Goal: Task Accomplishment & Management: Manage account settings

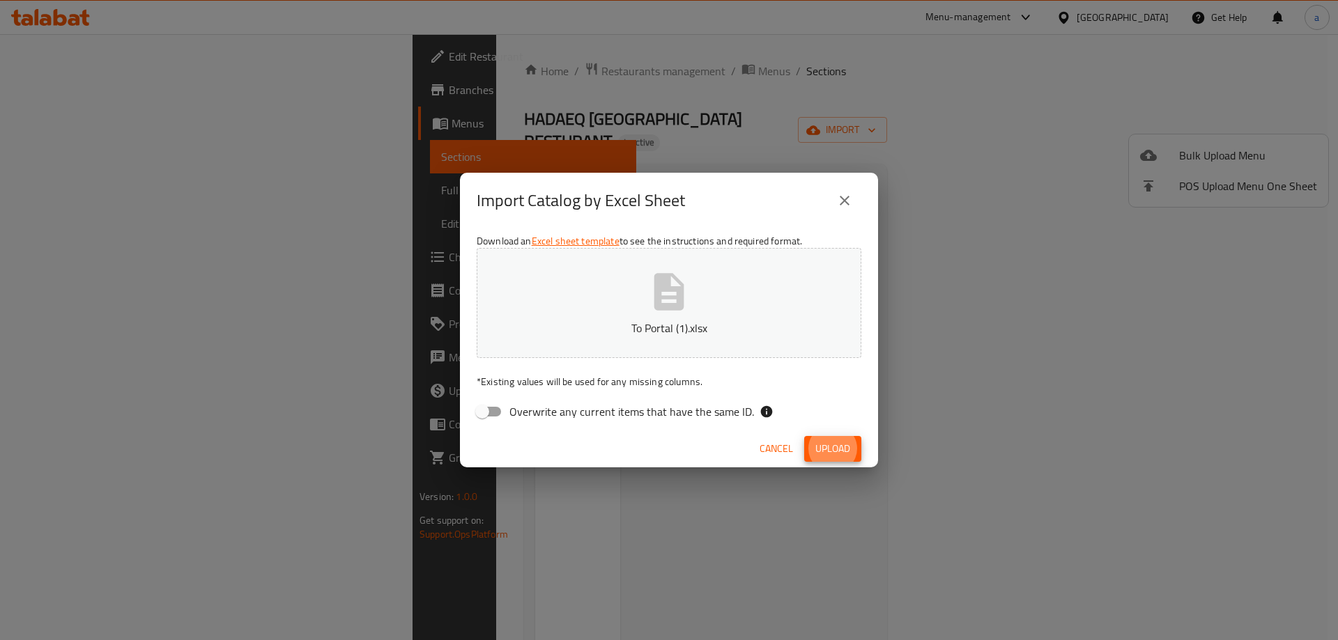
click at [63, 7] on div "Import Catalog by Excel Sheet Download an Excel sheet template to see the instr…" at bounding box center [669, 320] width 1338 height 640
click at [63, 25] on div "Import Catalog by Excel Sheet Download an Excel sheet template to see the instr…" at bounding box center [669, 320] width 1338 height 640
click at [787, 452] on span "Cancel" at bounding box center [775, 448] width 33 height 17
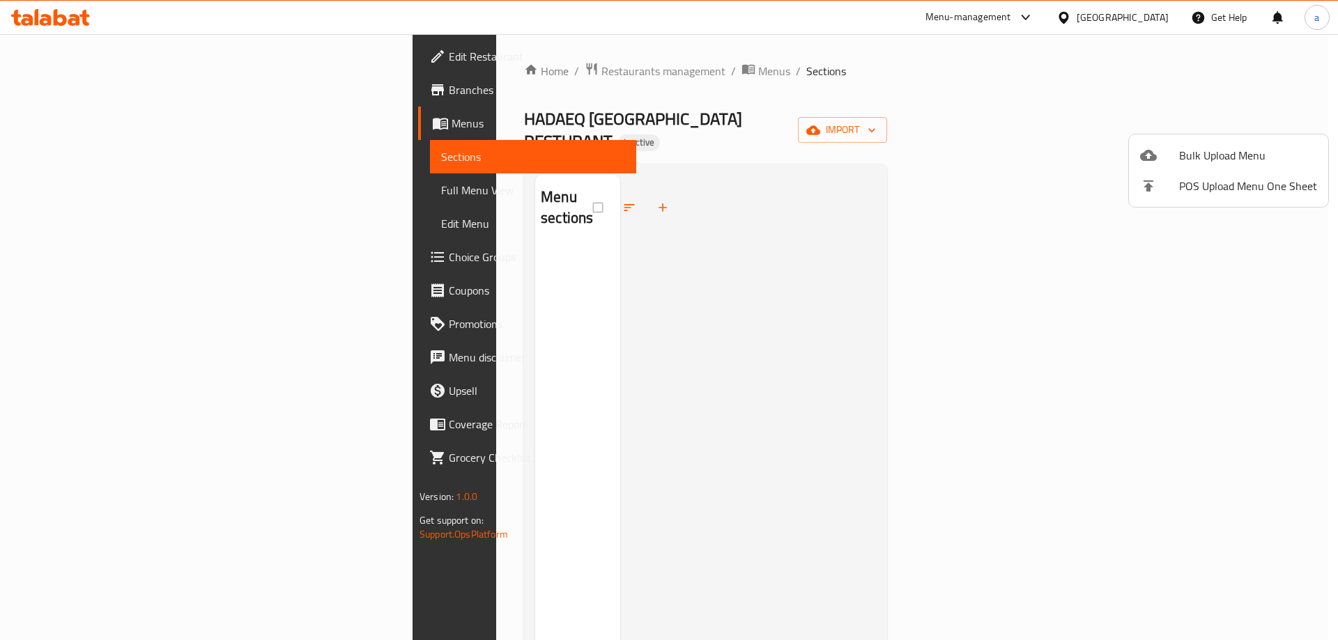
click at [49, 26] on div at bounding box center [669, 320] width 1338 height 640
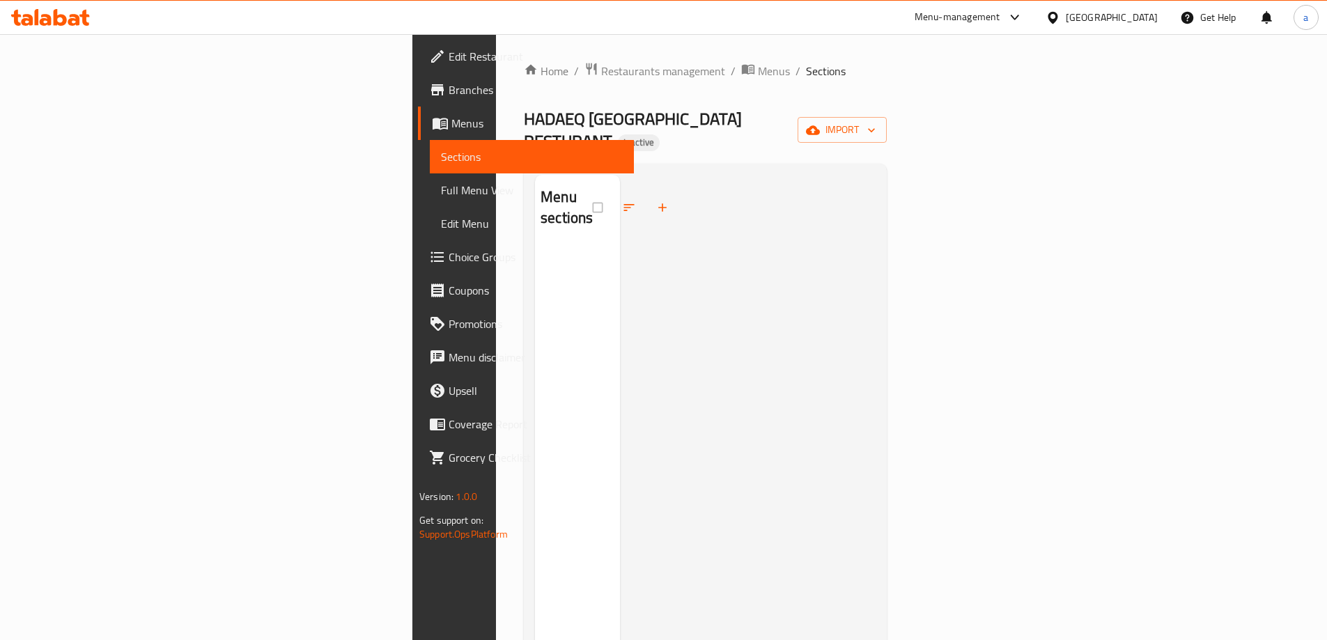
click at [68, 26] on div at bounding box center [50, 17] width 79 height 17
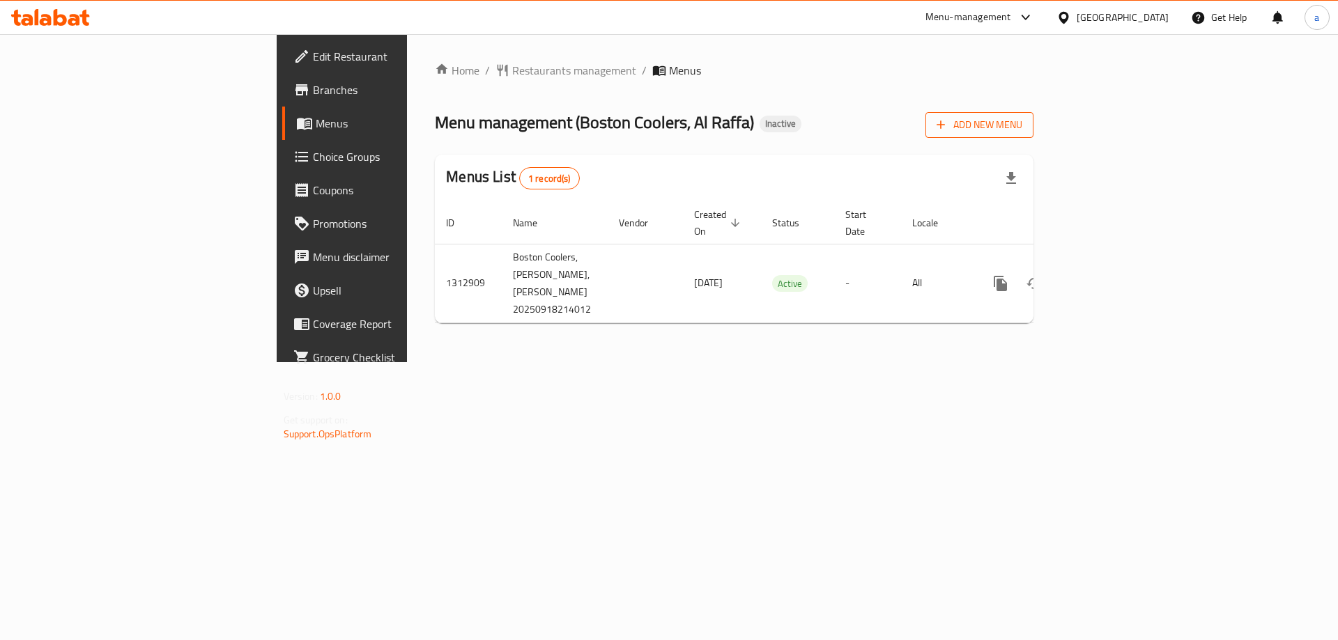
click at [1022, 130] on span "Add New Menu" at bounding box center [979, 124] width 86 height 17
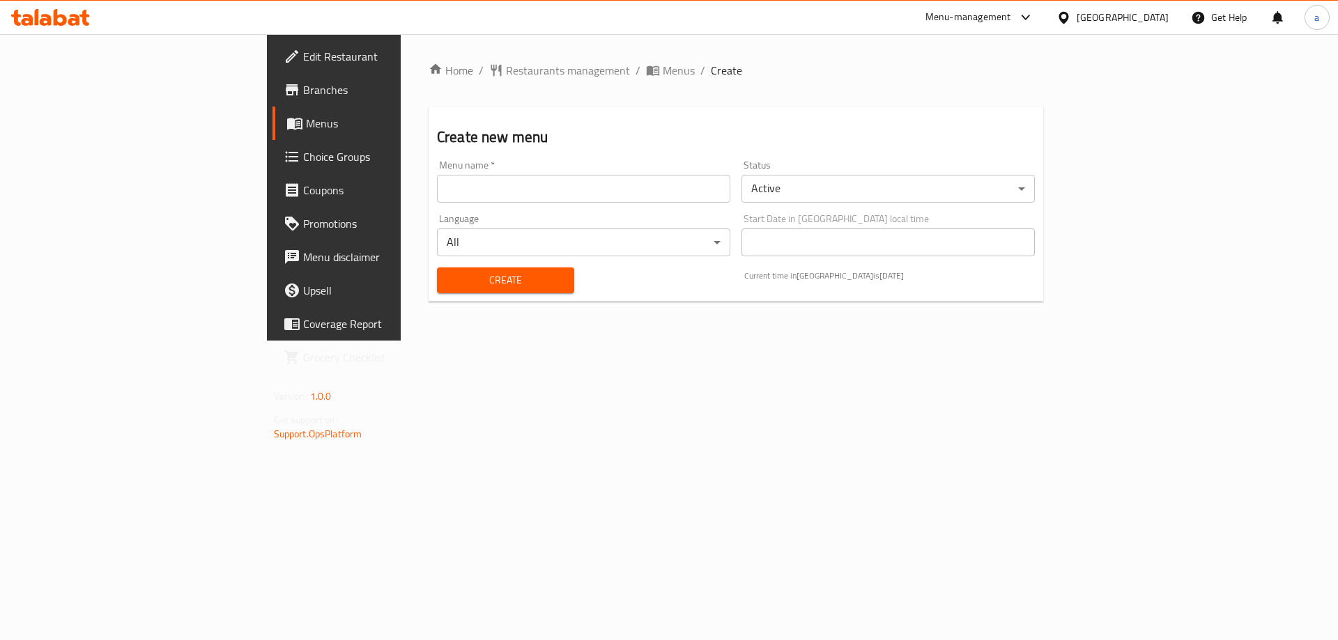
click at [671, 196] on input "text" at bounding box center [583, 189] width 293 height 28
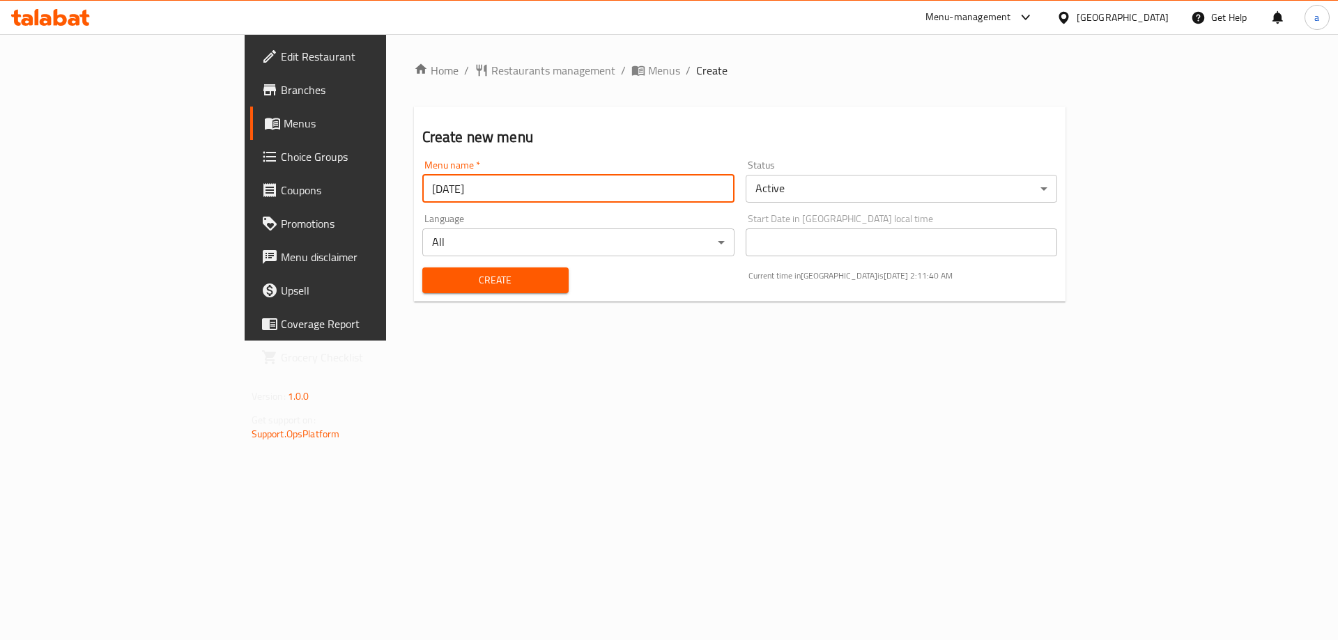
type input "[DATE]"
click at [422, 268] on button "Create" at bounding box center [495, 281] width 146 height 26
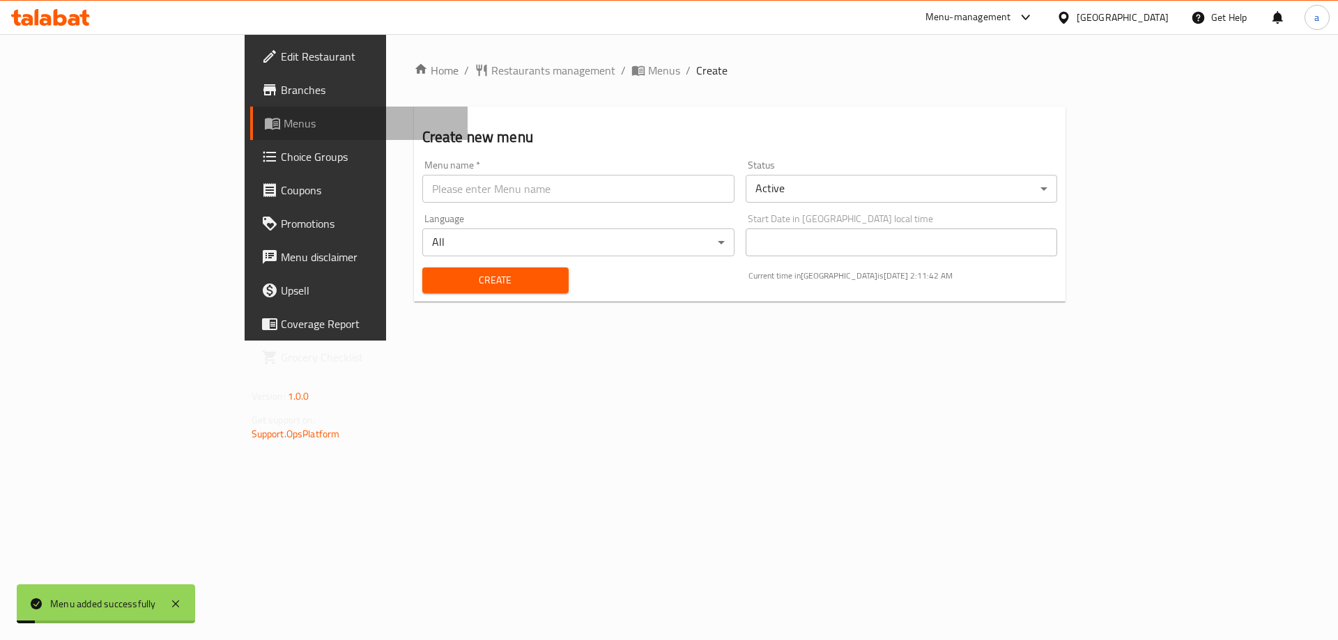
click at [284, 121] on span "Menus" at bounding box center [370, 123] width 173 height 17
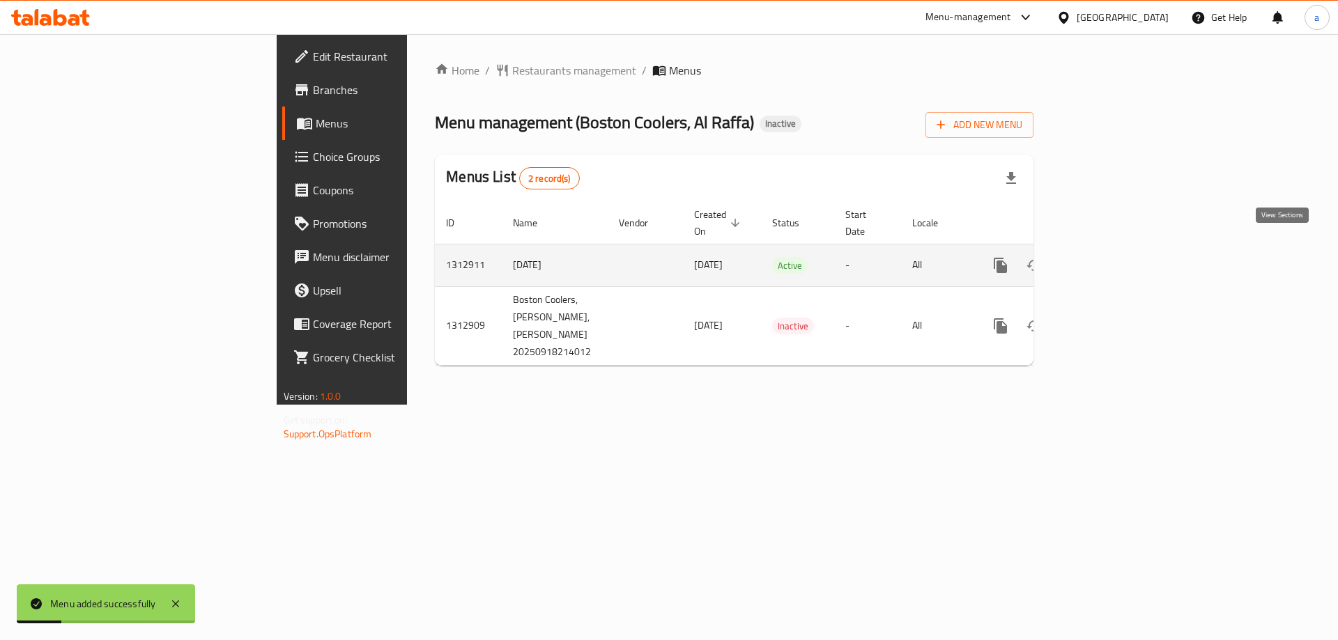
click at [1109, 257] on icon "enhanced table" at bounding box center [1100, 265] width 17 height 17
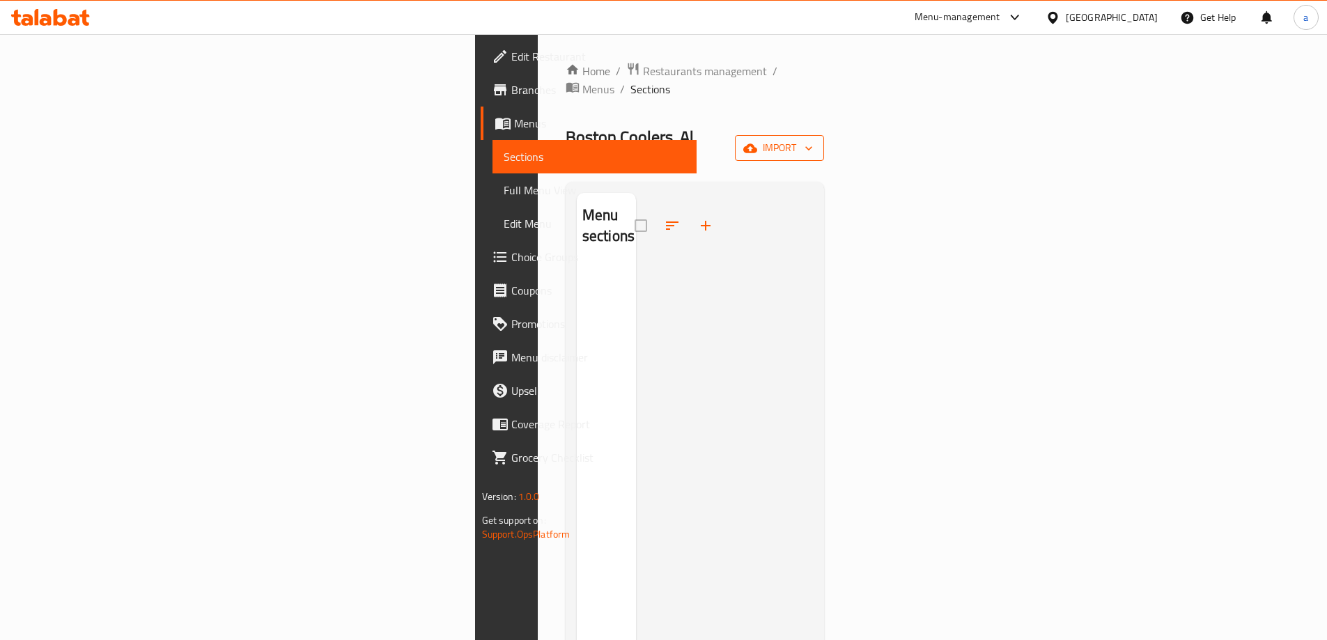
click at [813, 139] on span "import" at bounding box center [779, 147] width 67 height 17
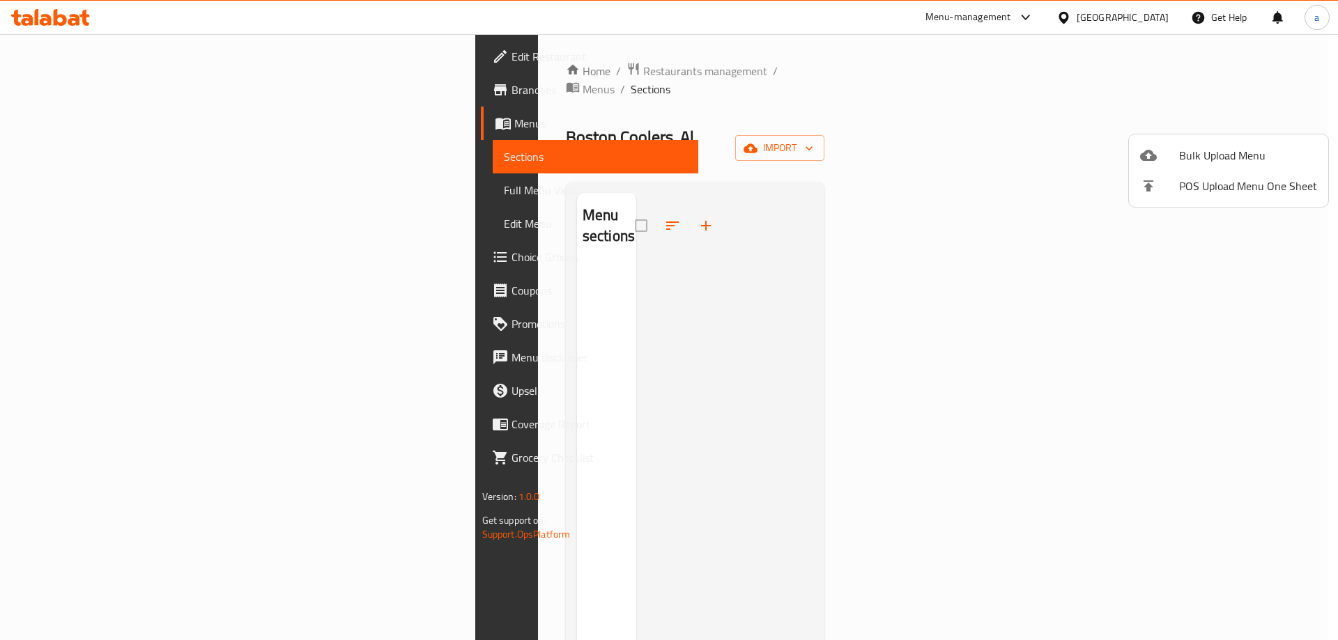
click at [1211, 157] on span "Bulk Upload Menu" at bounding box center [1248, 155] width 138 height 17
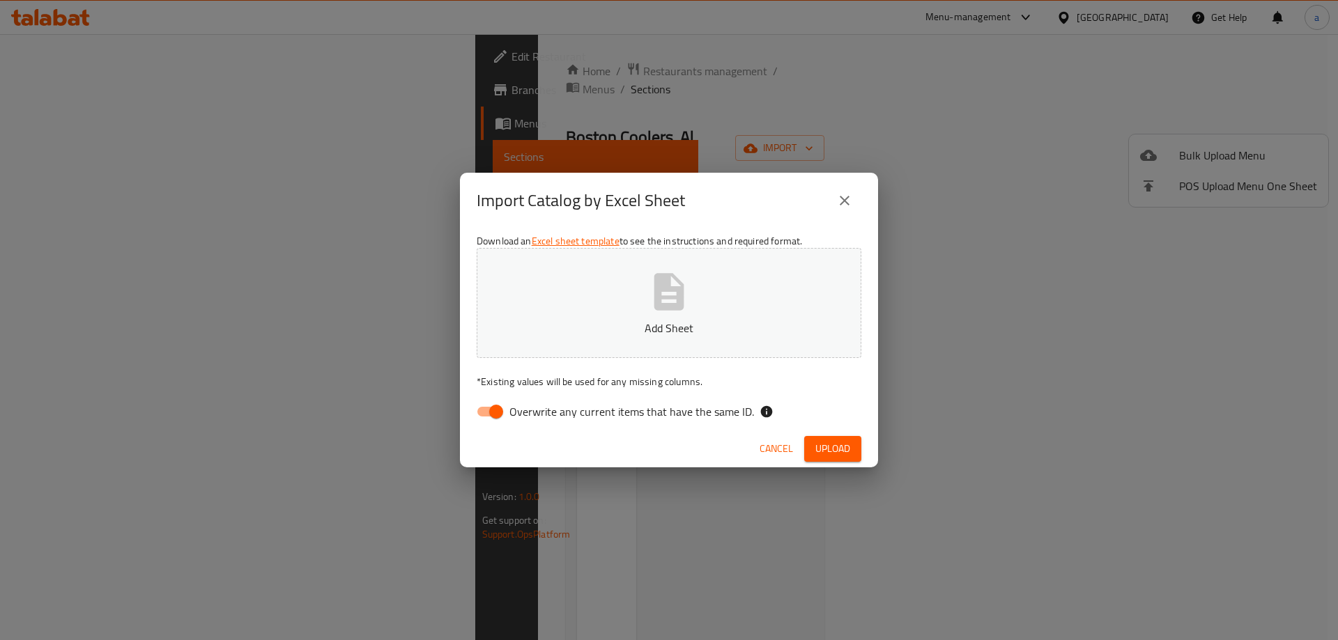
click at [499, 406] on input "Overwrite any current items that have the same ID." at bounding box center [495, 411] width 79 height 26
checkbox input "false"
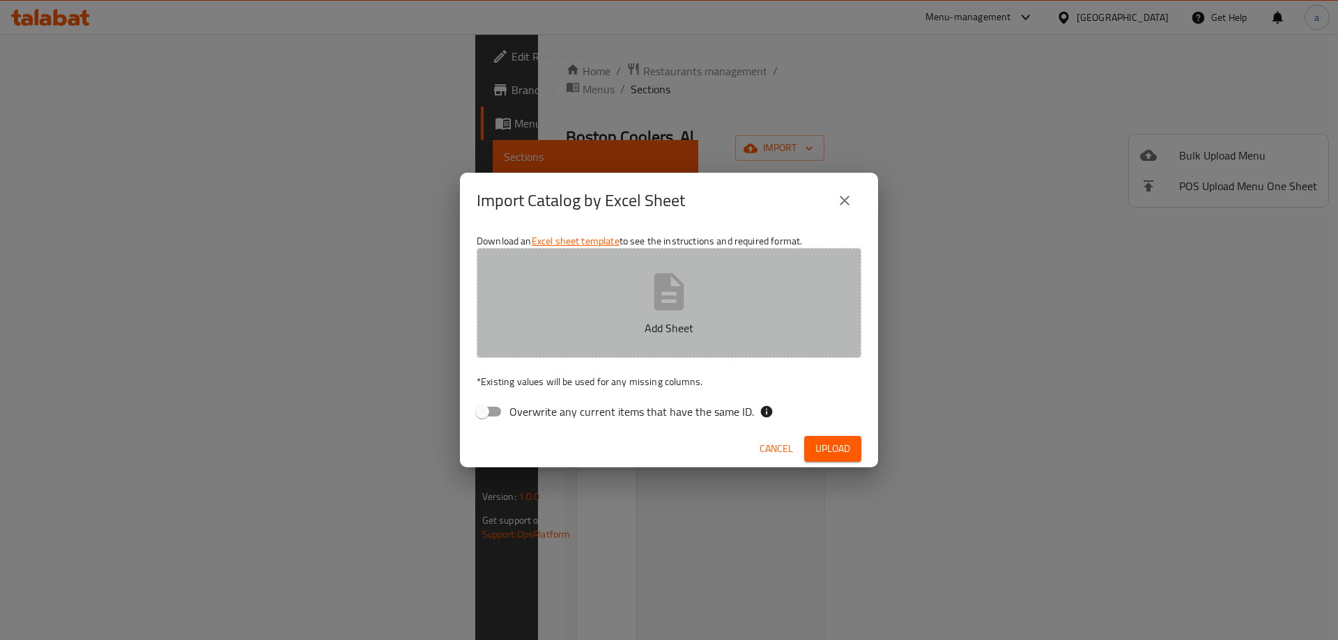
click at [614, 286] on button "Add Sheet" at bounding box center [669, 303] width 385 height 110
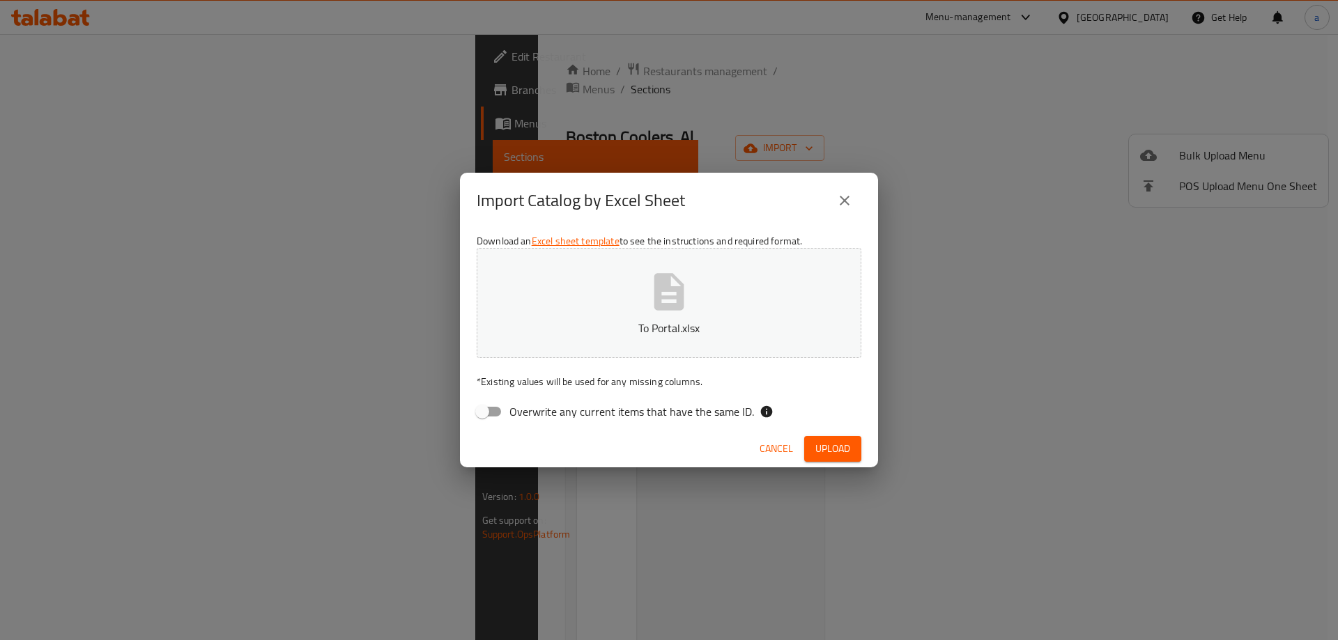
click at [835, 445] on span "Upload" at bounding box center [832, 448] width 35 height 17
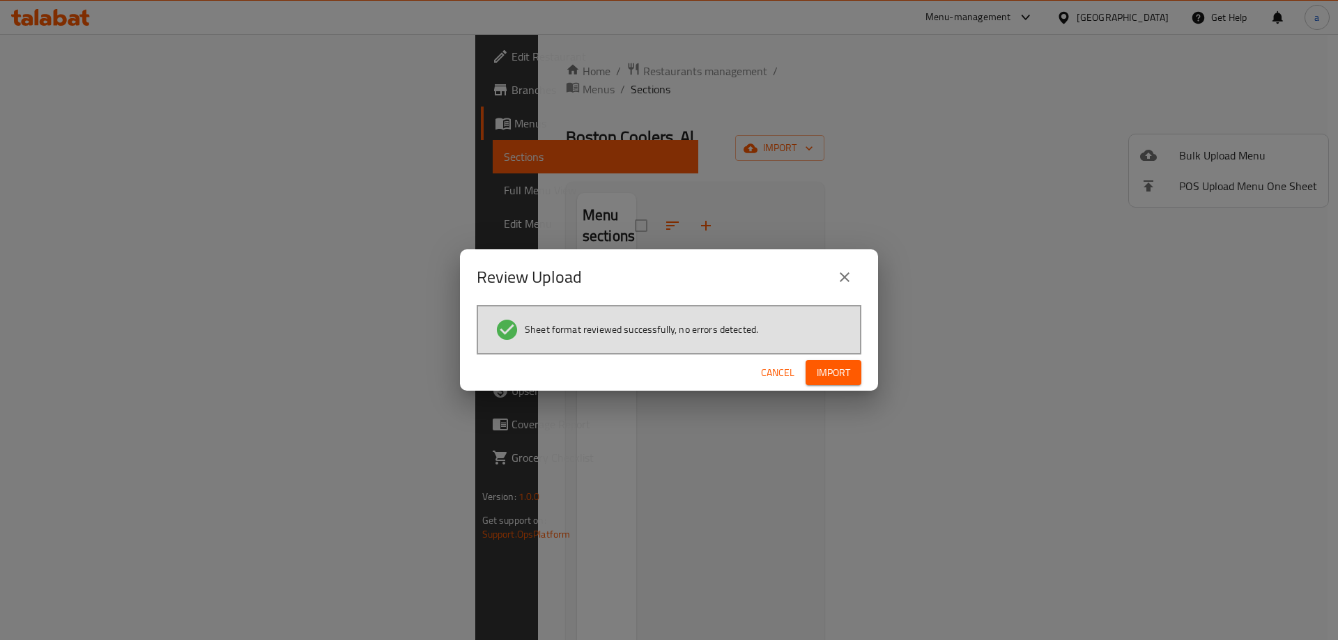
click at [818, 378] on span "Import" at bounding box center [832, 372] width 33 height 17
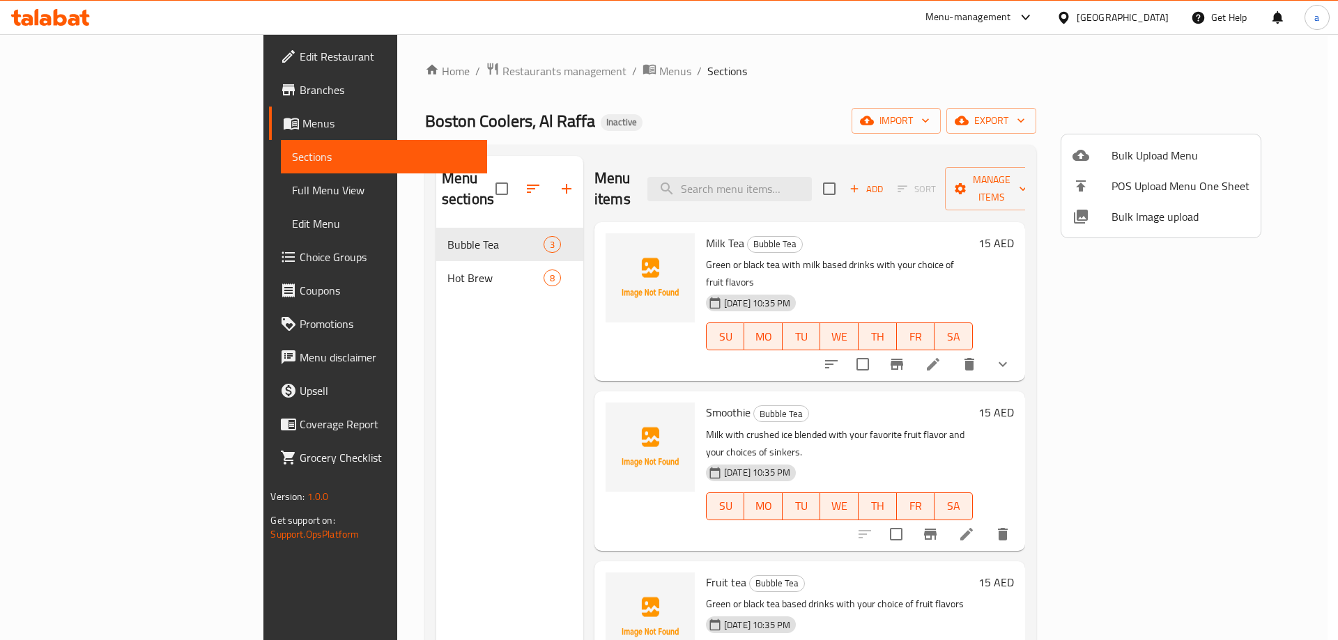
click at [809, 113] on div at bounding box center [669, 320] width 1338 height 640
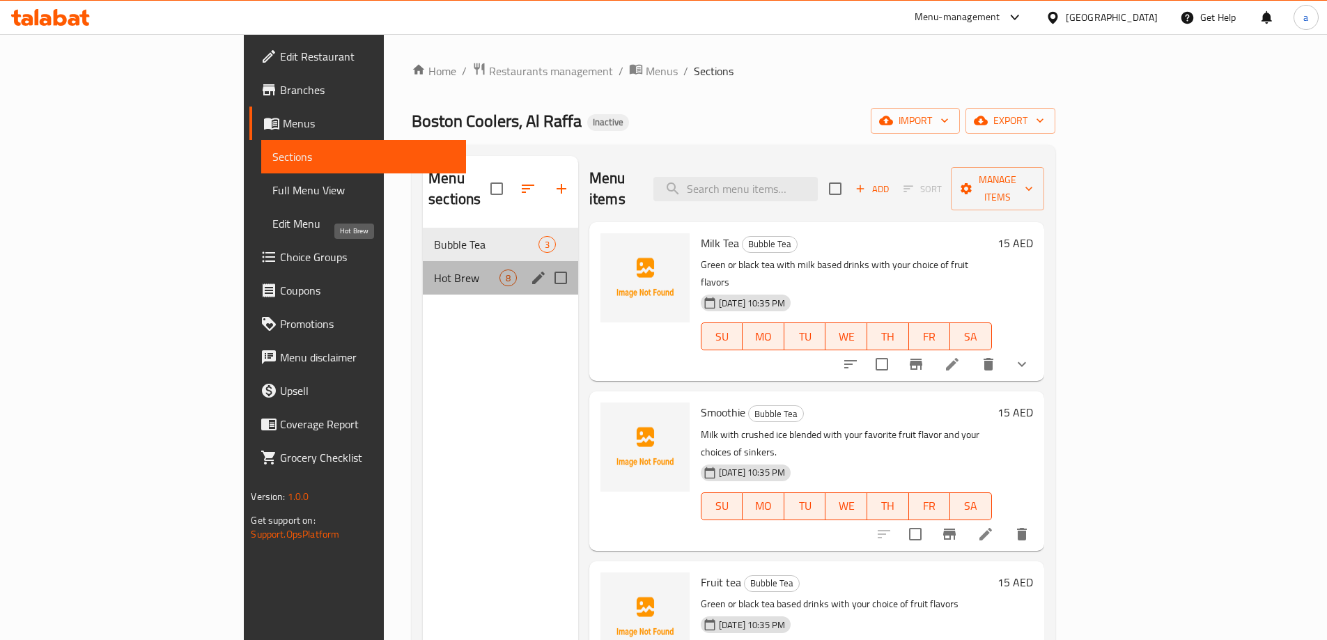
click at [434, 270] on span "Hot Brew" at bounding box center [466, 278] width 65 height 17
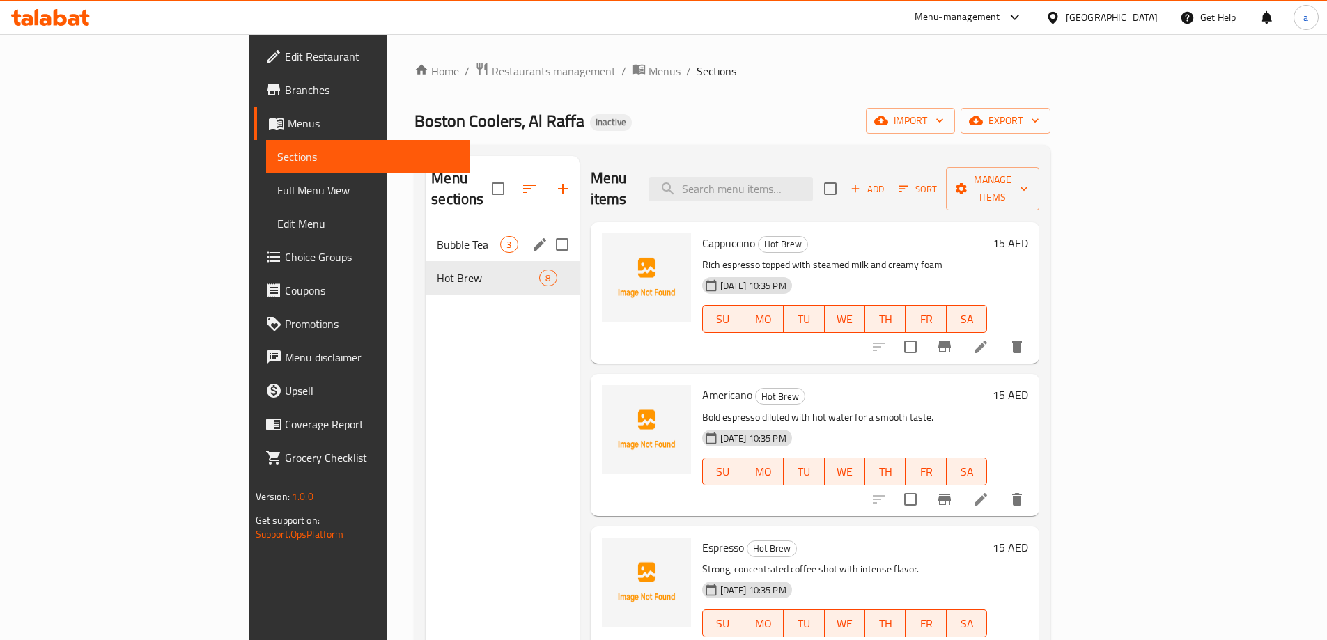
click at [437, 236] on span "Bubble Tea" at bounding box center [468, 244] width 63 height 17
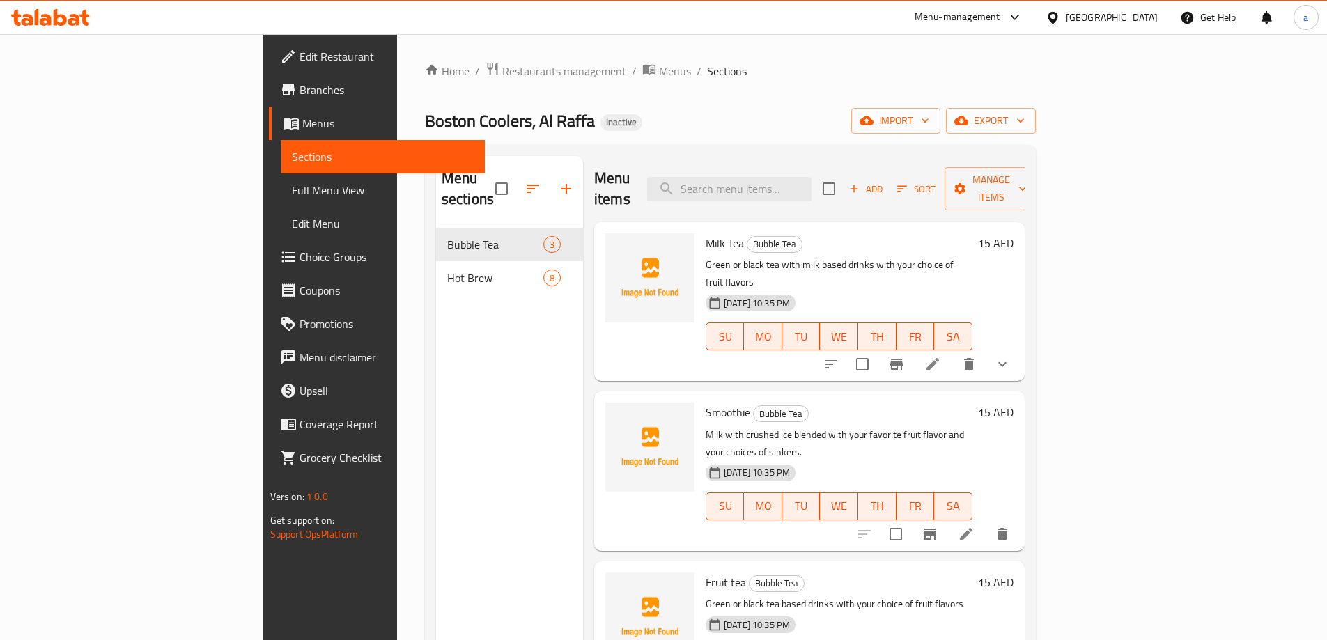
scroll to position [195, 0]
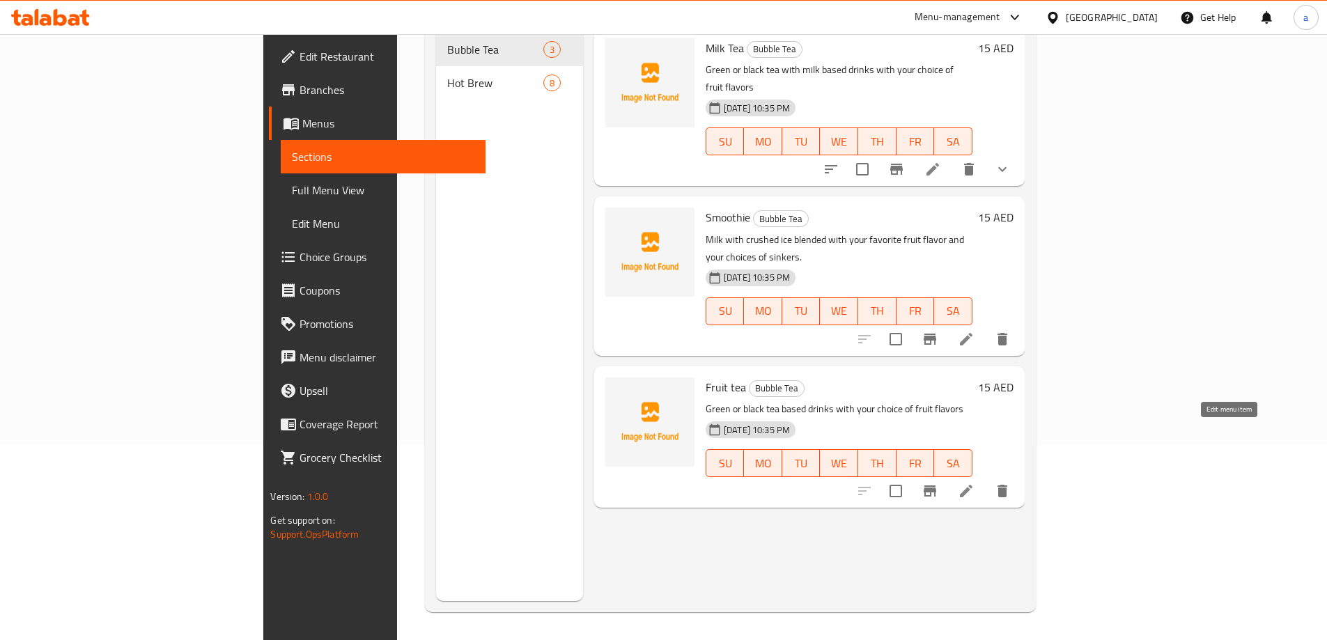
click at [975, 483] on icon at bounding box center [966, 491] width 17 height 17
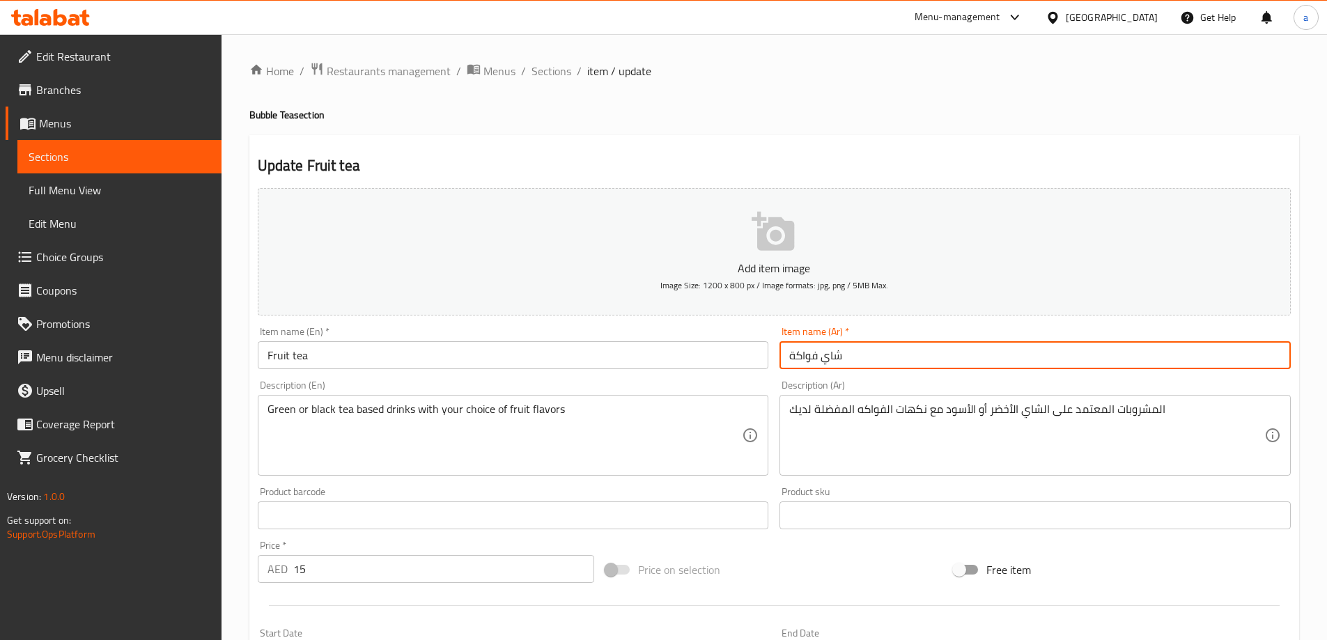
click at [790, 354] on input "شاي فواكة" at bounding box center [1035, 355] width 511 height 28
type input "شاي فواكه"
click at [97, 187] on span "Full Menu View" at bounding box center [120, 190] width 182 height 17
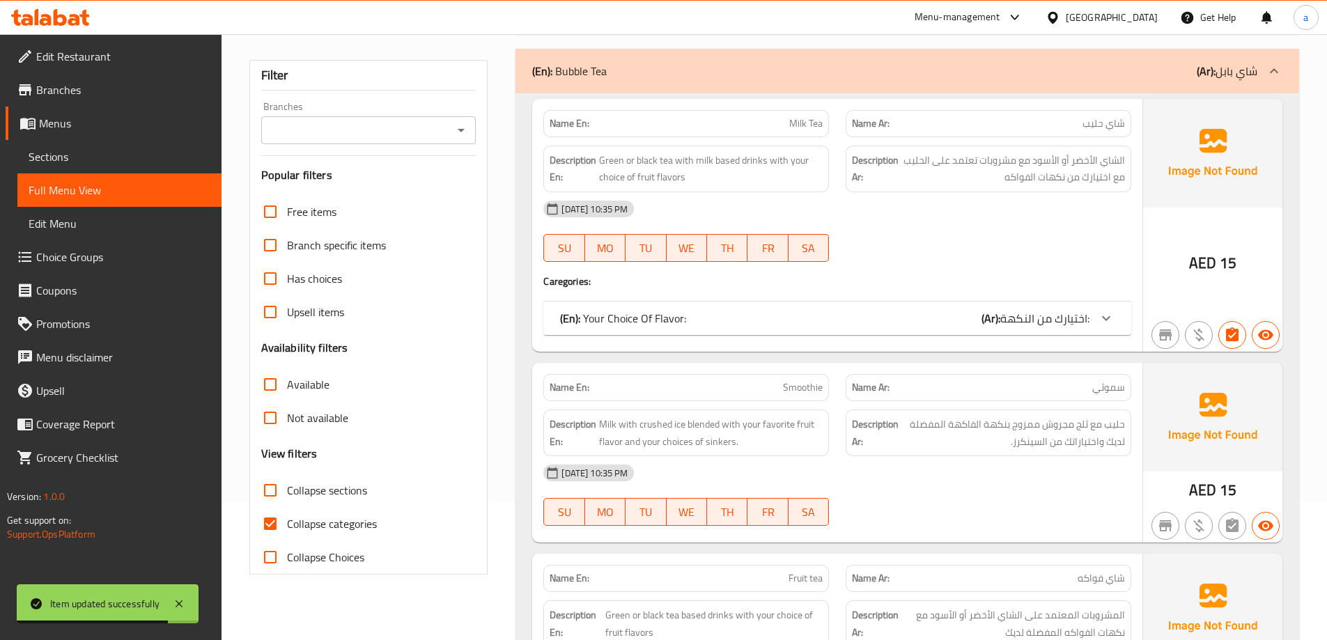
scroll to position [279, 0]
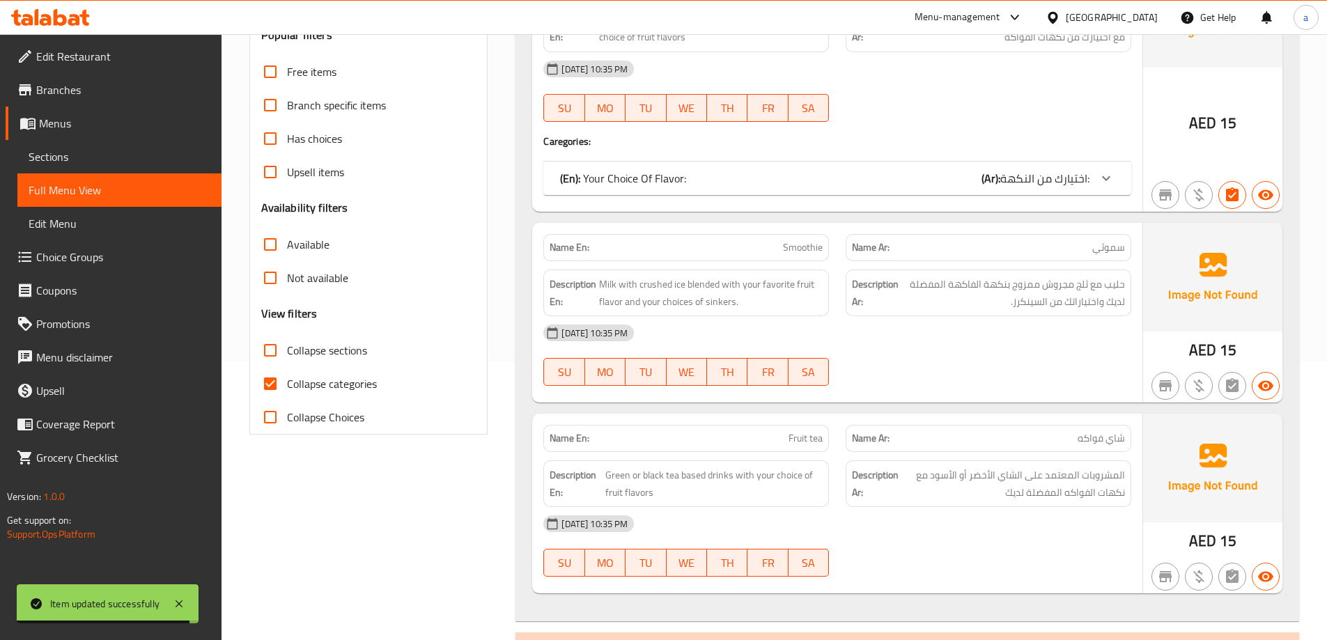
click at [265, 384] on input "Collapse categories" at bounding box center [270, 383] width 33 height 33
checkbox input "false"
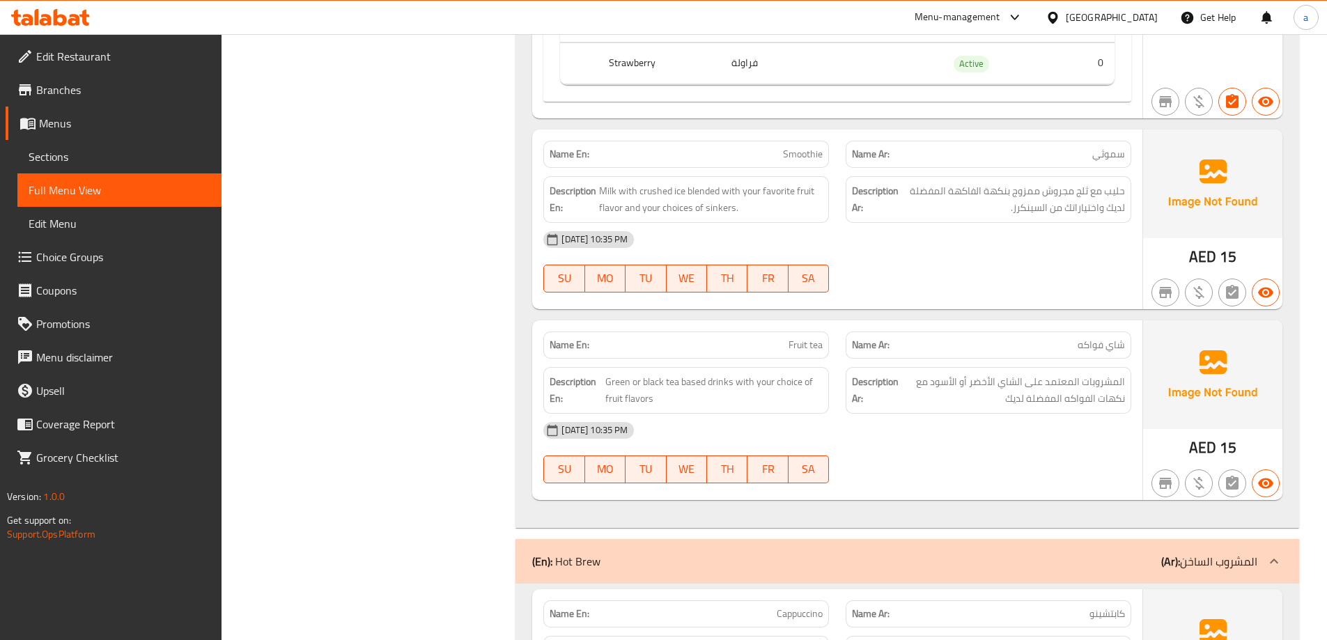
scroll to position [906, 0]
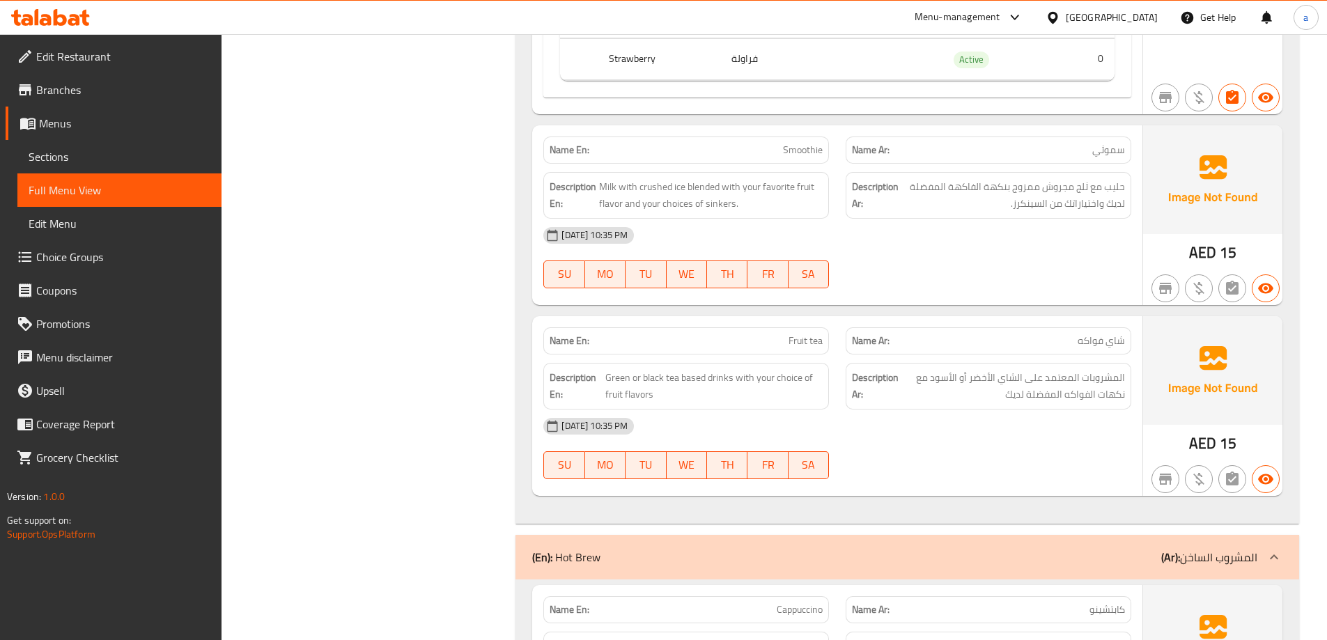
click at [63, 252] on span "Choice Groups" at bounding box center [123, 257] width 174 height 17
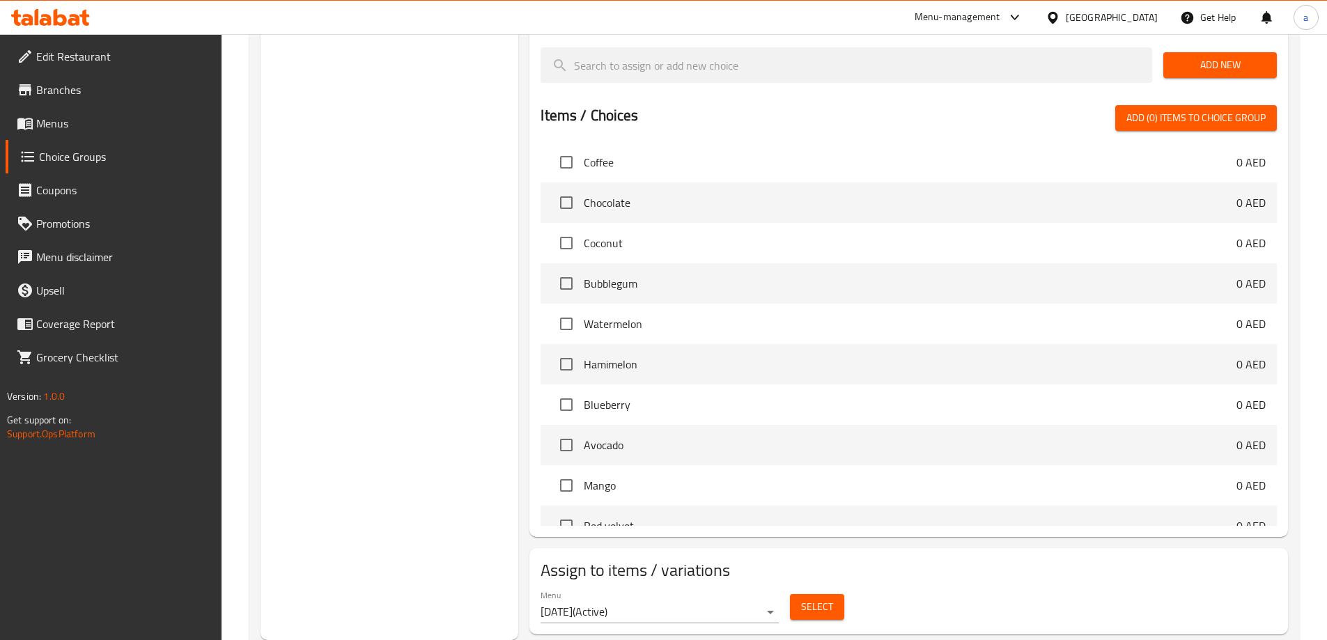
scroll to position [139, 0]
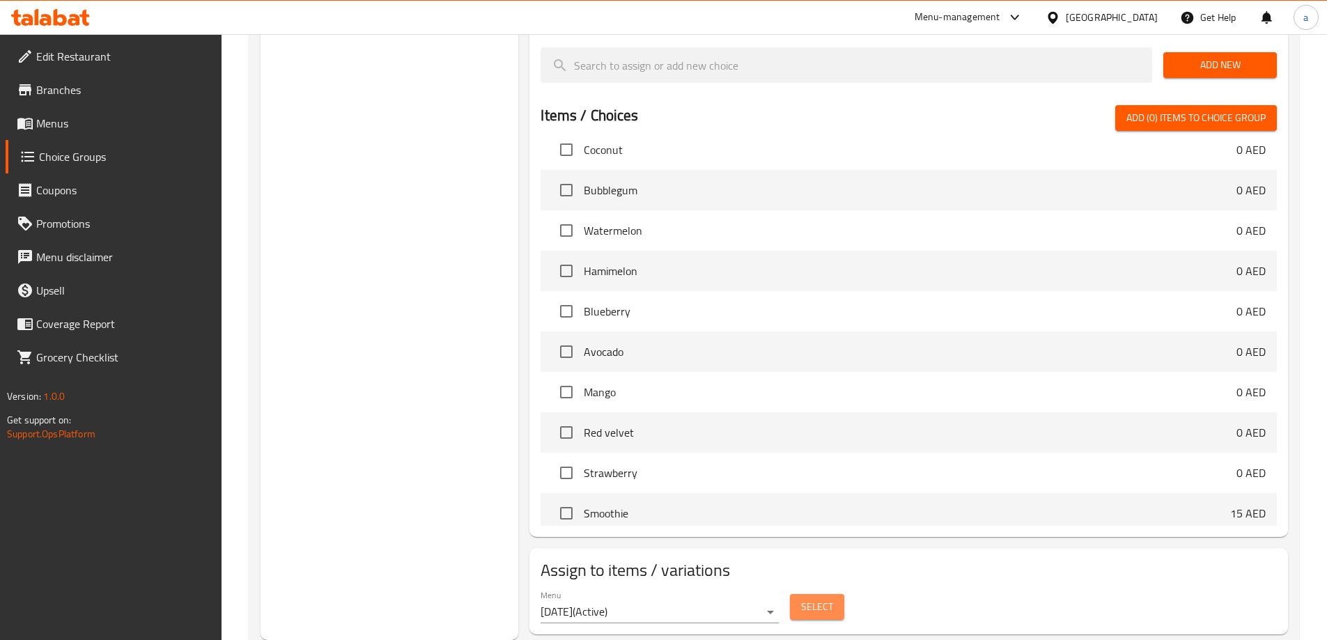
click at [804, 598] on span "Select" at bounding box center [817, 606] width 32 height 17
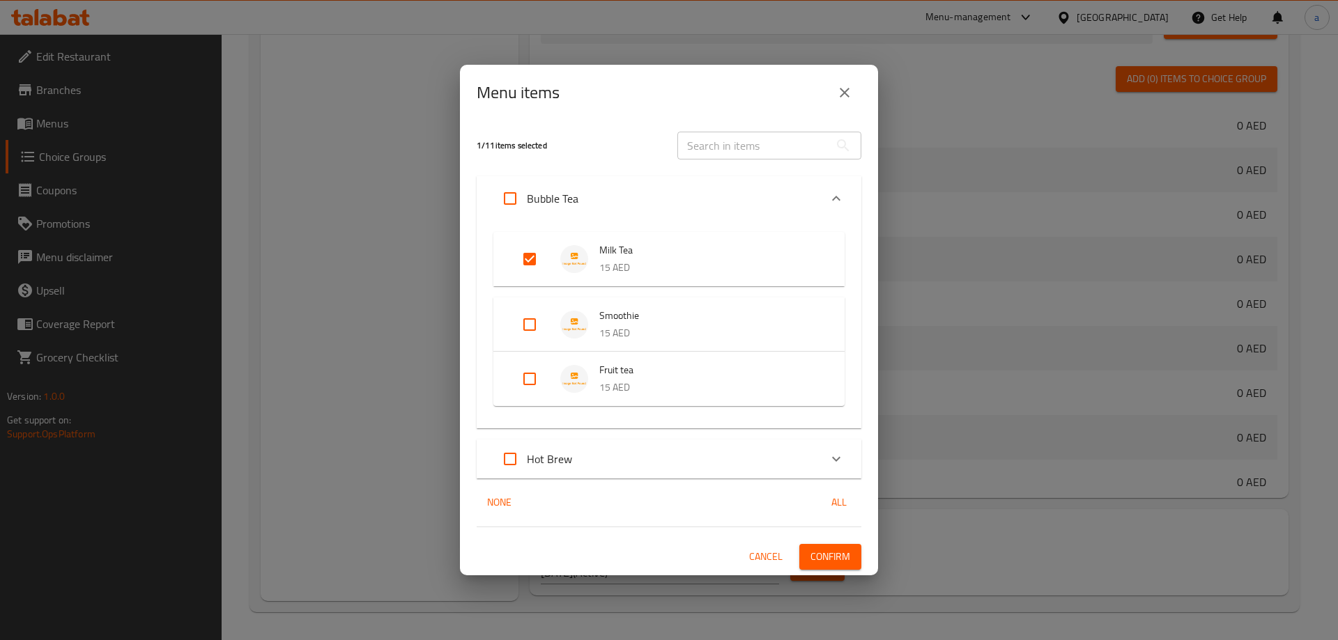
click at [536, 327] on input "Expand" at bounding box center [529, 324] width 33 height 33
checkbox input "true"
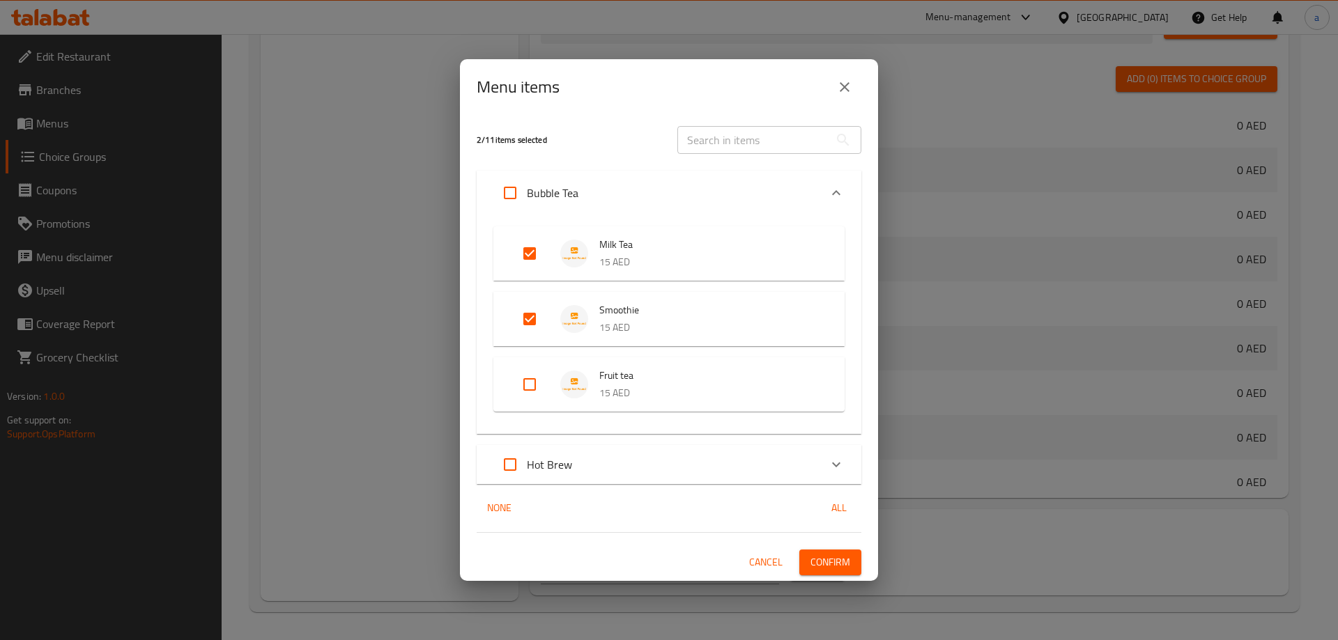
click at [835, 559] on span "Confirm" at bounding box center [830, 562] width 40 height 17
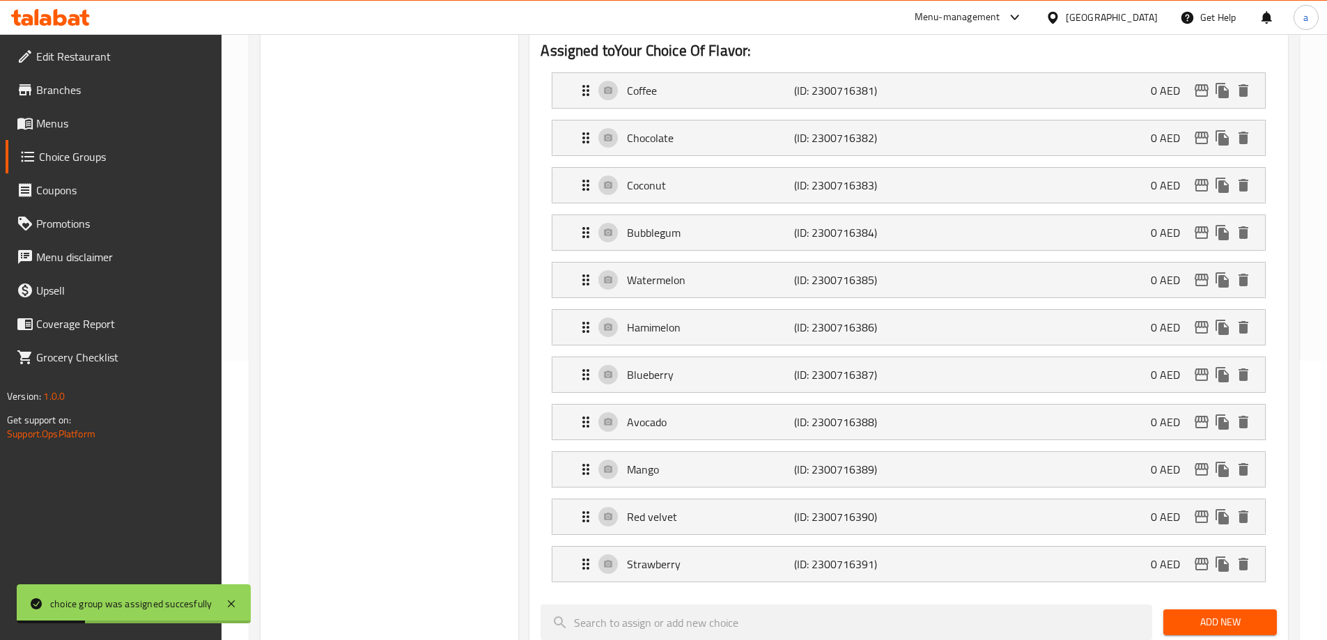
scroll to position [210, 0]
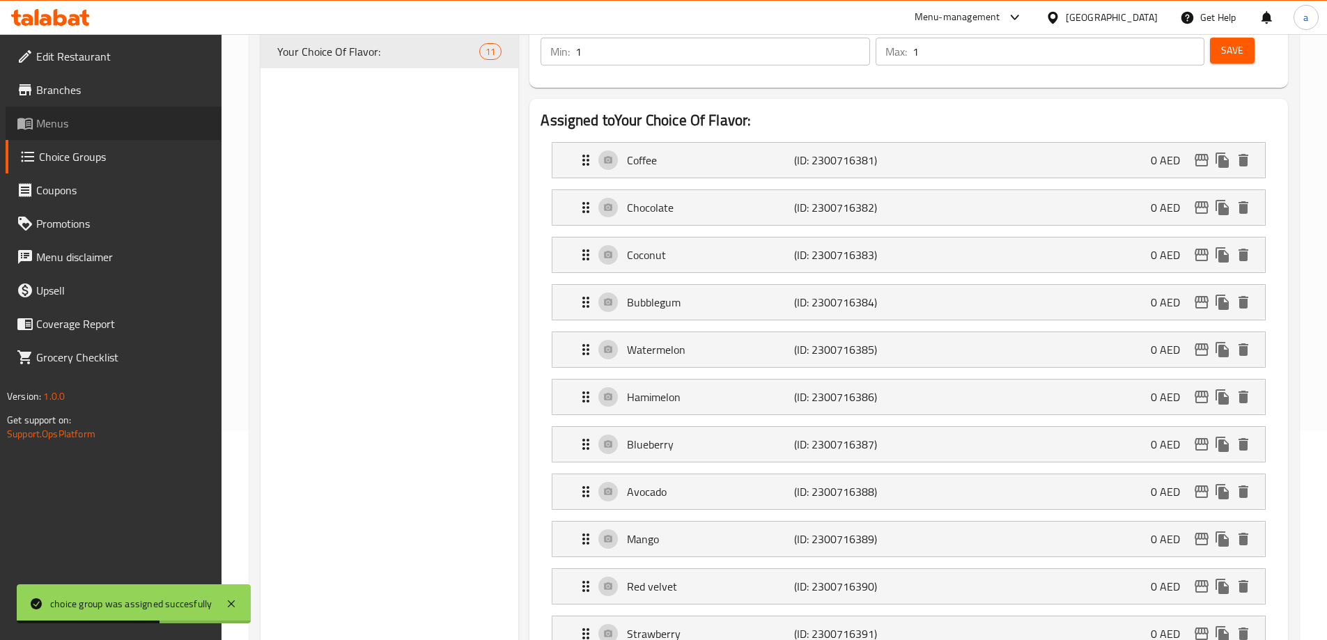
click at [95, 125] on span "Menus" at bounding box center [123, 123] width 174 height 17
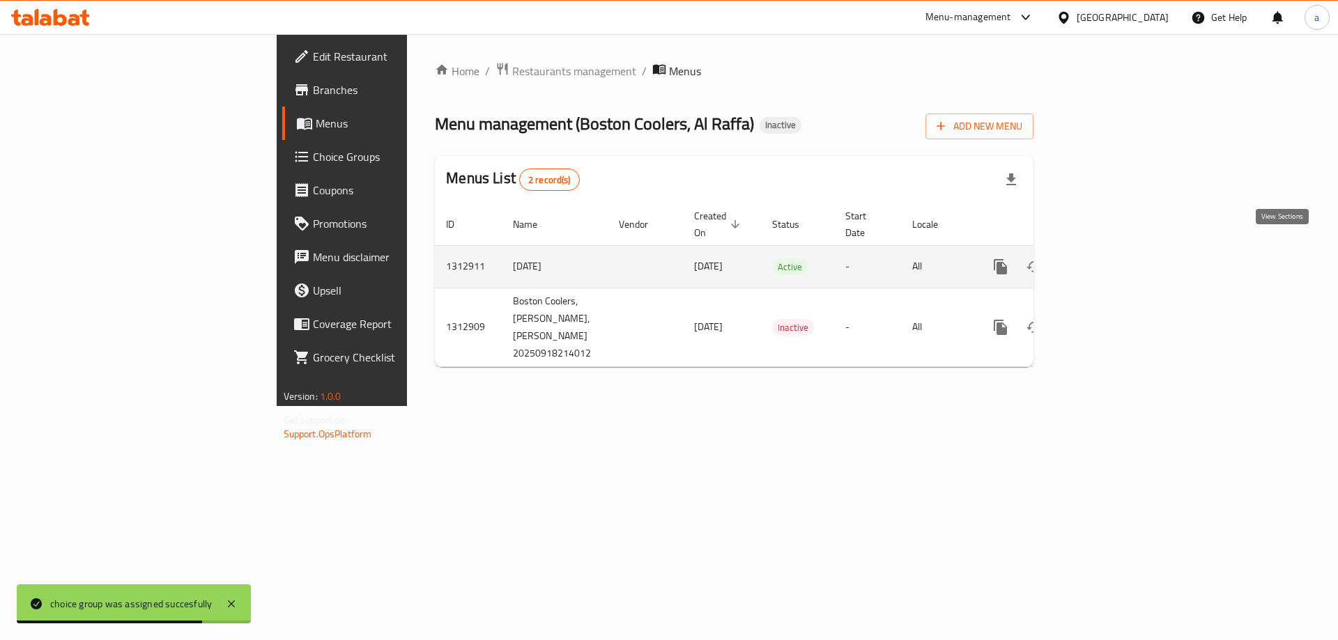
click at [1107, 261] on icon "enhanced table" at bounding box center [1100, 267] width 13 height 13
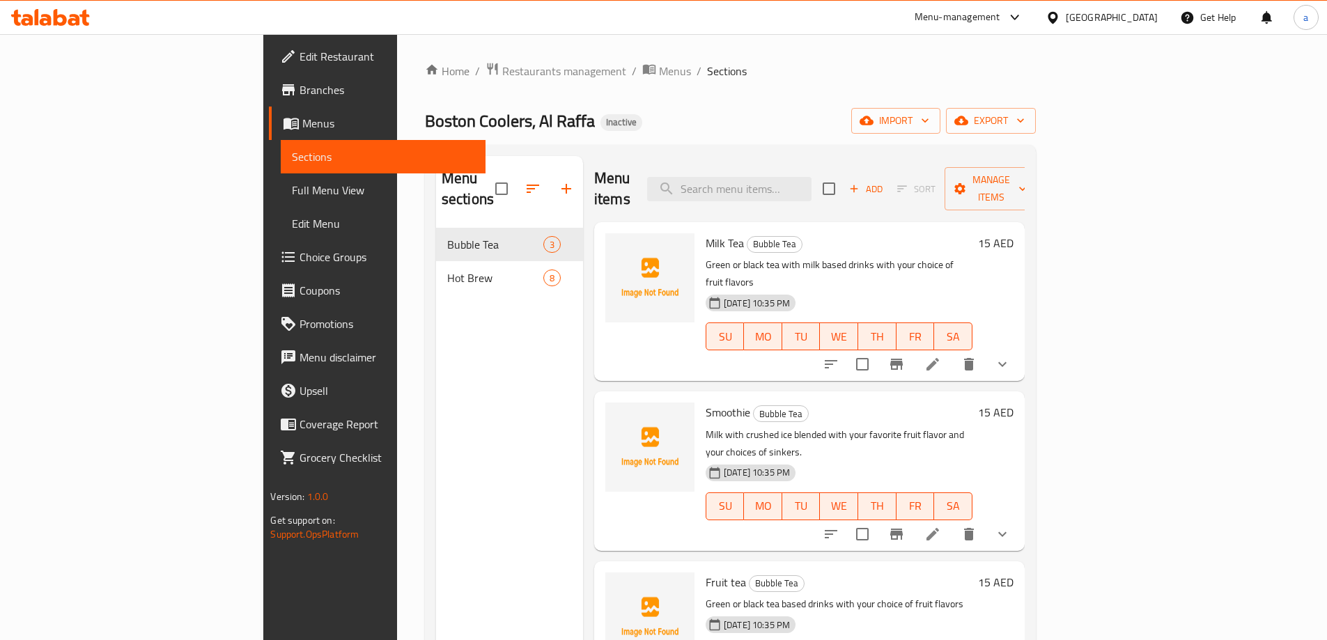
click at [292, 186] on span "Full Menu View" at bounding box center [383, 190] width 182 height 17
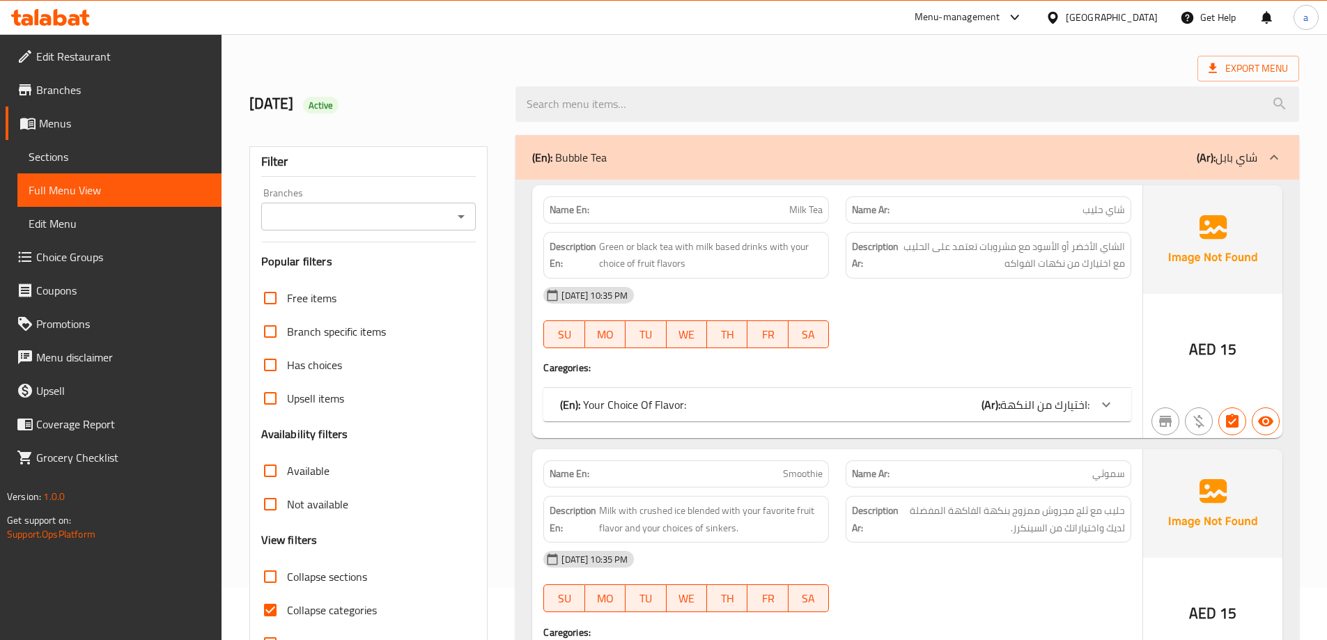
scroll to position [139, 0]
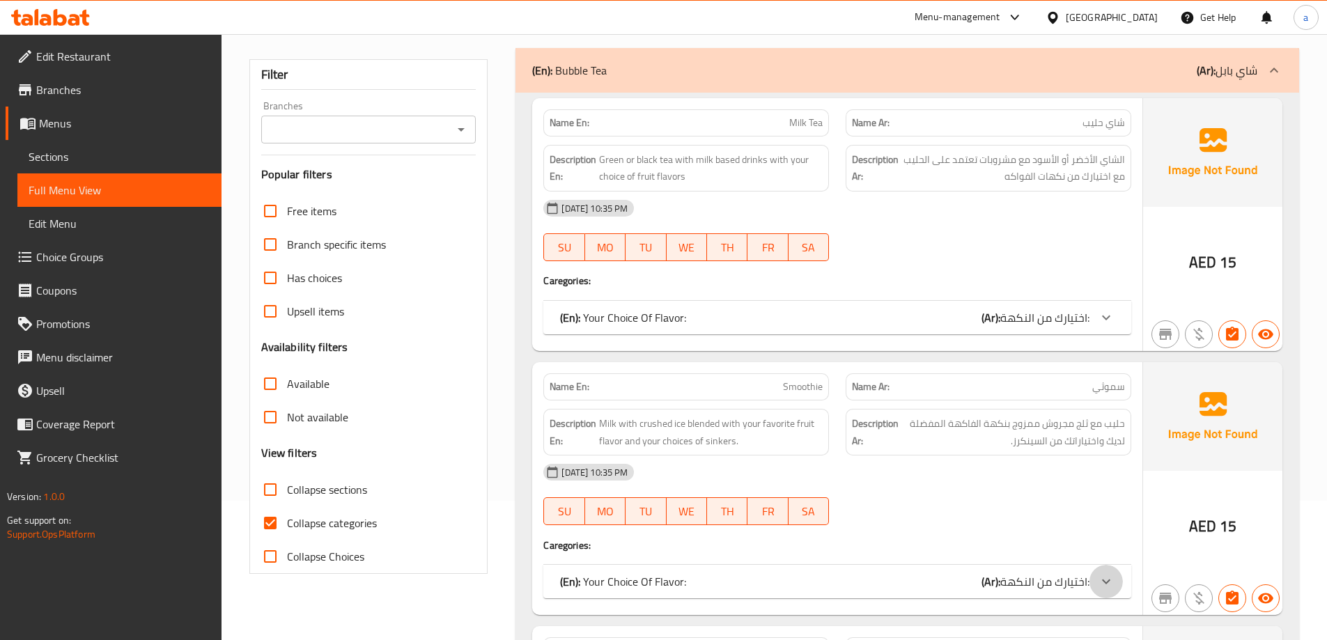
click at [1097, 582] on div at bounding box center [1106, 581] width 33 height 33
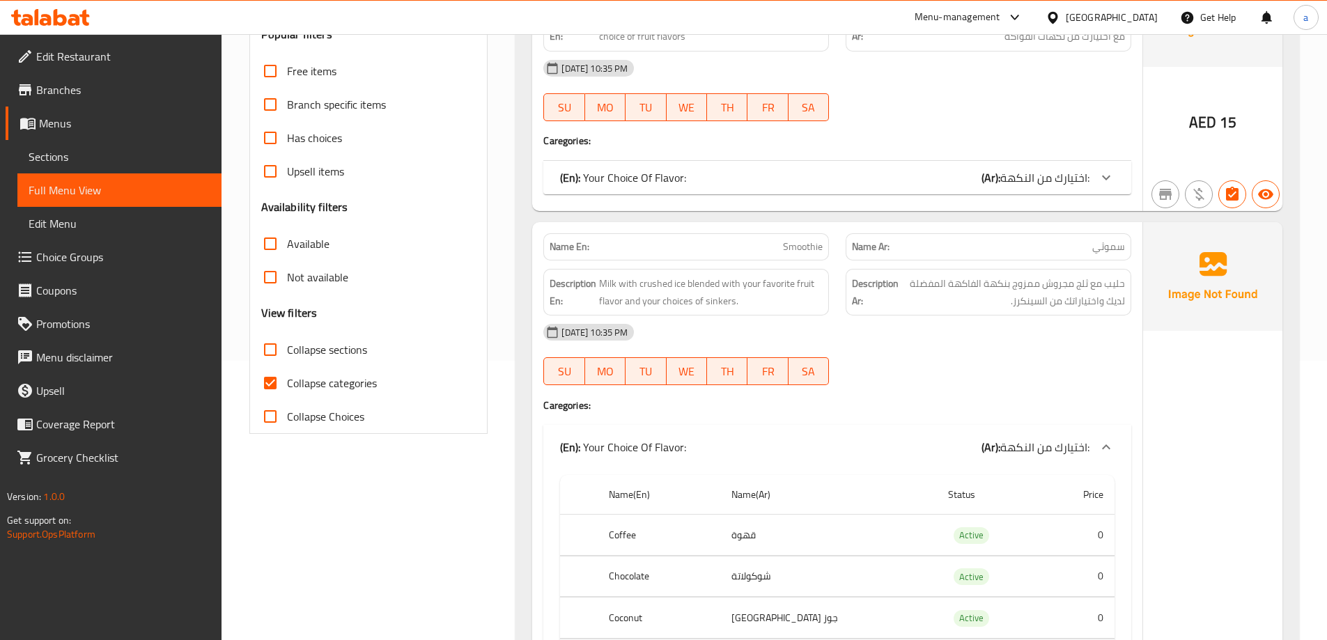
scroll to position [279, 0]
click at [1020, 189] on div "(En): Your Choice Of Flavor: (Ar): اختيارك من النكهة:" at bounding box center [837, 178] width 588 height 33
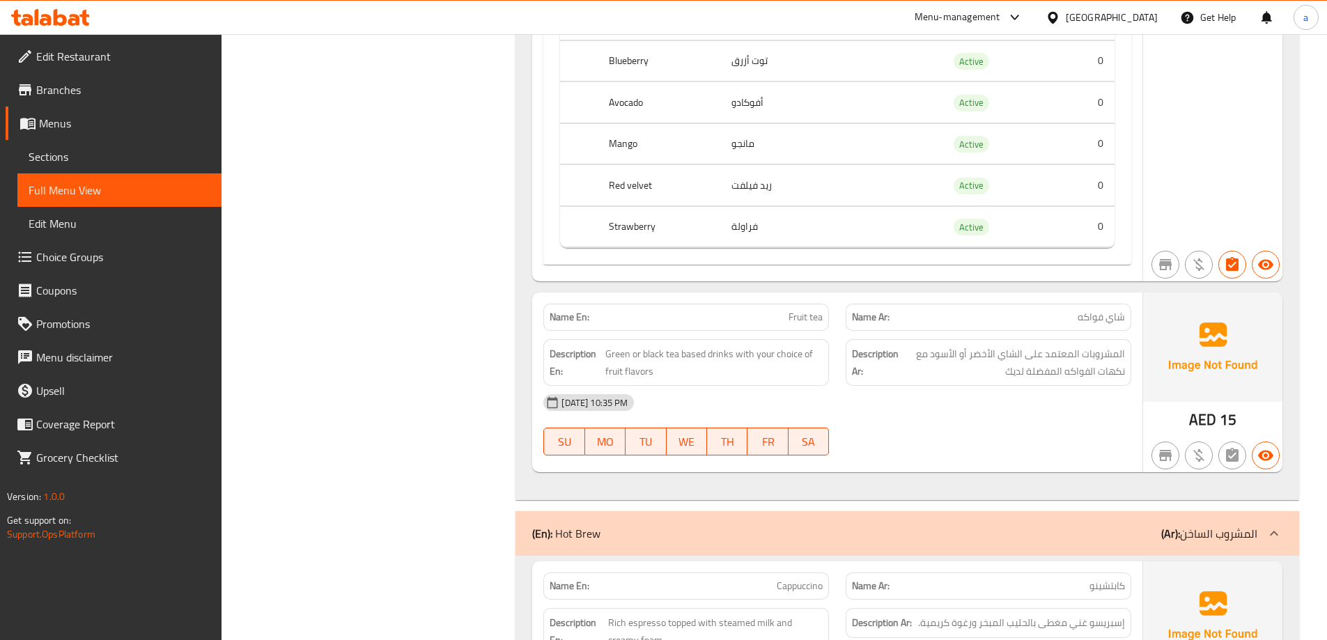
scroll to position [1463, 0]
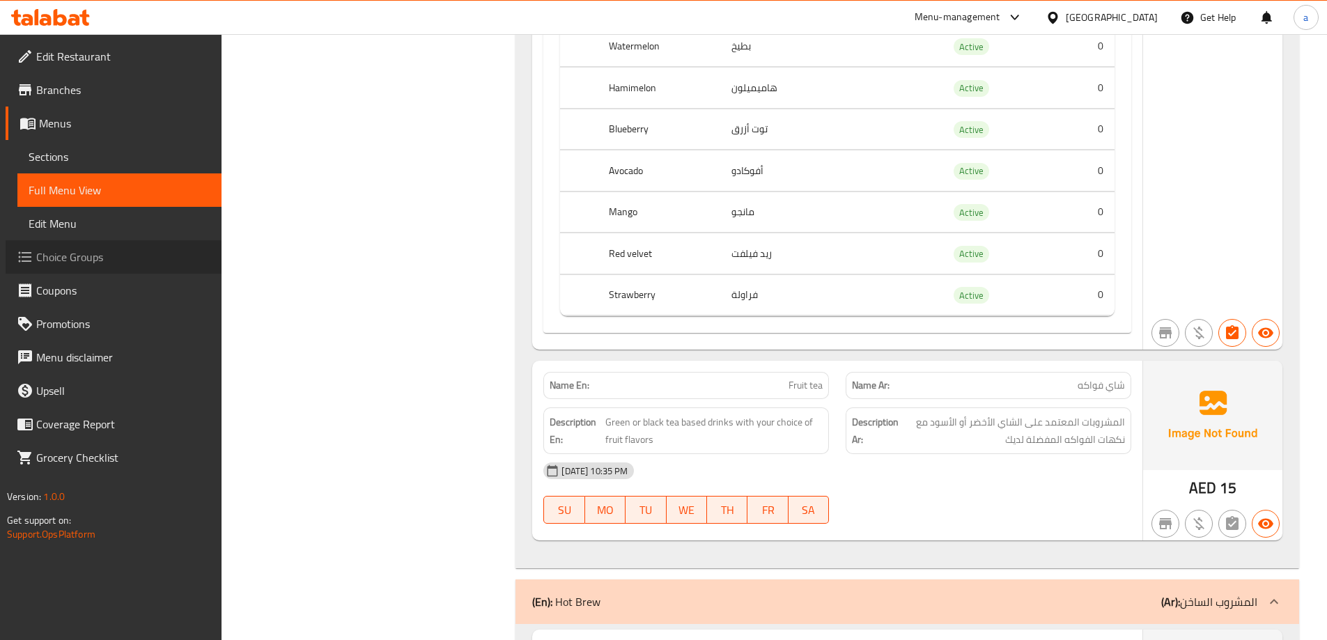
click at [75, 252] on span "Choice Groups" at bounding box center [123, 257] width 174 height 17
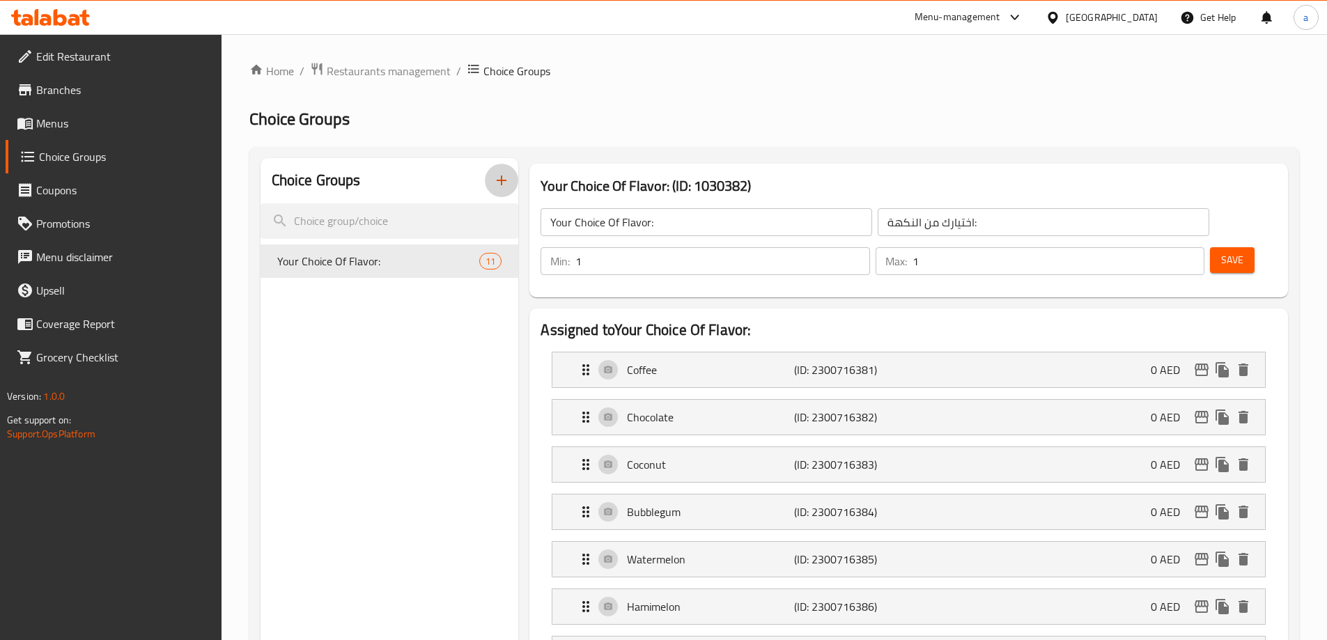
click at [504, 187] on icon "button" at bounding box center [501, 180] width 17 height 17
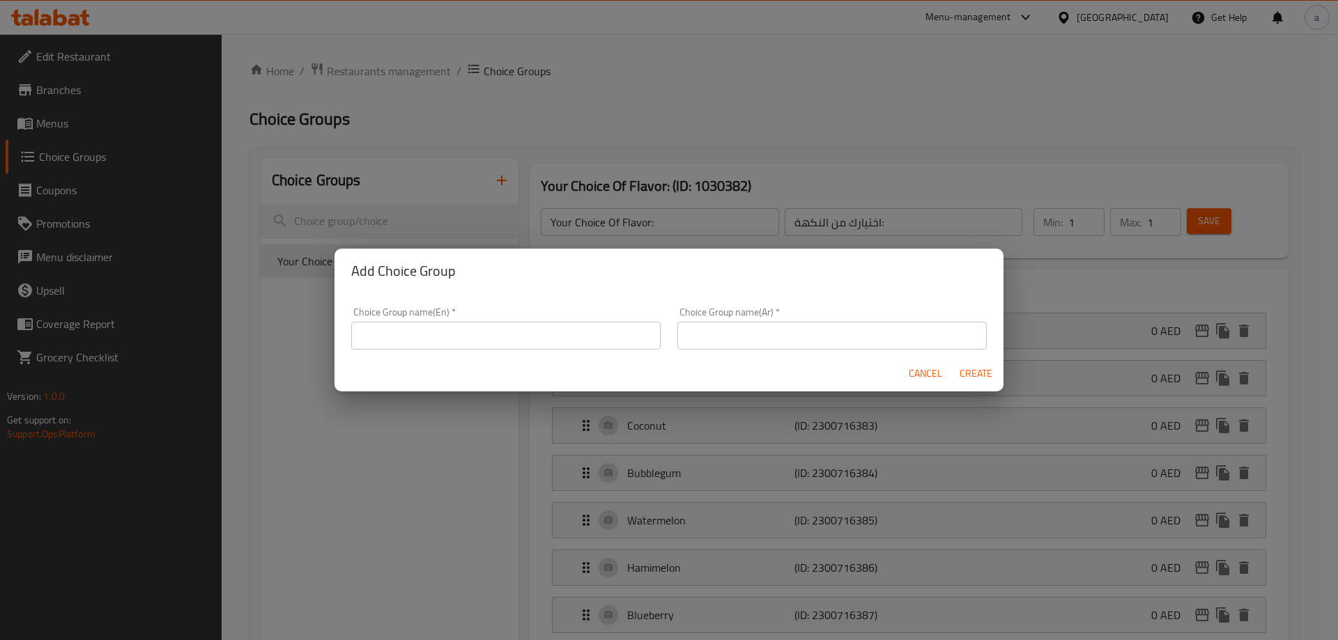
click at [534, 332] on input "text" at bounding box center [505, 336] width 309 height 28
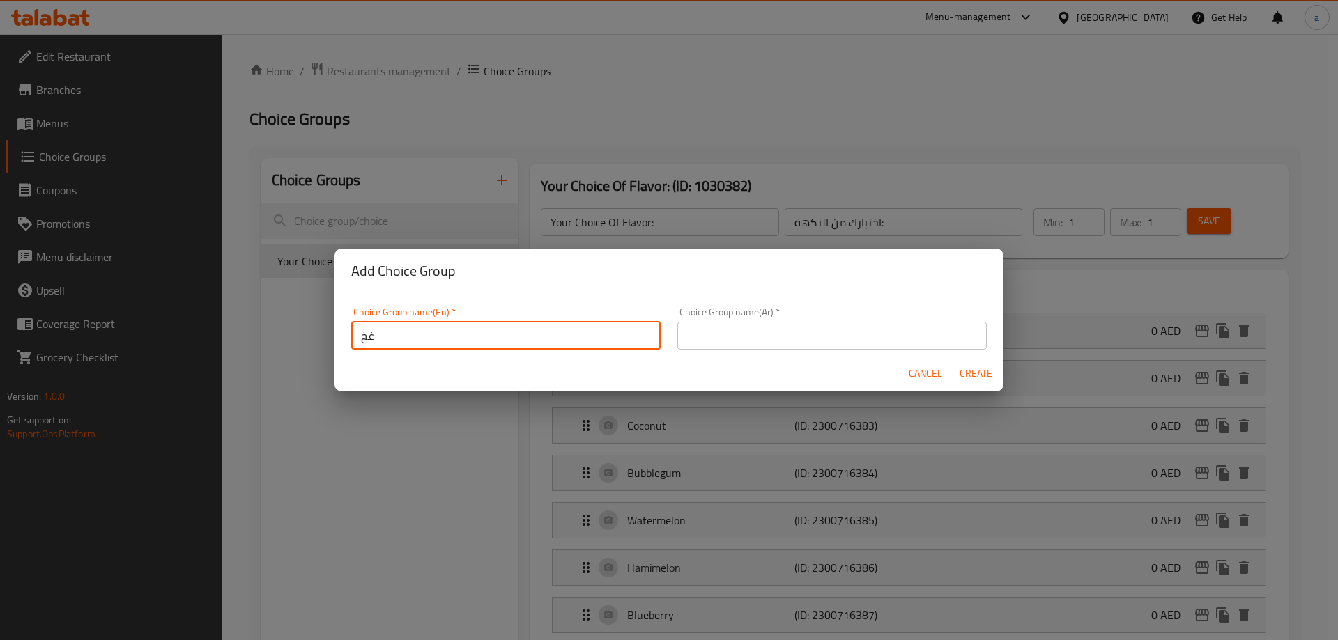
type input "غ"
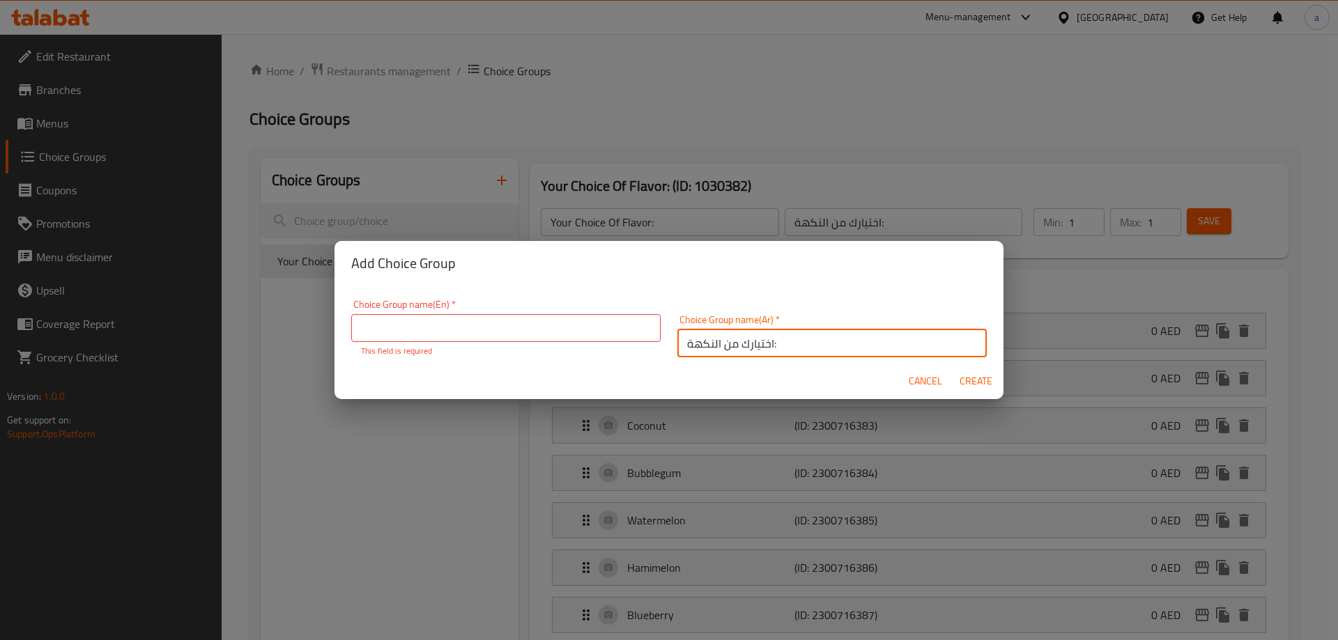
type input "اختيارك من النكهة:"
click at [524, 328] on input "text" at bounding box center [505, 328] width 309 height 28
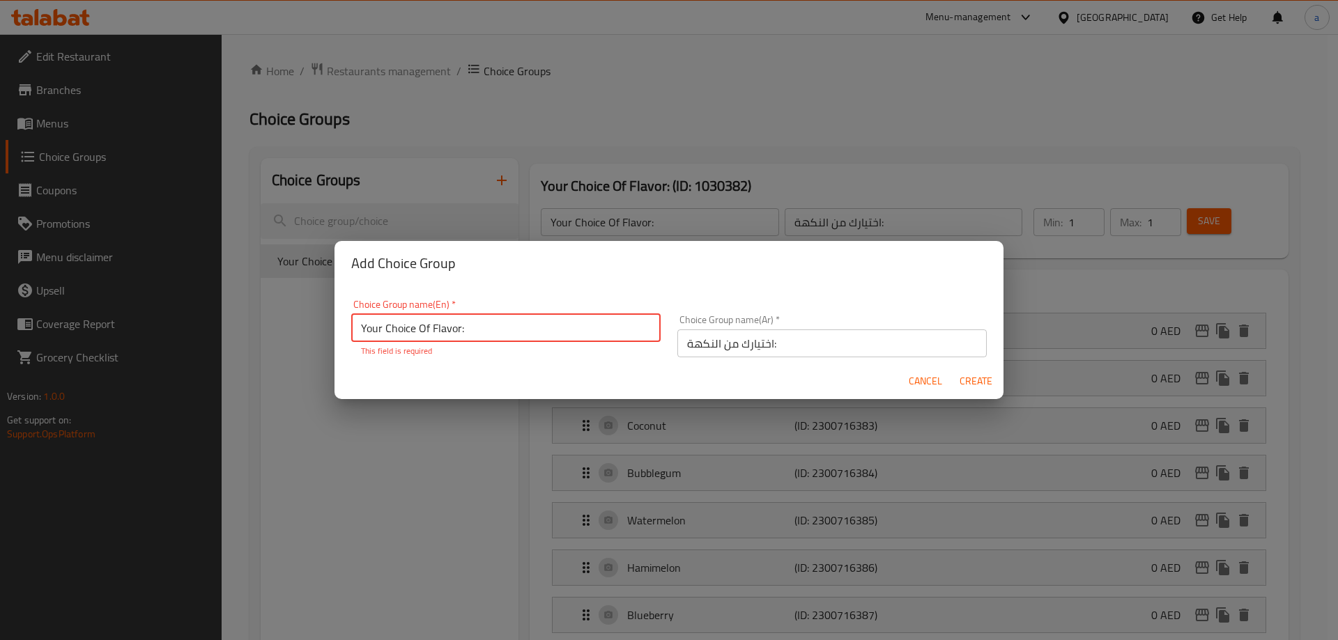
type input "Your Choice Of Flavor:"
click at [970, 385] on button "Create" at bounding box center [975, 382] width 45 height 26
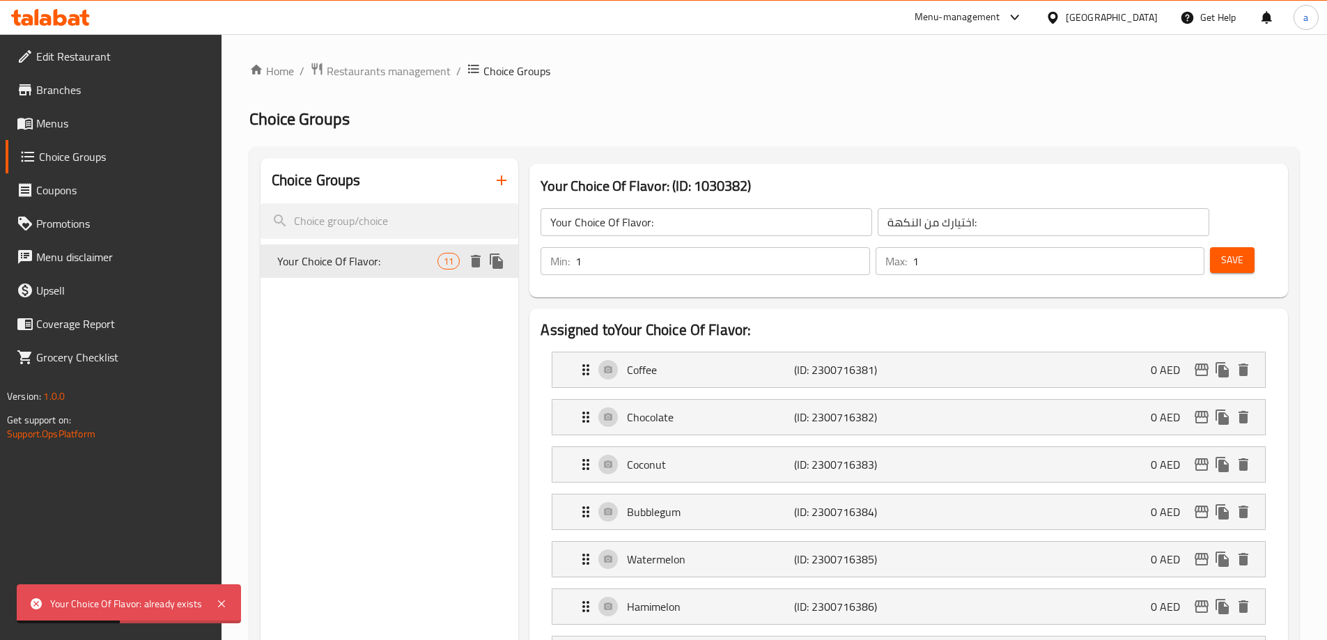
click at [492, 261] on icon "duplicate" at bounding box center [496, 261] width 17 height 17
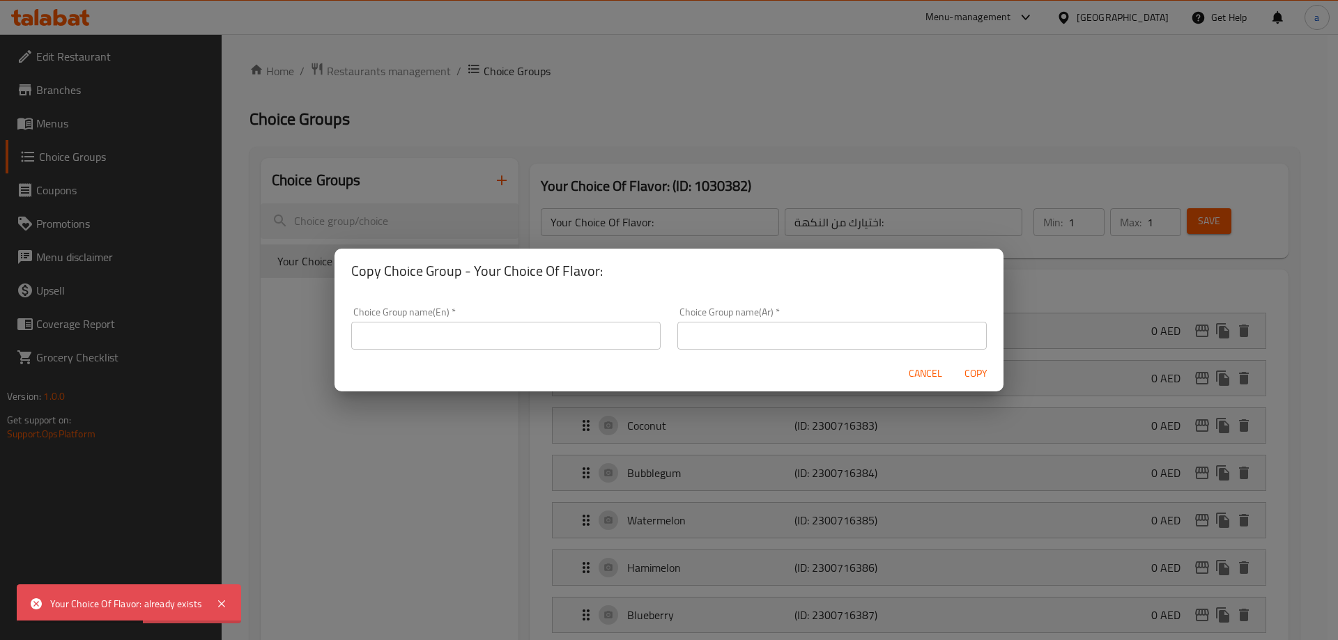
click at [558, 326] on input "text" at bounding box center [505, 336] width 309 height 28
drag, startPoint x: 602, startPoint y: 272, endPoint x: 471, endPoint y: 281, distance: 131.3
click at [471, 281] on h2 "Copy Choice Group - Your Choice Of Flavor:" at bounding box center [668, 271] width 635 height 22
copy h2 "Your Choice Of Flavor:"
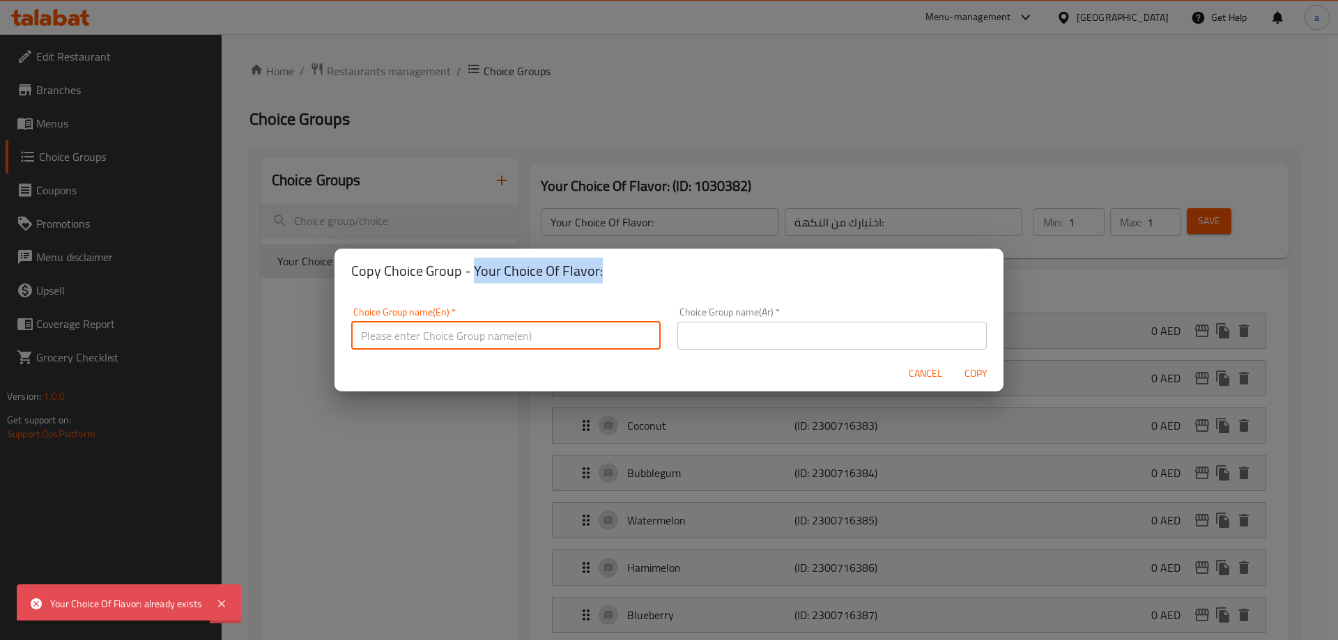
click at [463, 341] on input "text" at bounding box center [505, 336] width 309 height 28
paste input "Your Choice Of Flavor:"
click at [458, 336] on input "Your Choice Of Flavor:" at bounding box center [505, 336] width 309 height 28
type input "Your Choice Of Flavor :"
click at [781, 341] on input "text" at bounding box center [831, 336] width 309 height 28
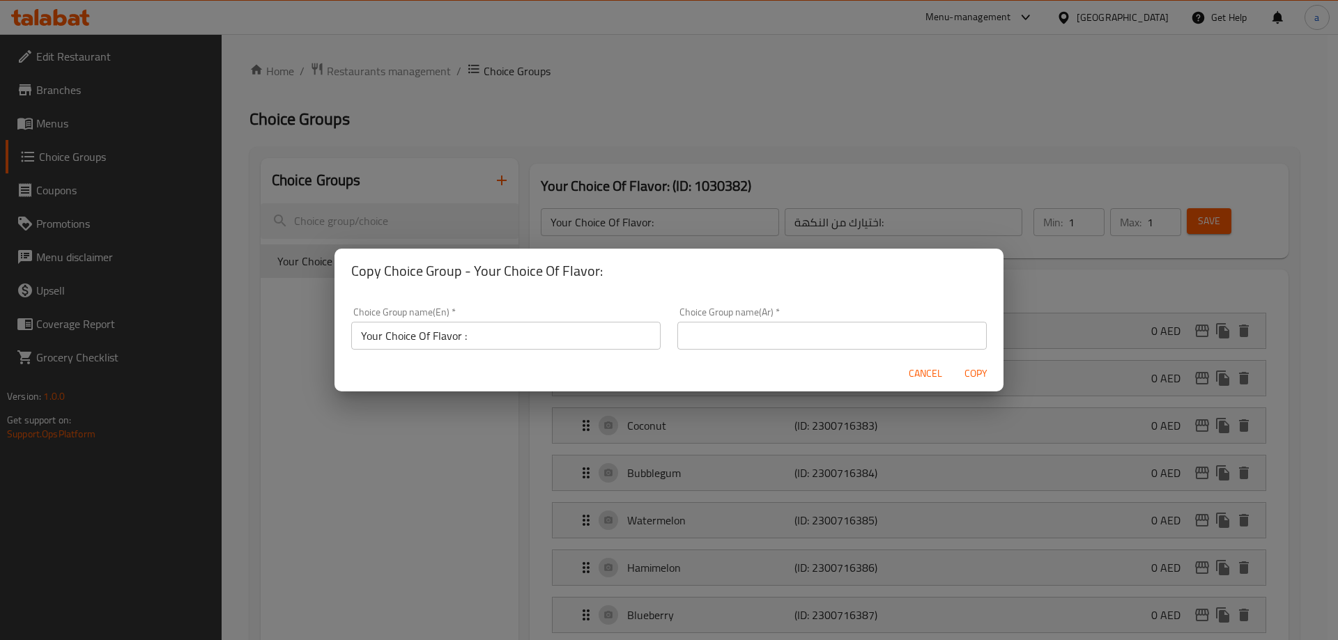
click at [823, 223] on div "Copy Choice Group - Your Choice Of Flavor: Choice Group name(En)   * Your Choic…" at bounding box center [669, 320] width 1338 height 640
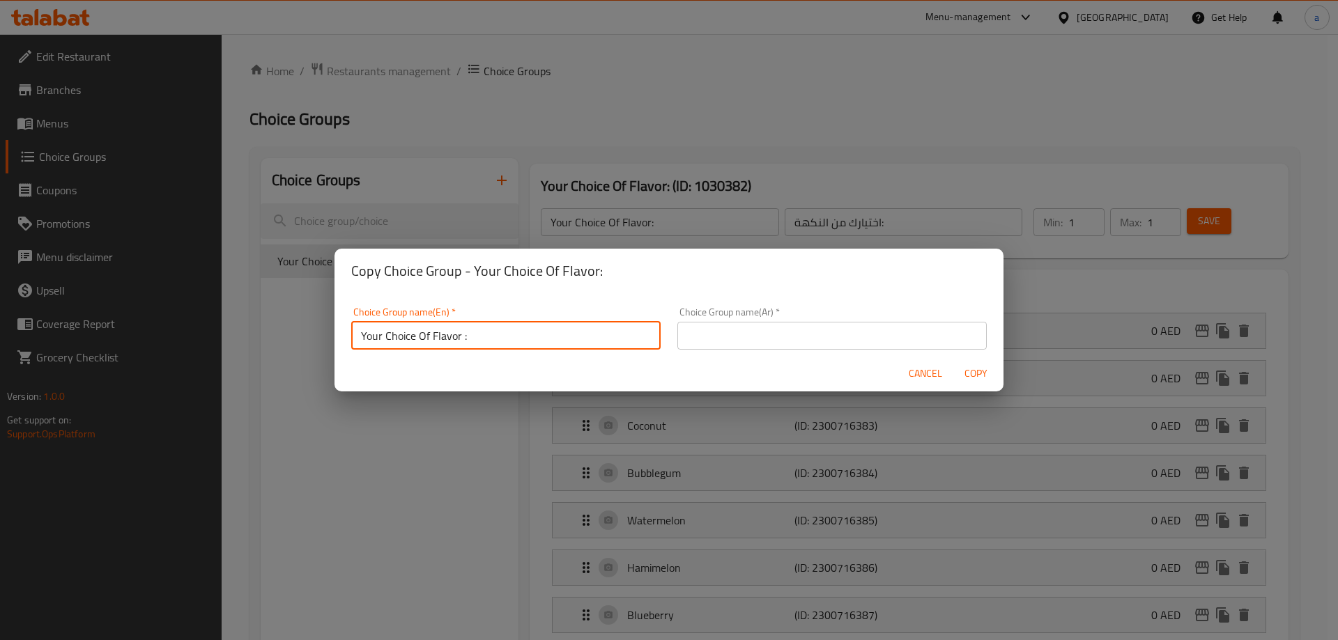
drag, startPoint x: 537, startPoint y: 330, endPoint x: 229, endPoint y: 330, distance: 308.6
click at [229, 330] on div "Copy Choice Group - Your Choice Of Flavor: Choice Group name(En)   * Your Choic…" at bounding box center [669, 320] width 1338 height 640
click at [909, 368] on span "Cancel" at bounding box center [924, 373] width 33 height 17
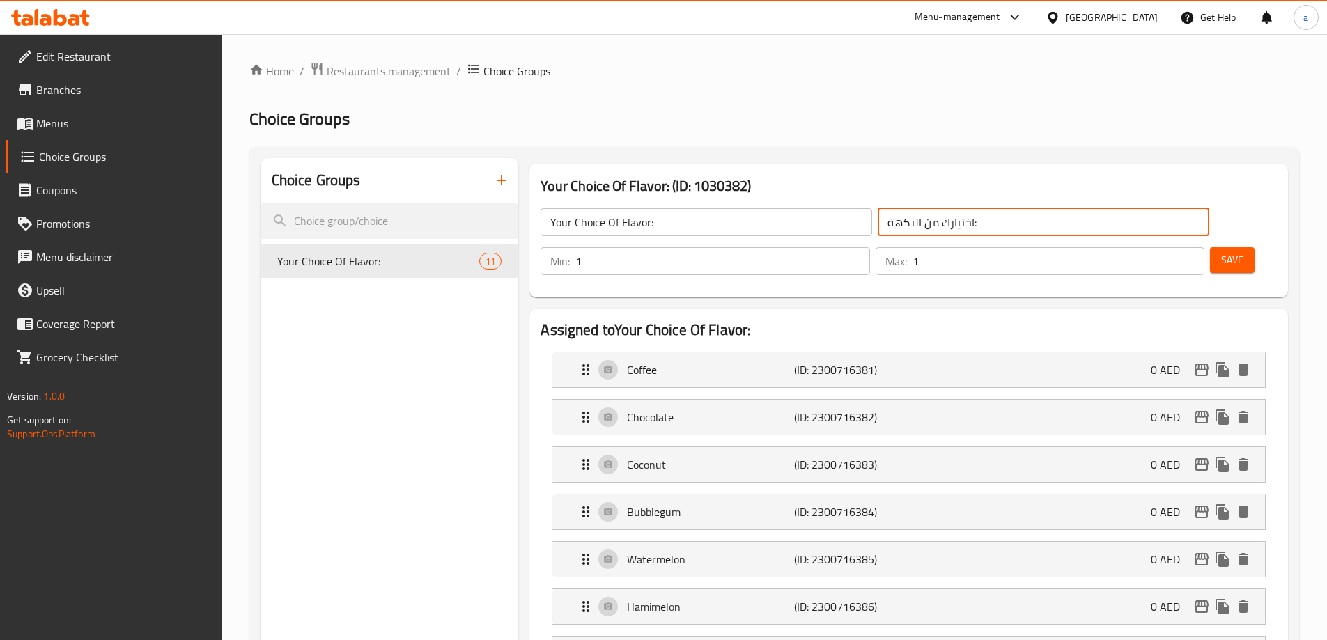
drag, startPoint x: 887, startPoint y: 222, endPoint x: 759, endPoint y: 219, distance: 128.2
click at [759, 219] on div "Your Choice Of Flavor: ​ اختيارك من النكهة: ​" at bounding box center [874, 222] width 685 height 45
click at [504, 260] on icon "duplicate" at bounding box center [496, 261] width 17 height 17
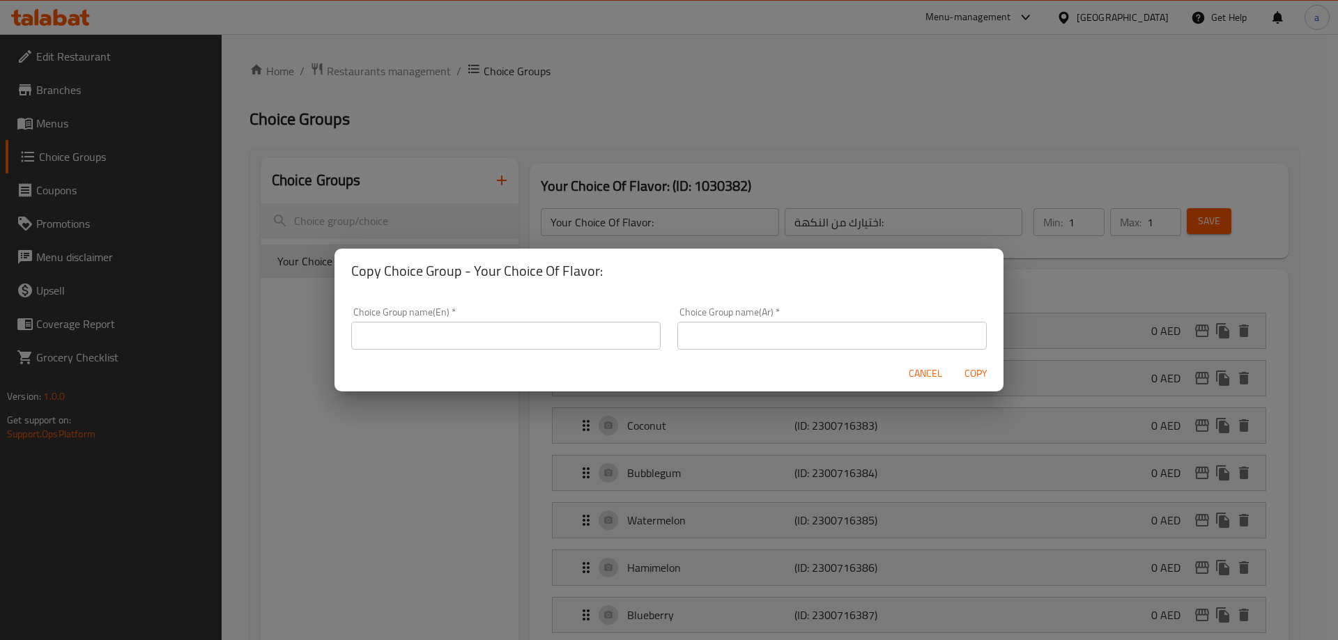
click at [575, 339] on input "text" at bounding box center [505, 336] width 309 height 28
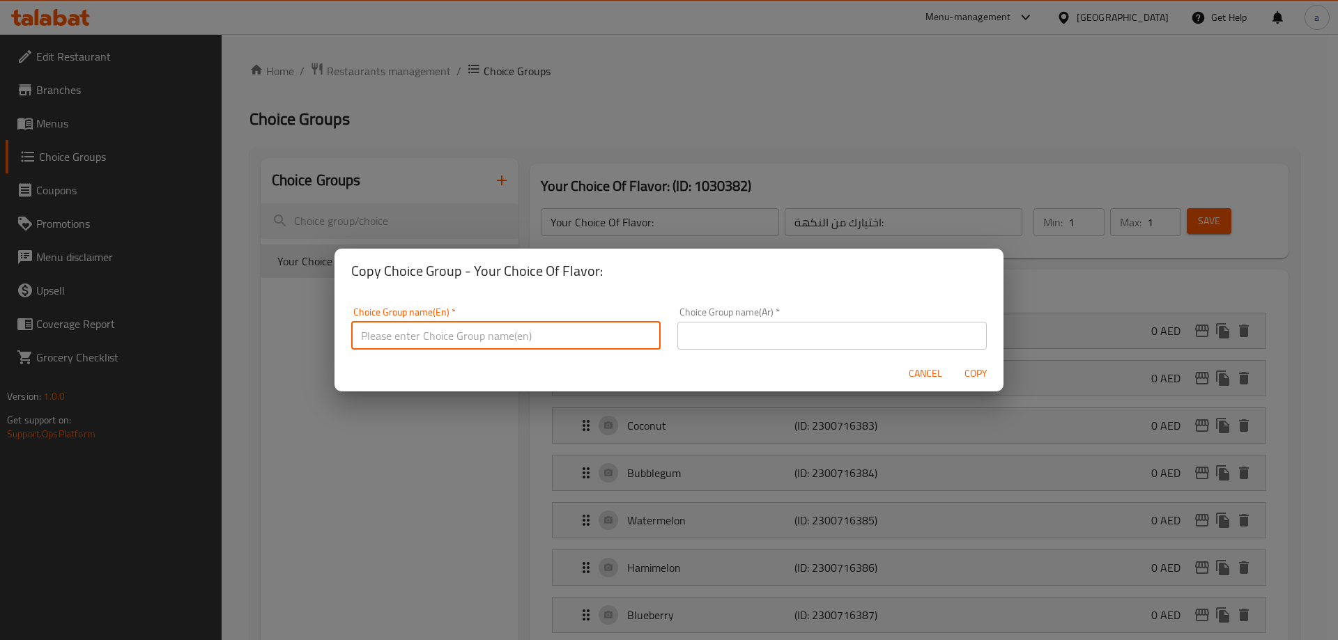
paste input "Your Choice Of Flavor :"
type input "Your Choice Of Flavor :"
click at [718, 341] on input "text" at bounding box center [831, 336] width 309 height 28
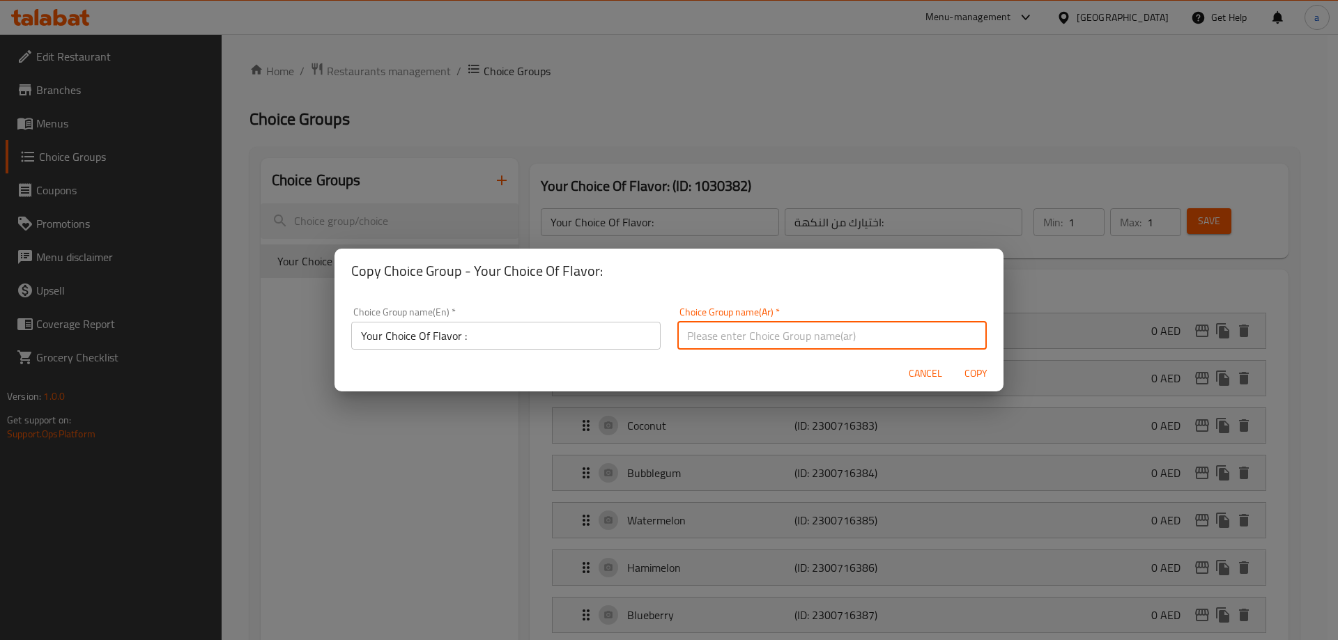
paste input "اختيارك من النكهة:"
click at [766, 341] on input "اختيارك من النكهة:" at bounding box center [831, 336] width 309 height 28
type input "اختيارك من النكهة :"
click at [979, 377] on span "Copy" at bounding box center [975, 373] width 33 height 17
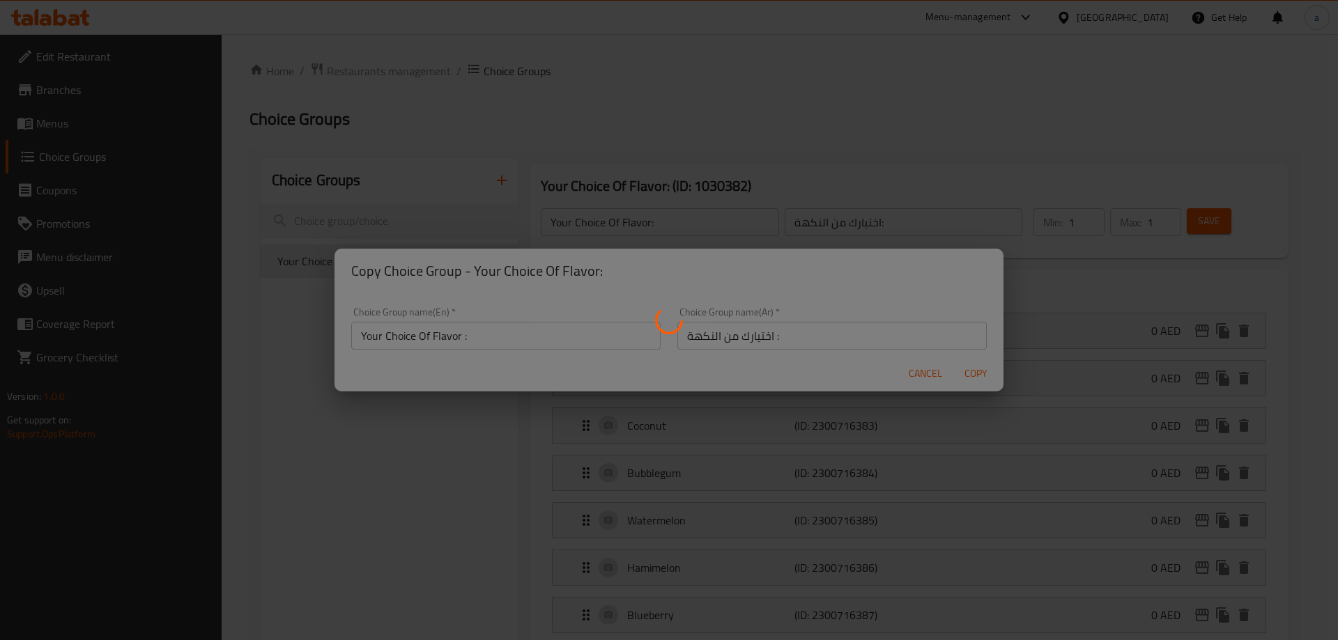
type input "Your Choice Of Flavor :"
type input "اختيارك من النكهة :"
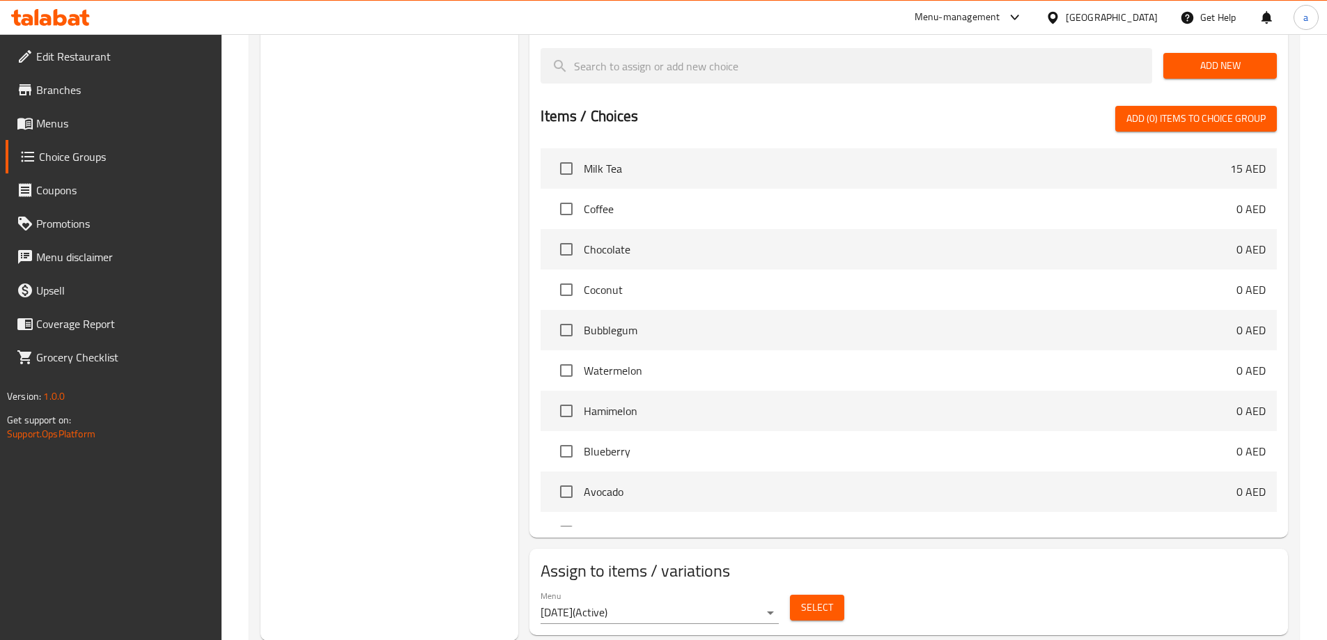
scroll to position [837, 0]
click at [817, 598] on span "Select" at bounding box center [817, 606] width 32 height 17
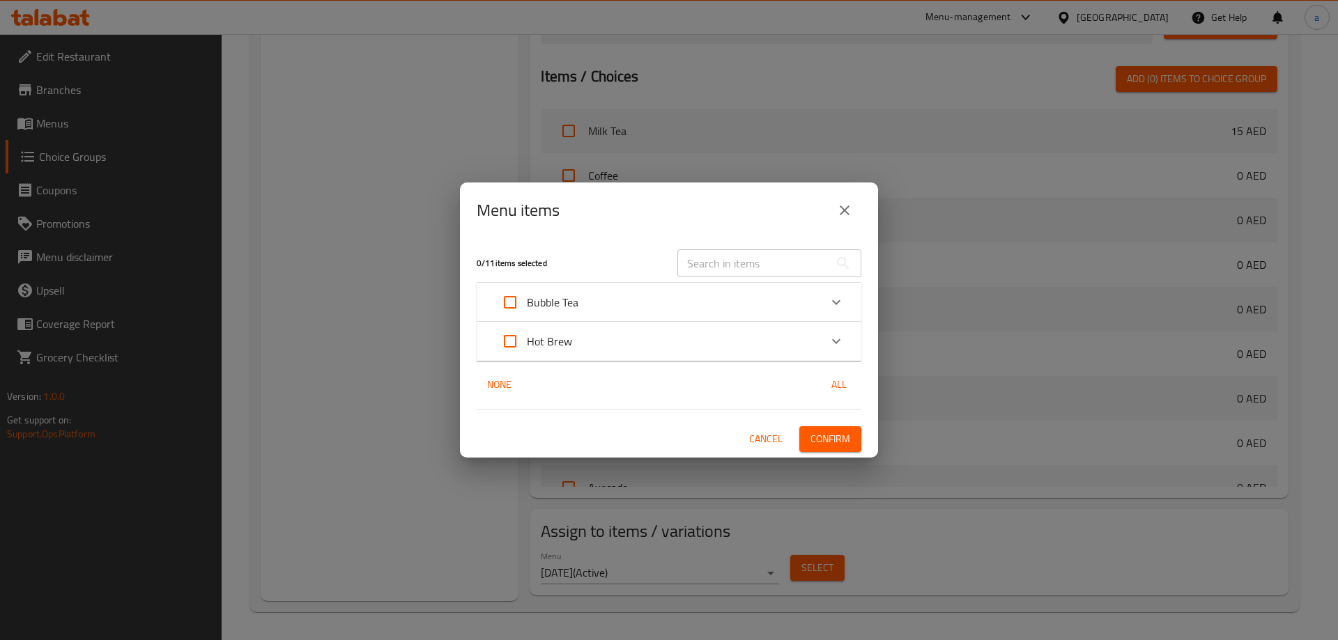
click at [842, 310] on icon "Expand" at bounding box center [836, 302] width 17 height 17
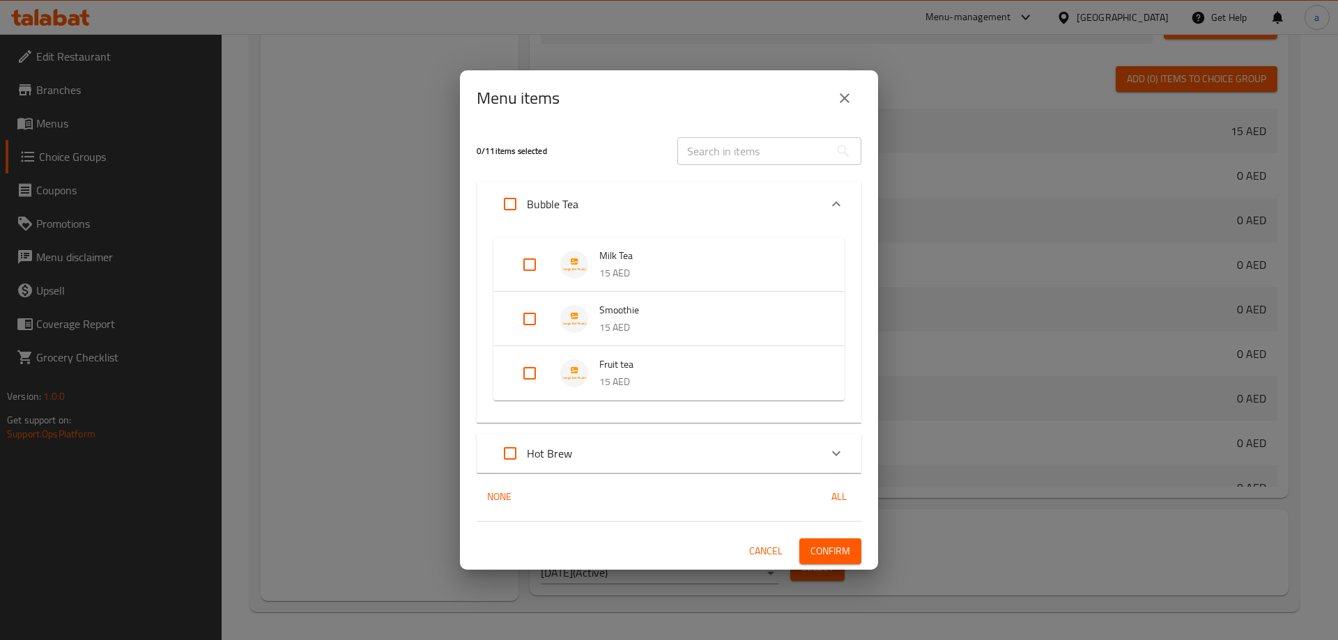
click at [527, 320] on input "Expand" at bounding box center [529, 318] width 33 height 33
checkbox input "true"
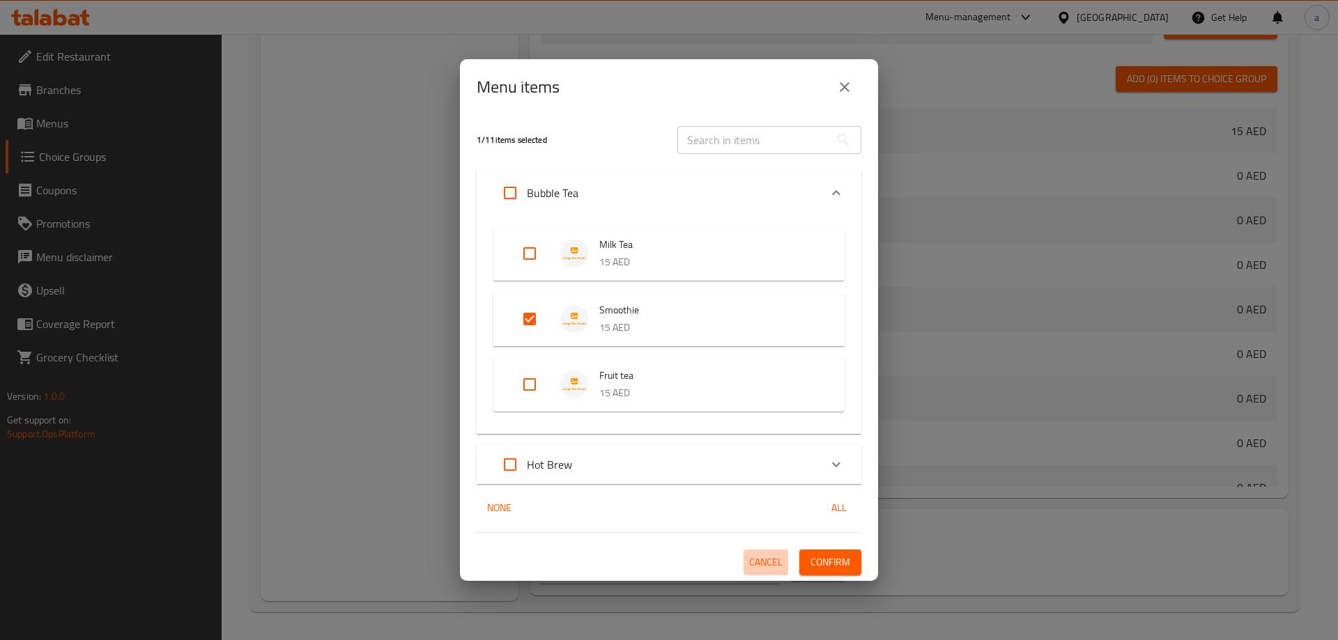
click at [782, 560] on span "Cancel" at bounding box center [765, 562] width 33 height 17
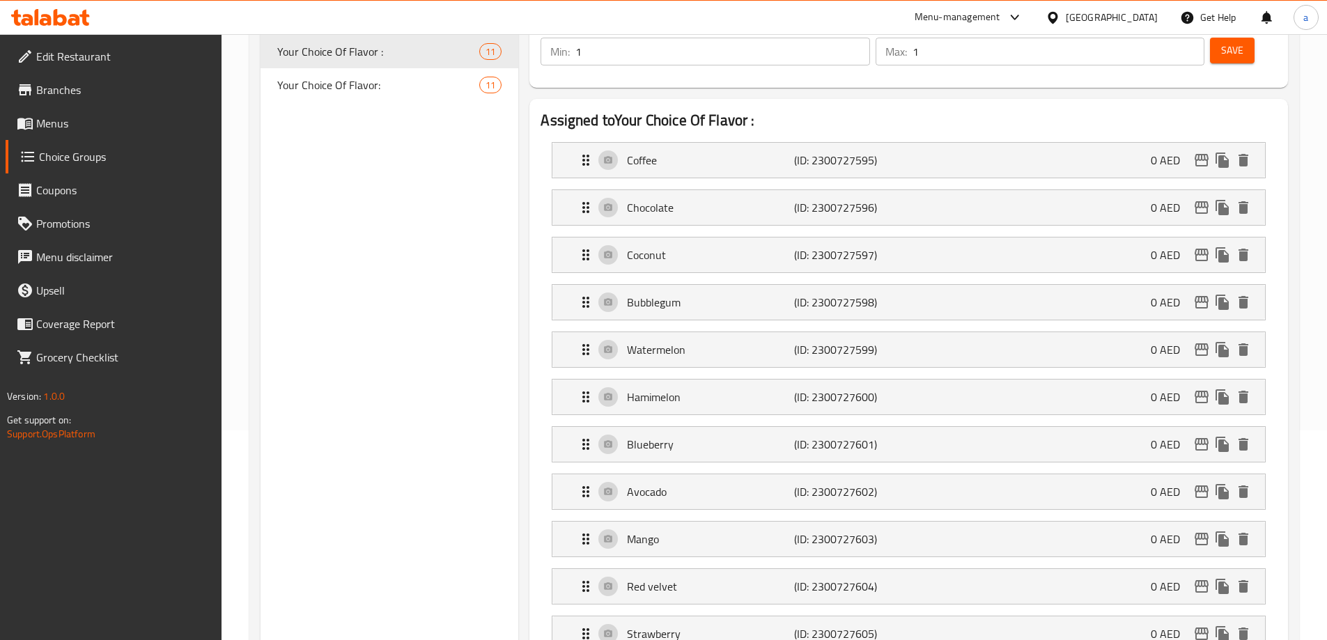
scroll to position [70, 0]
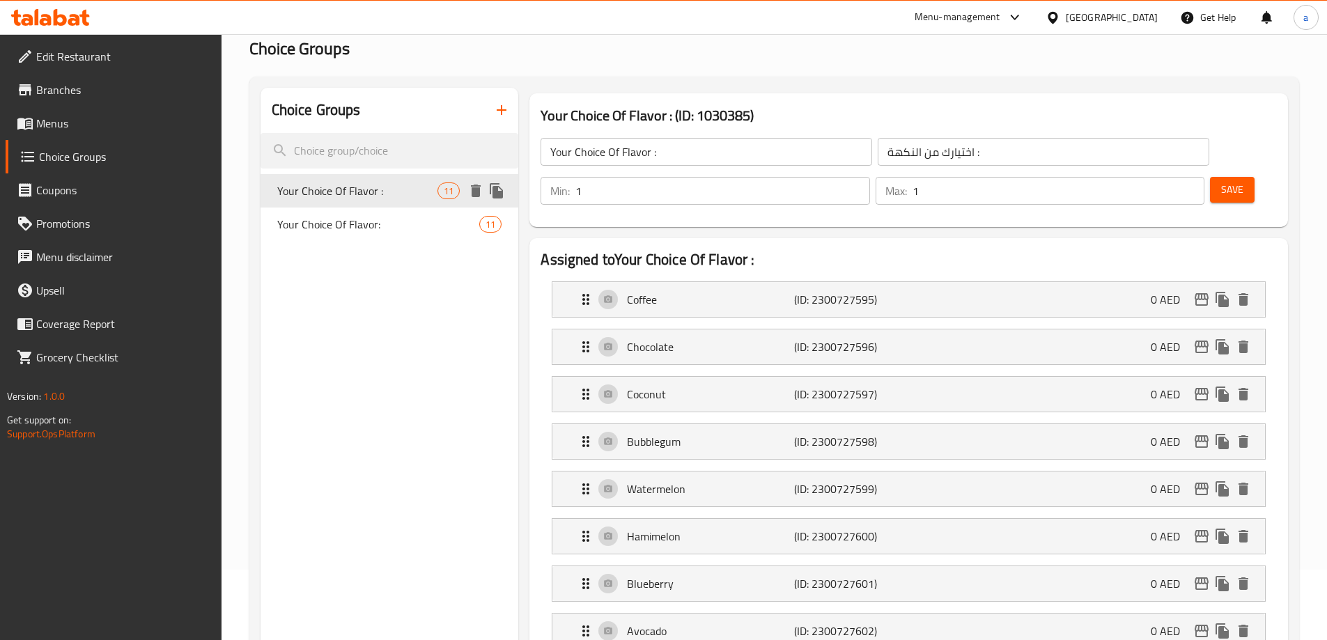
click at [479, 190] on icon "delete" at bounding box center [476, 191] width 10 height 13
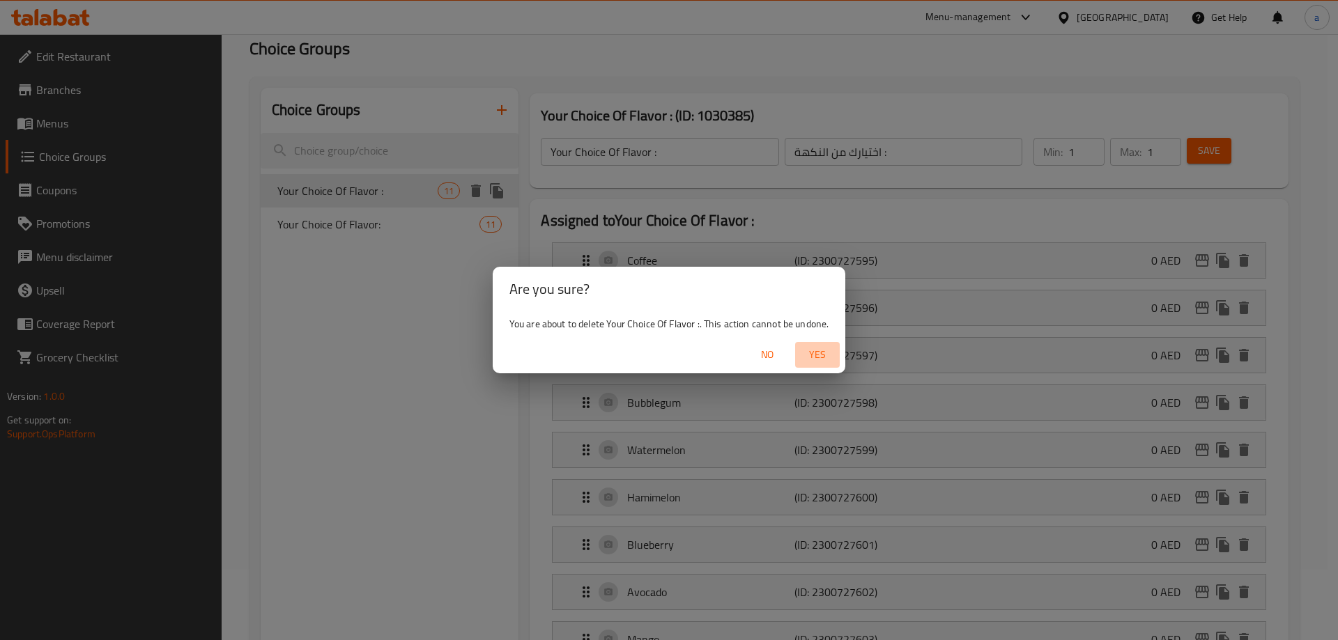
click at [819, 355] on span "Yes" at bounding box center [816, 354] width 33 height 17
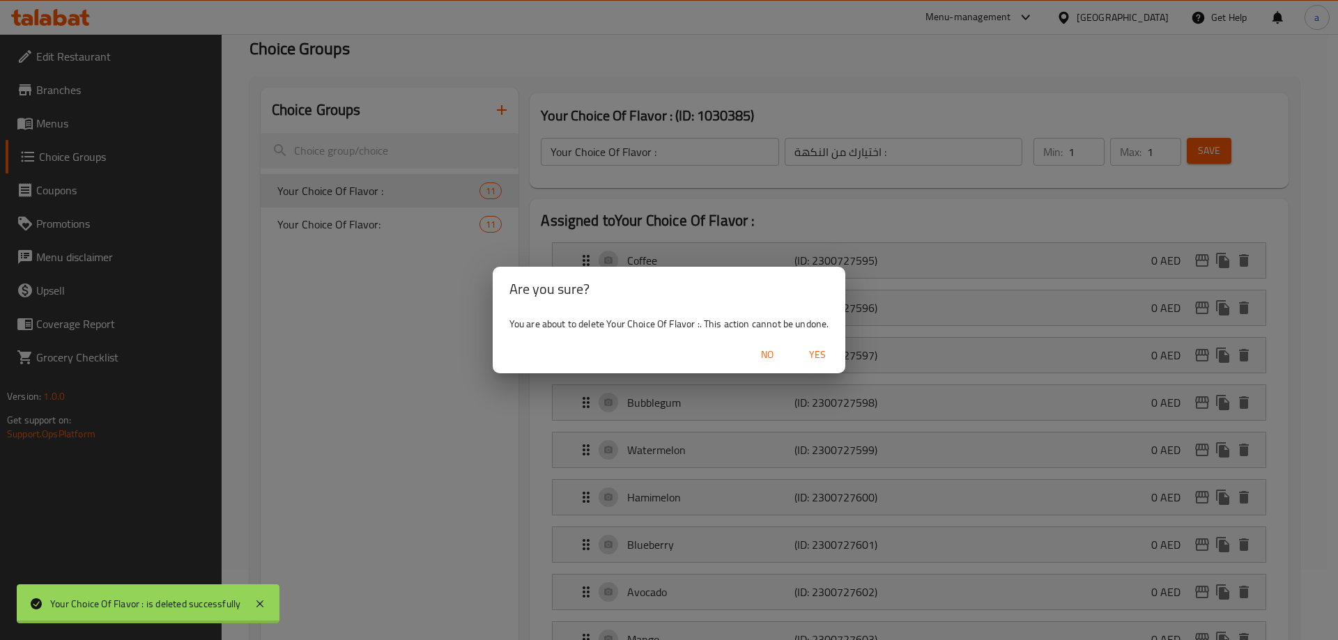
type input "Your Choice Of Flavor:"
type input "اختيارك من النكهة:"
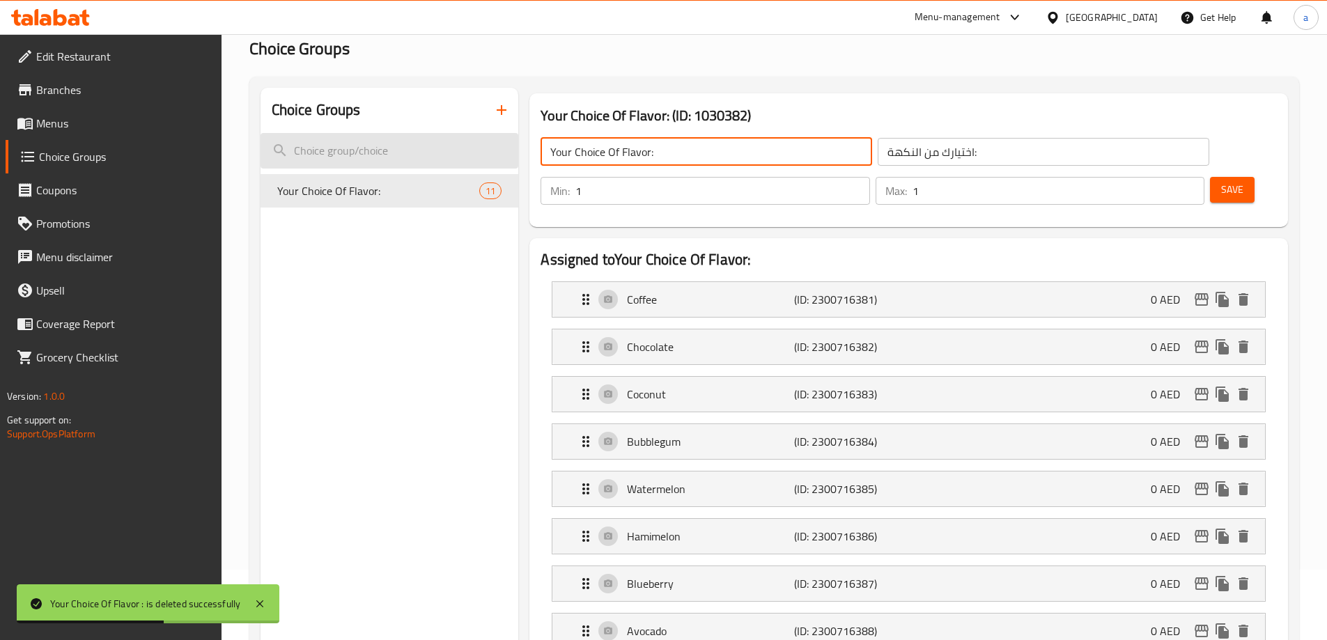
drag, startPoint x: 664, startPoint y: 146, endPoint x: 415, endPoint y: 146, distance: 249.4
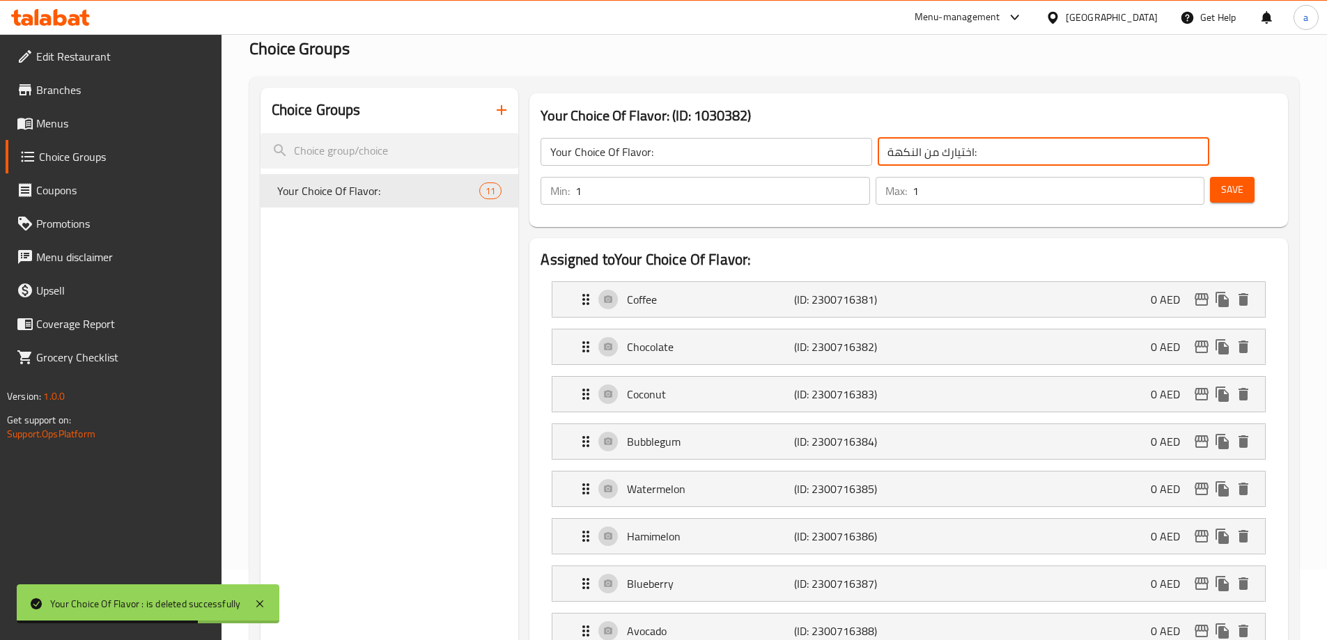
drag, startPoint x: 914, startPoint y: 146, endPoint x: 653, endPoint y: 156, distance: 261.5
click at [653, 156] on div "Your Choice Of Flavor: ​ اختيارك من النكهة: ​" at bounding box center [874, 152] width 685 height 45
click at [496, 108] on icon "button" at bounding box center [501, 110] width 17 height 17
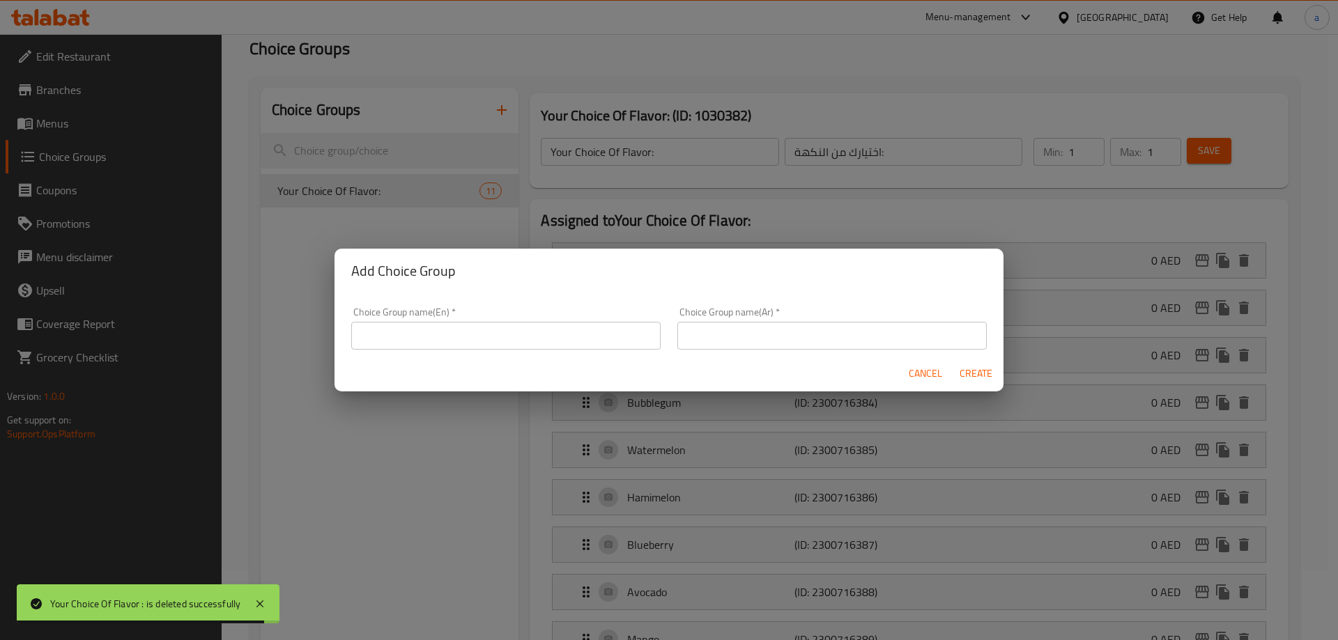
click at [450, 330] on input "text" at bounding box center [505, 336] width 309 height 28
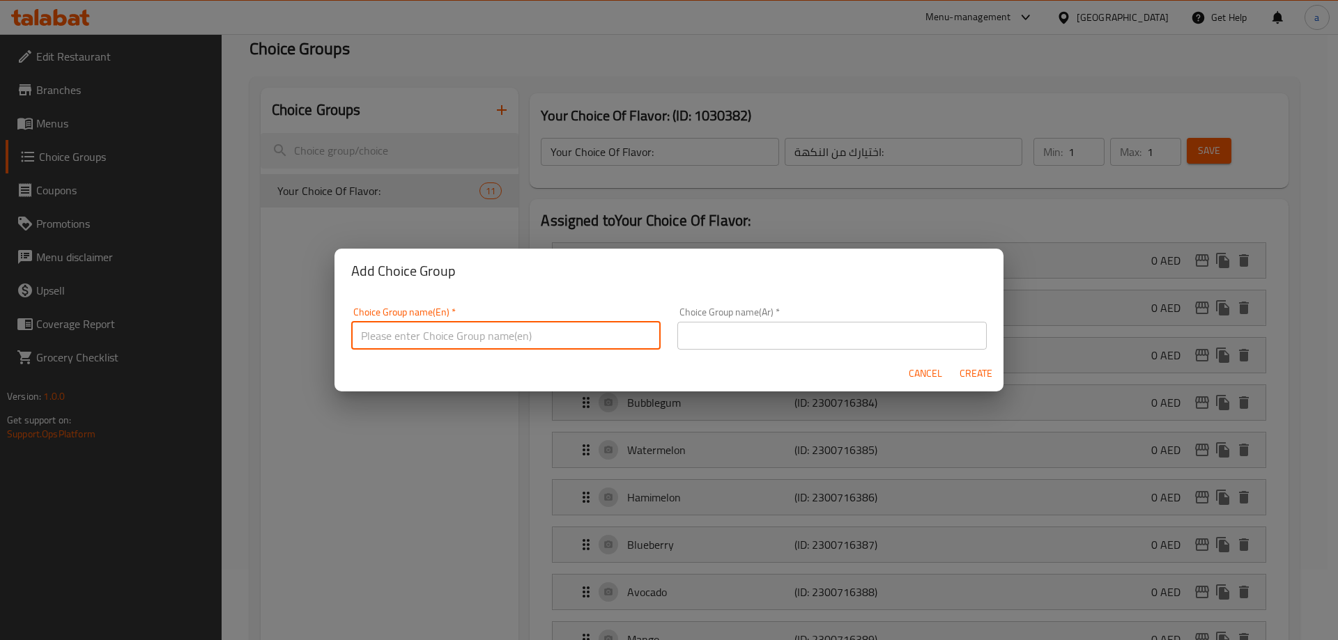
paste input "Your Choice Of Flavor:"
click at [457, 339] on input "Your Choice Of Flavor:" at bounding box center [505, 336] width 309 height 28
type input "Your Choice Of Flavor :"
click at [742, 330] on input "text" at bounding box center [831, 336] width 309 height 28
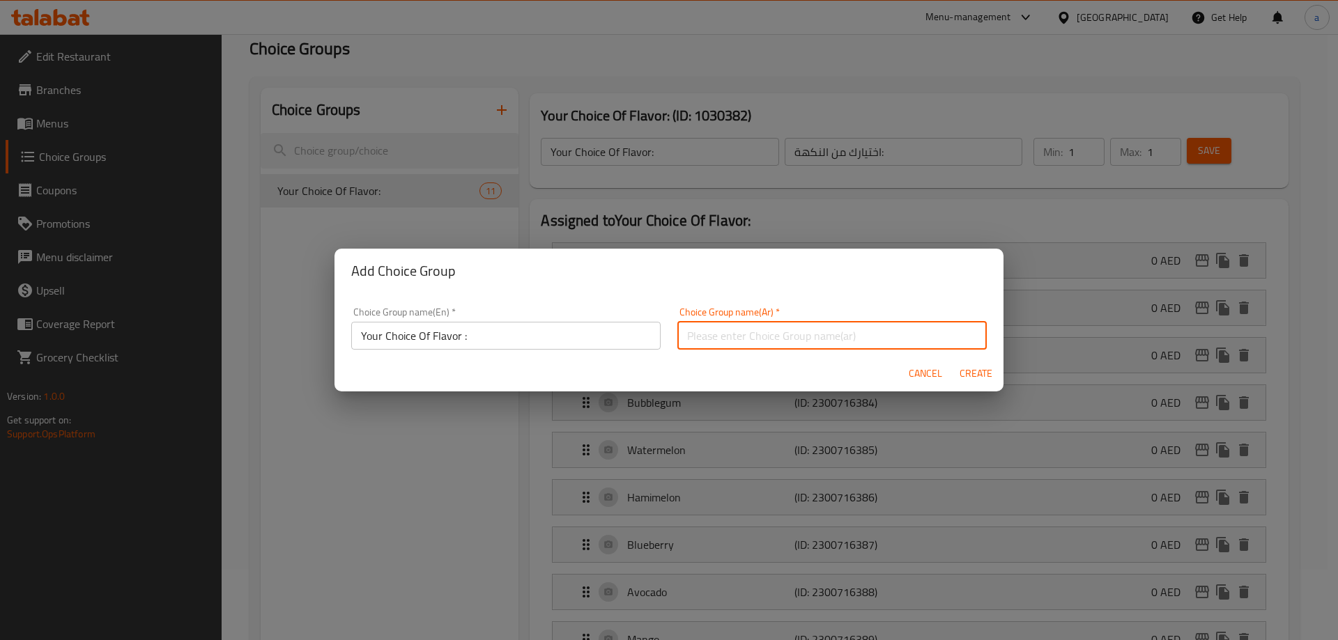
paste input "اختيارك من النكهة:"
click at [764, 339] on input "اختيارك من النكهة:" at bounding box center [831, 336] width 309 height 28
click at [767, 334] on input "اختيارك من النكهة:" at bounding box center [831, 336] width 309 height 28
type input "اختيارك من النكهة :"
click at [973, 382] on span "Create" at bounding box center [975, 373] width 33 height 17
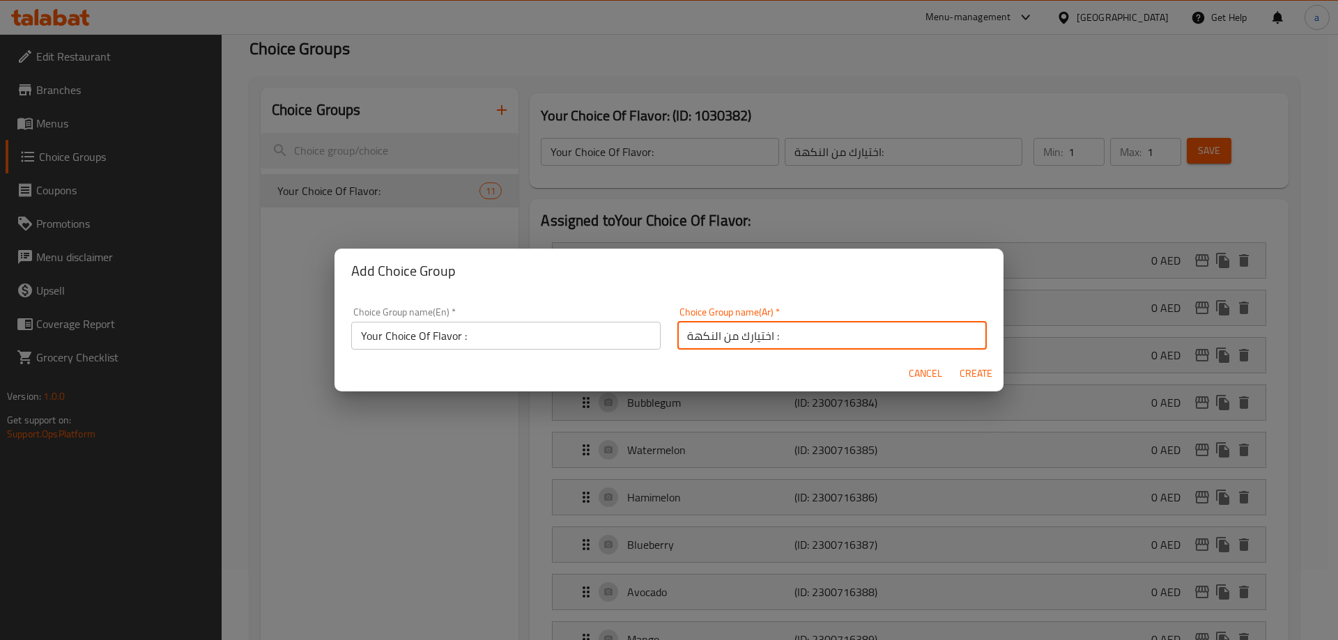
type input "Your Choice Of Flavor :"
type input "اختيارك من النكهة :"
type input "0"
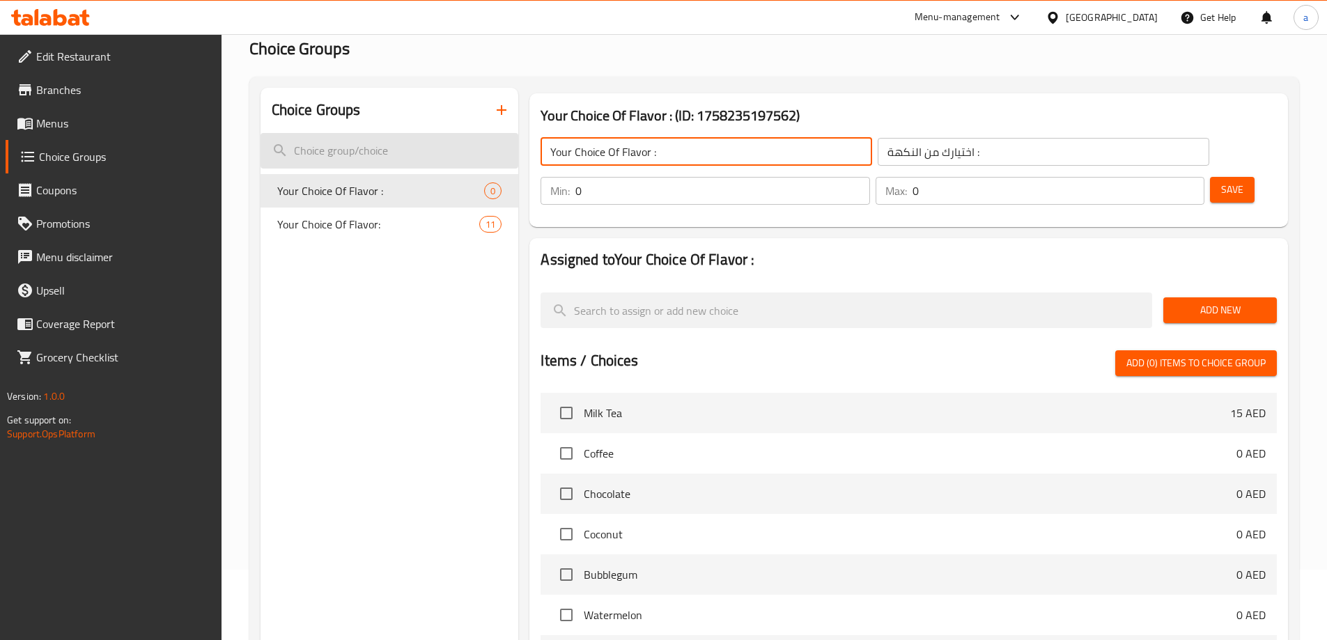
drag, startPoint x: 623, startPoint y: 150, endPoint x: 506, endPoint y: 155, distance: 116.4
click at [510, 155] on div "Choice Groups Your Choice Of Flavor : 0 Your Choice Of Flavor: 11 Your Choice O…" at bounding box center [777, 487] width 1033 height 798
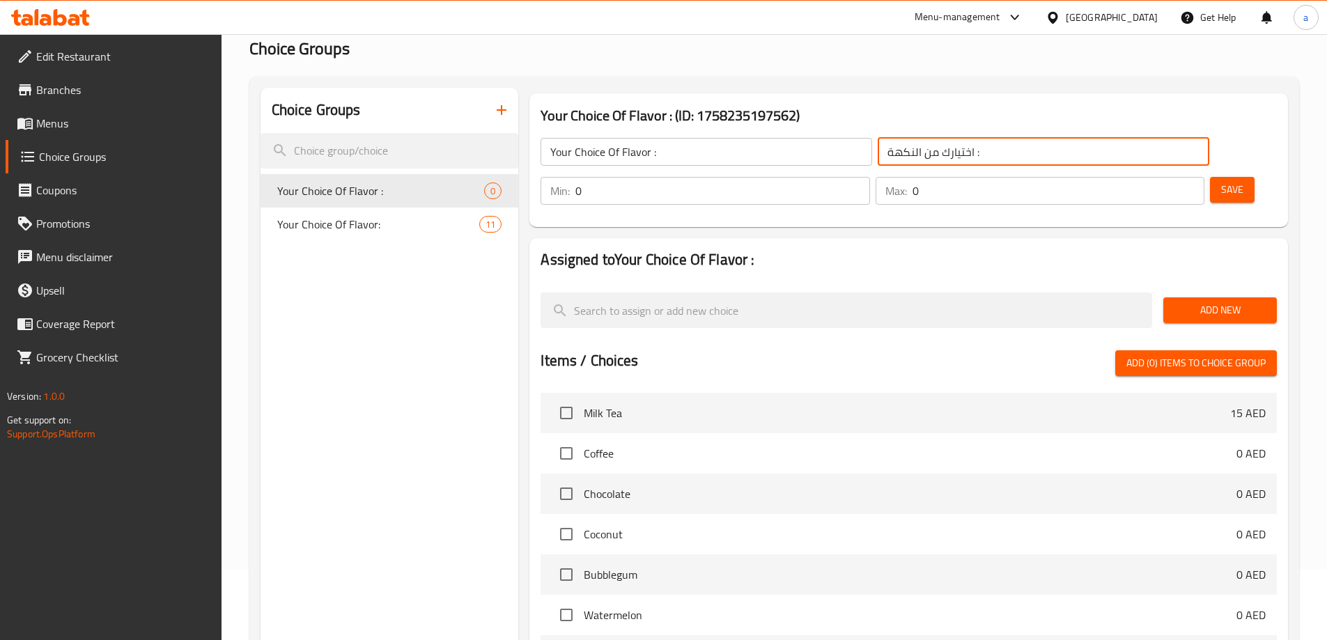
drag, startPoint x: 920, startPoint y: 145, endPoint x: 665, endPoint y: 164, distance: 255.7
click at [665, 164] on div "Your Choice Of Flavor : ​ اختيارك من النكهة : ​" at bounding box center [874, 152] width 685 height 45
click at [493, 226] on icon "duplicate" at bounding box center [496, 224] width 17 height 17
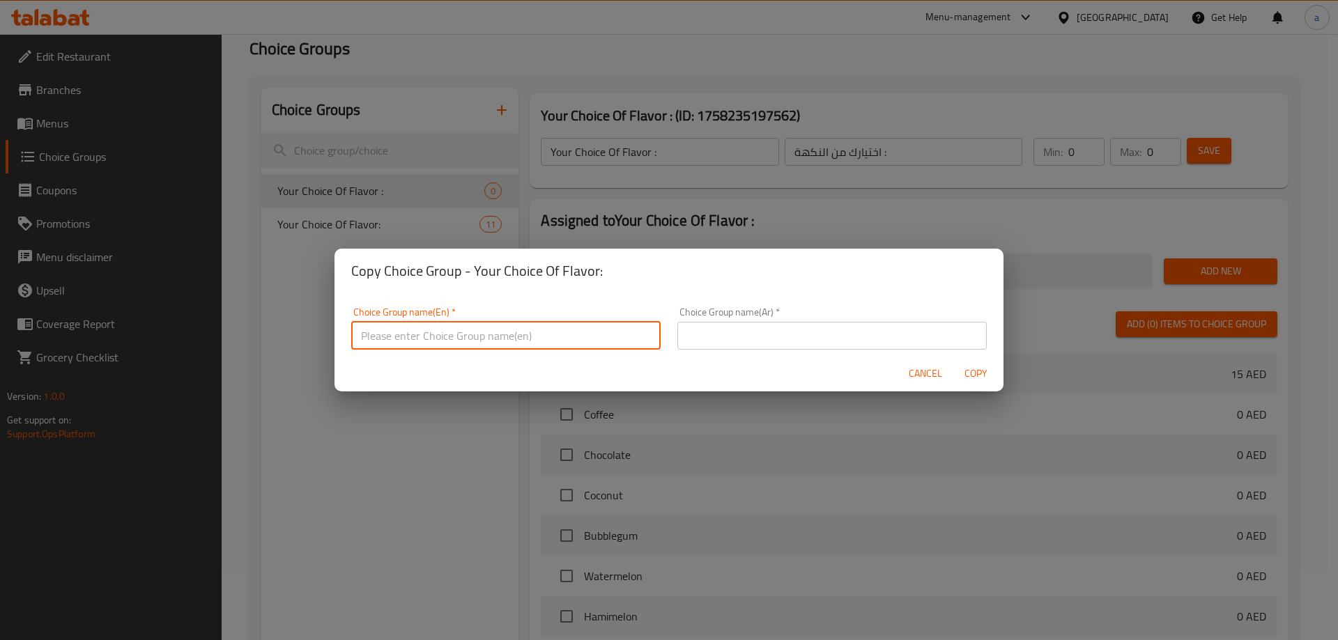
click at [504, 331] on input "text" at bounding box center [505, 336] width 309 height 28
paste input "Your Choice Of Flavor :"
type input "Your Choice Of Flavor :"
click at [729, 341] on input "text" at bounding box center [831, 336] width 309 height 28
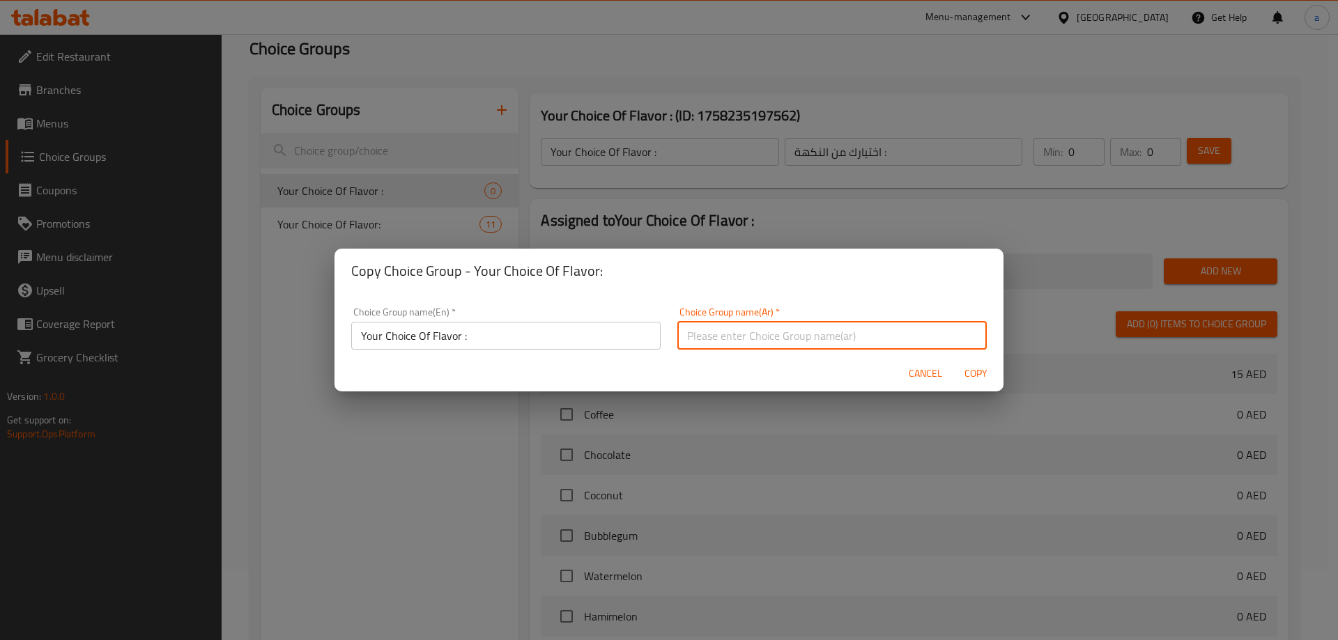
paste input "اختيارك من النكهة :"
type input "اختيارك من النكهة :"
click at [964, 372] on span "Copy" at bounding box center [975, 373] width 33 height 17
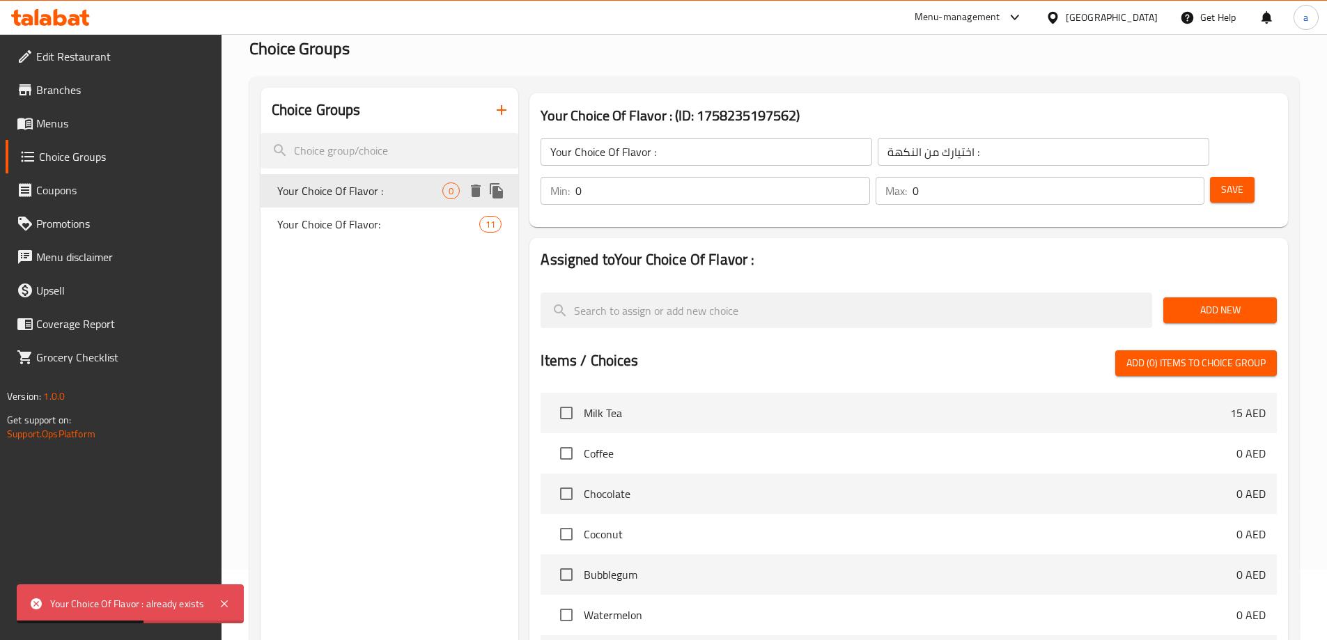
click at [479, 192] on icon "delete" at bounding box center [476, 191] width 10 height 13
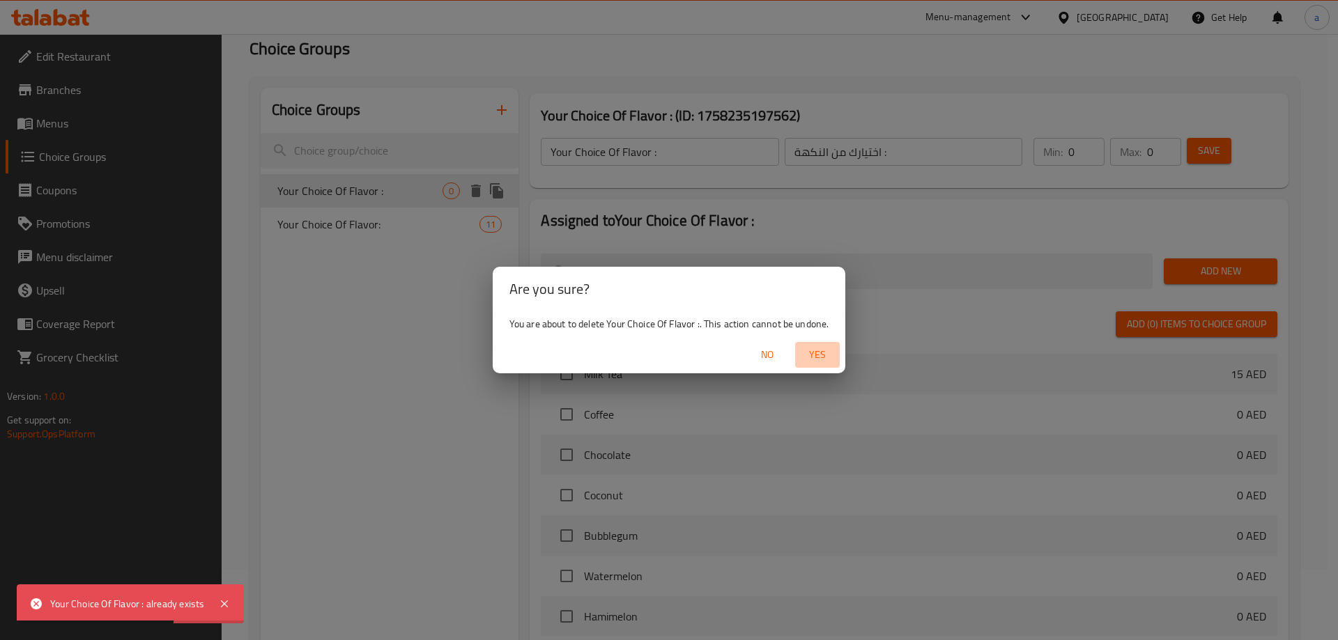
click at [816, 355] on span "Yes" at bounding box center [816, 354] width 33 height 17
type input "Your Choice Of Flavor:"
type input "اختيارك من النكهة:"
type input "1"
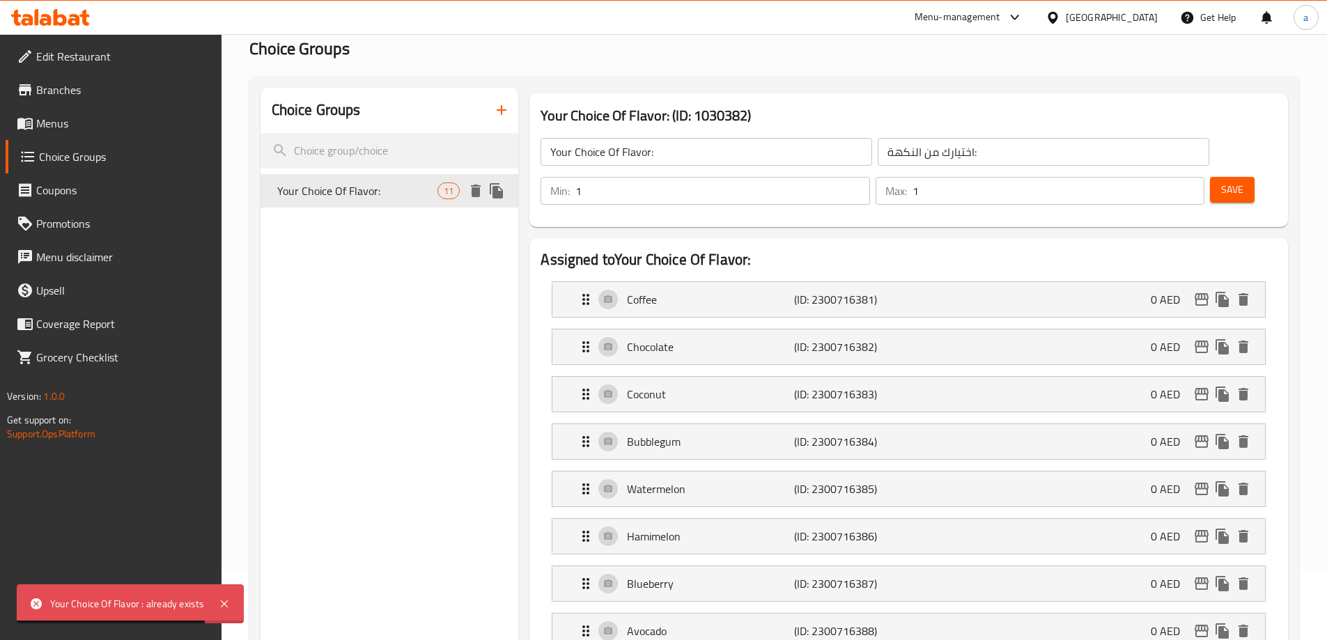
click at [493, 194] on icon "duplicate" at bounding box center [496, 191] width 17 height 17
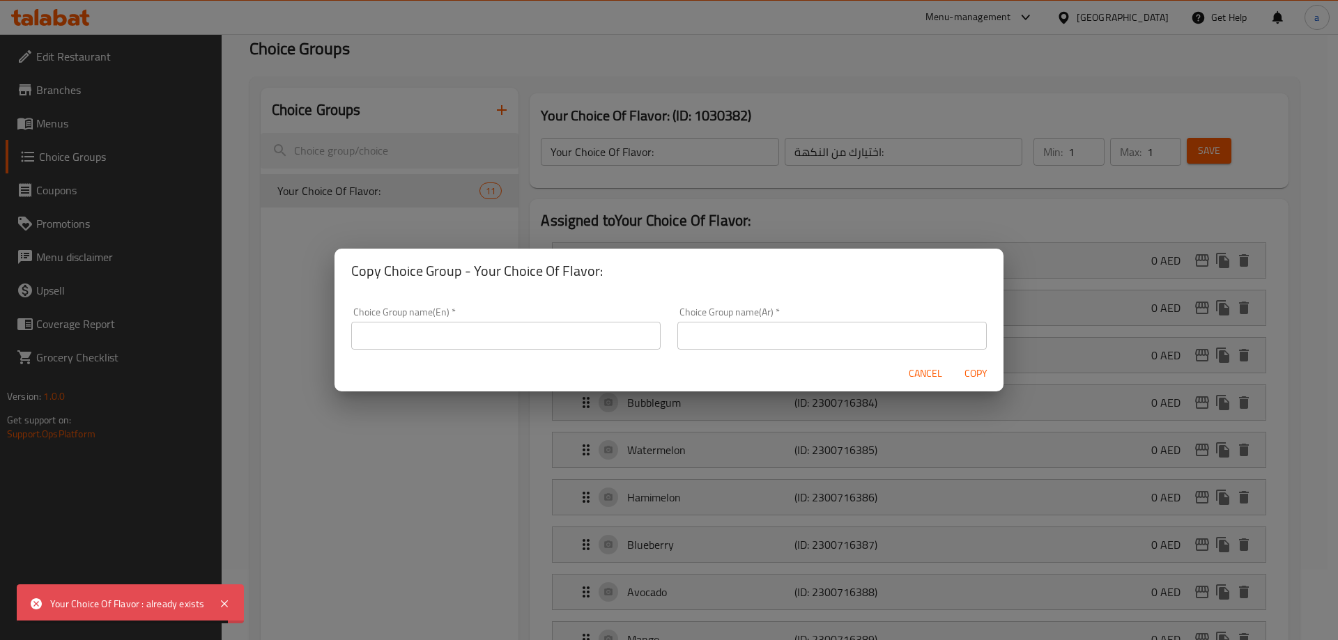
click at [536, 322] on input "text" at bounding box center [505, 336] width 309 height 28
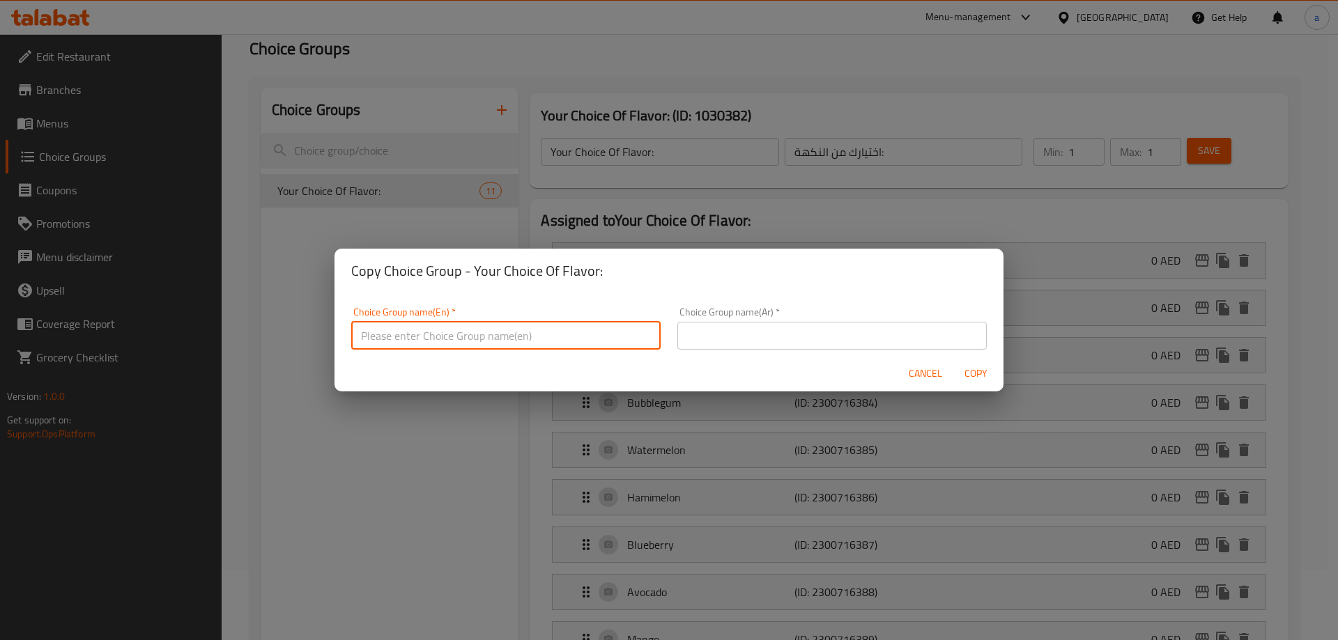
paste input "Your Choice Of Flavor :"
type input "Your Choice Of Flavor :"
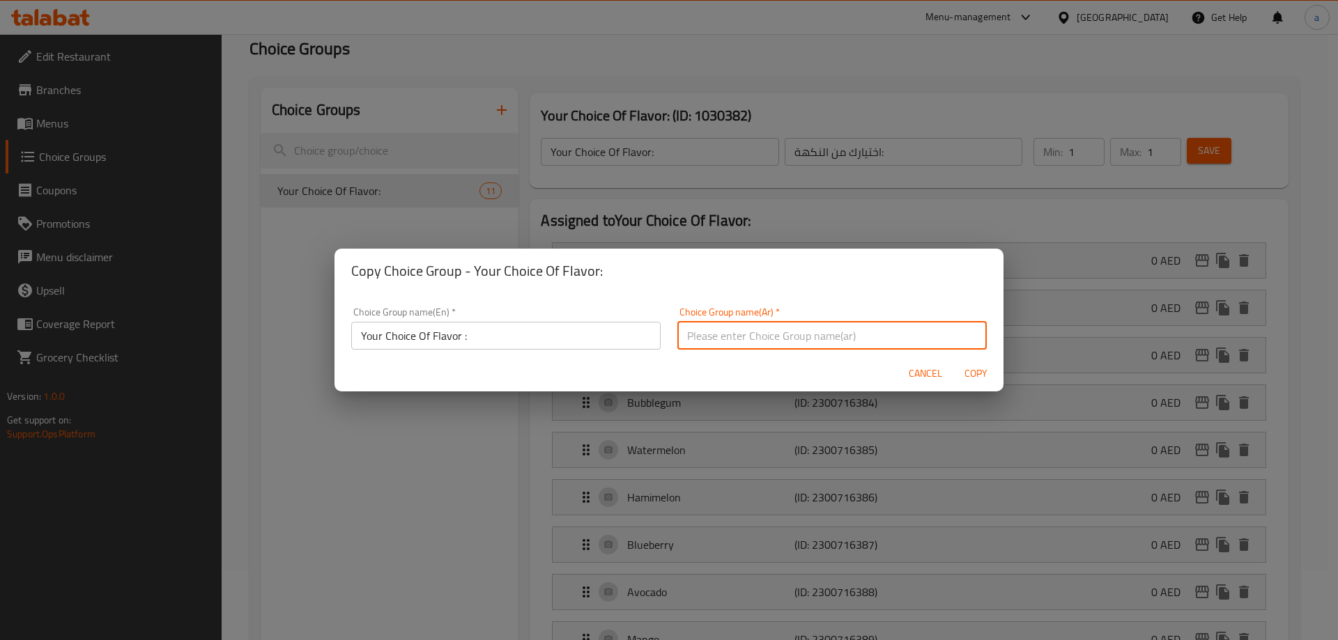
click at [709, 338] on input "text" at bounding box center [831, 336] width 309 height 28
click at [703, 334] on input "text" at bounding box center [831, 336] width 309 height 28
paste input "اختيارك من النكهة :"
type input "اختيارك من النكهة :"
click at [975, 376] on span "Copy" at bounding box center [975, 373] width 33 height 17
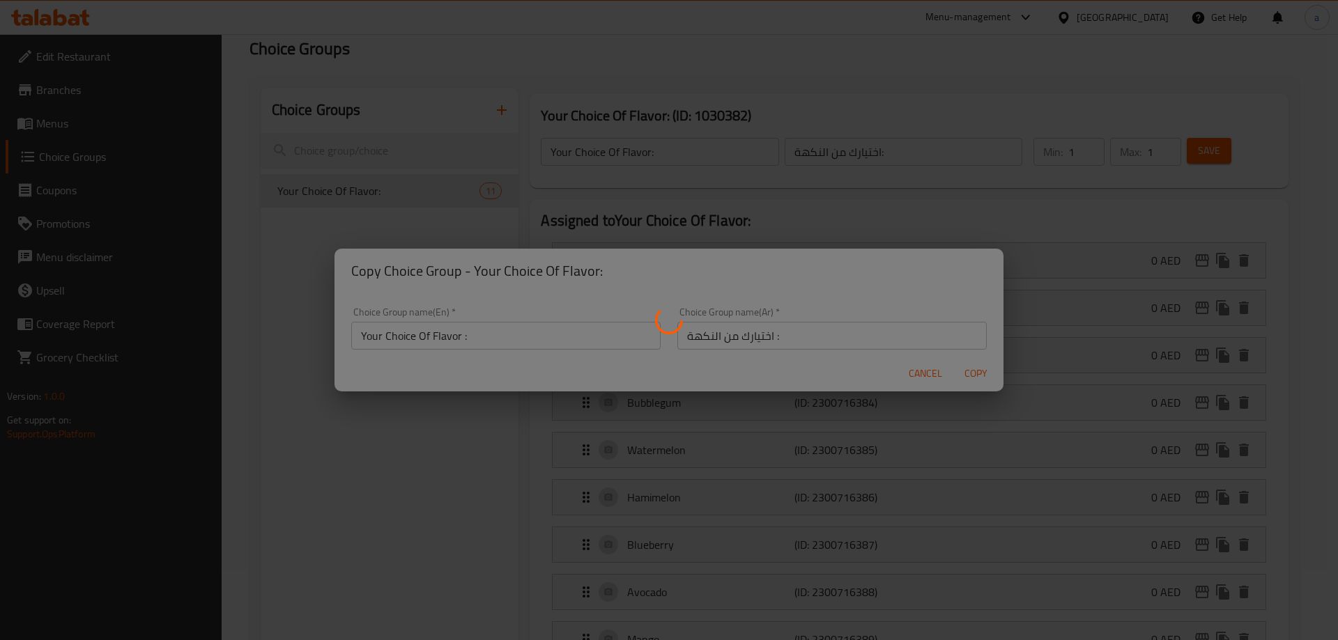
type input "Your Choice Of Flavor :"
type input "اختيارك من النكهة :"
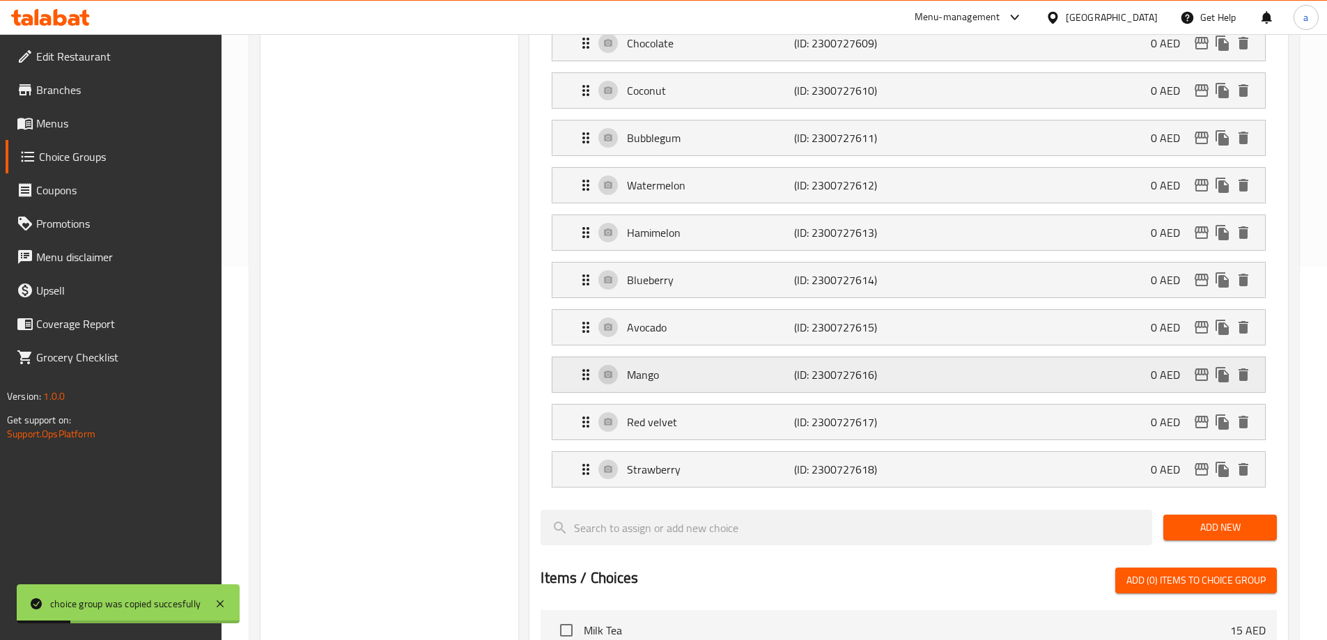
scroll to position [349, 0]
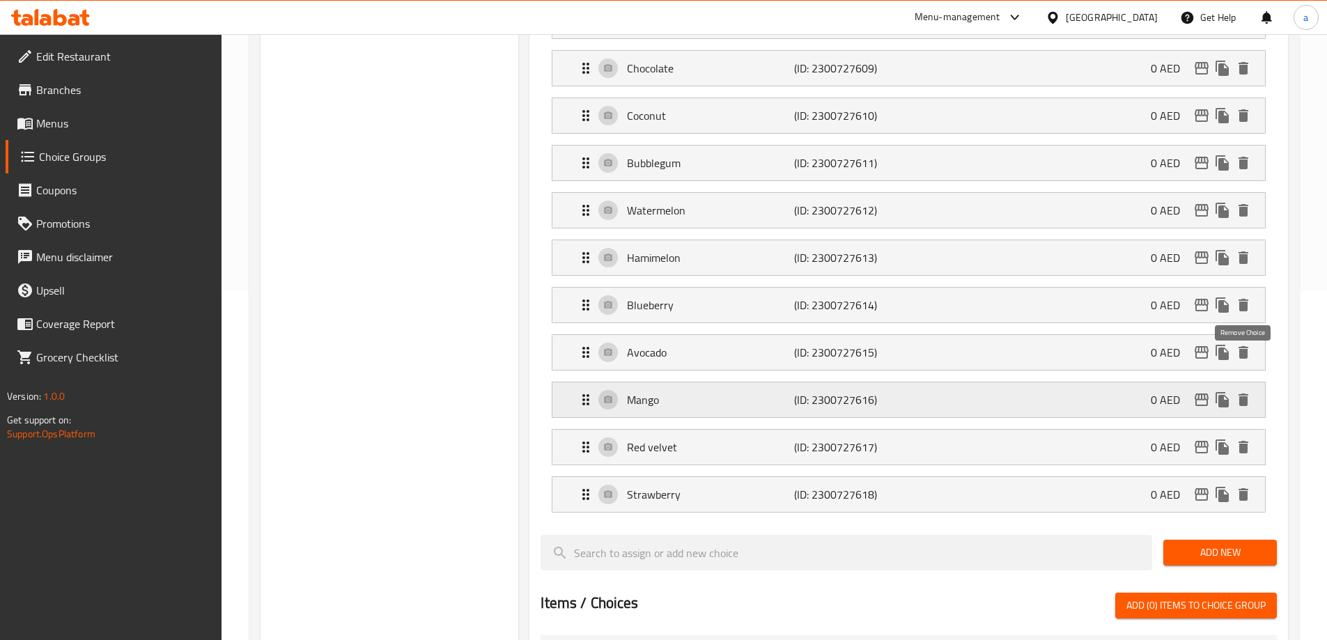
click at [1243, 394] on icon "delete" at bounding box center [1244, 400] width 10 height 13
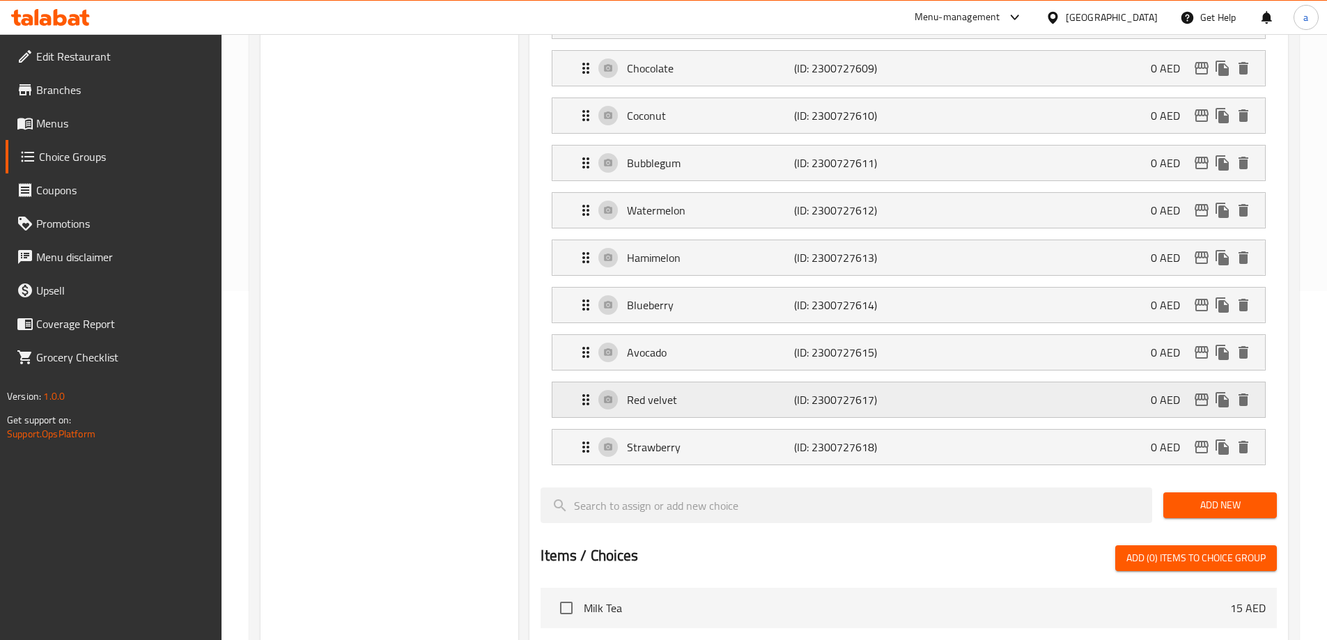
click at [1241, 394] on icon "delete" at bounding box center [1244, 400] width 10 height 13
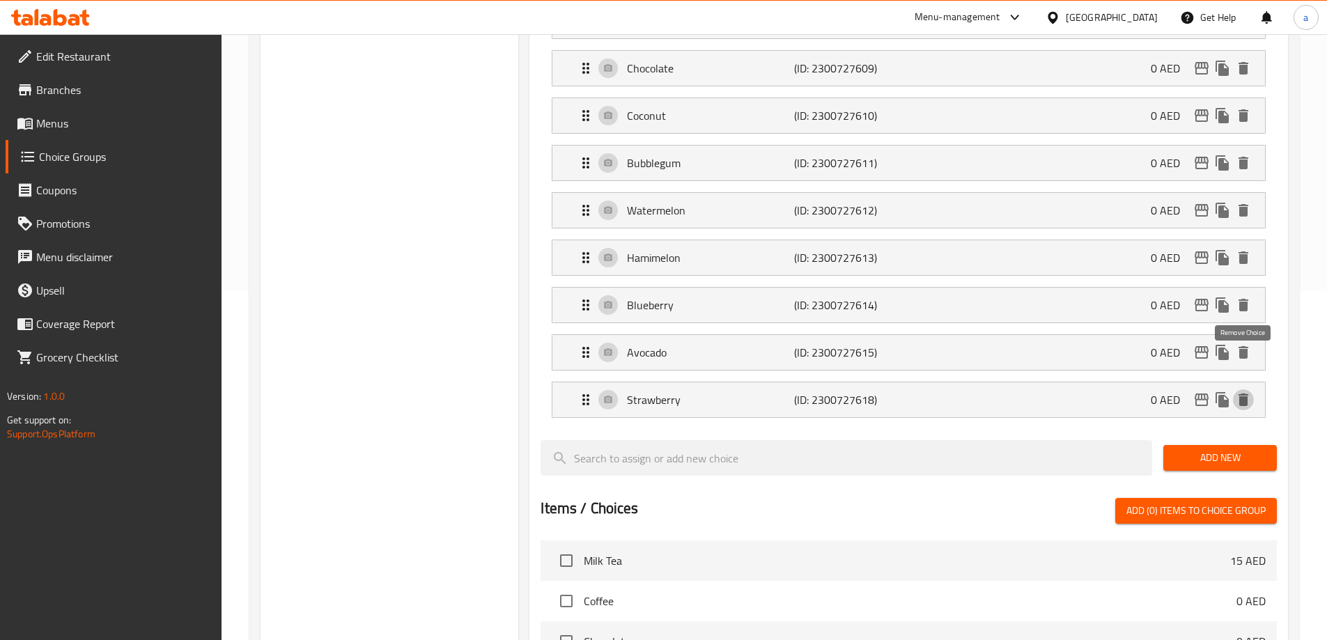
click at [1241, 394] on icon "delete" at bounding box center [1244, 400] width 10 height 13
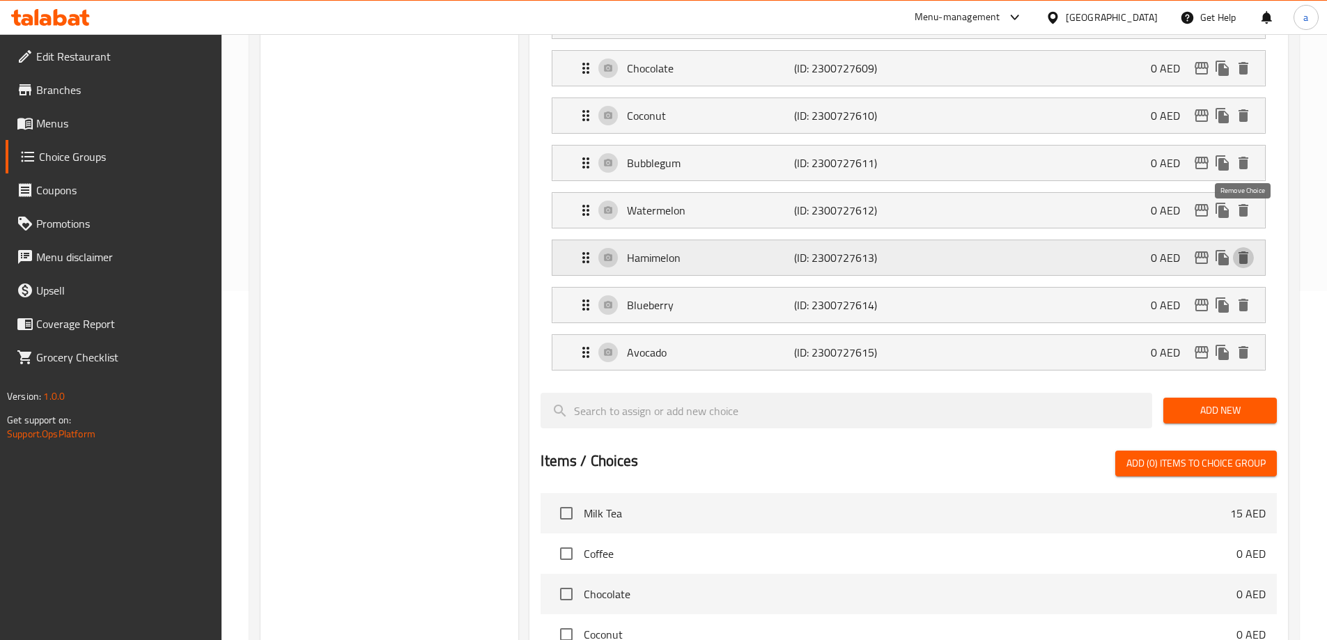
click at [1242, 251] on icon "delete" at bounding box center [1244, 257] width 10 height 13
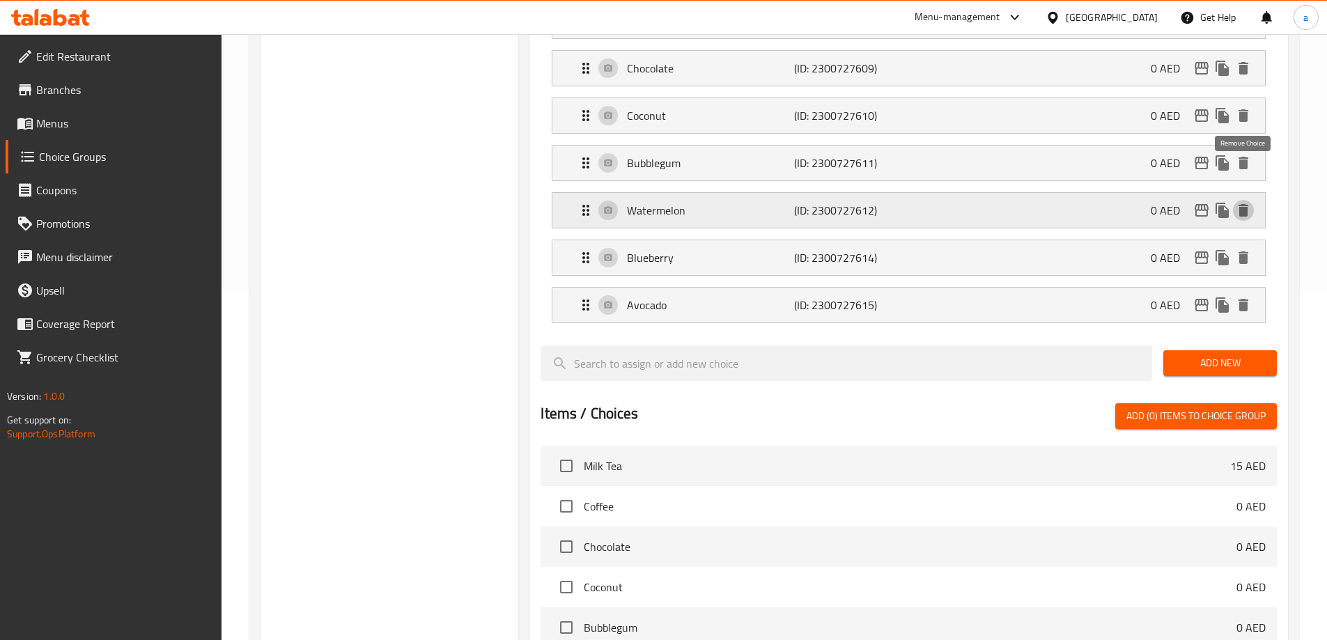
click at [1239, 204] on icon "delete" at bounding box center [1244, 210] width 10 height 13
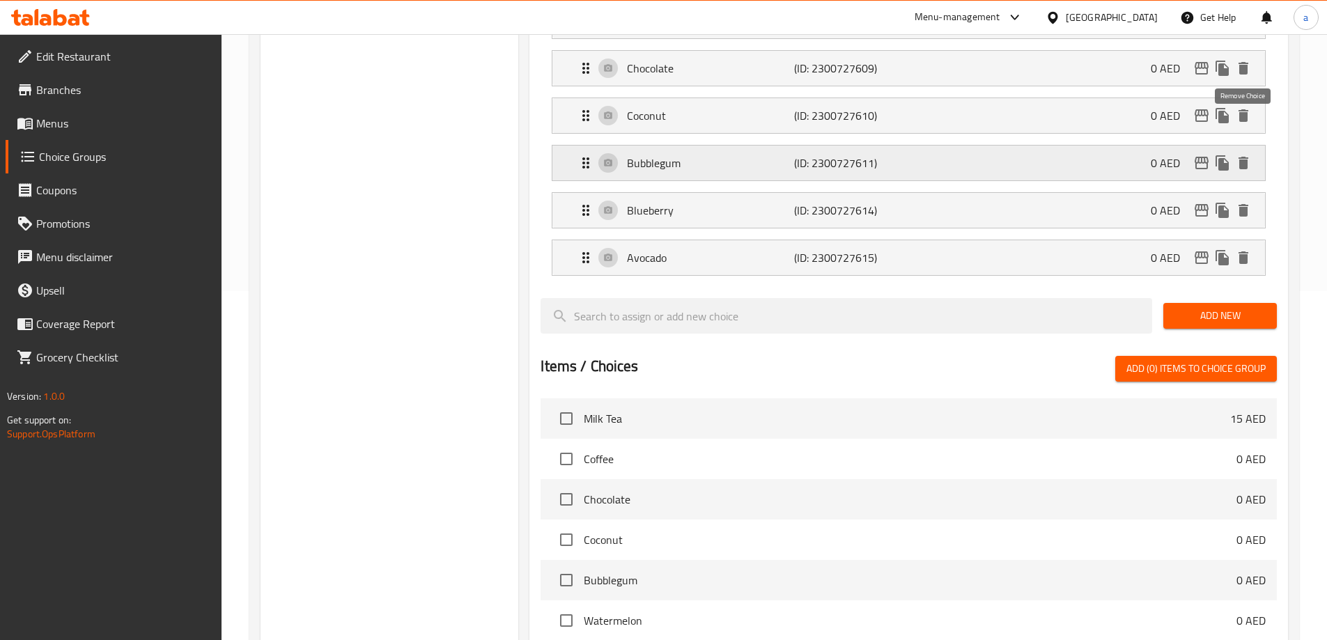
click at [1240, 153] on button "delete" at bounding box center [1243, 163] width 21 height 21
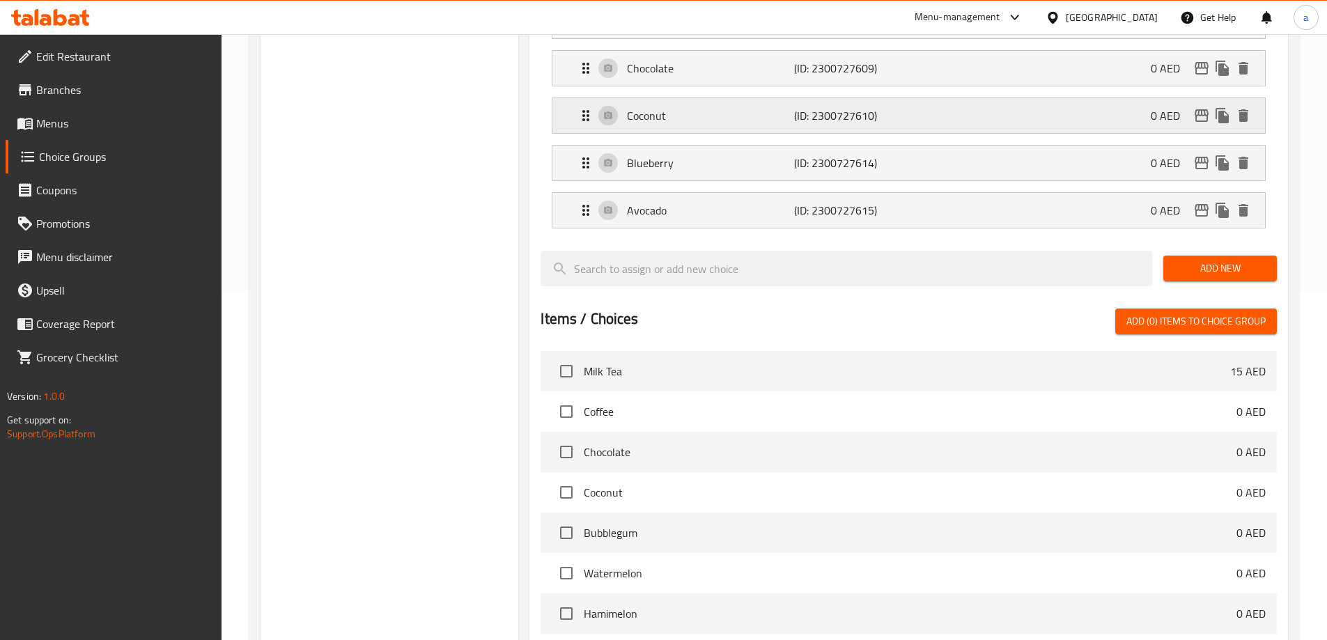
click at [1235, 107] on icon "delete" at bounding box center [1243, 115] width 17 height 17
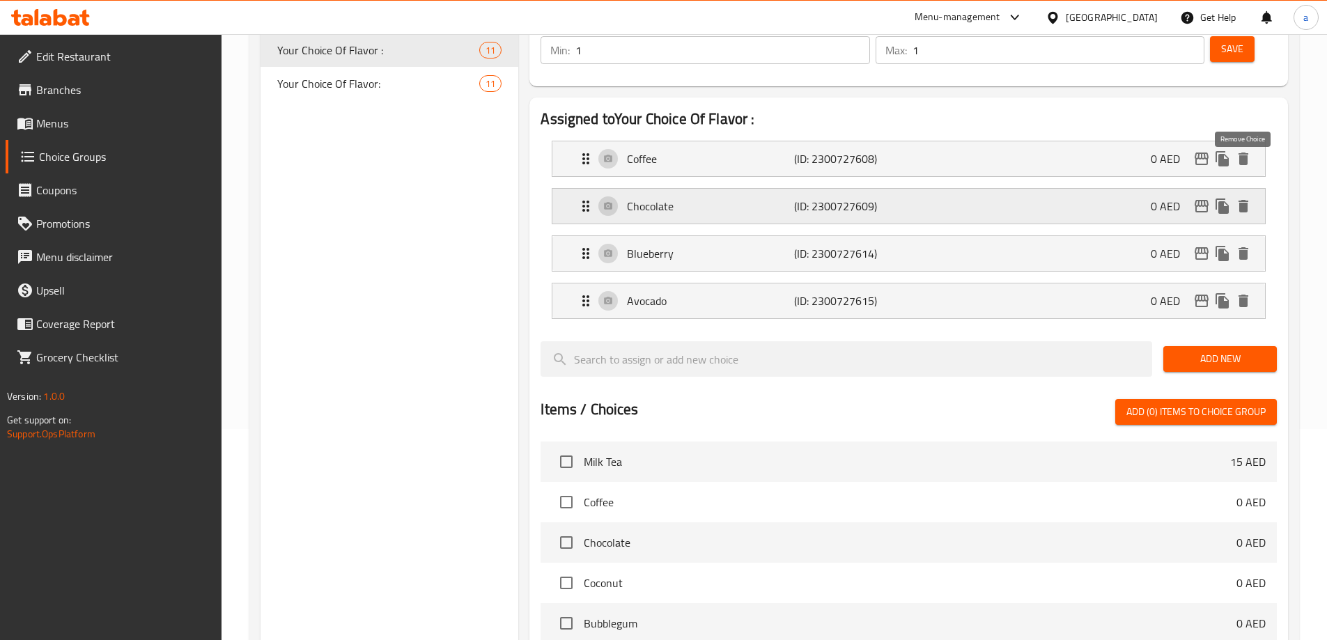
scroll to position [210, 0]
click at [1243, 199] on icon "delete" at bounding box center [1243, 207] width 17 height 17
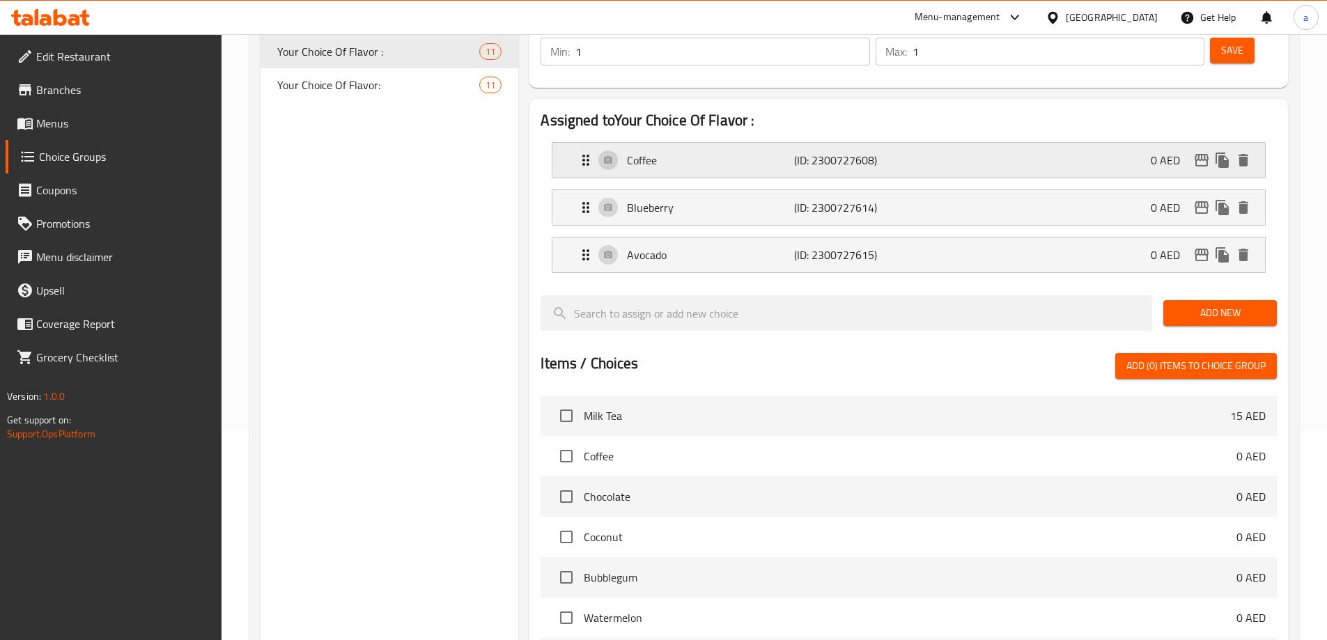
click at [1246, 152] on icon "delete" at bounding box center [1243, 160] width 17 height 17
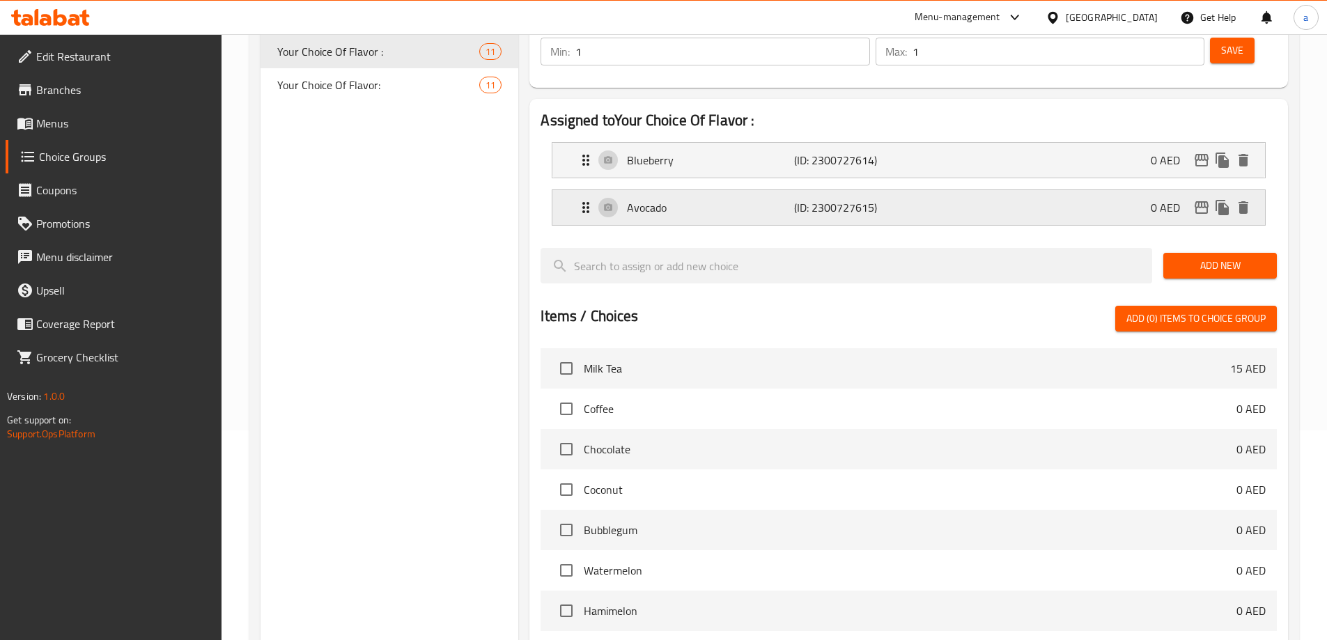
click at [809, 190] on div "Avocado (ID: 2300727615) 0 AED" at bounding box center [913, 207] width 671 height 35
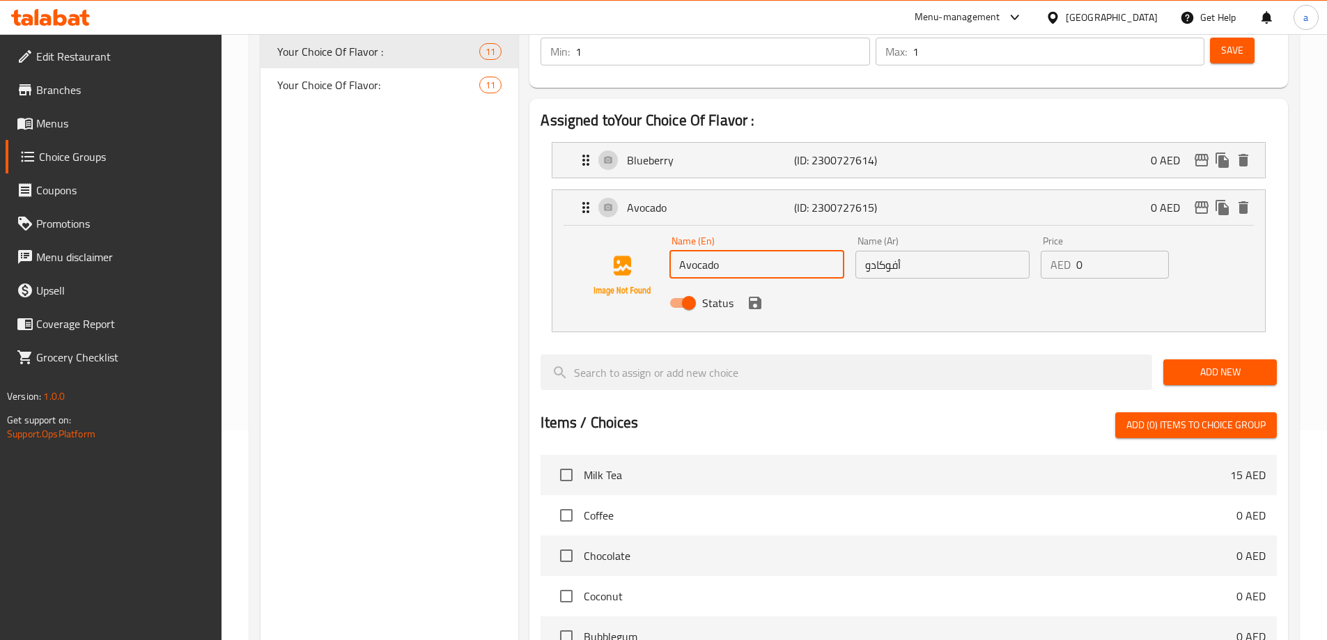
drag, startPoint x: 725, startPoint y: 233, endPoint x: 613, endPoint y: 233, distance: 111.5
click at [613, 233] on div "Name (En) Avocado Name (En) Name (Ar) أفوكادو Name (Ar) Price AED 0 Price Status" at bounding box center [909, 276] width 668 height 95
type input "Orange"
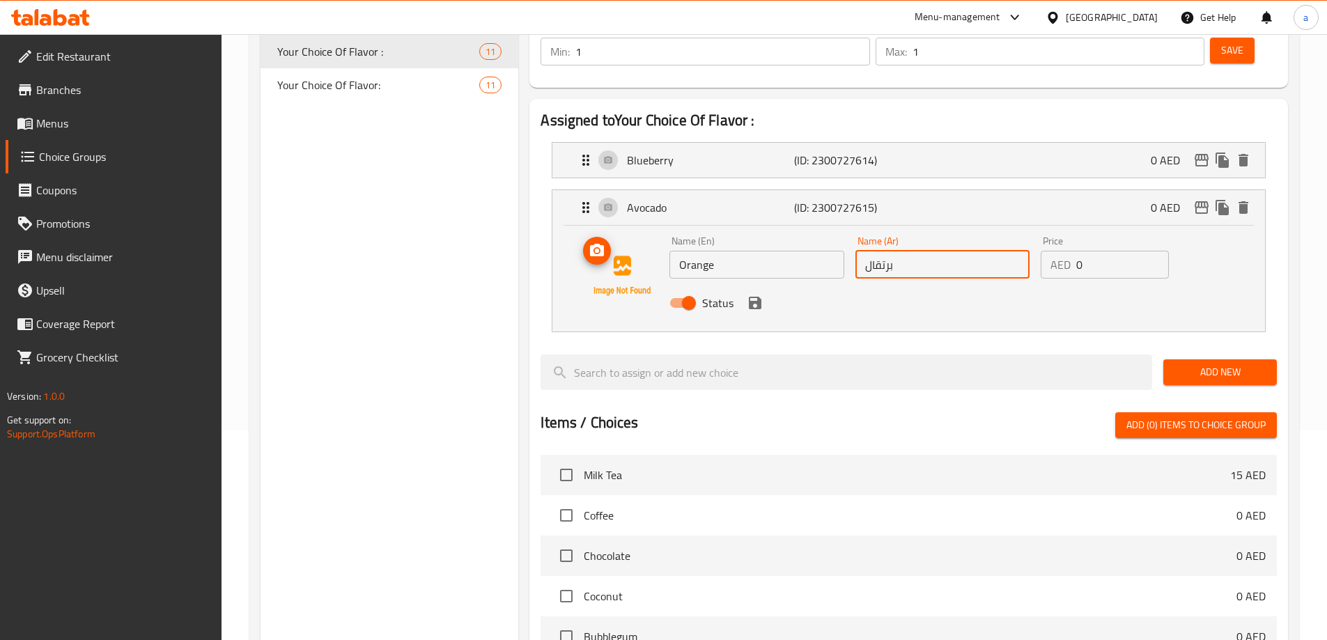
type input "برتقال"
click at [745, 293] on button "save" at bounding box center [755, 303] width 21 height 21
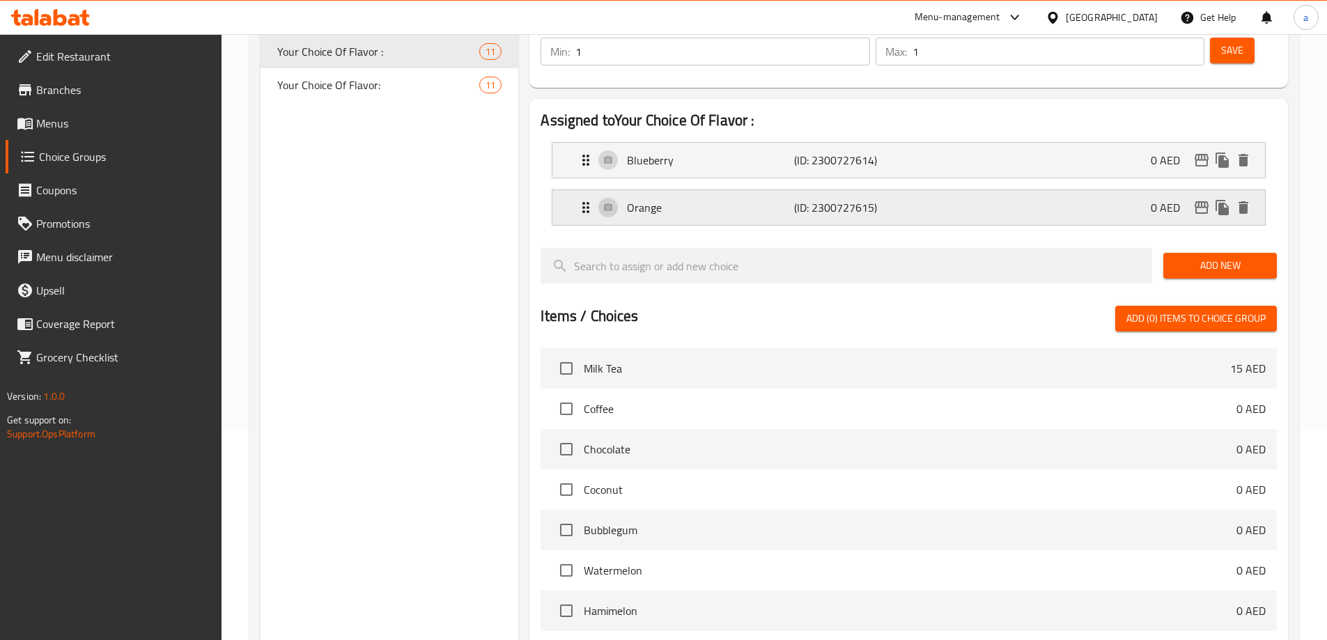
scroll to position [0, 0]
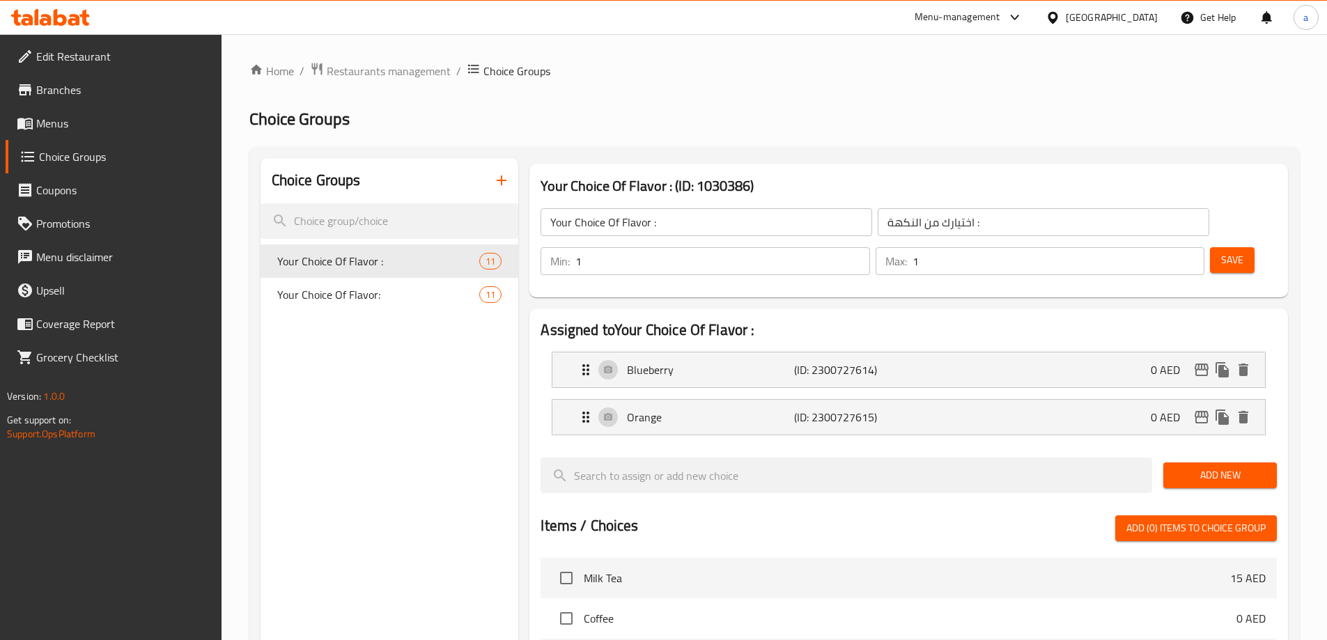
click at [1221, 251] on span "Save" at bounding box center [1232, 259] width 22 height 17
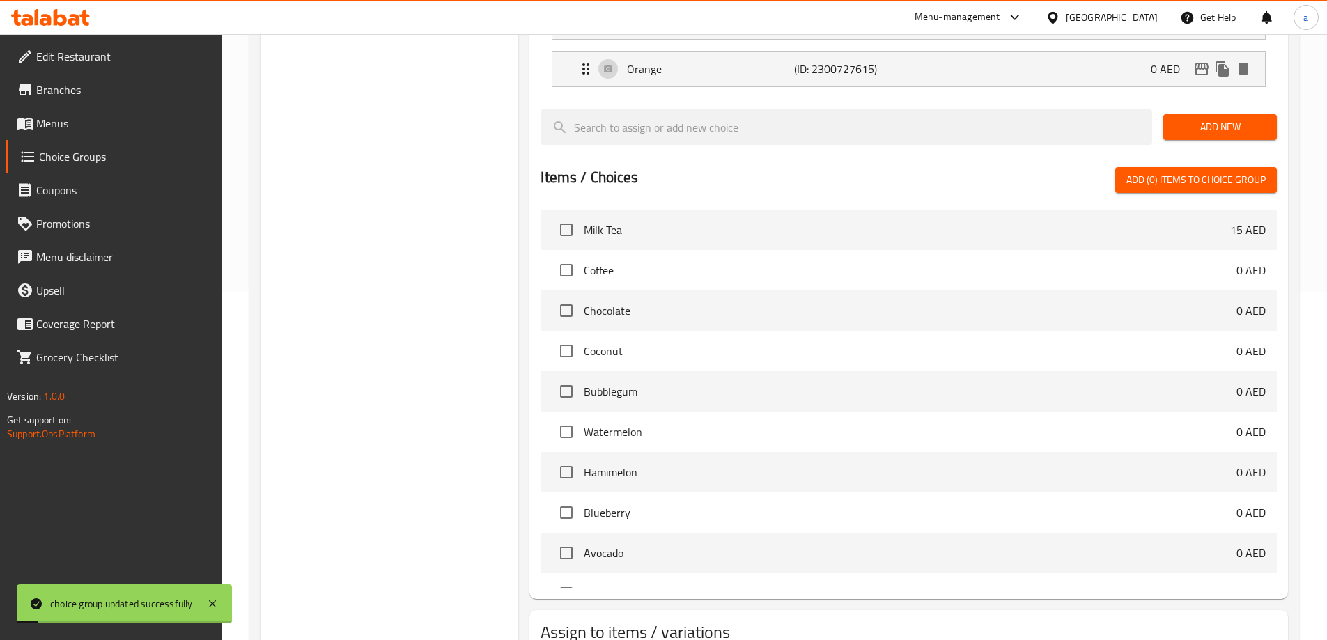
scroll to position [410, 0]
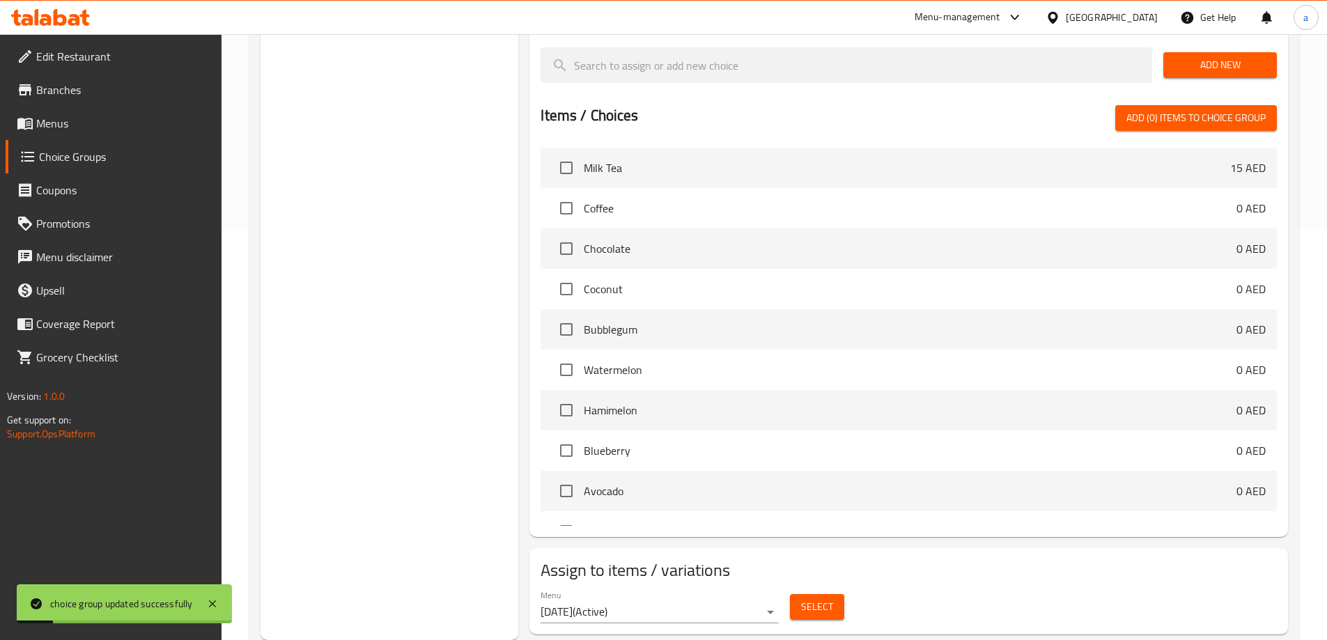
click at [822, 598] on span "Select" at bounding box center [817, 606] width 32 height 17
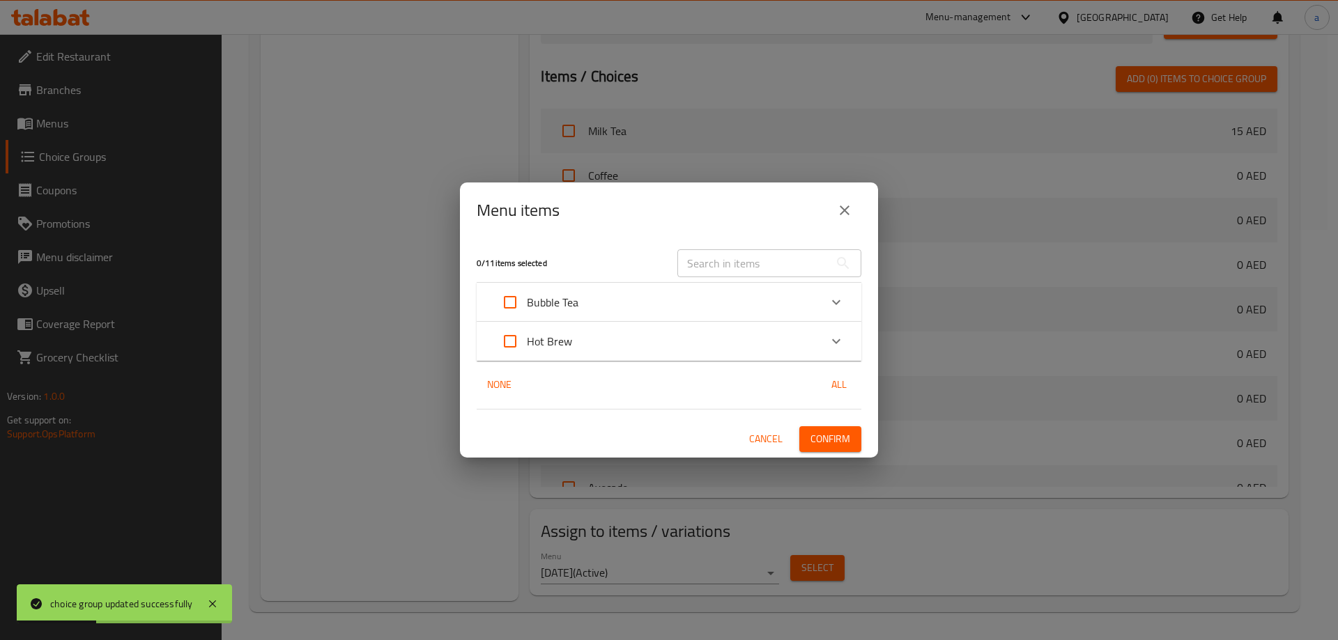
click at [853, 306] on div "Bubble Tea" at bounding box center [669, 302] width 385 height 39
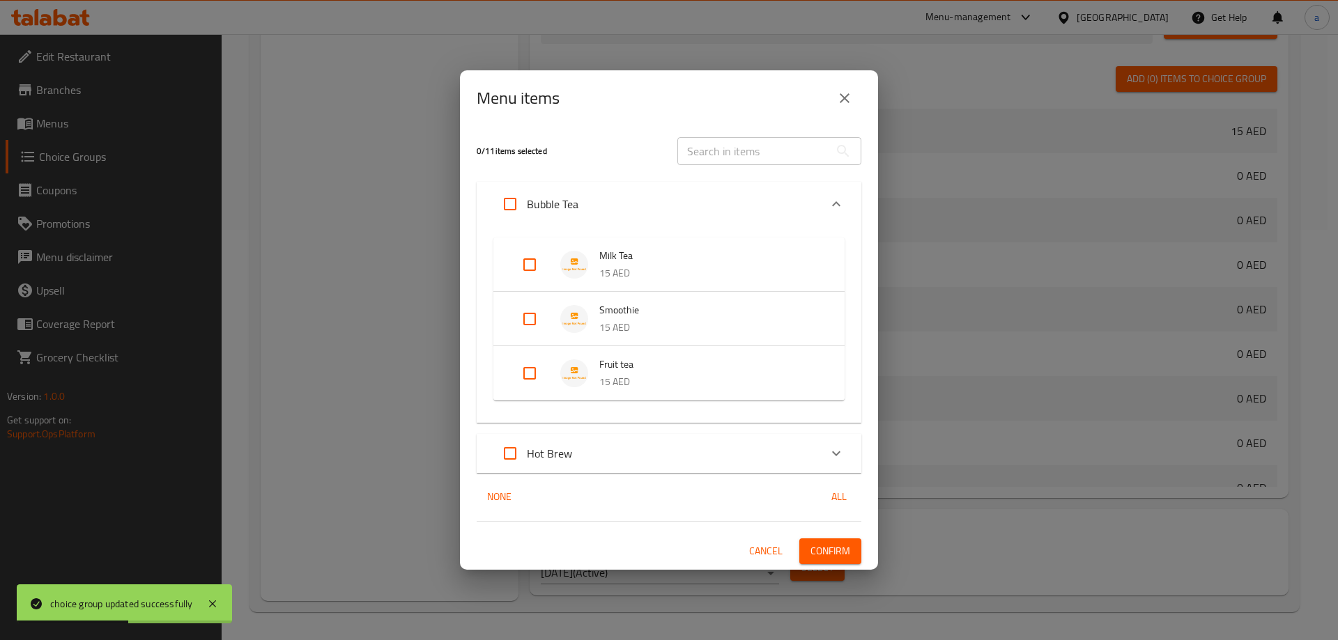
click at [630, 376] on p "15 AED" at bounding box center [707, 381] width 217 height 17
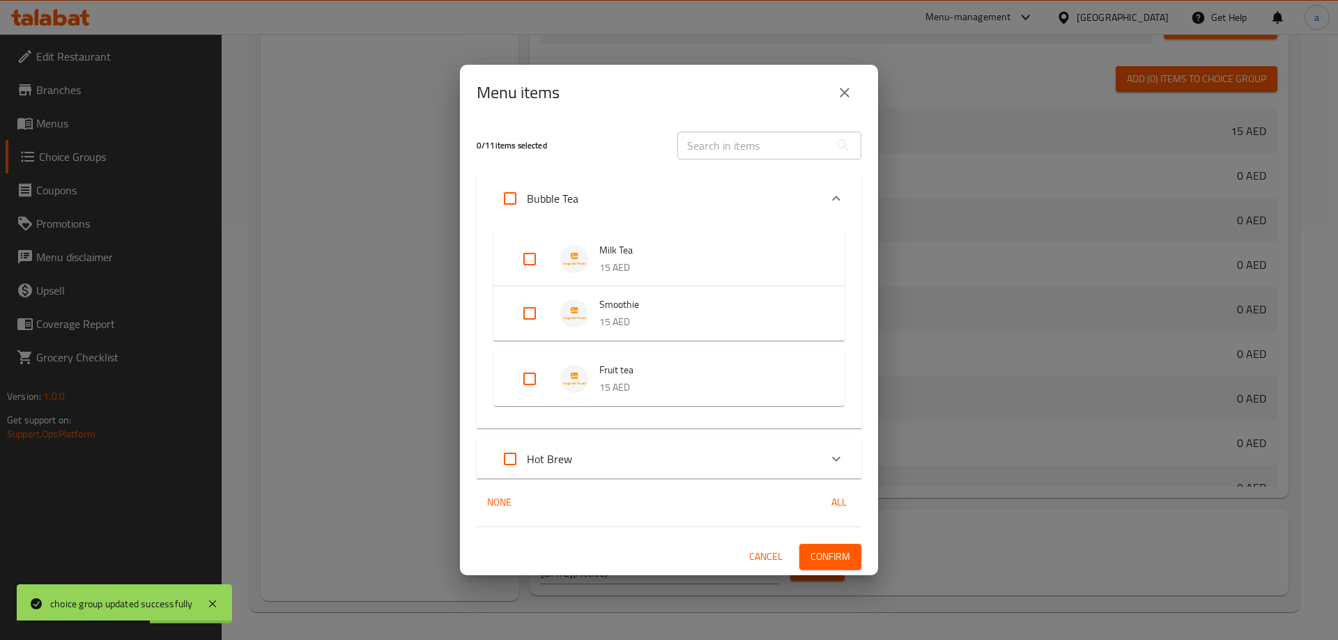
click at [532, 381] on input "Expand" at bounding box center [529, 378] width 33 height 33
checkbox input "true"
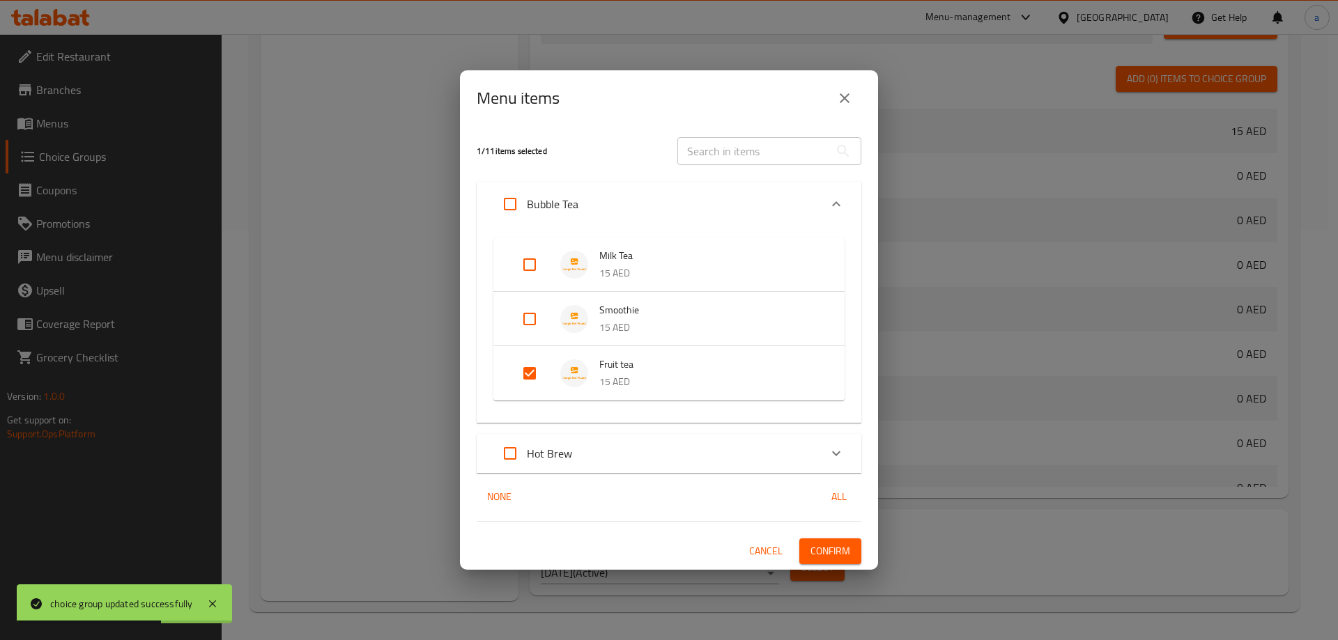
click at [832, 562] on button "Confirm" at bounding box center [830, 552] width 62 height 26
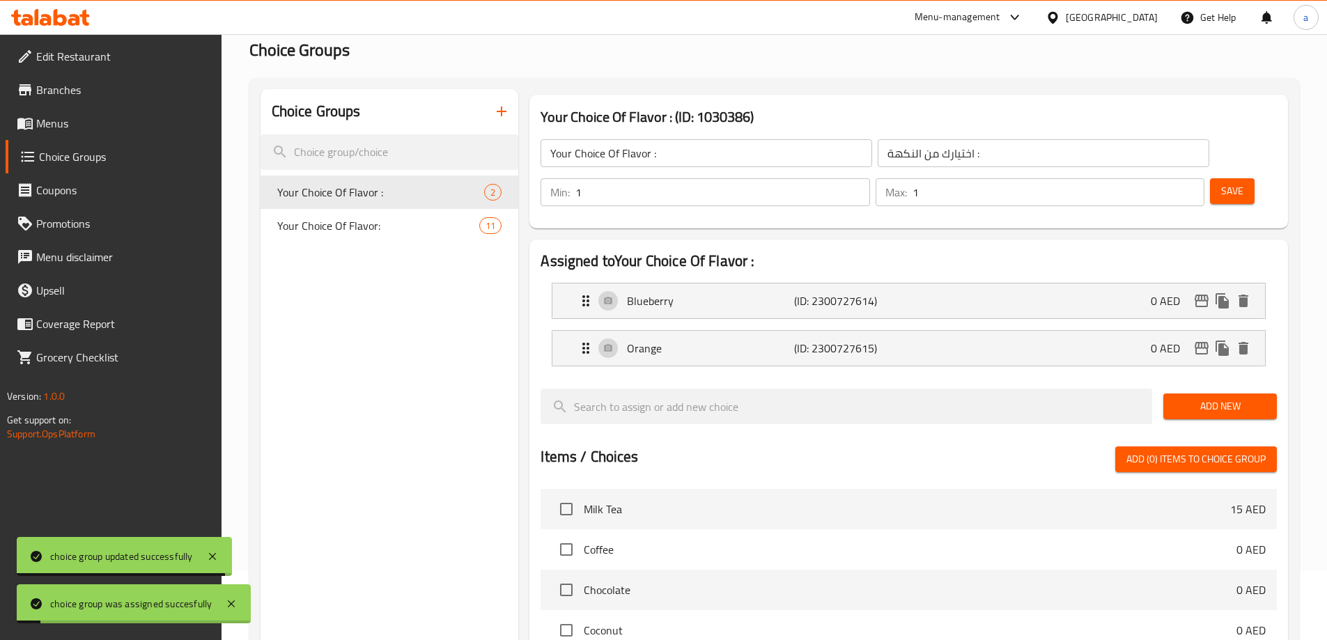
scroll to position [0, 0]
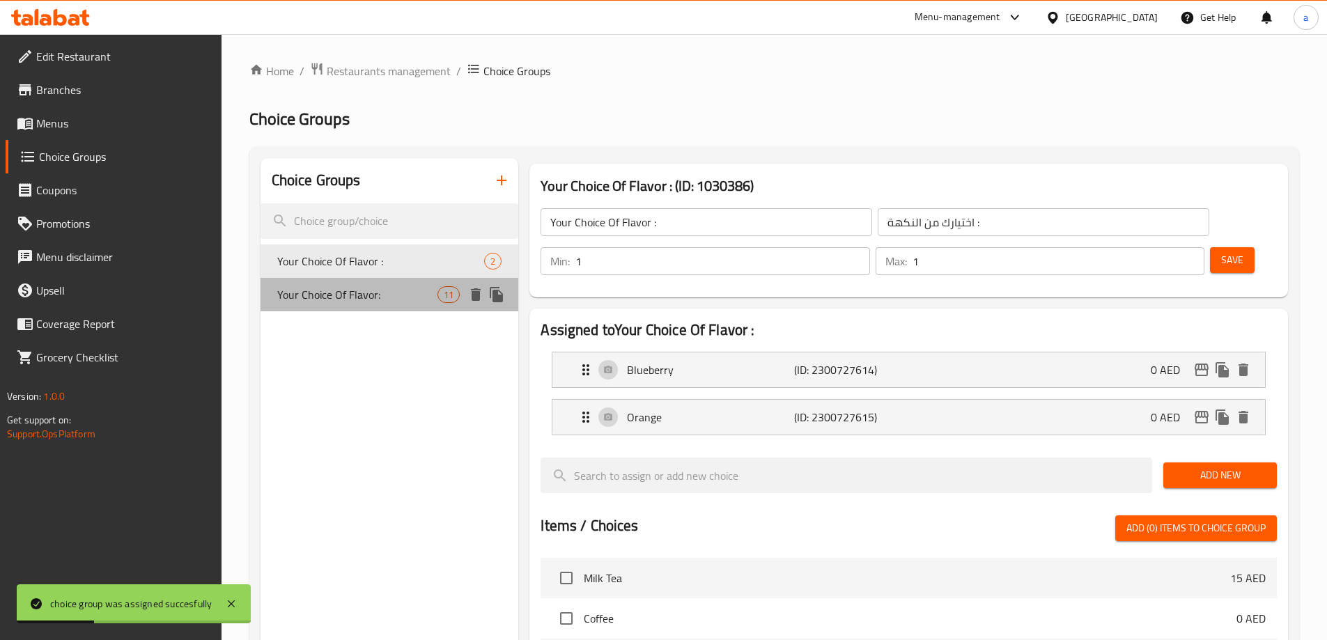
click at [391, 291] on span "Your Choice Of Flavor:" at bounding box center [357, 294] width 161 height 17
type input "Your Choice Of Flavor:"
type input "اختيارك من النكهة:"
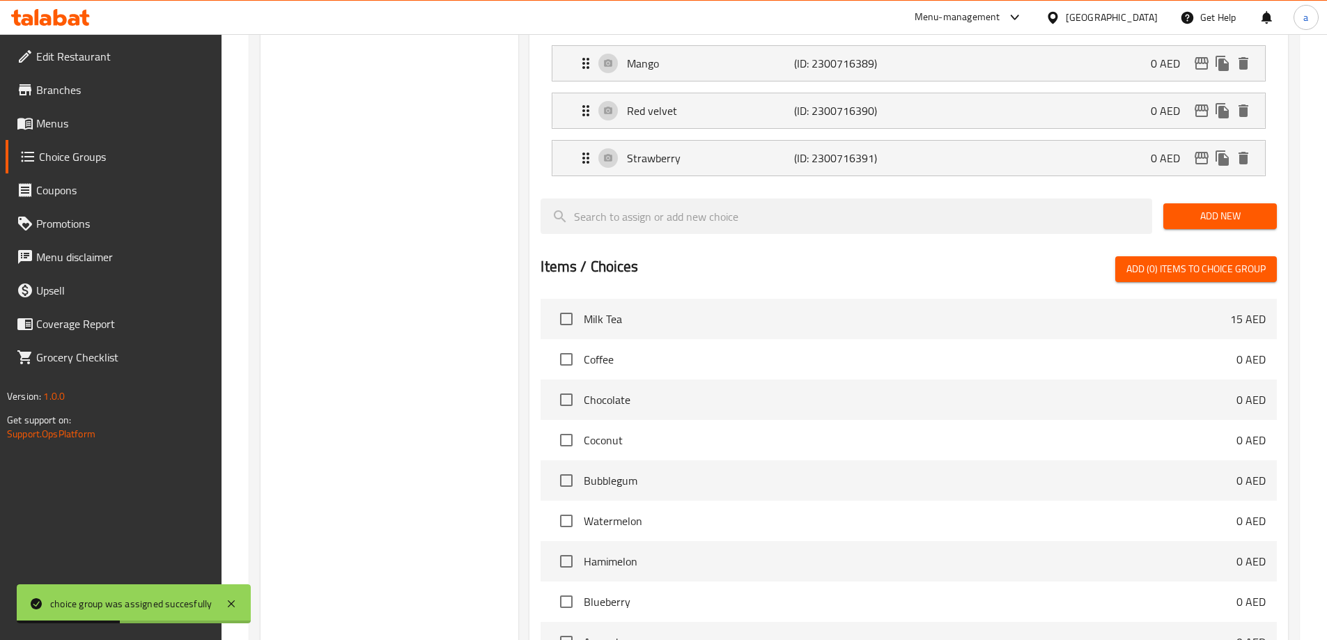
scroll to position [837, 0]
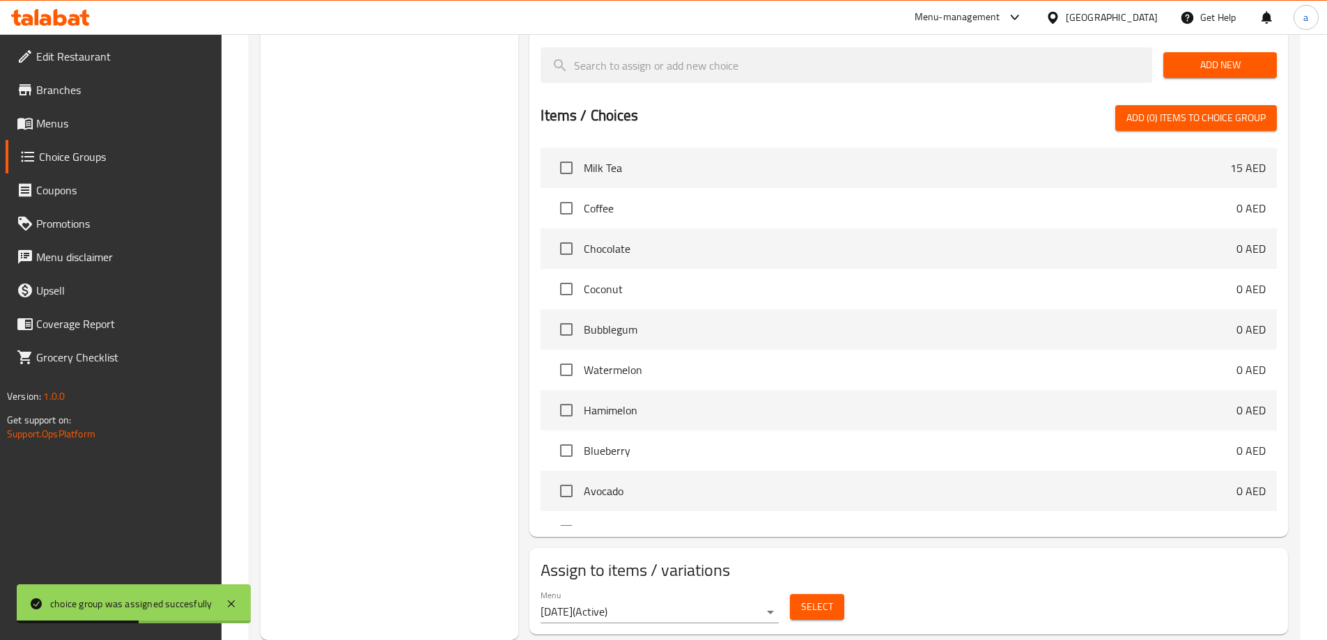
click at [800, 594] on button "Select" at bounding box center [817, 607] width 54 height 26
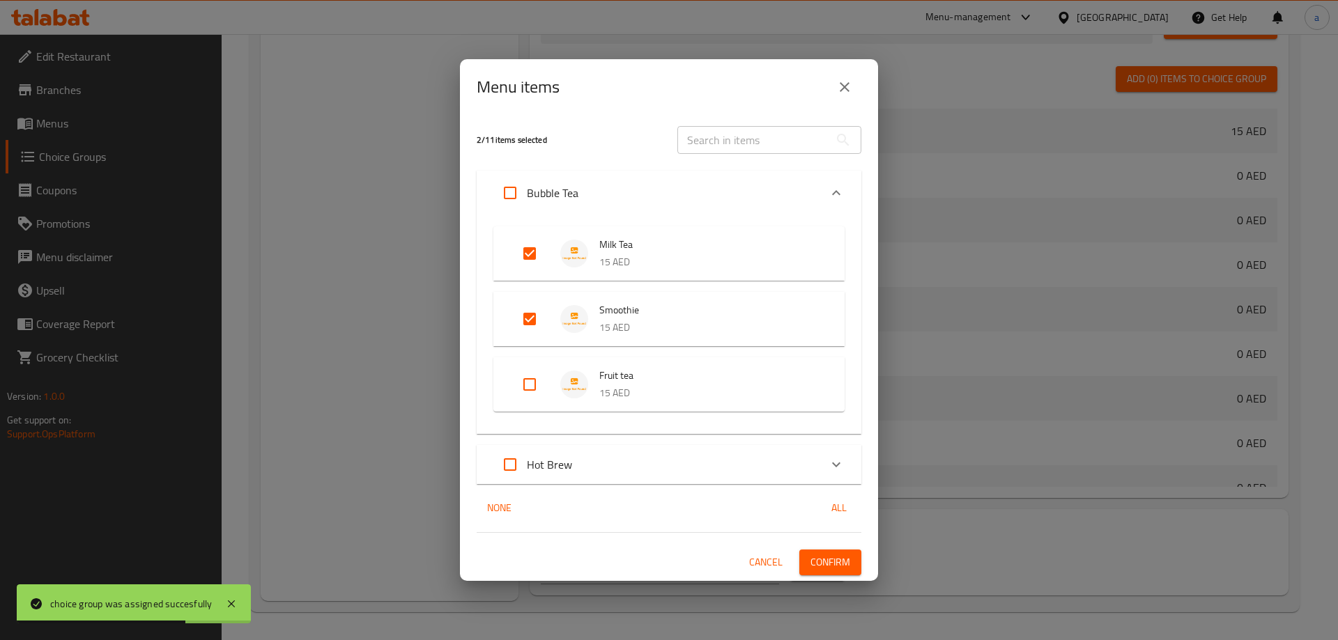
click at [536, 373] on input "Expand" at bounding box center [529, 384] width 33 height 33
checkbox input "true"
click at [536, 390] on input "Expand" at bounding box center [529, 384] width 33 height 33
checkbox input "false"
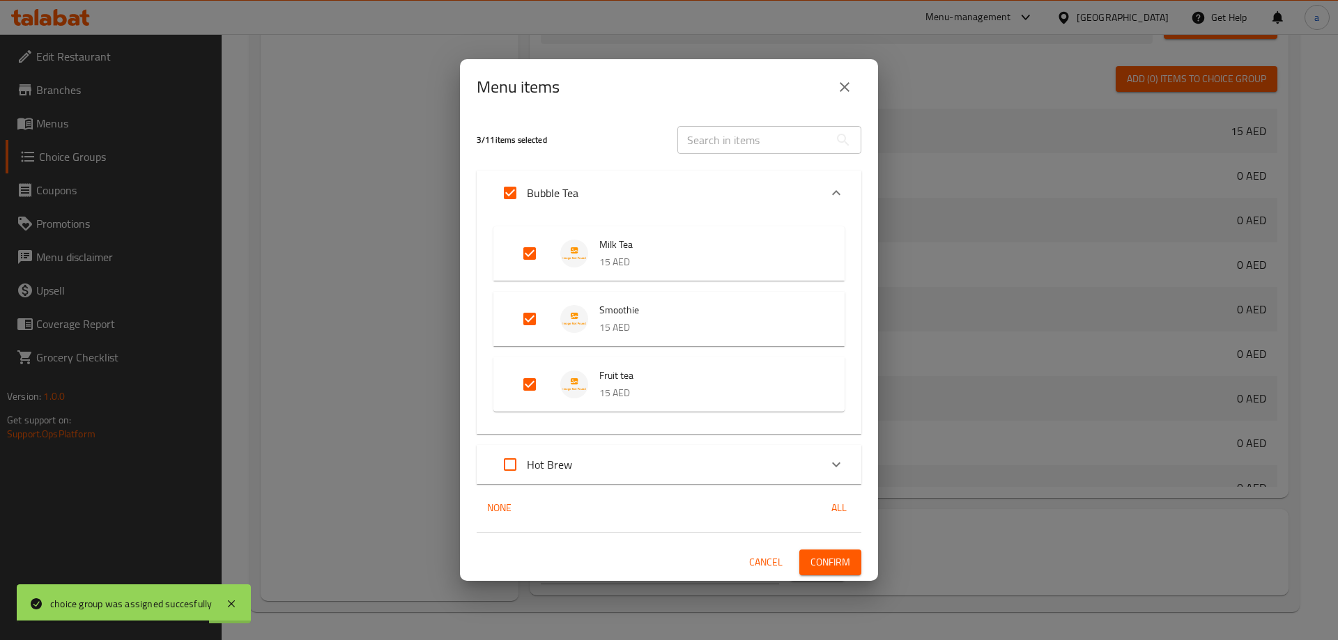
checkbox input "false"
click at [373, 428] on div "Menu items 2 / 11 items selected ​ Bubble Tea Milk Tea 15 AED Smoothie 15 AED F…" at bounding box center [669, 320] width 1338 height 640
click at [843, 93] on icon "close" at bounding box center [844, 87] width 17 height 17
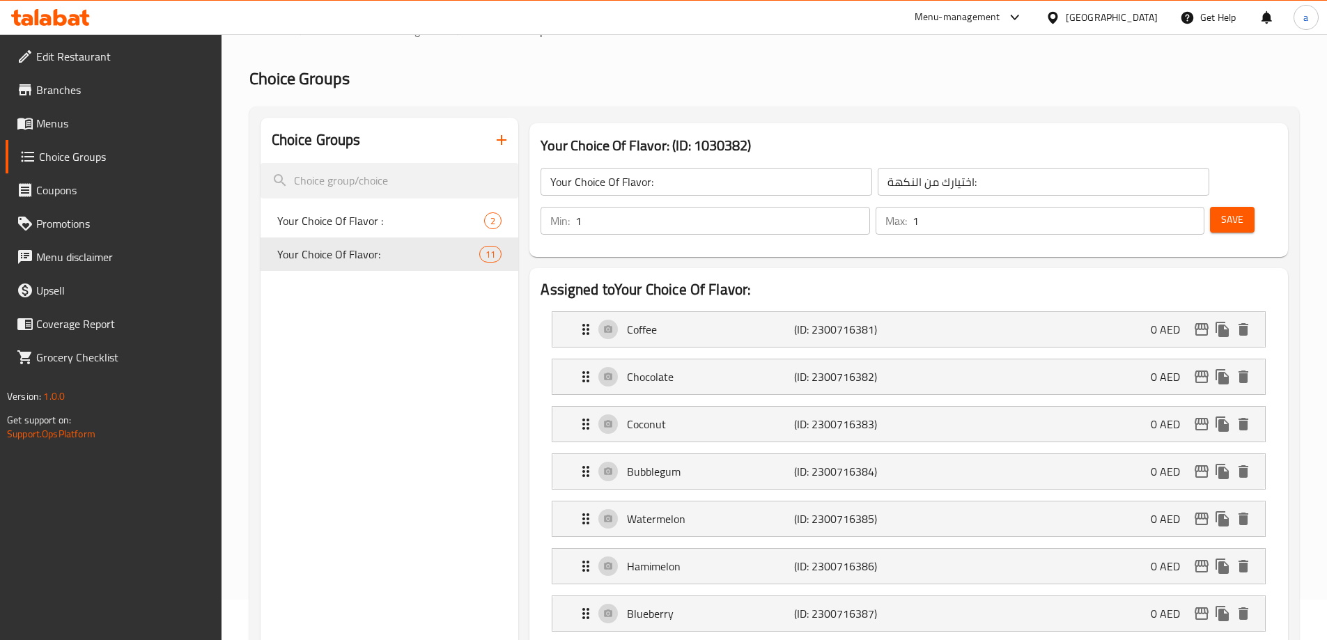
scroll to position [1, 0]
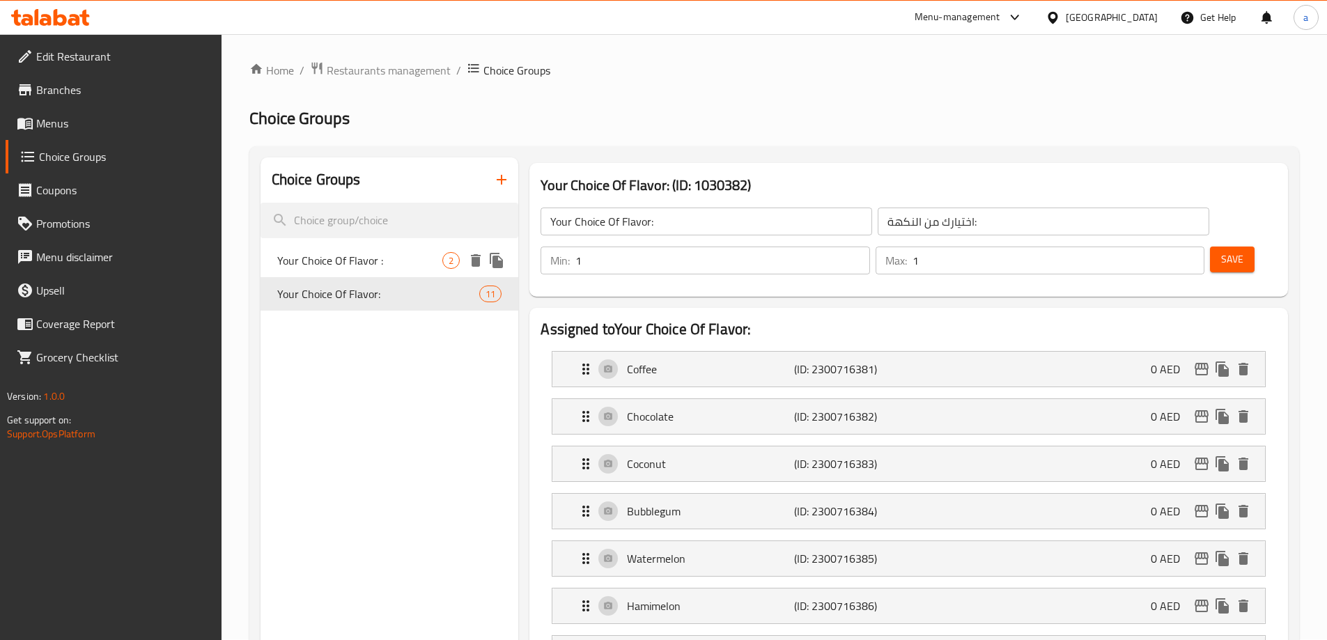
click at [397, 265] on span "Your Choice Of Flavor :" at bounding box center [360, 260] width 166 height 17
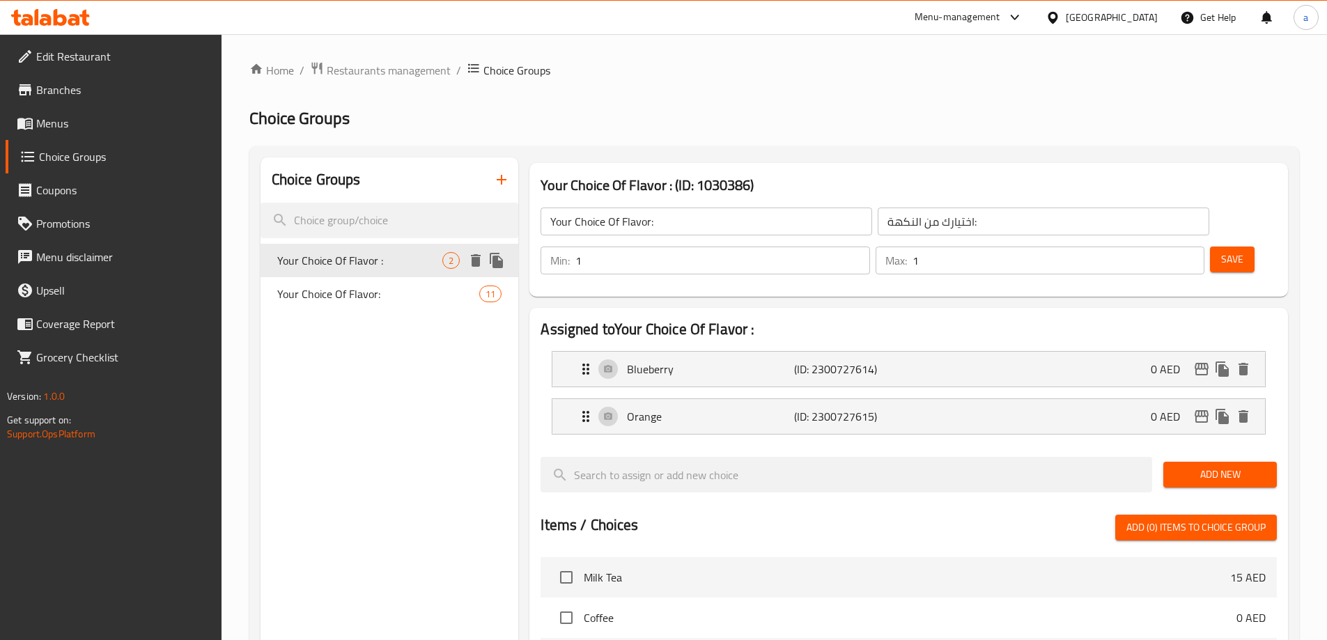
type input "Your Choice Of Flavor :"
type input "اختيارك من النكهة :"
click at [502, 180] on icon "button" at bounding box center [502, 180] width 10 height 10
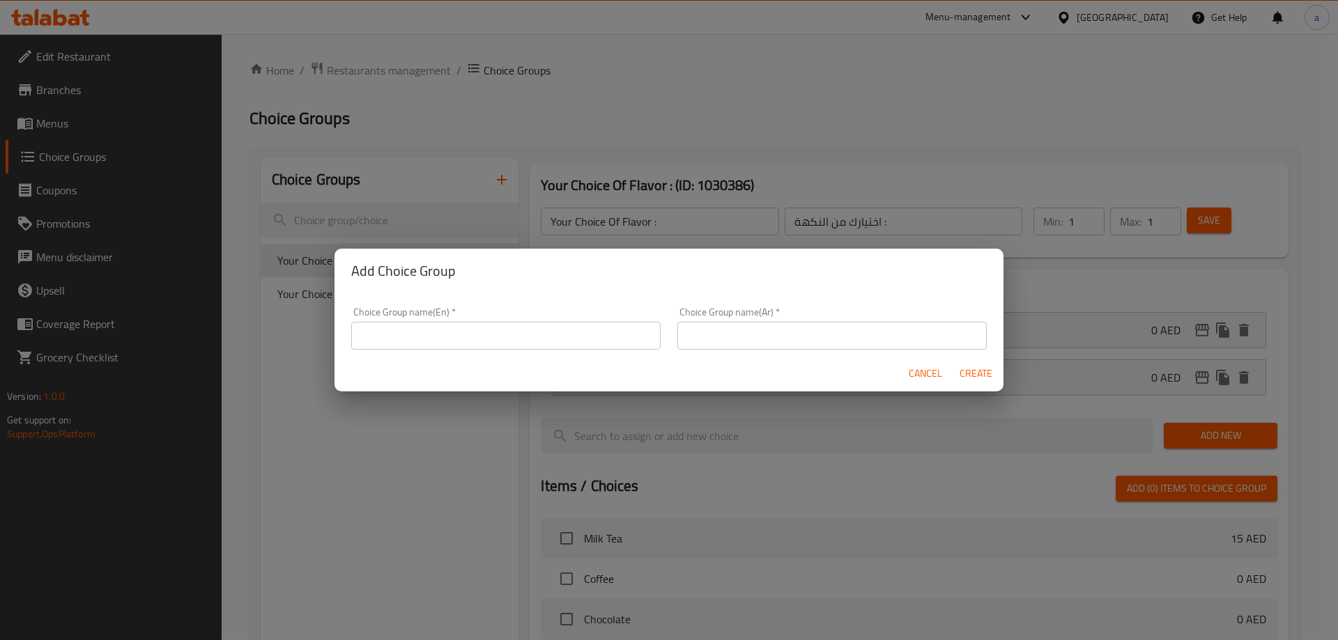
click at [479, 343] on input "text" at bounding box center [505, 336] width 309 height 28
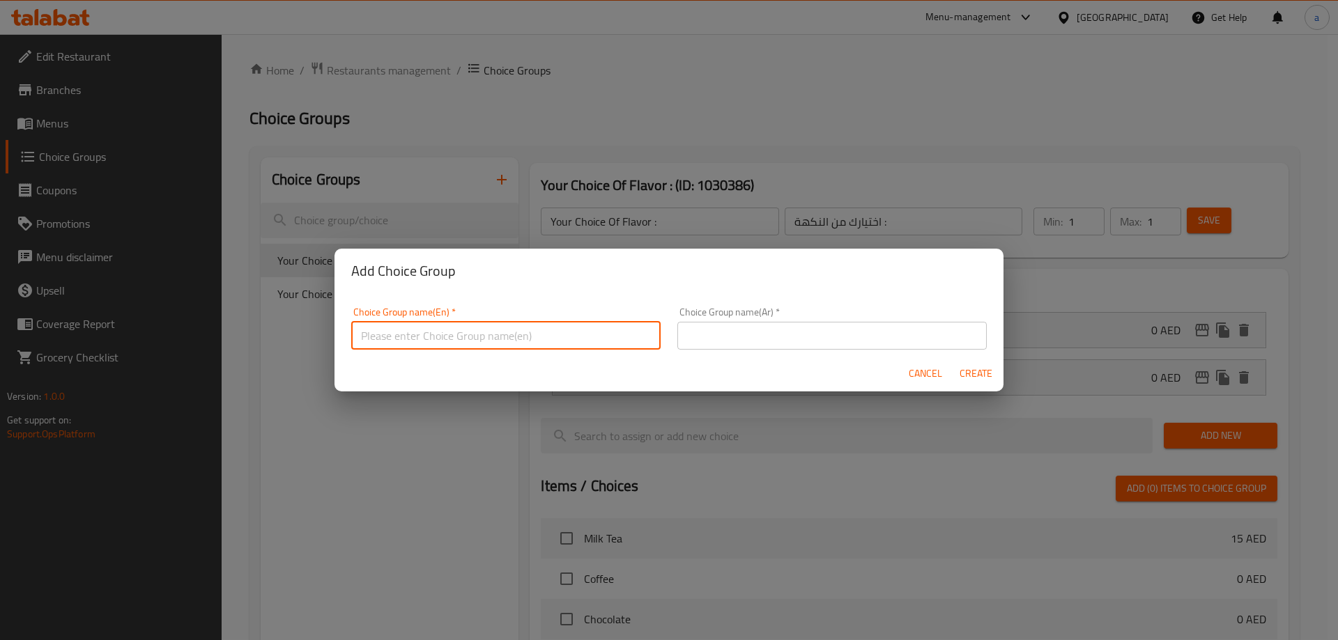
type input "غ"
type input "Your Choice Of Tea:"
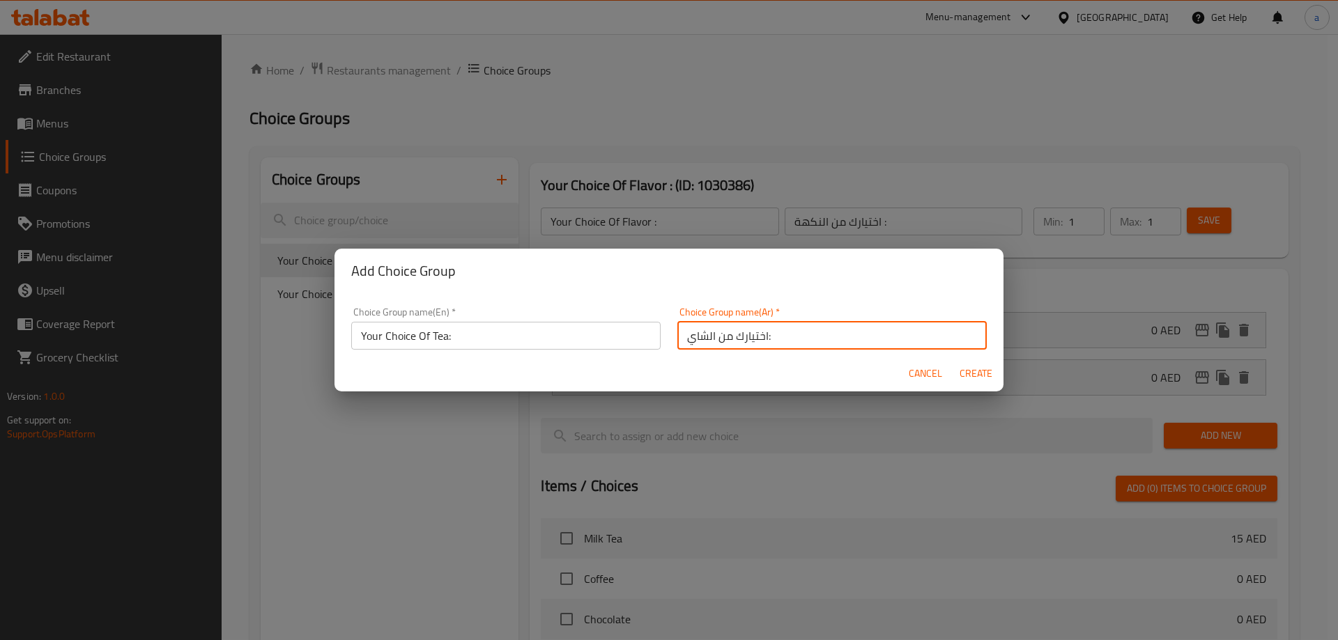
type input "اختيارك من الشاي:"
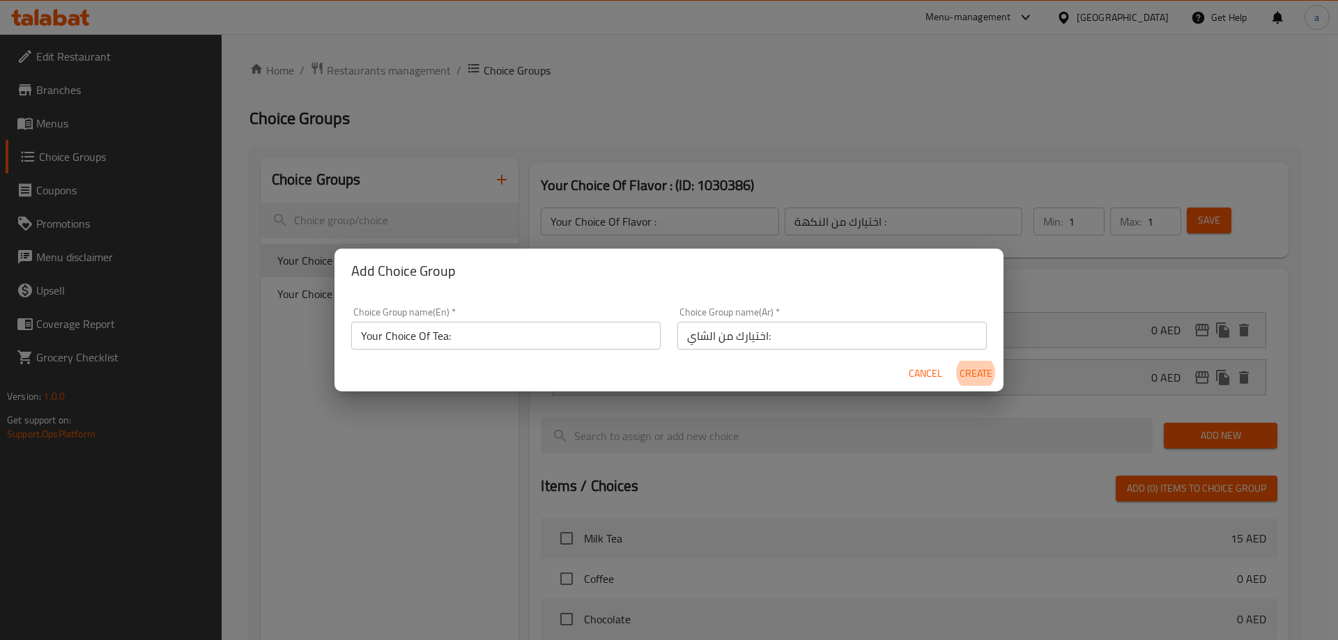
click at [953, 361] on button "Create" at bounding box center [975, 374] width 45 height 26
type input "Your Choice Of Tea:"
type input "اختيارك من الشاي:"
type input "0"
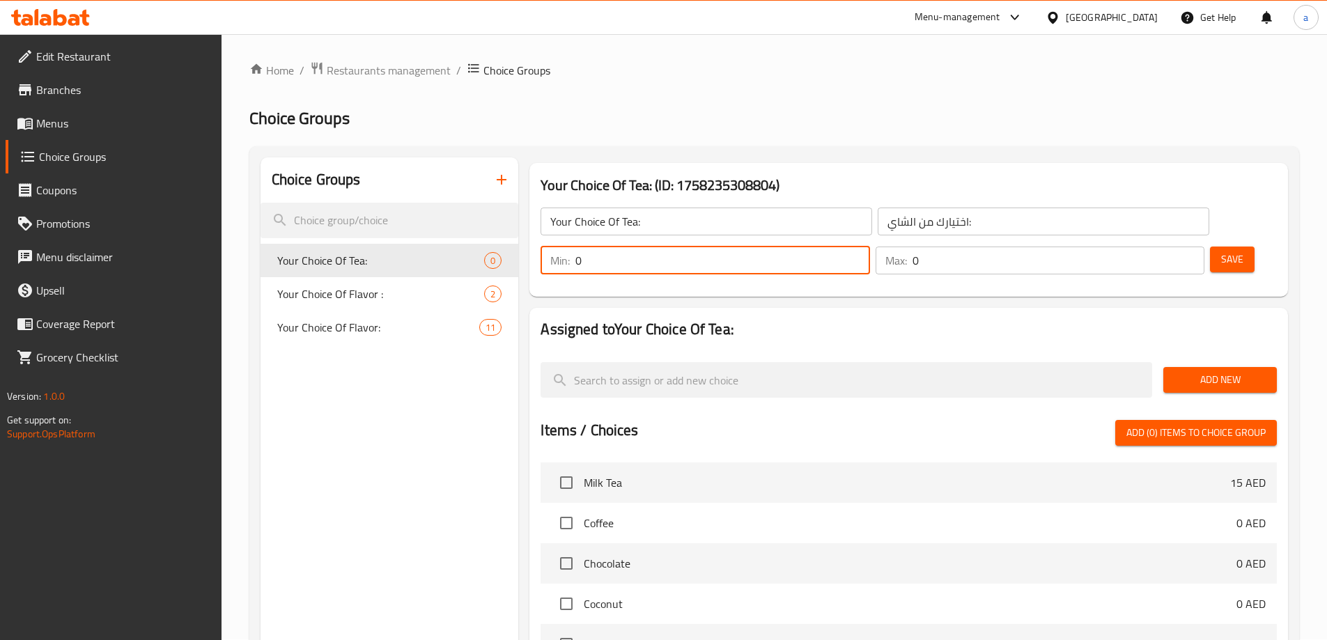
drag, startPoint x: 1077, startPoint y: 222, endPoint x: 1061, endPoint y: 215, distance: 17.2
click at [869, 247] on div "Min: 0 ​" at bounding box center [705, 261] width 329 height 28
type input "1"
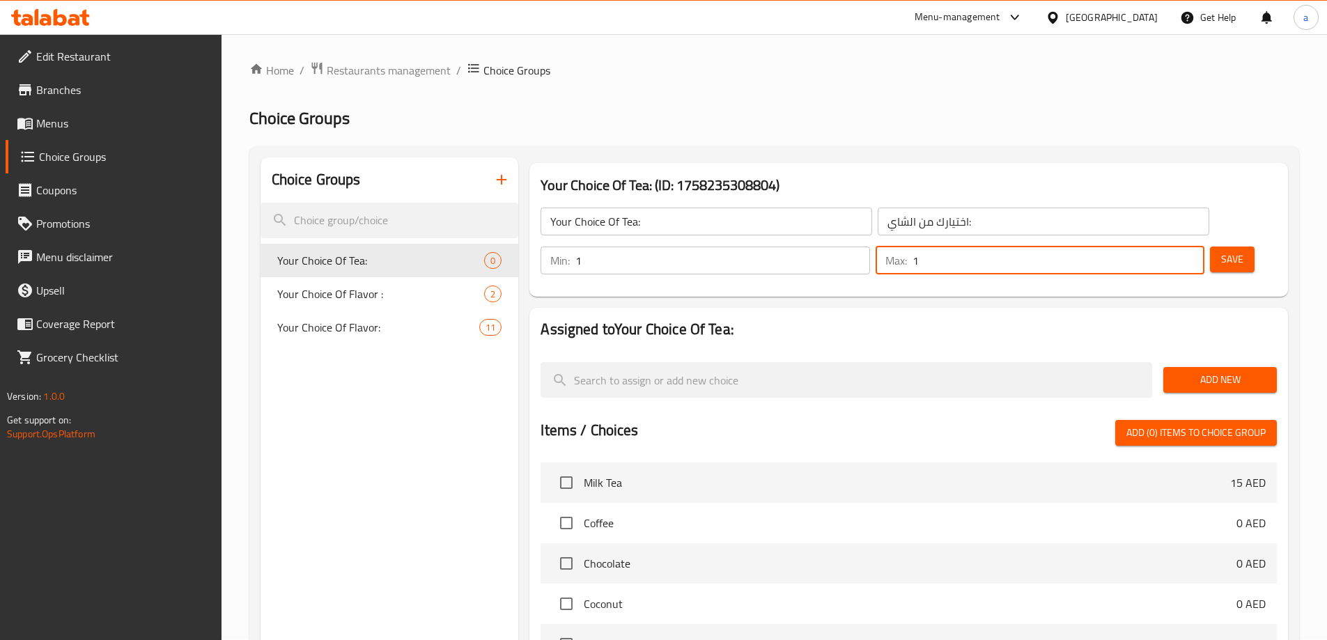
type input "1"
click at [1210, 247] on button "Save" at bounding box center [1232, 260] width 45 height 26
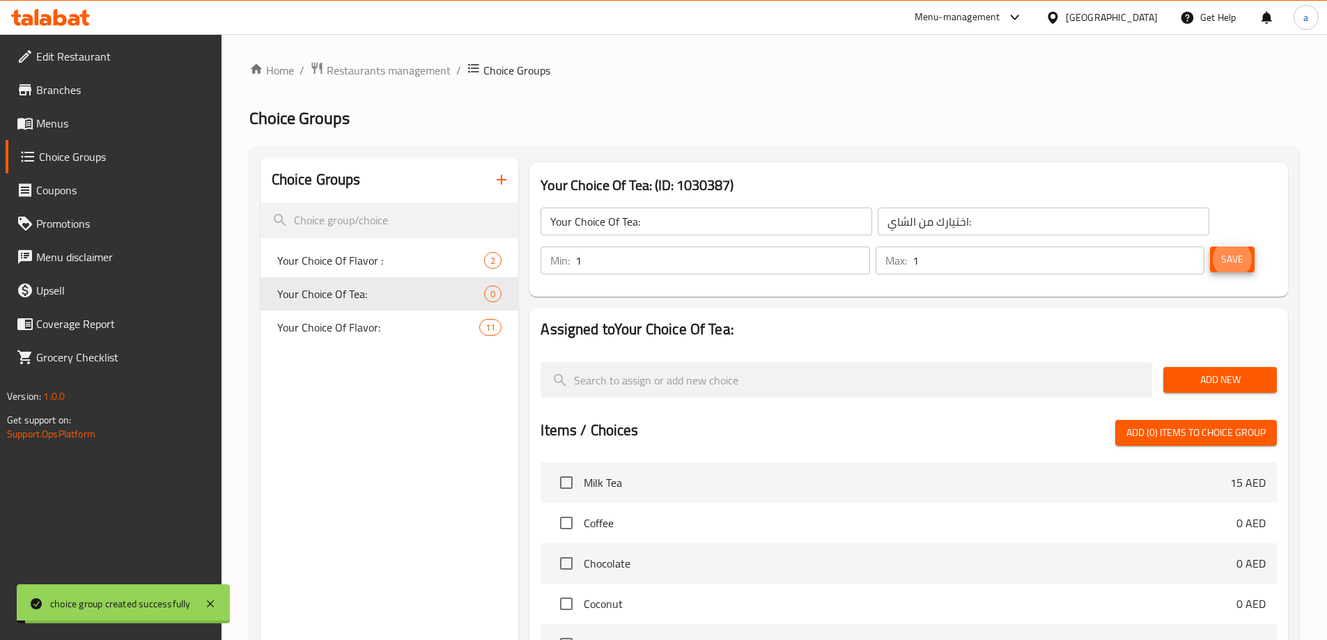
click at [1211, 371] on span "Add New" at bounding box center [1220, 379] width 91 height 17
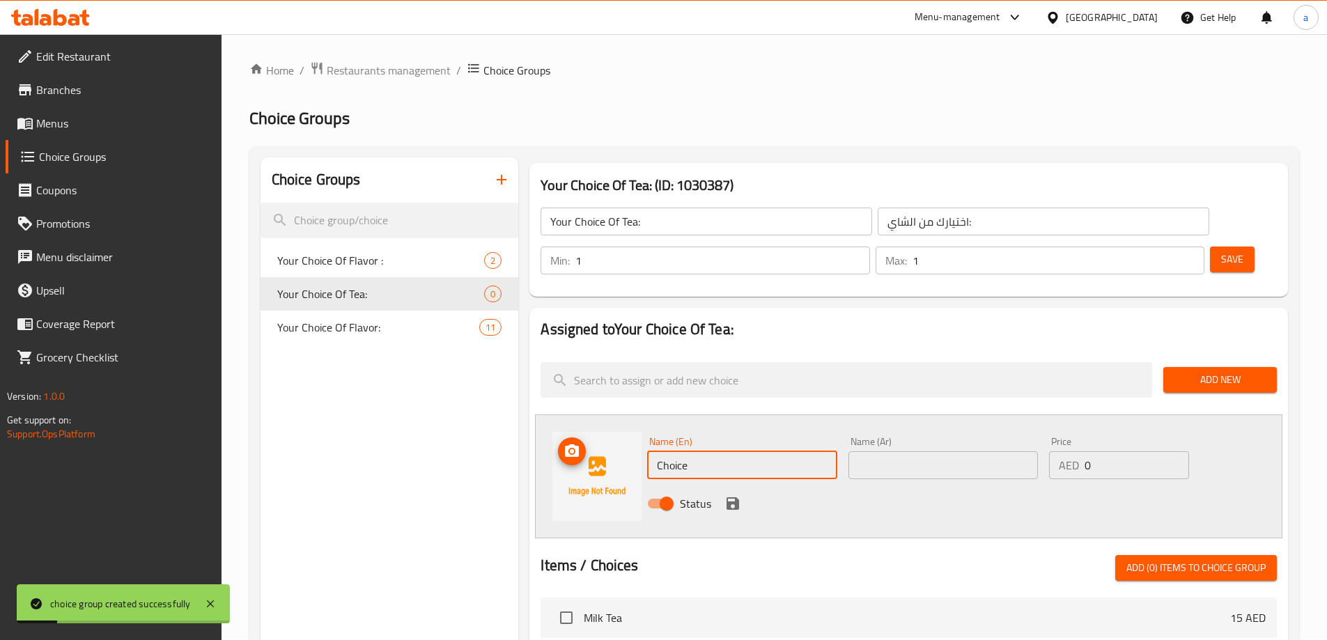
drag, startPoint x: 715, startPoint y: 430, endPoint x: 610, endPoint y: 440, distance: 105.7
click at [610, 440] on div "Name (En) Choice Name (En) Name (Ar) Name (Ar) Price AED 0 Price Status" at bounding box center [909, 477] width 748 height 124
type input "ل"
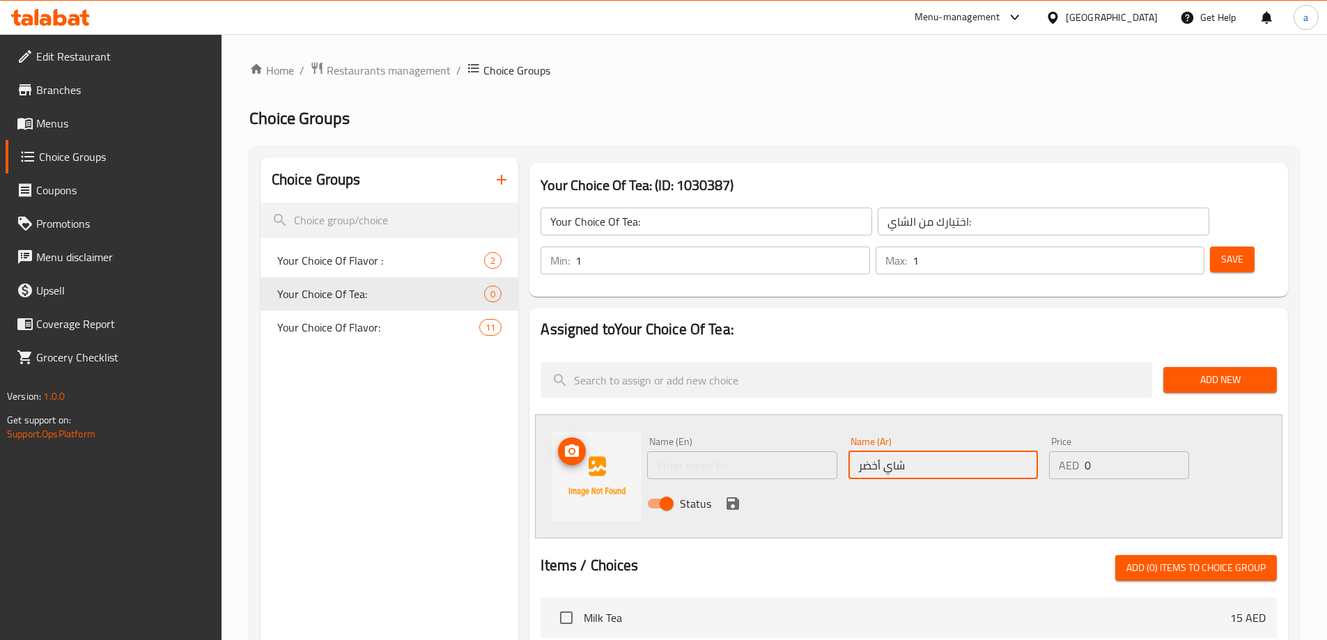
type input "شاي أخضر"
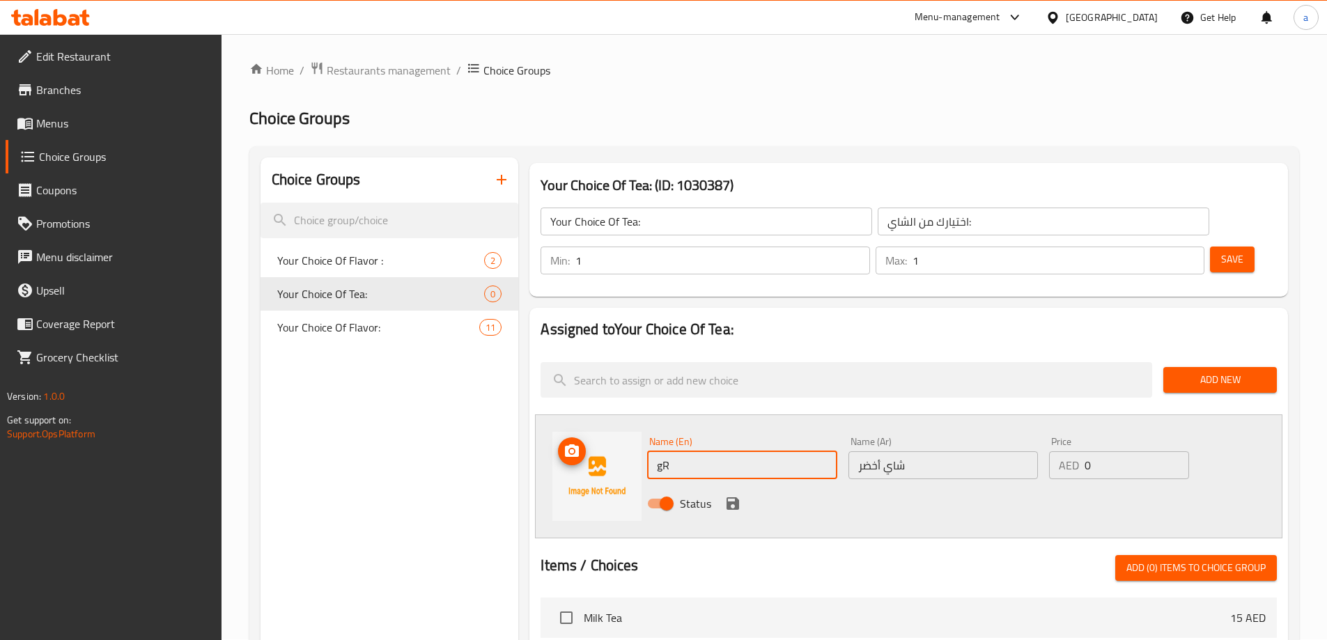
type input "g"
type input "Green Tea"
click button "save" at bounding box center [732, 503] width 21 height 21
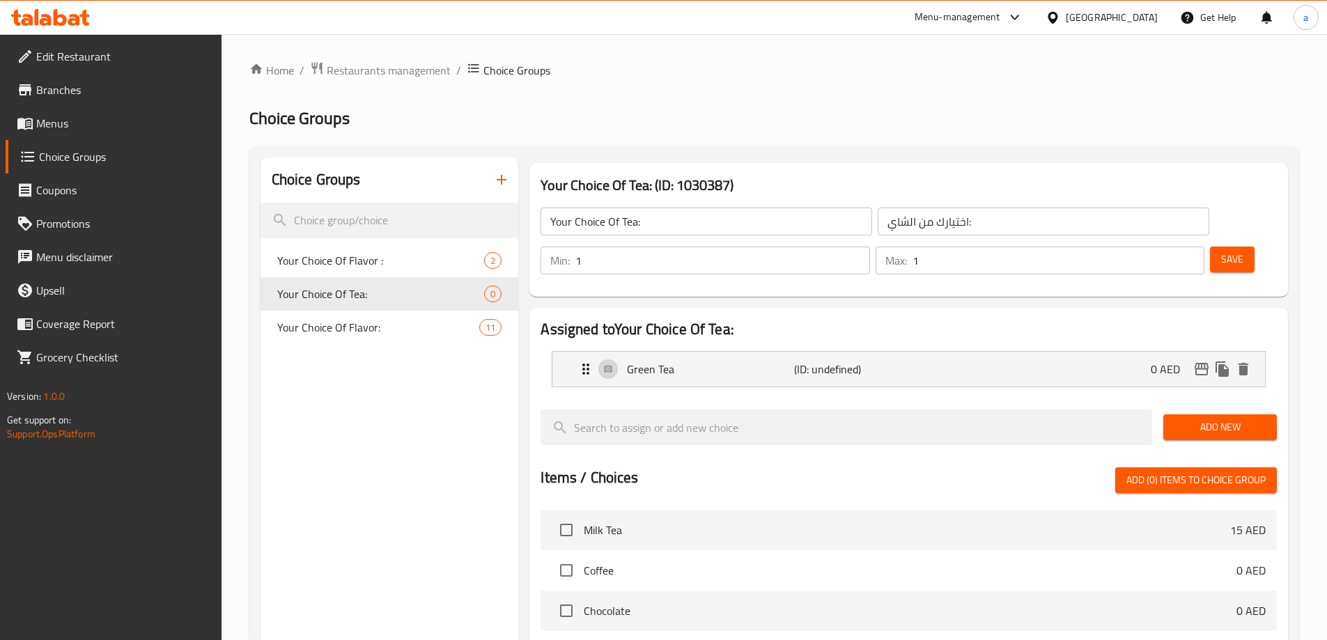
click at [1244, 419] on span "Add New" at bounding box center [1220, 427] width 91 height 17
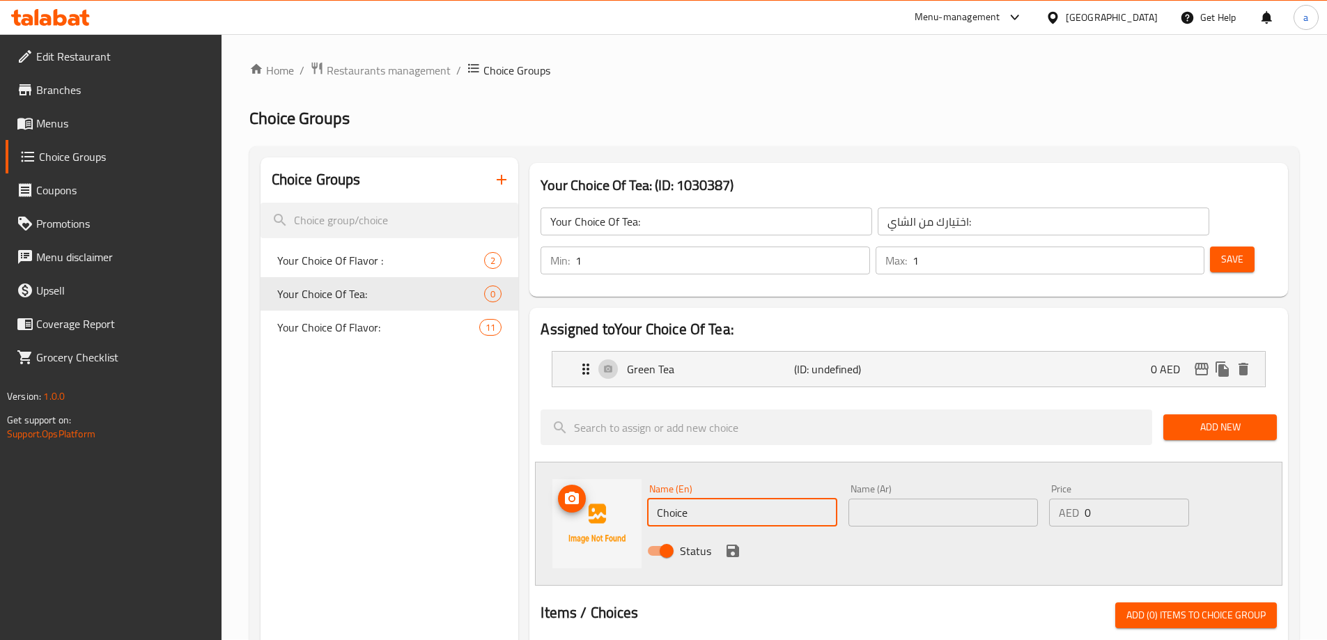
drag, startPoint x: 740, startPoint y: 467, endPoint x: 633, endPoint y: 488, distance: 108.6
click at [633, 488] on div "Name (En) Choice Name (En) Name (Ar) Name (Ar) Price AED 0 Price Status" at bounding box center [909, 524] width 748 height 124
type input "Black Tea"
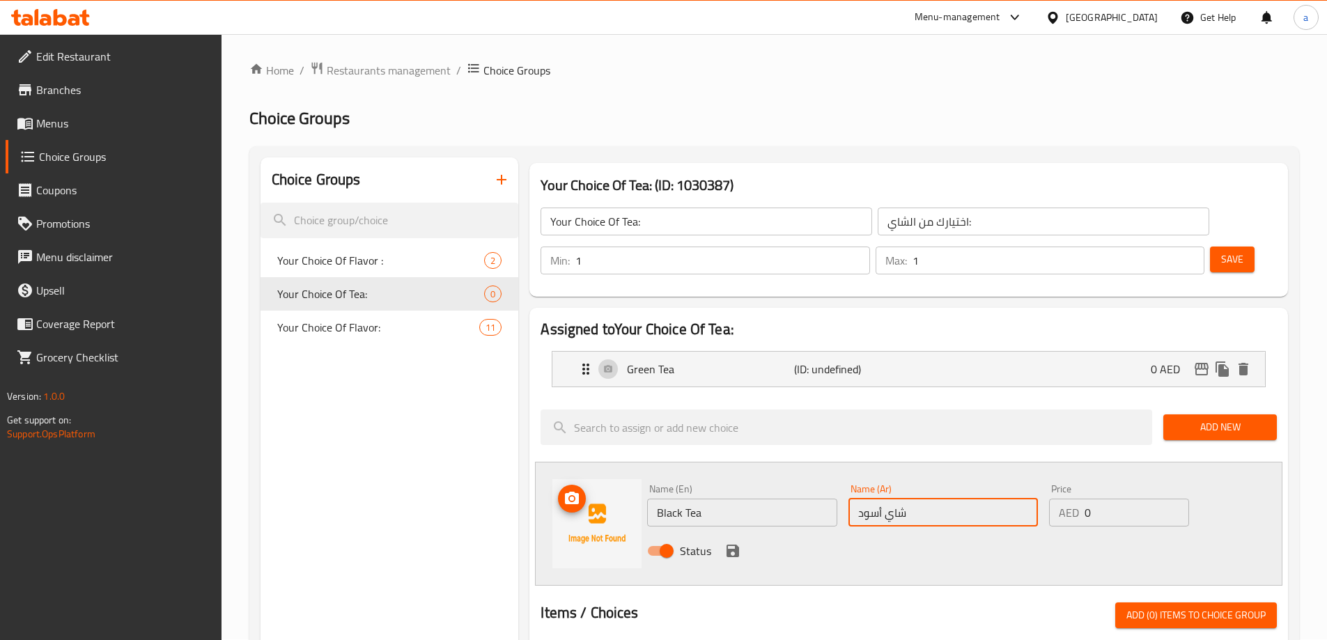
type input "شاي أسود"
click button "save" at bounding box center [732, 551] width 21 height 21
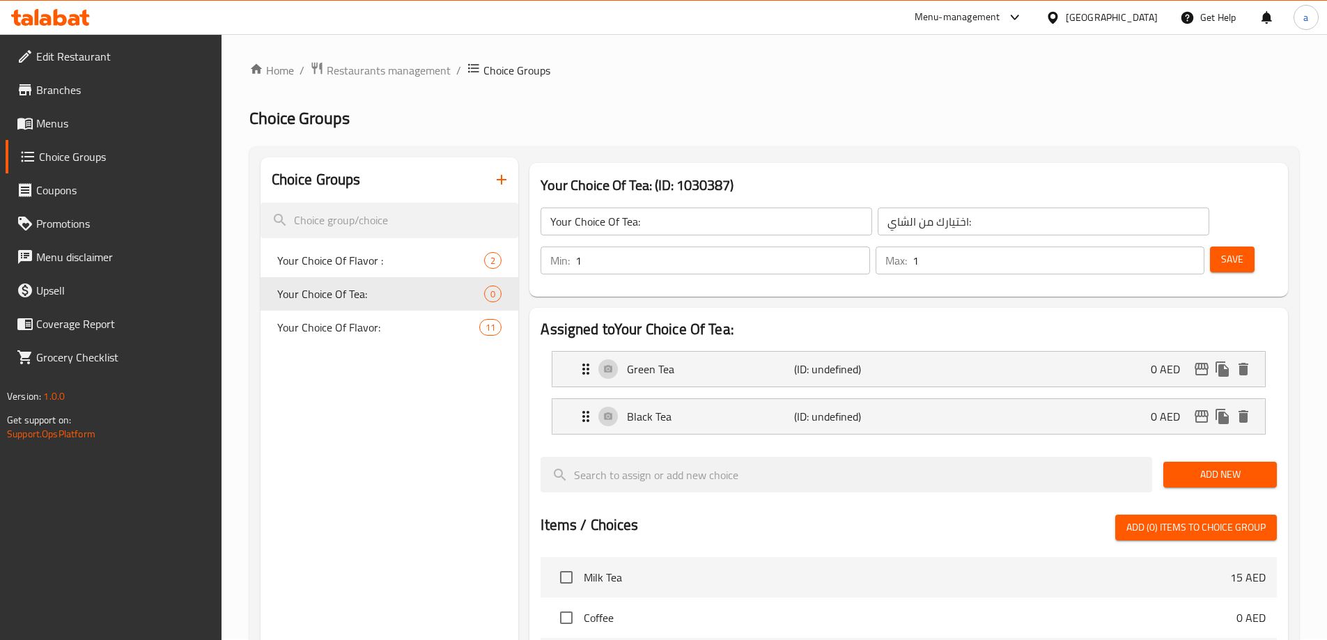
click at [1221, 251] on span "Save" at bounding box center [1232, 259] width 22 height 17
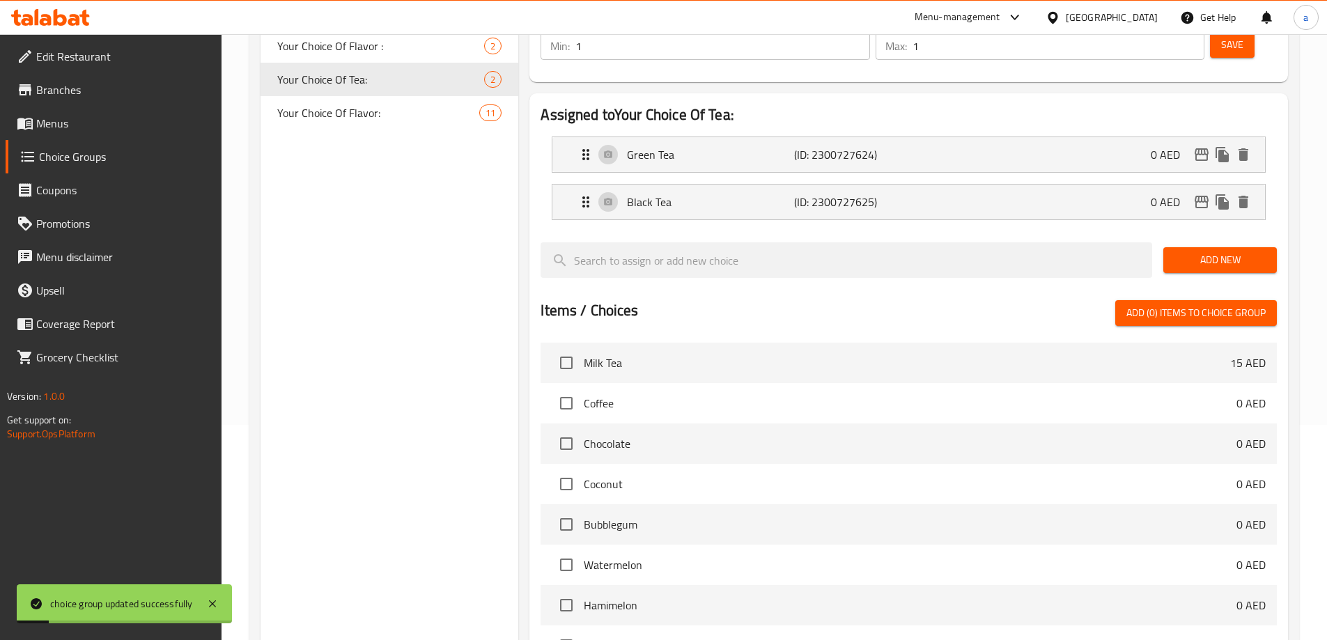
scroll to position [410, 0]
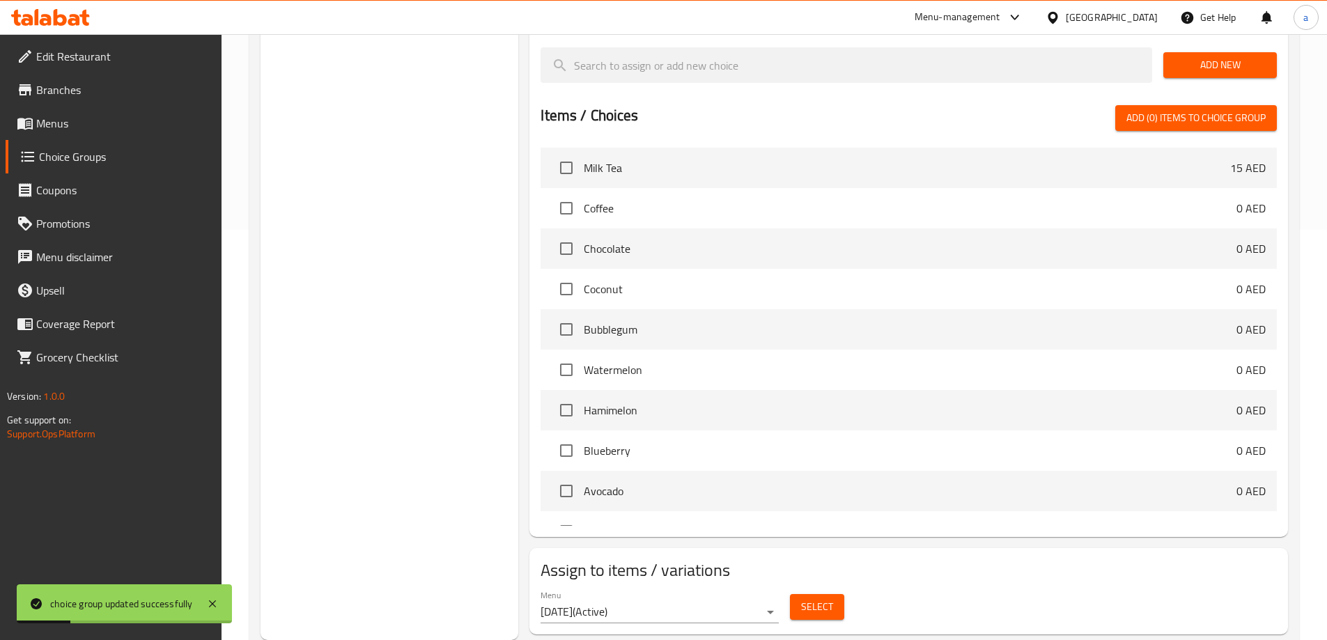
click at [795, 594] on button "Select" at bounding box center [817, 607] width 54 height 26
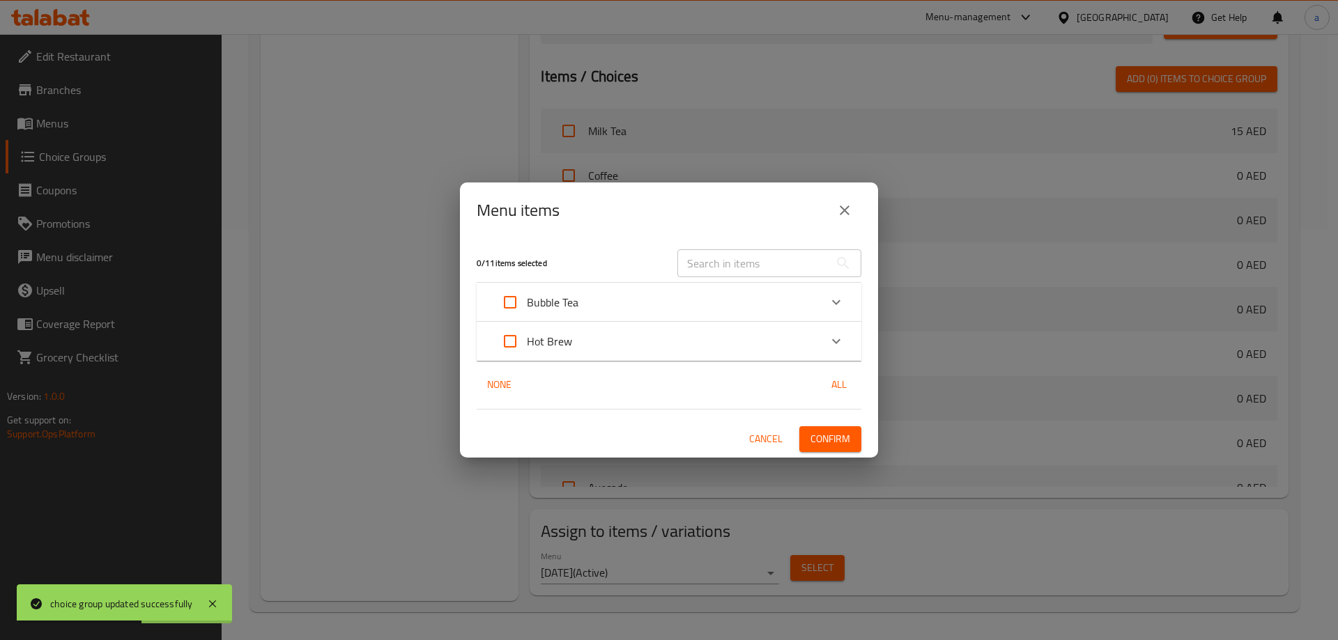
click at [838, 300] on icon "Expand" at bounding box center [836, 302] width 17 height 17
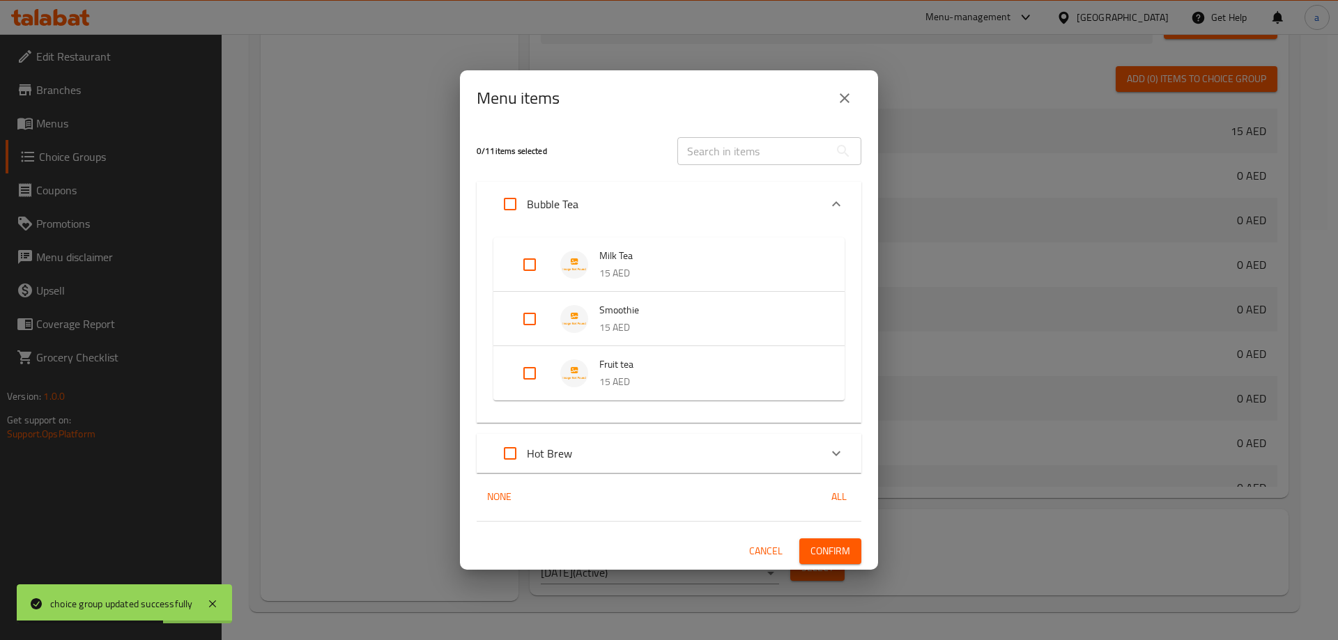
click at [526, 378] on input "Expand" at bounding box center [529, 373] width 33 height 33
checkbox input "true"
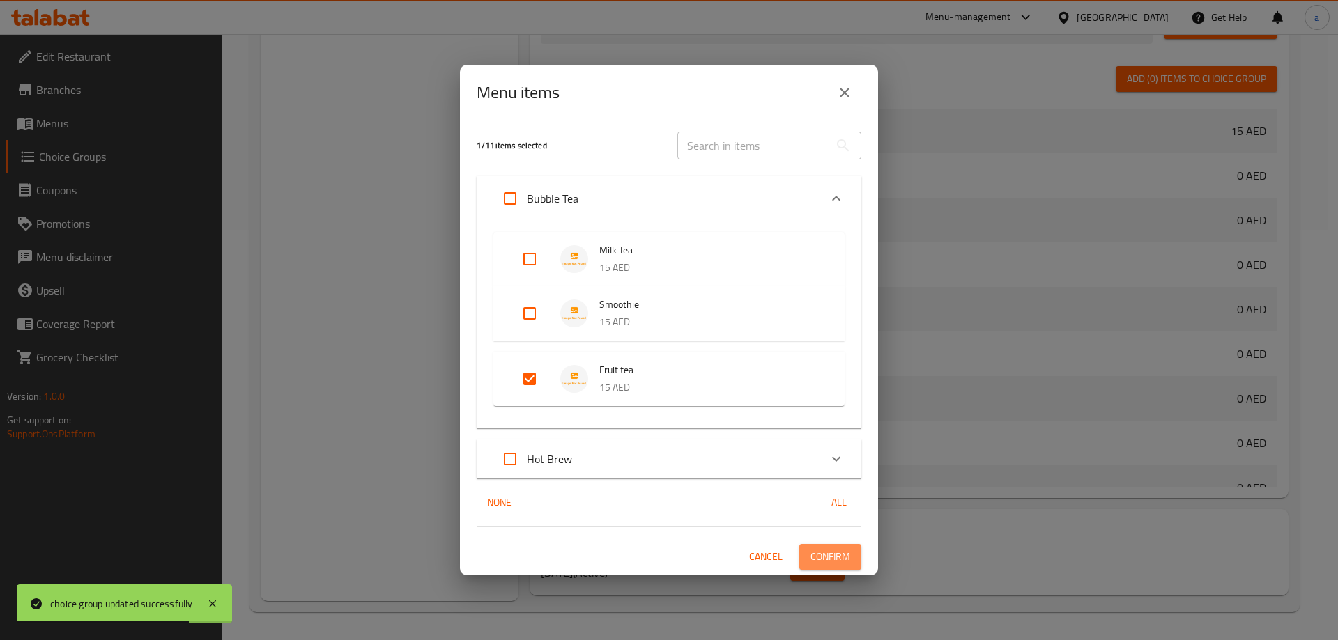
click at [819, 568] on button "Confirm" at bounding box center [830, 557] width 62 height 26
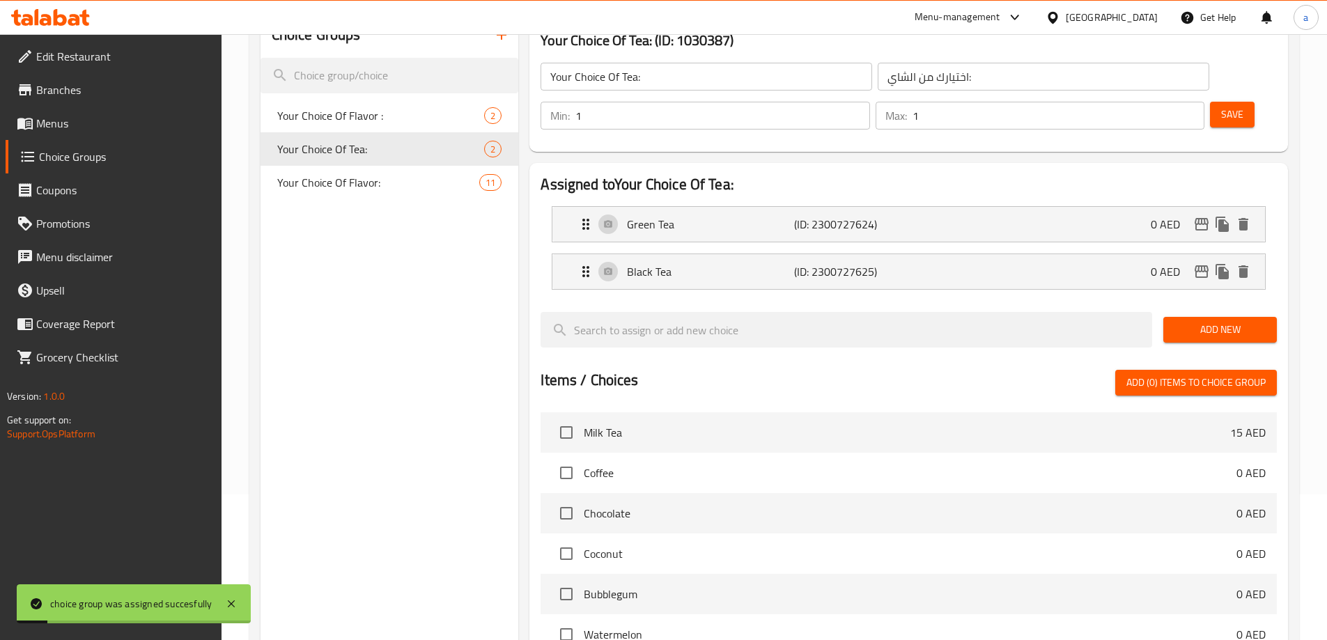
scroll to position [0, 0]
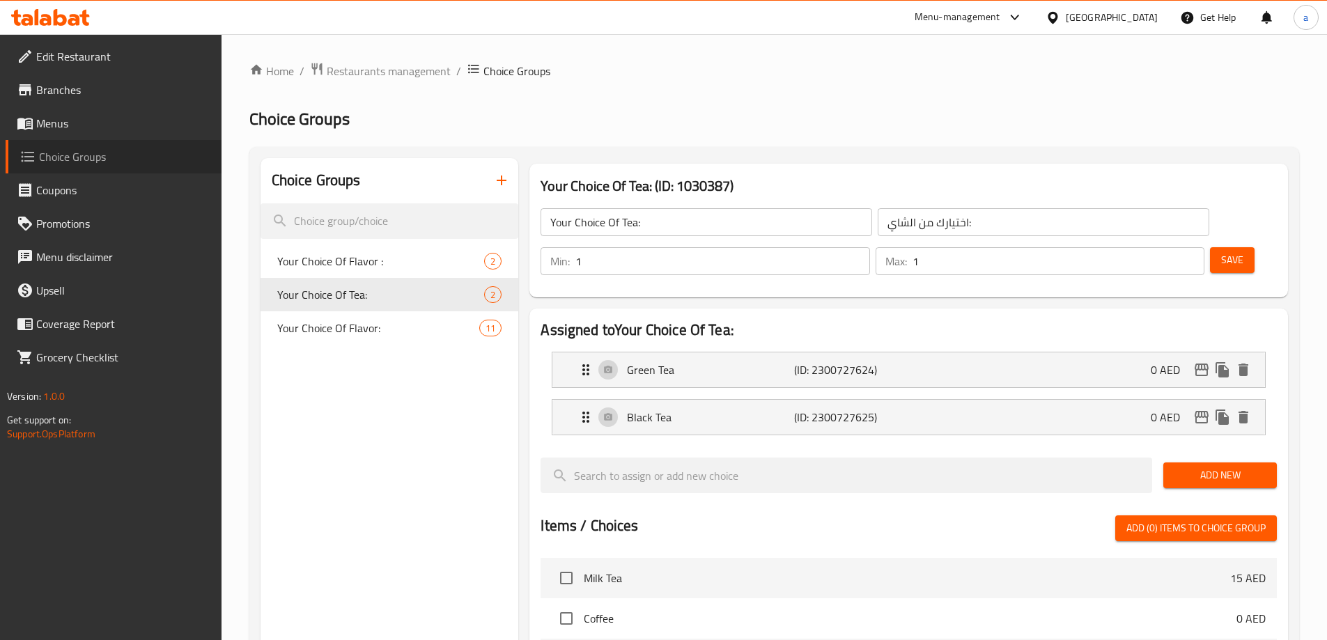
click at [76, 159] on span "Choice Groups" at bounding box center [124, 156] width 171 height 17
click at [65, 129] on span "Menus" at bounding box center [123, 123] width 174 height 17
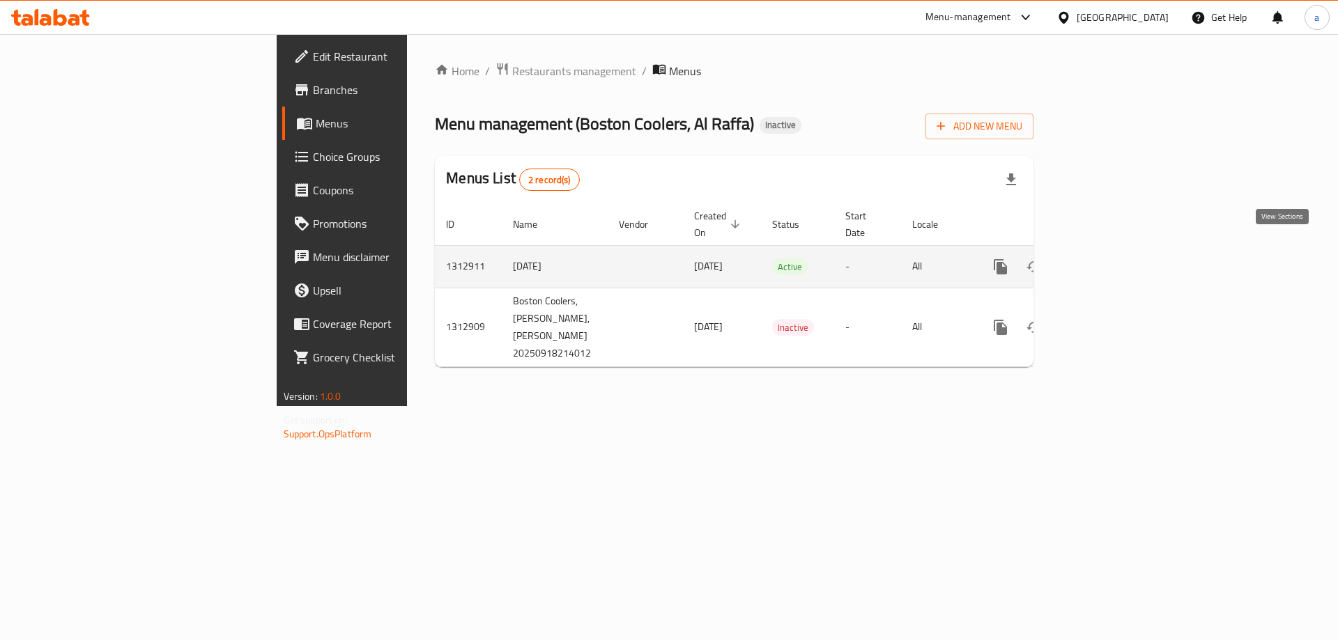
click at [1117, 260] on link "enhanced table" at bounding box center [1100, 266] width 33 height 33
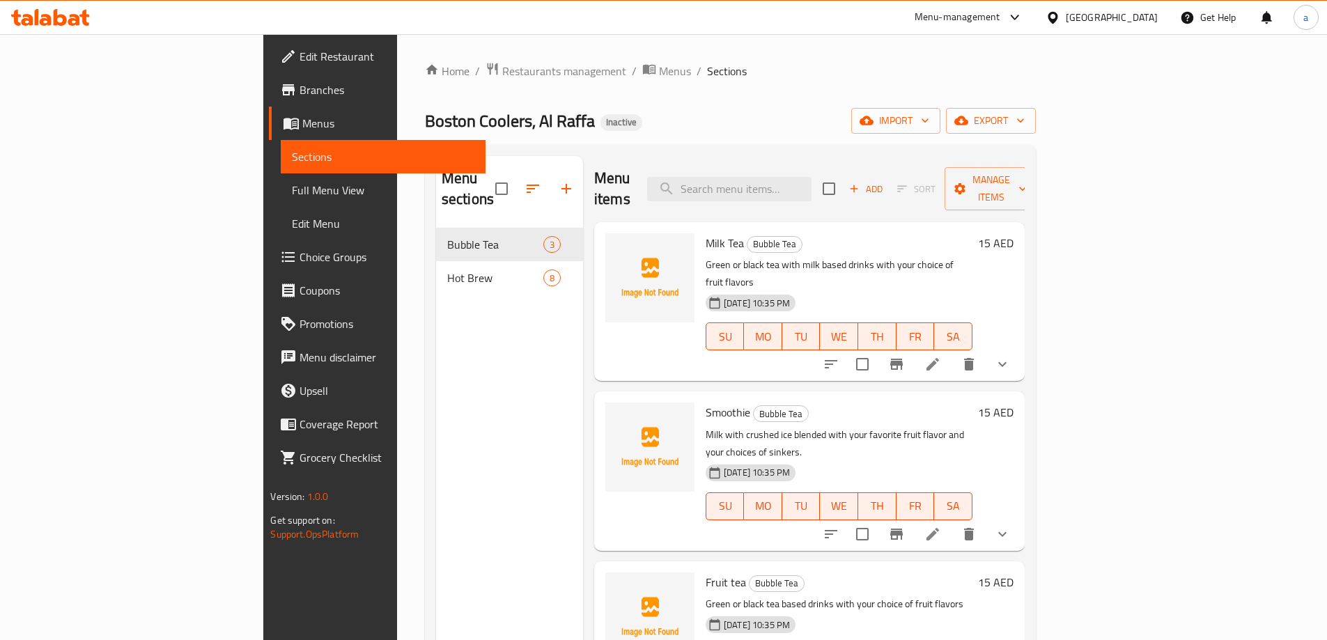
scroll to position [195, 0]
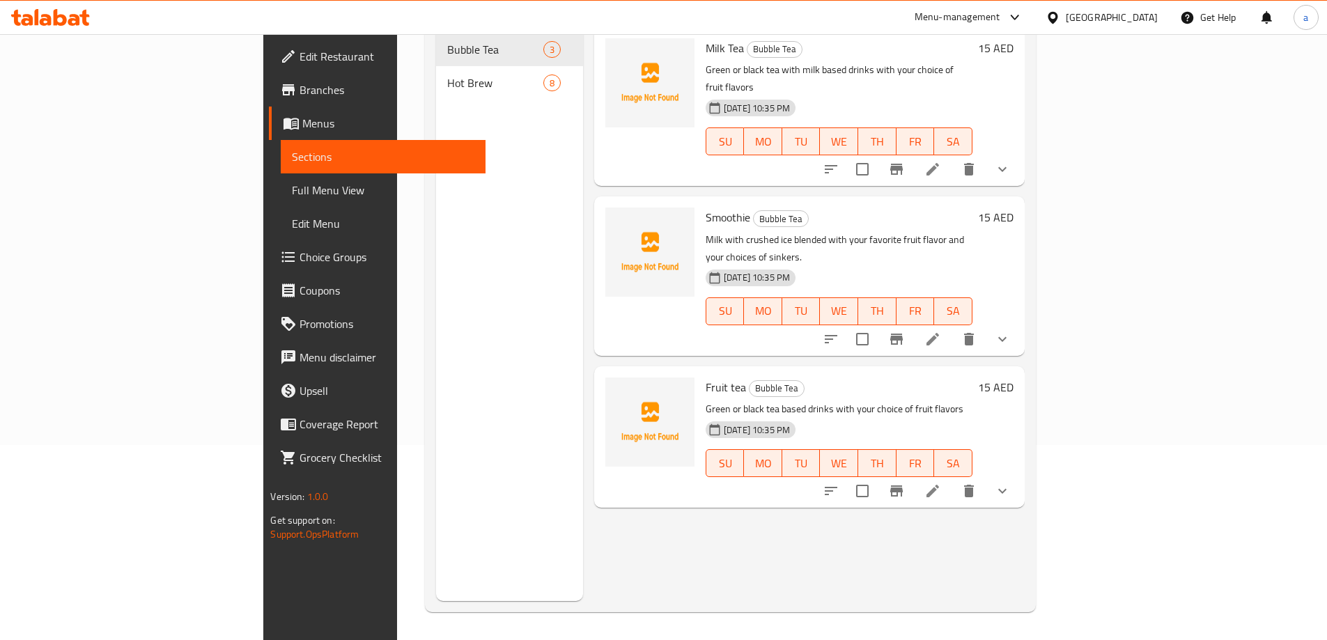
click at [952, 479] on li at bounding box center [932, 491] width 39 height 25
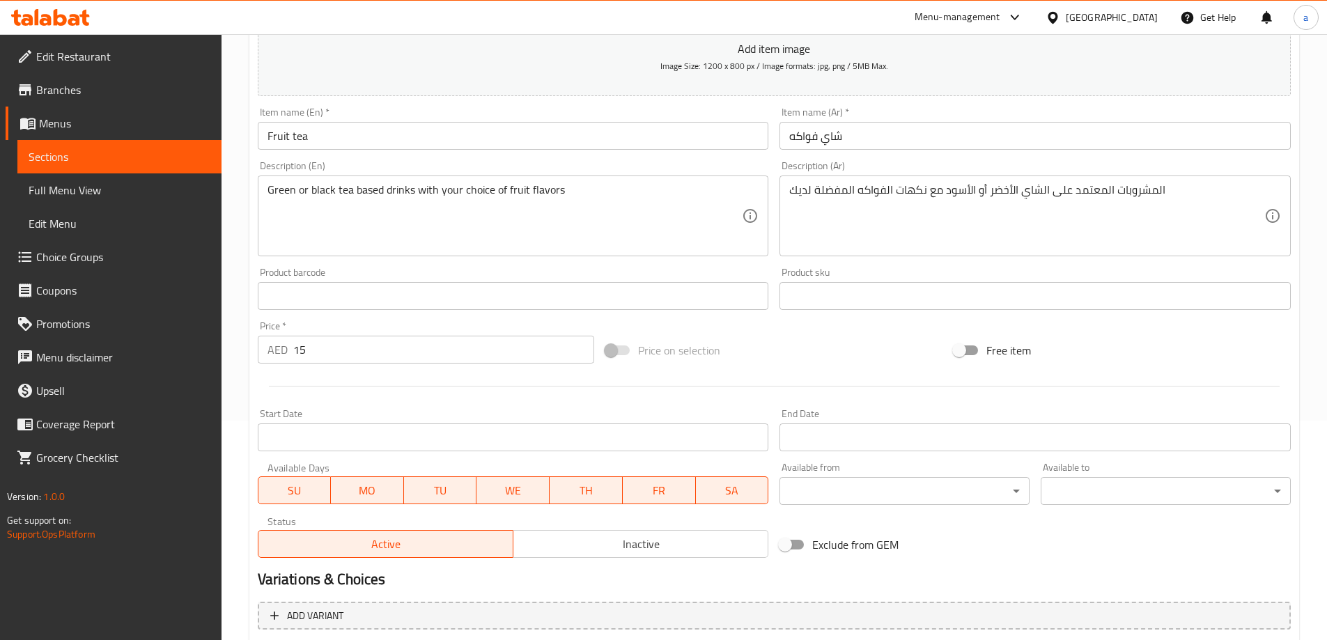
scroll to position [348, 0]
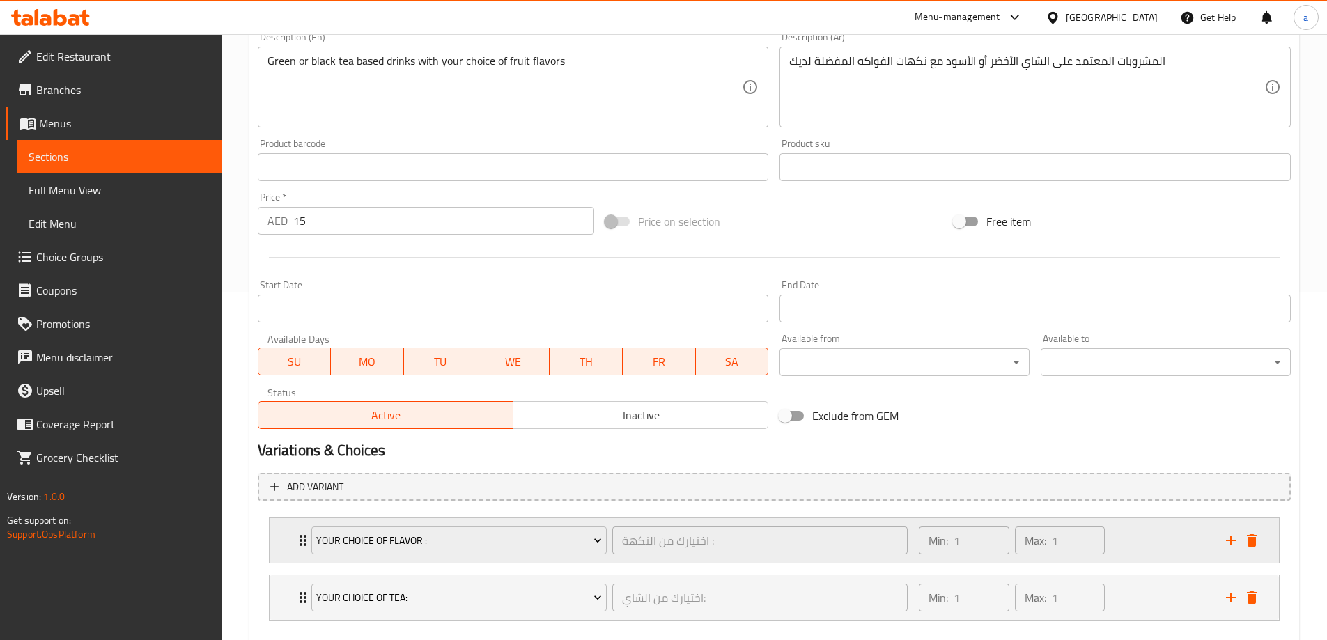
click at [284, 546] on div "Your Choice Of Flavor : اختيارك من النكهة : ​ Min: 1 ​ Max: 1 ​" at bounding box center [774, 540] width 1009 height 45
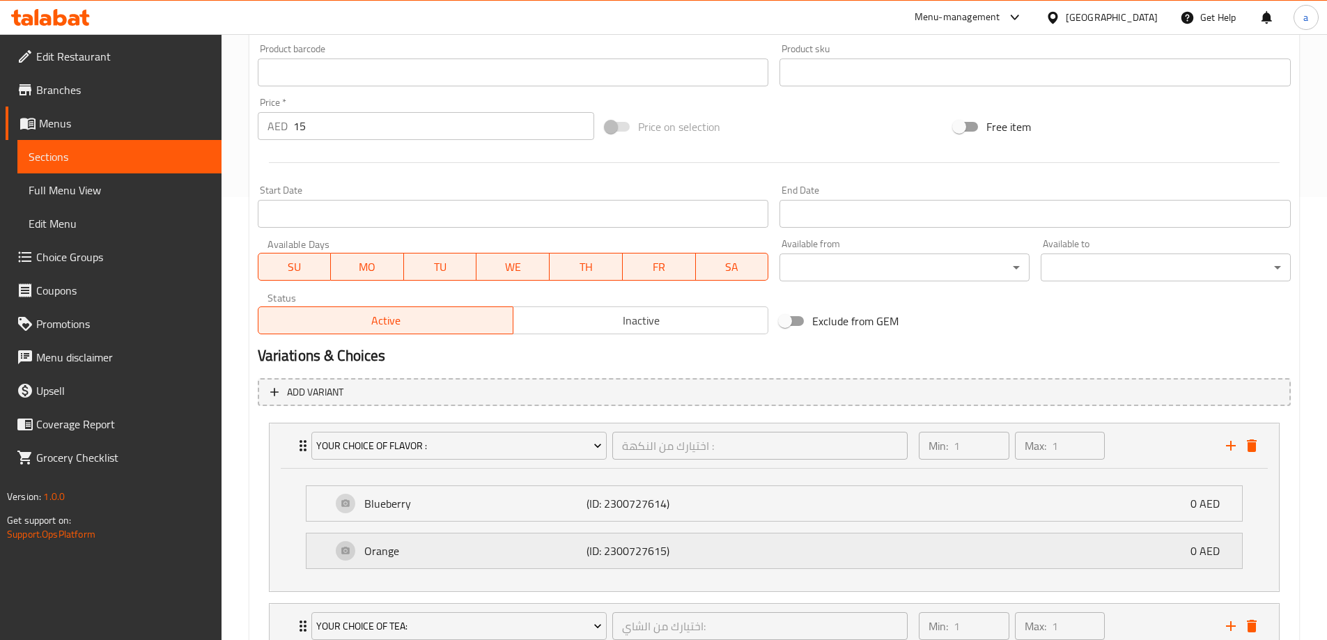
scroll to position [548, 0]
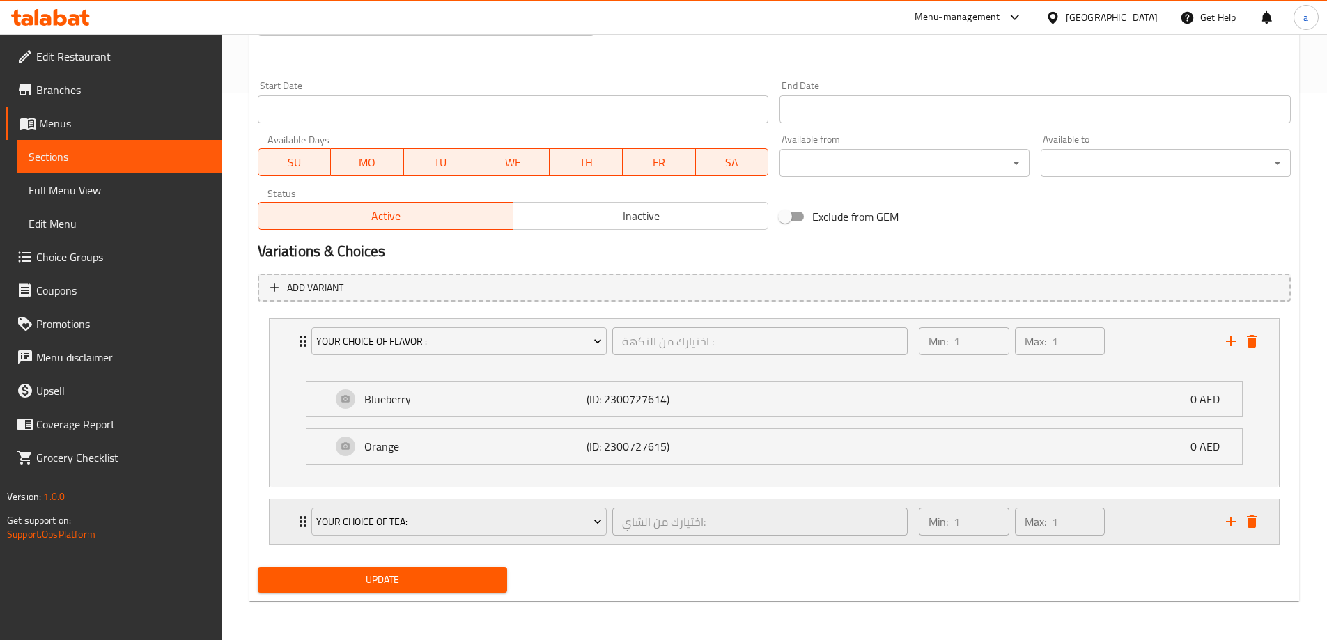
click at [293, 522] on div "Your Choice Of Tea: اختيارك من الشاي: ​ Min: 1 ​ Max: 1 ​" at bounding box center [774, 522] width 1009 height 45
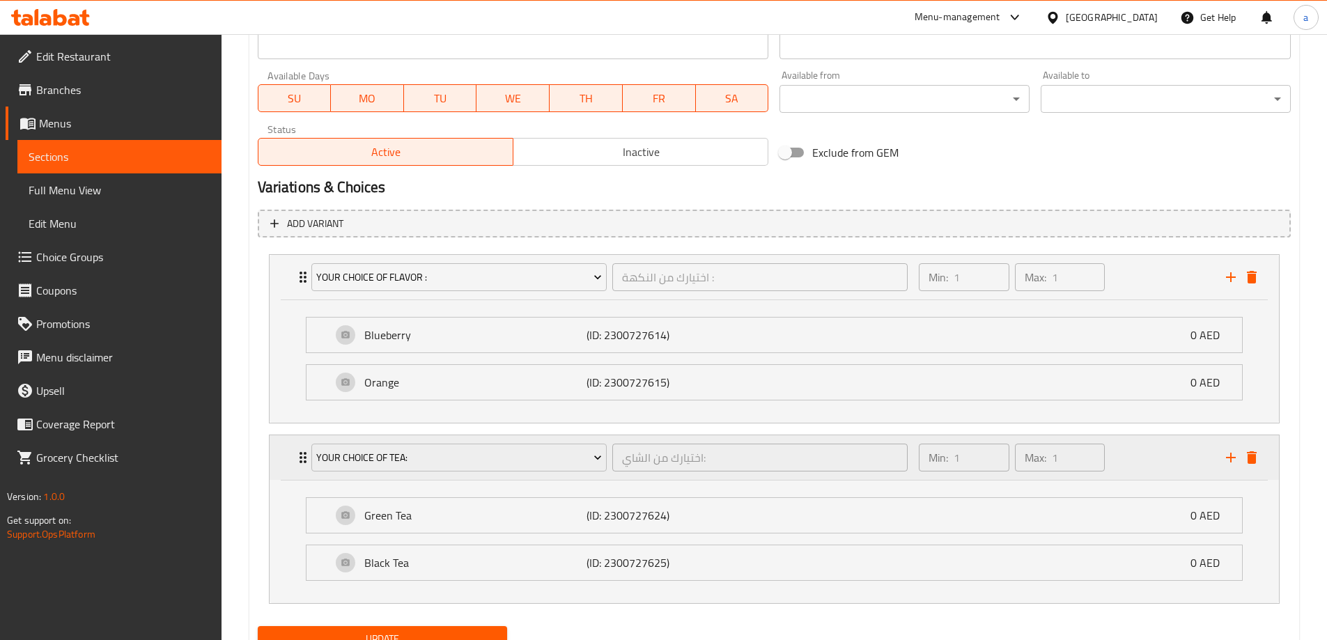
scroll to position [671, 0]
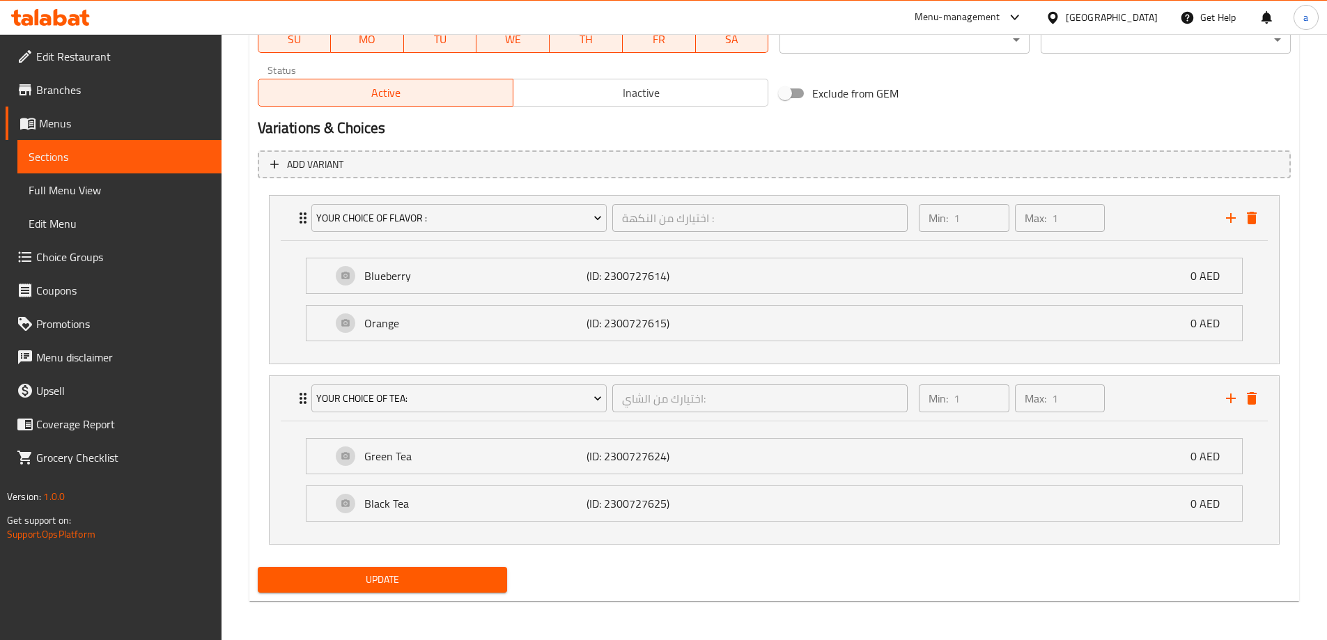
drag, startPoint x: 1295, startPoint y: 418, endPoint x: 1427, endPoint y: 391, distance: 135.1
click at [45, 158] on span "Sections" at bounding box center [120, 156] width 182 height 17
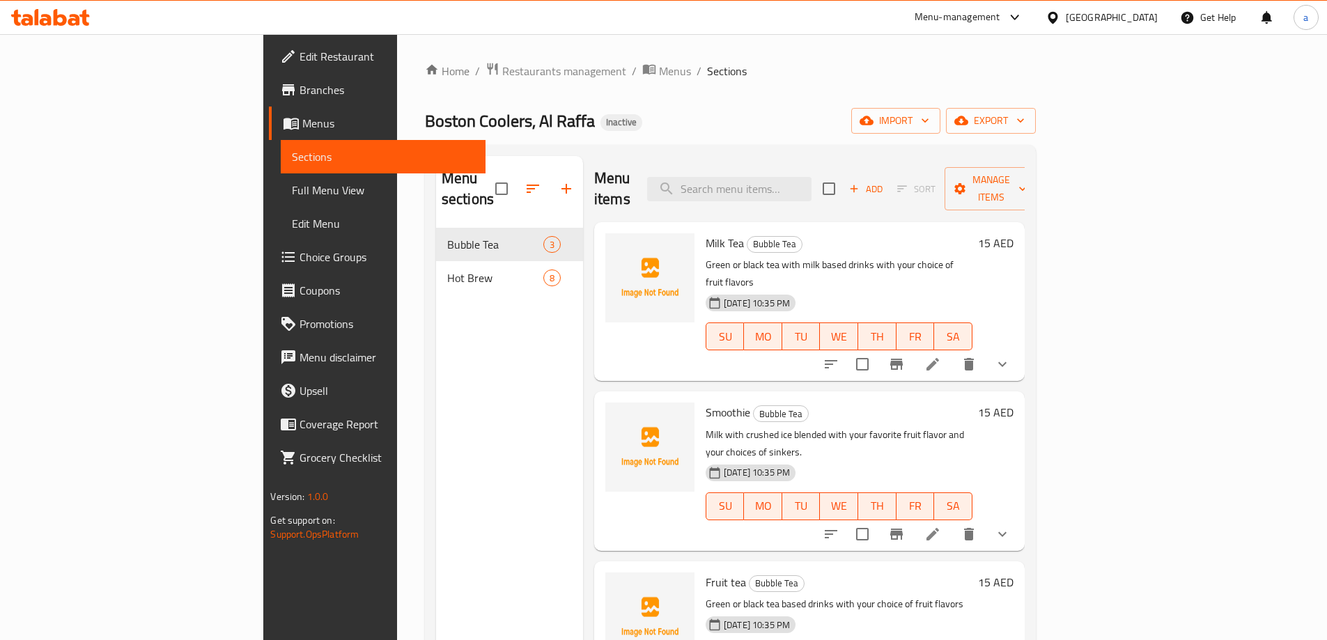
click at [952, 522] on li at bounding box center [932, 534] width 39 height 25
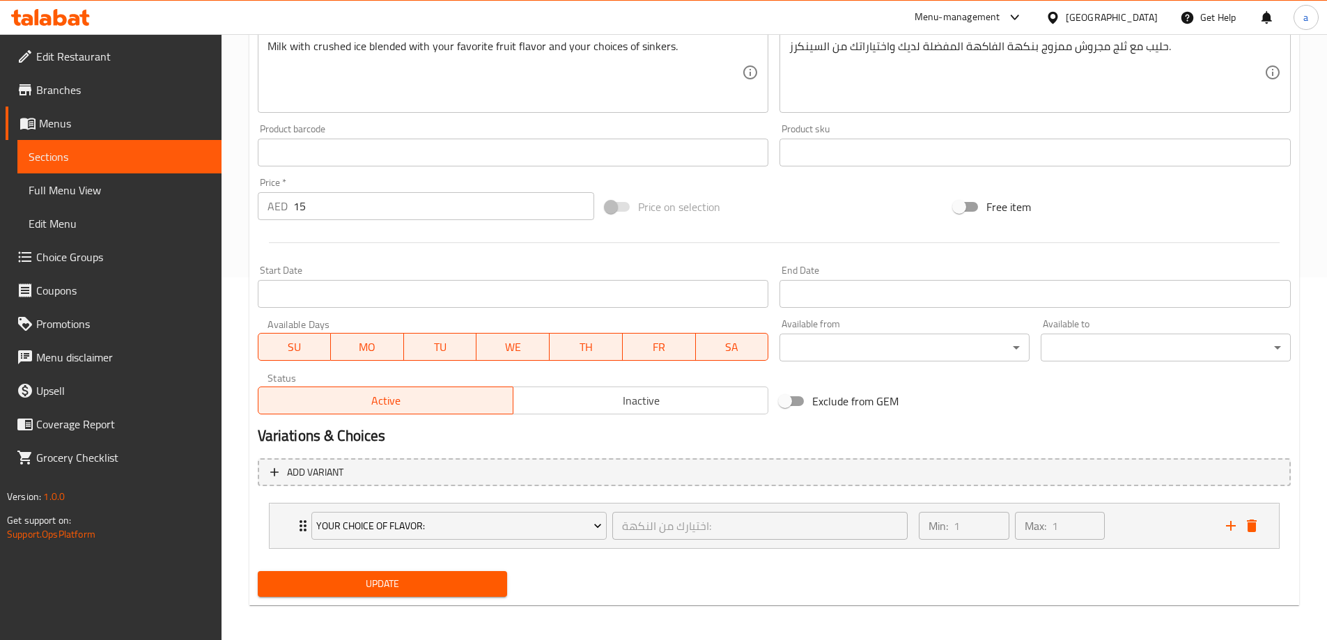
scroll to position [367, 0]
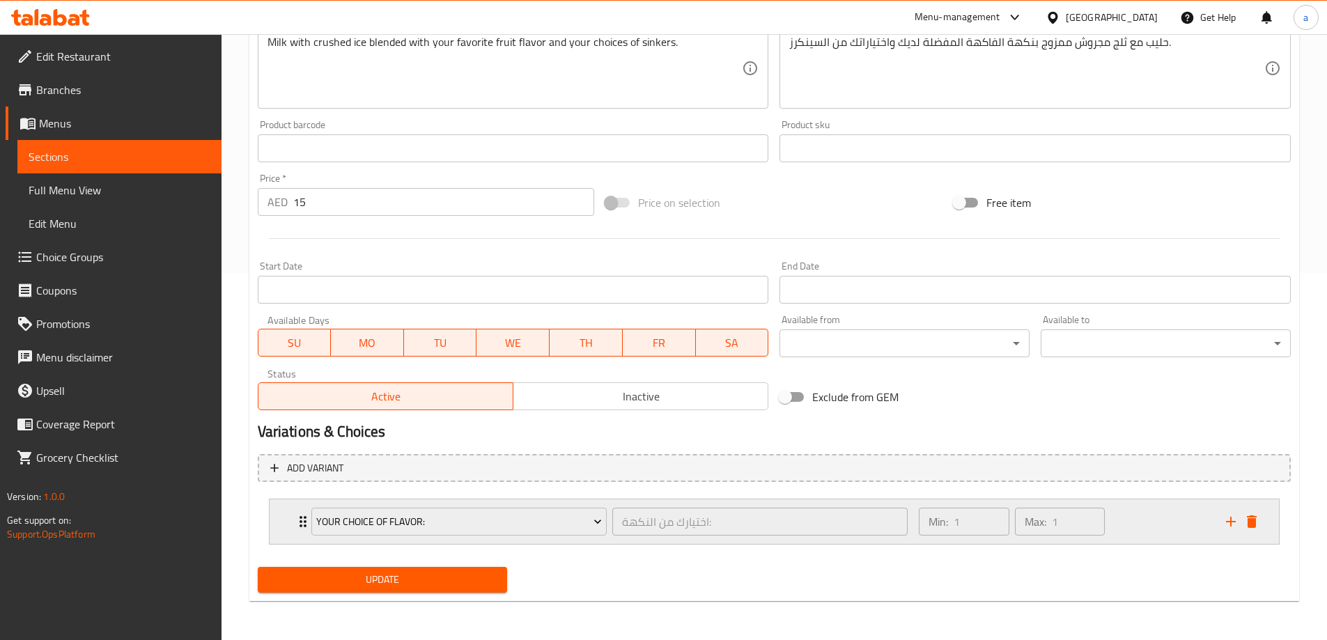
click at [281, 520] on div "Your Choice Of Flavor: اختيارك من النكهة: ​ Min: 1 ​ Max: 1 ​" at bounding box center [774, 522] width 1009 height 45
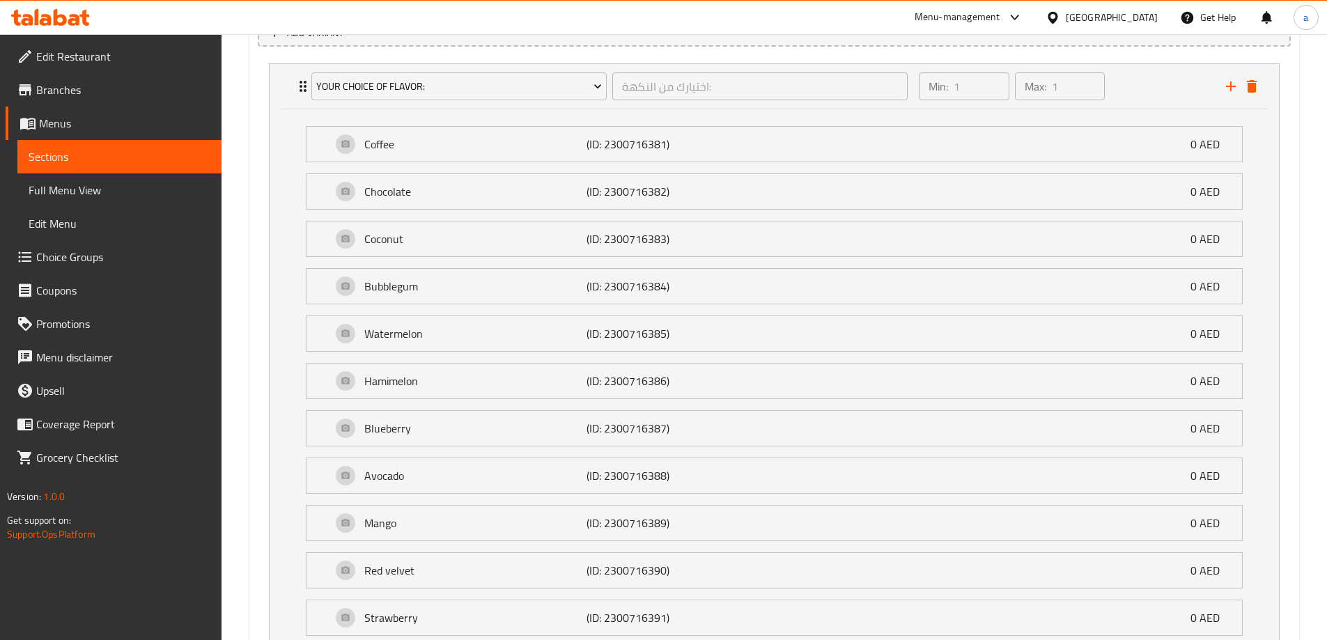
scroll to position [777, 0]
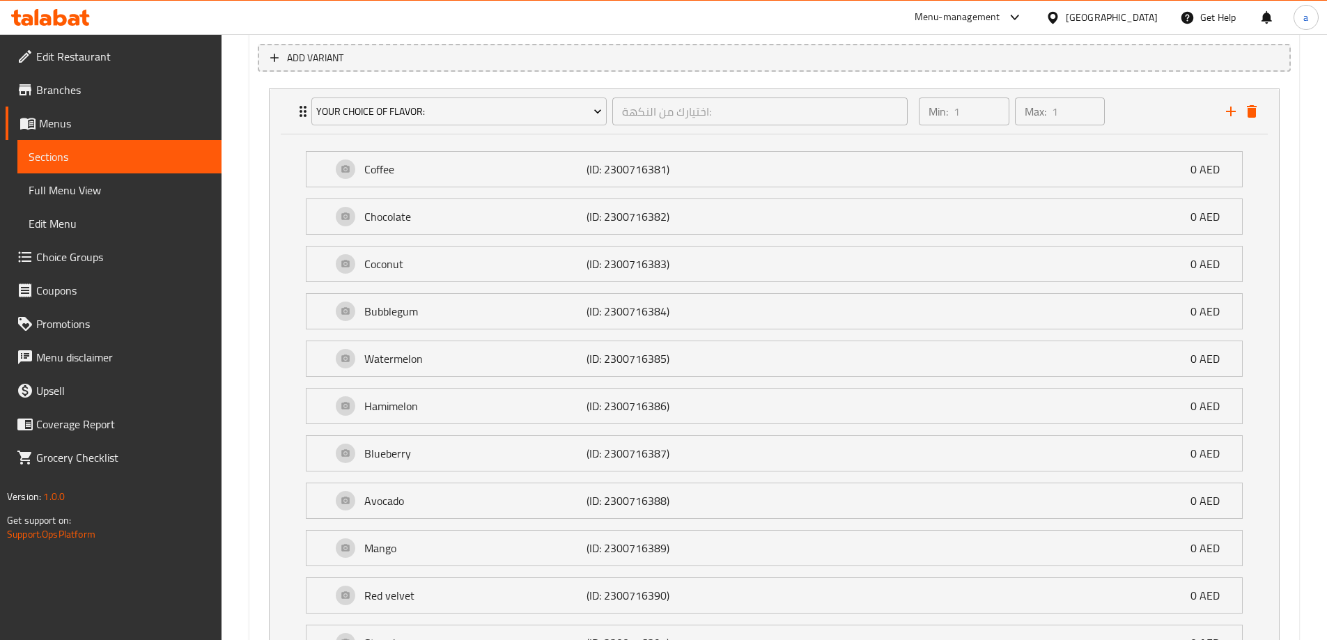
click at [118, 268] on link "Choice Groups" at bounding box center [114, 256] width 216 height 33
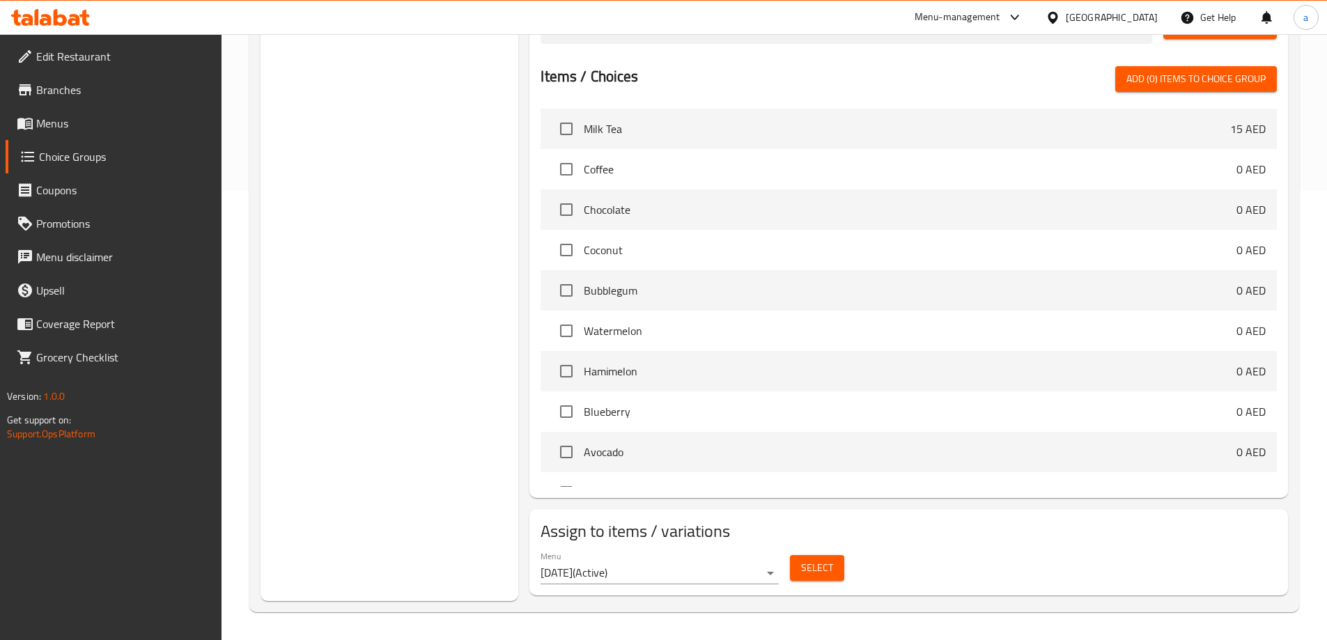
scroll to position [197, 0]
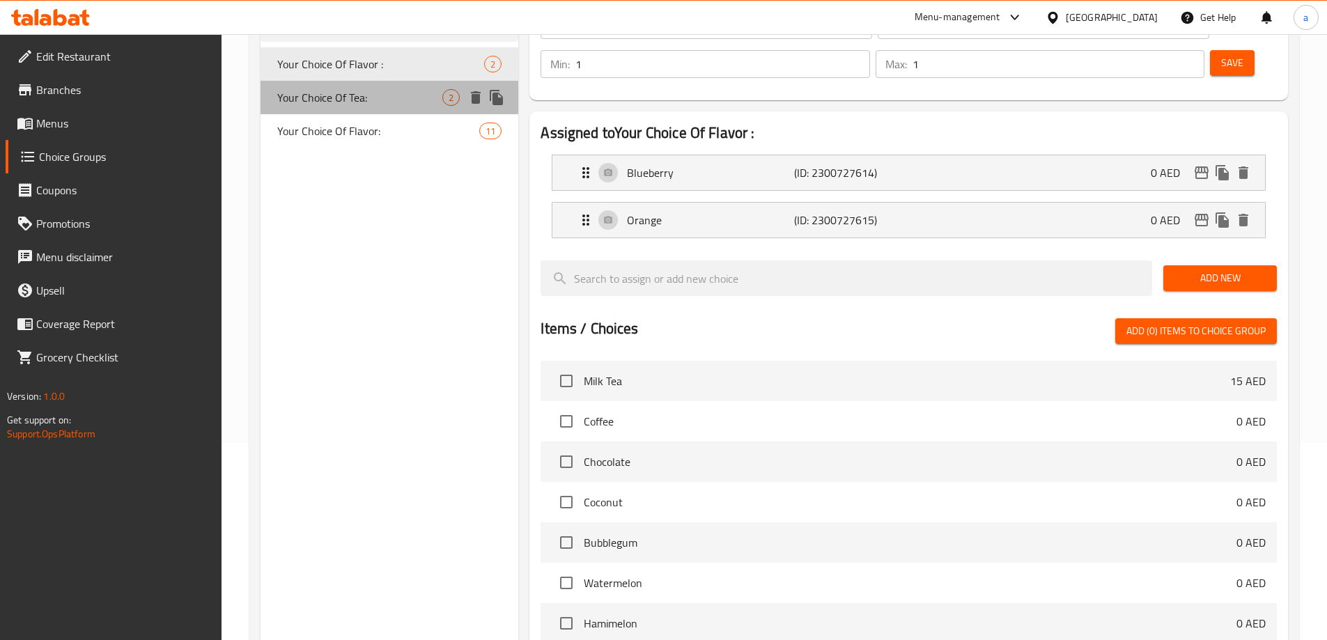
click at [379, 102] on span "Your Choice Of Tea:" at bounding box center [360, 97] width 166 height 17
type input "Your Choice Of Tea:"
type input "اختيارك من الشاي:"
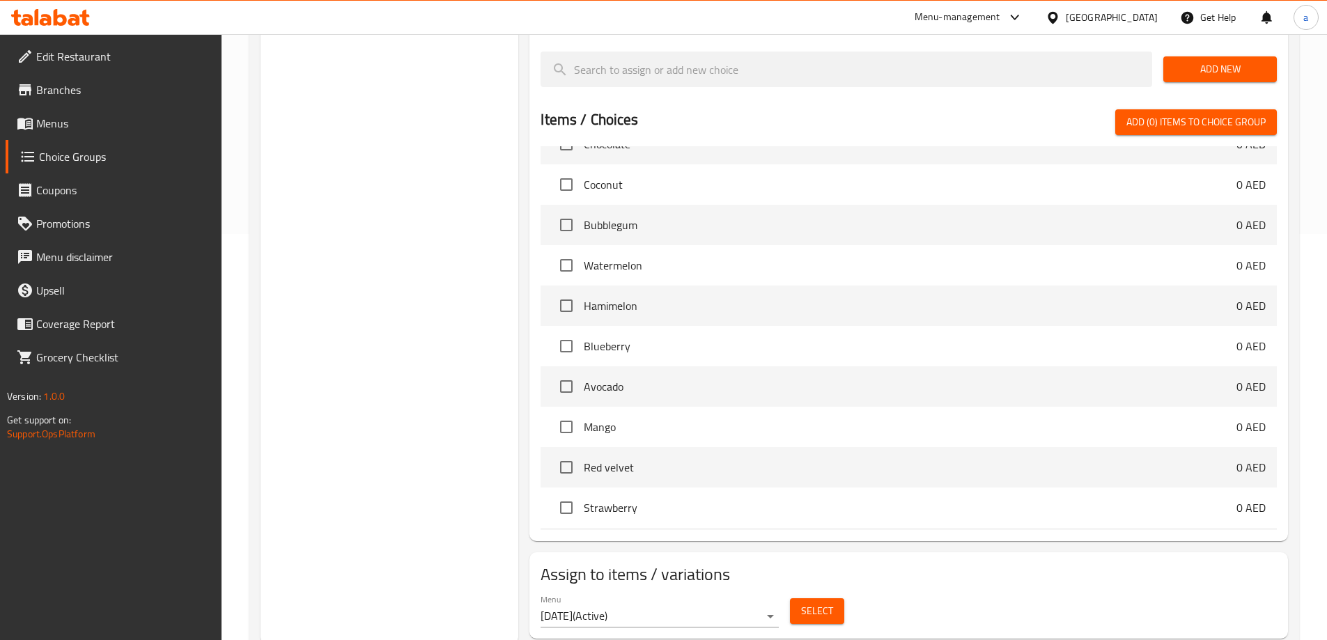
scroll to position [418, 0]
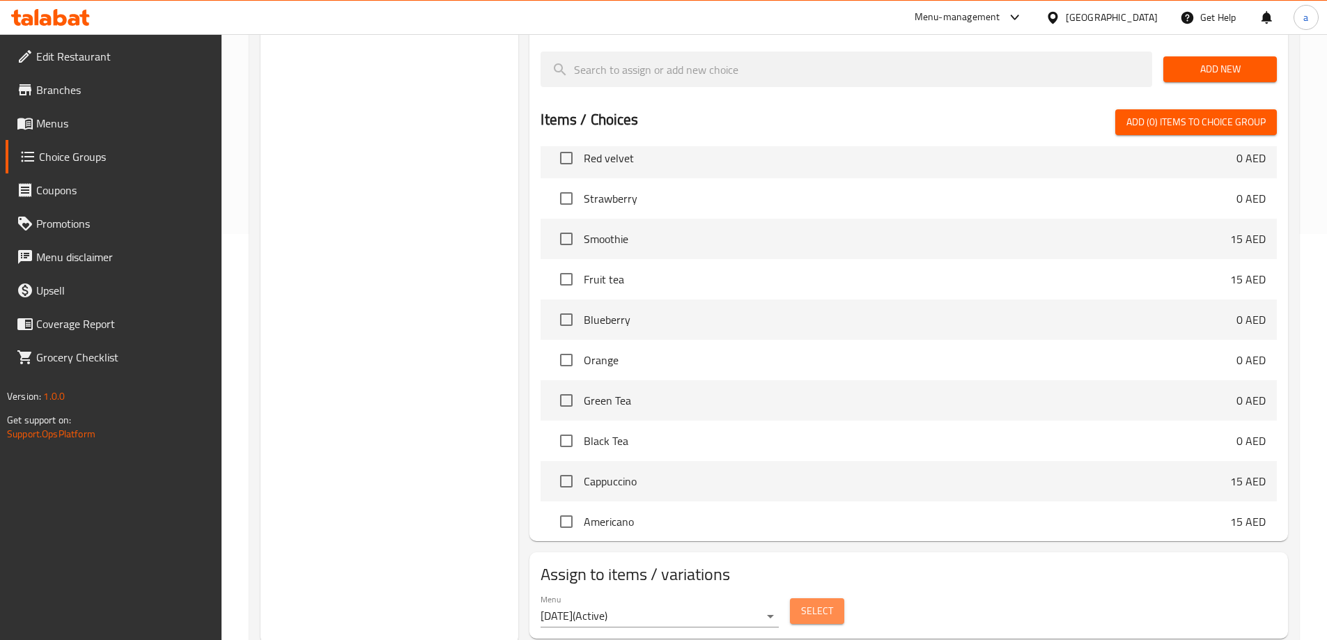
click at [823, 603] on span "Select" at bounding box center [817, 611] width 32 height 17
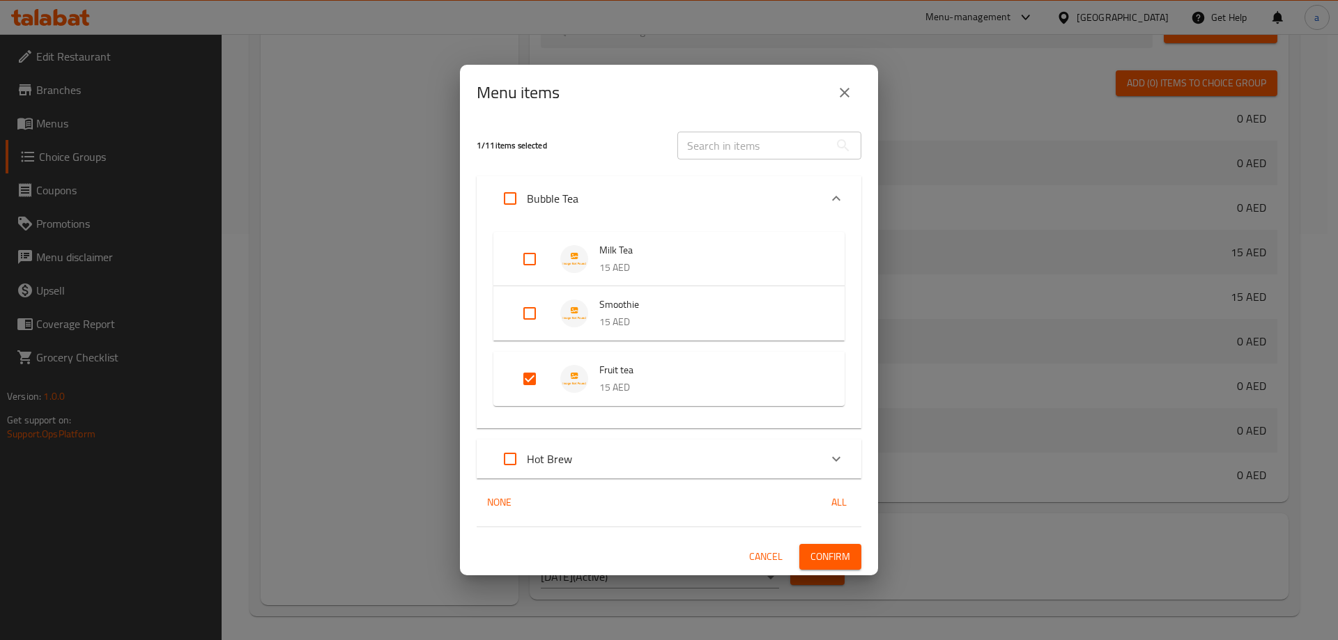
click at [532, 316] on input "Expand" at bounding box center [529, 313] width 33 height 33
checkbox input "true"
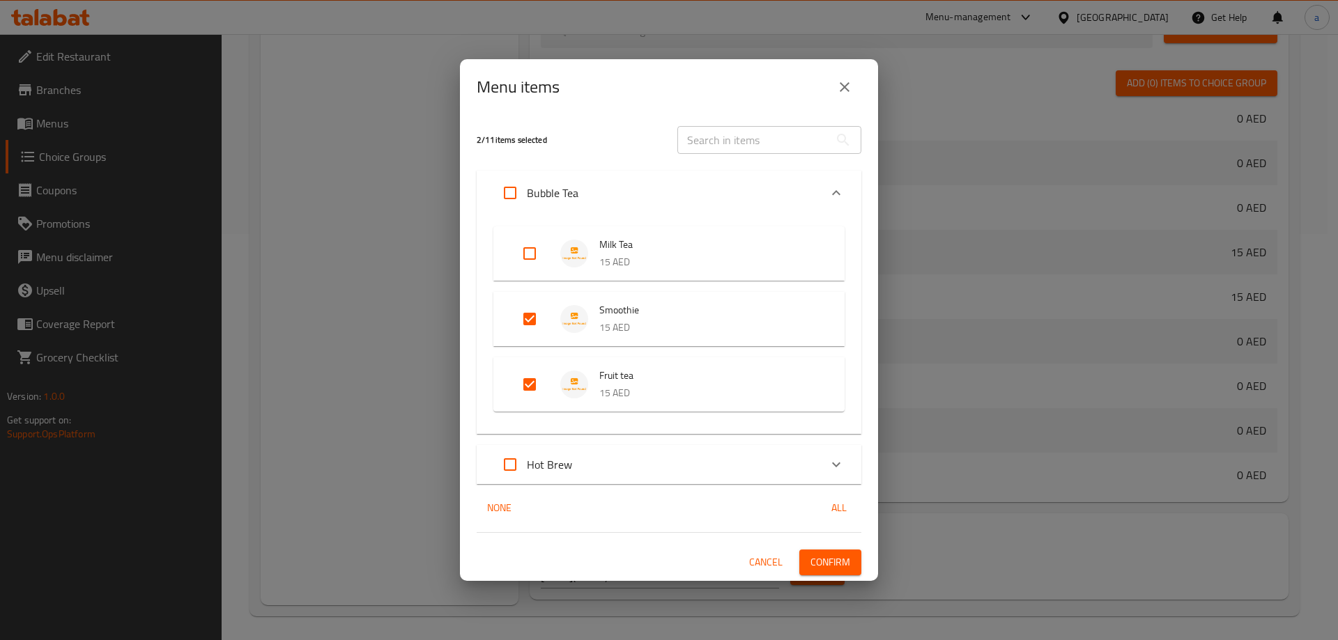
click at [532, 255] on input "Expand" at bounding box center [529, 253] width 33 height 33
checkbox input "true"
click at [834, 564] on span "Confirm" at bounding box center [830, 562] width 40 height 17
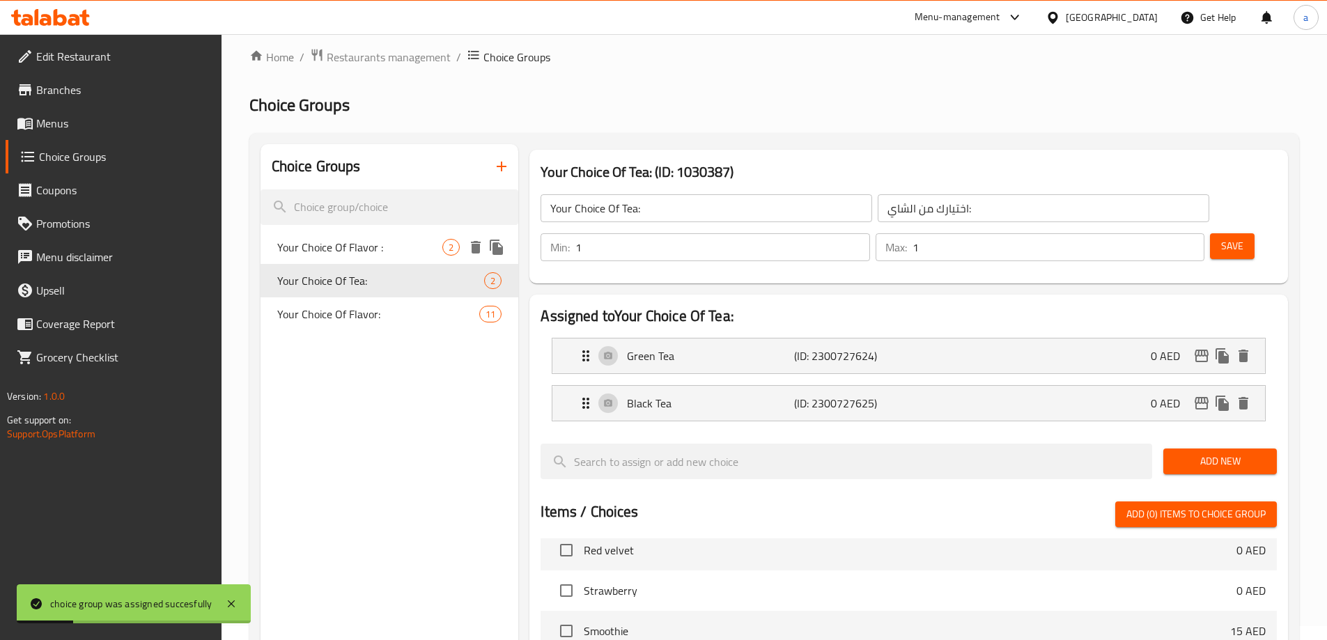
scroll to position [0, 0]
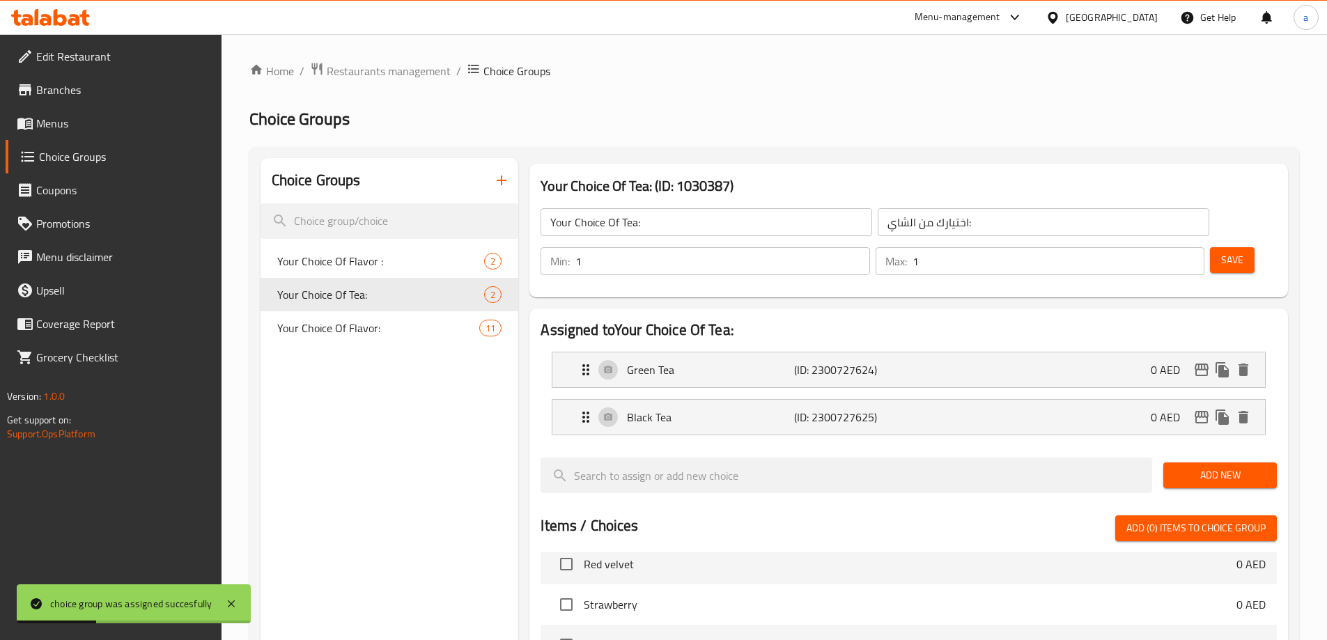
click at [71, 132] on link "Menus" at bounding box center [114, 123] width 216 height 33
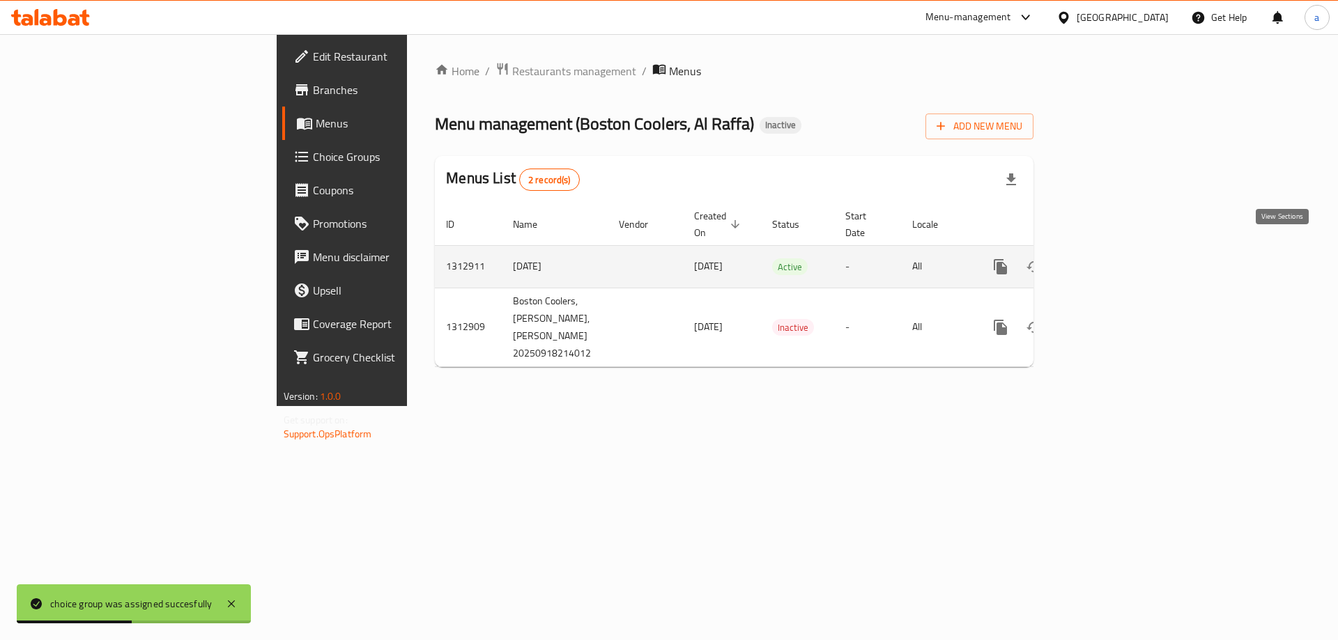
click at [1117, 263] on link "enhanced table" at bounding box center [1100, 266] width 33 height 33
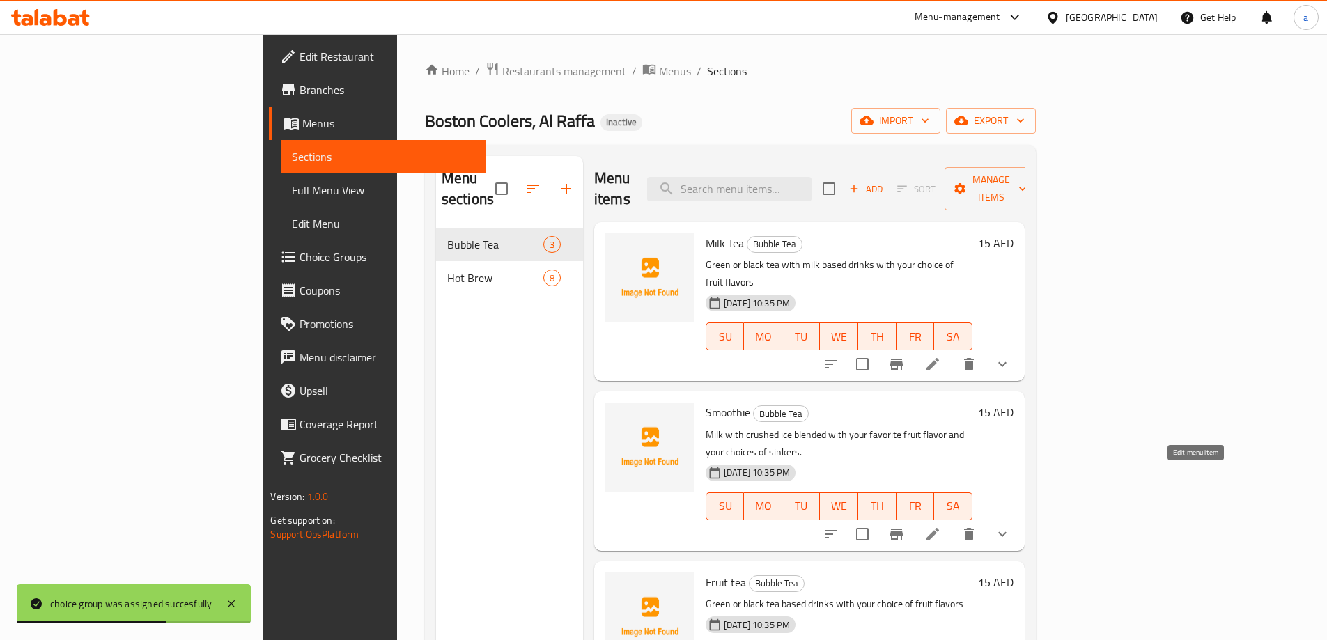
click at [941, 526] on icon at bounding box center [932, 534] width 17 height 17
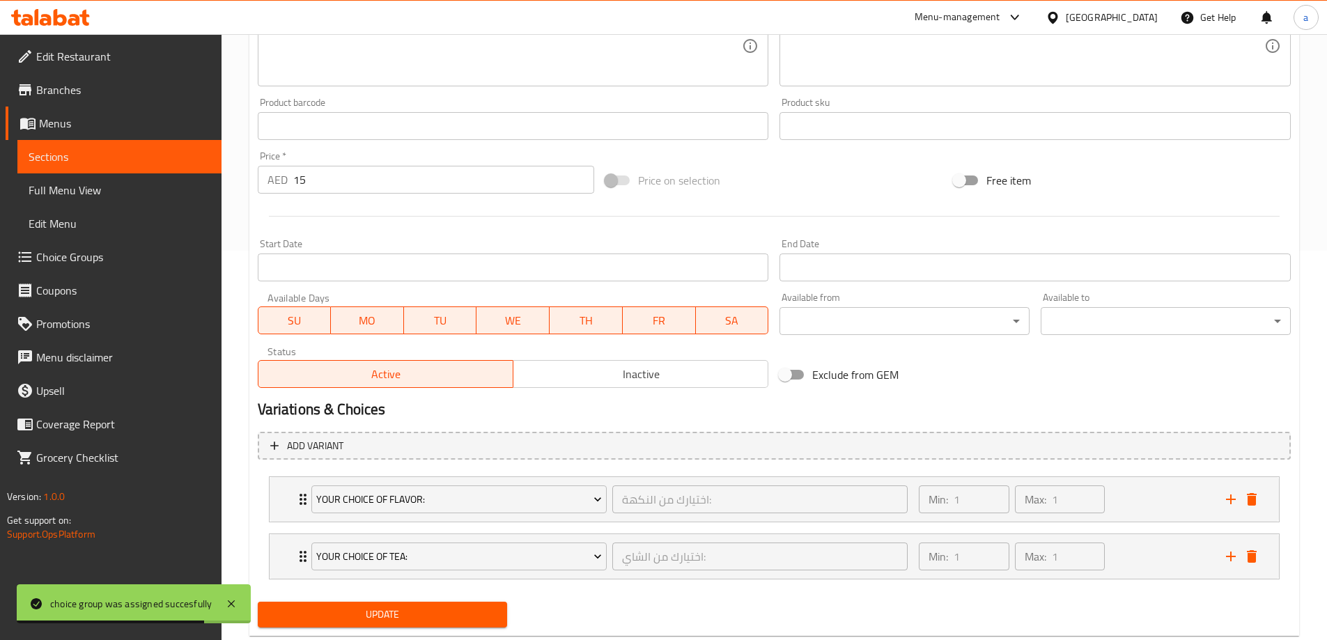
scroll to position [424, 0]
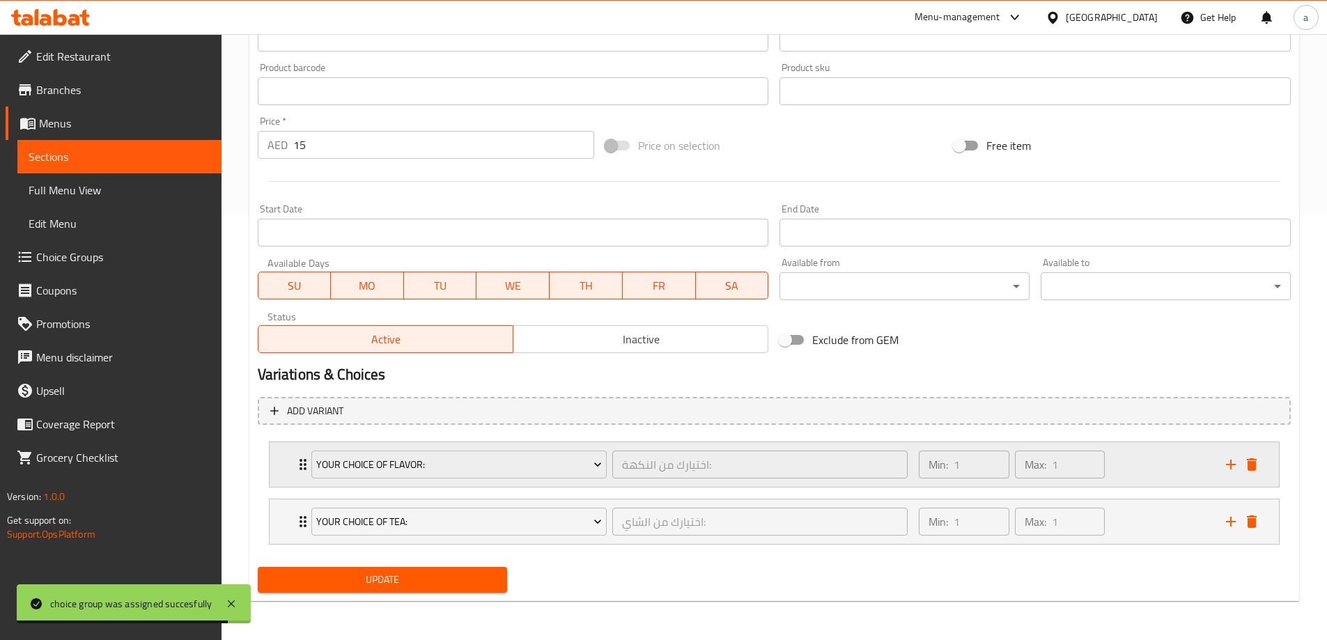
click at [284, 455] on div "Your Choice Of Flavor: اختيارك من النكهة: ​ Min: 1 ​ Max: 1 ​" at bounding box center [774, 464] width 1009 height 45
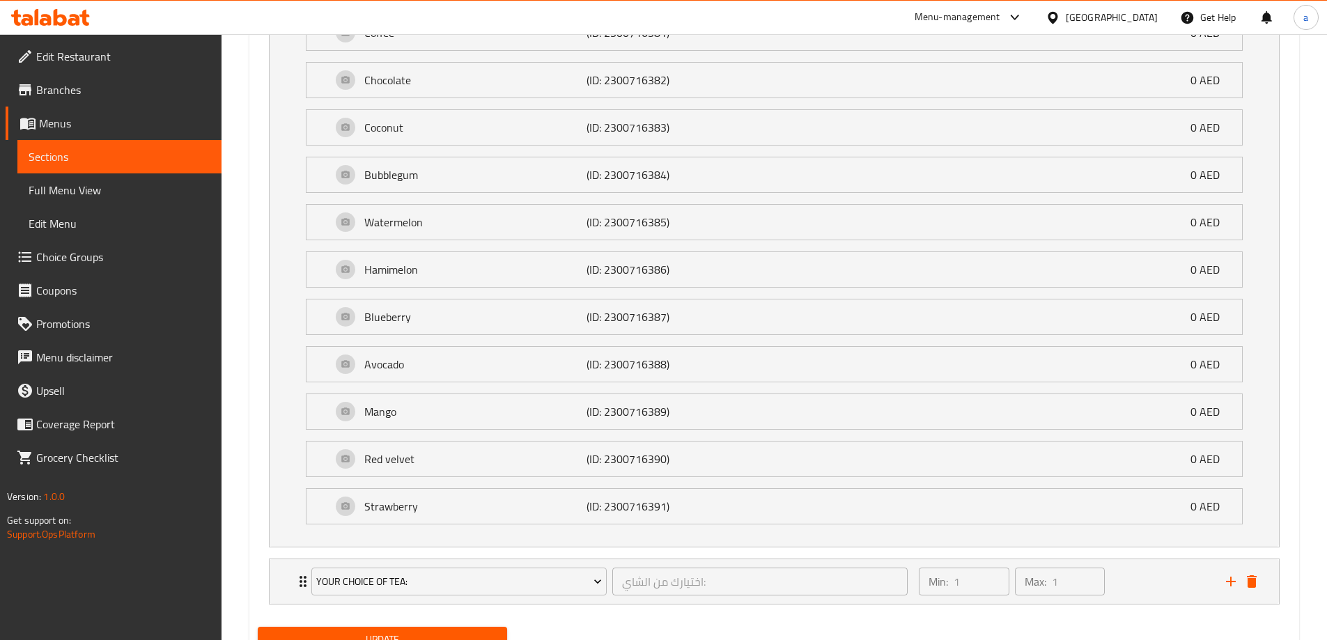
scroll to position [974, 0]
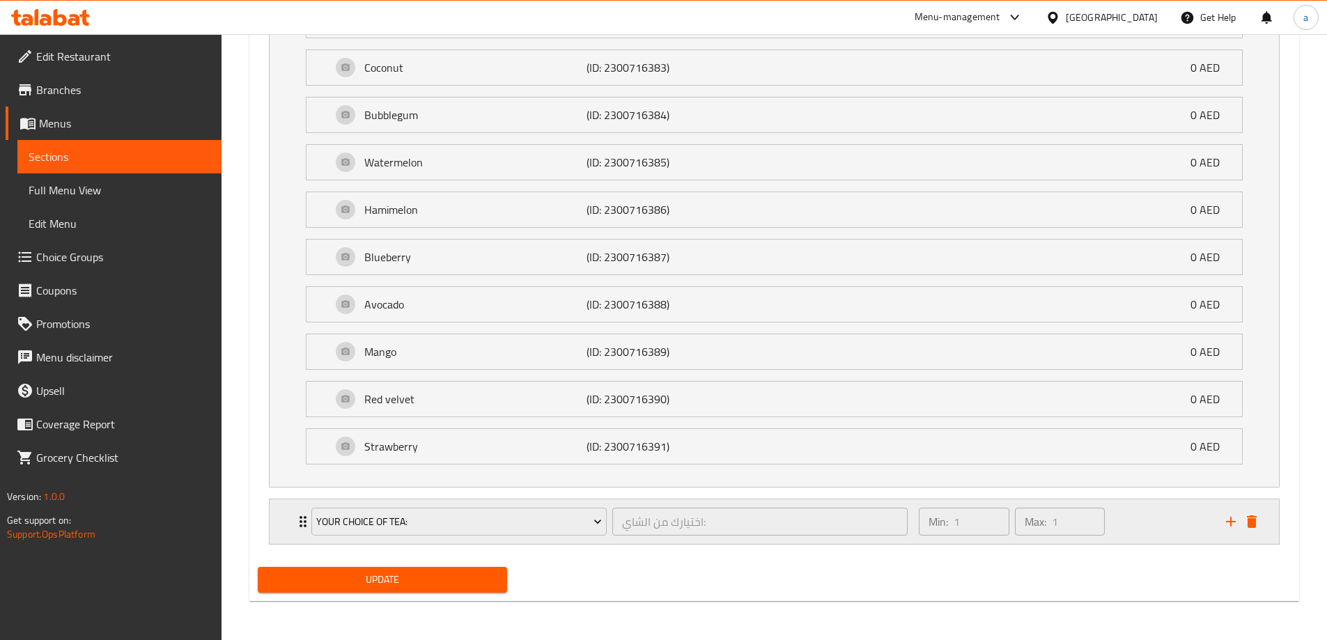
click at [288, 520] on div "Your Choice Of Tea: اختيارك من الشاي: ​ Min: 1 ​ Max: 1 ​" at bounding box center [774, 522] width 1009 height 45
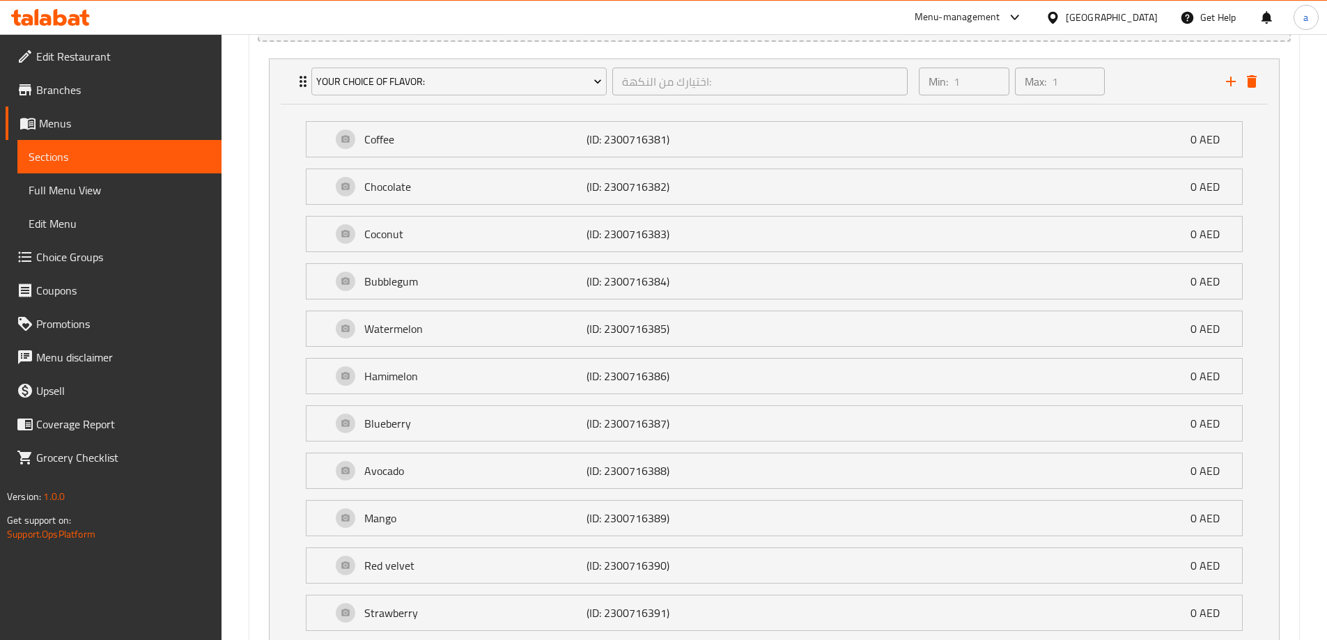
scroll to position [749, 0]
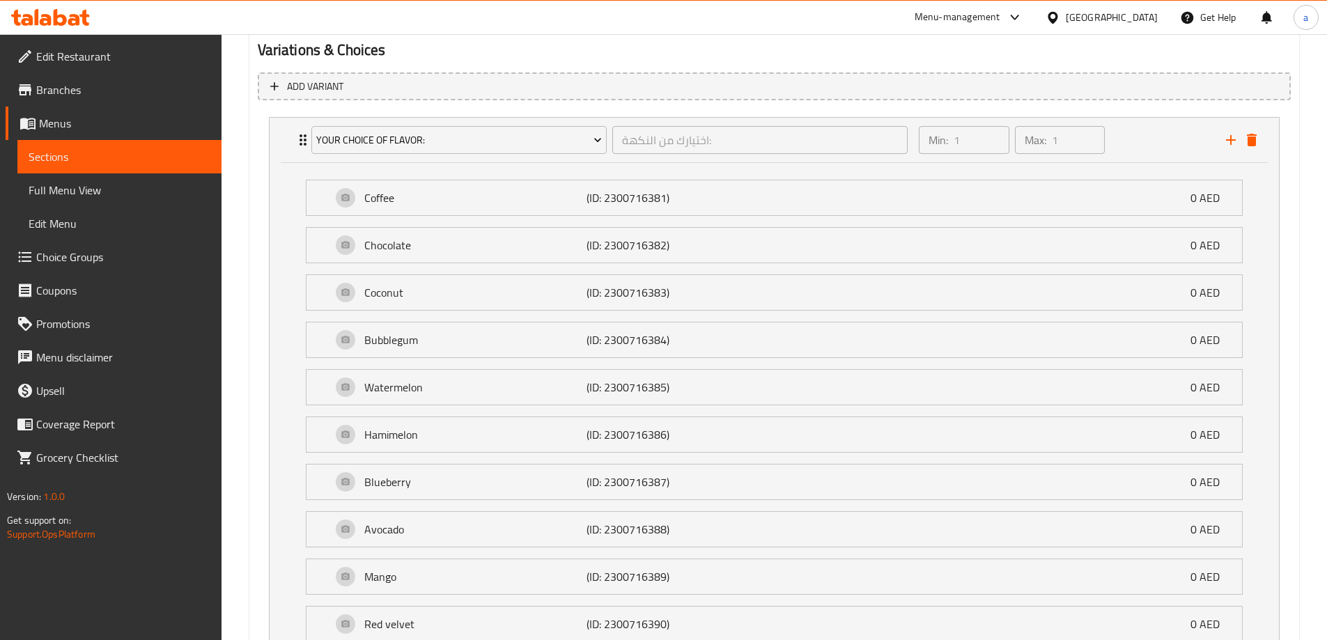
click at [84, 190] on span "Full Menu View" at bounding box center [120, 190] width 182 height 17
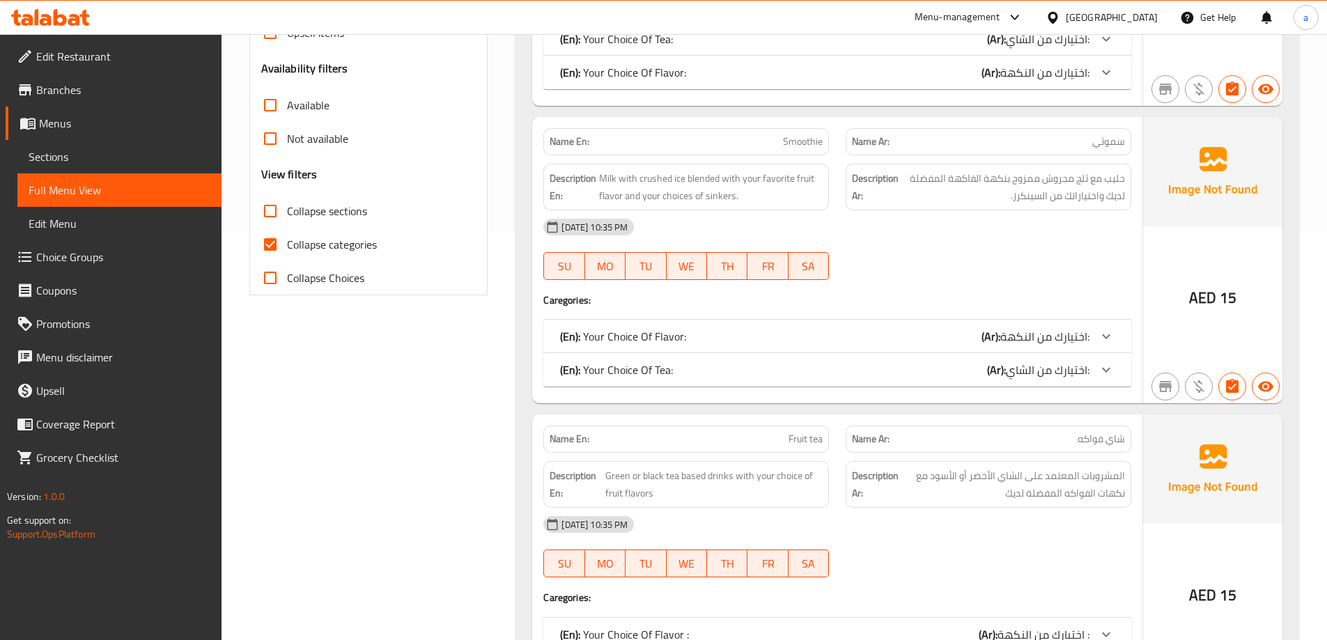
scroll to position [192, 0]
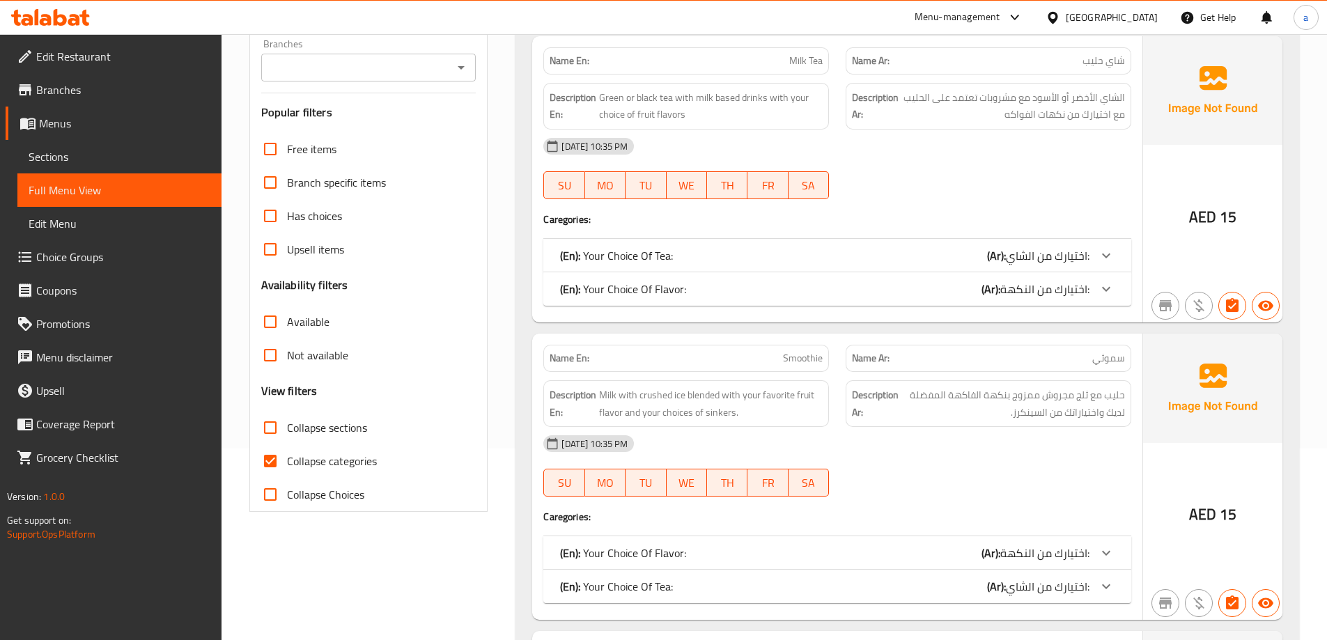
click at [277, 458] on input "Collapse categories" at bounding box center [270, 460] width 33 height 33
checkbox input "false"
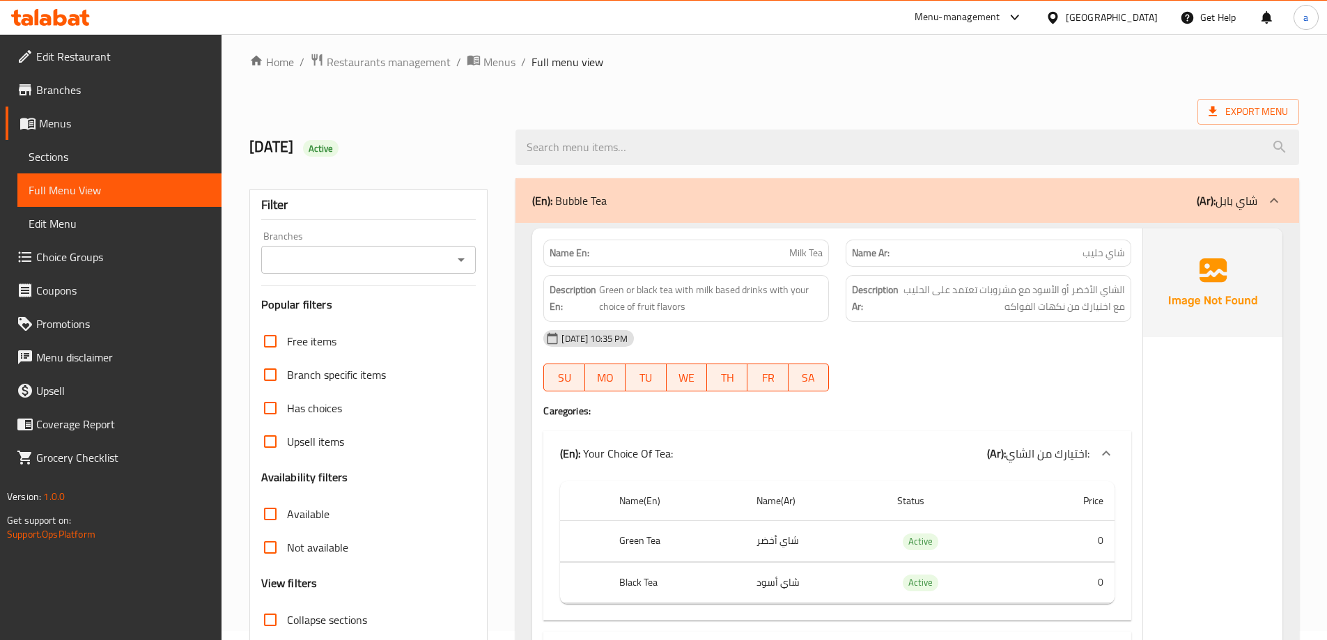
scroll to position [0, 0]
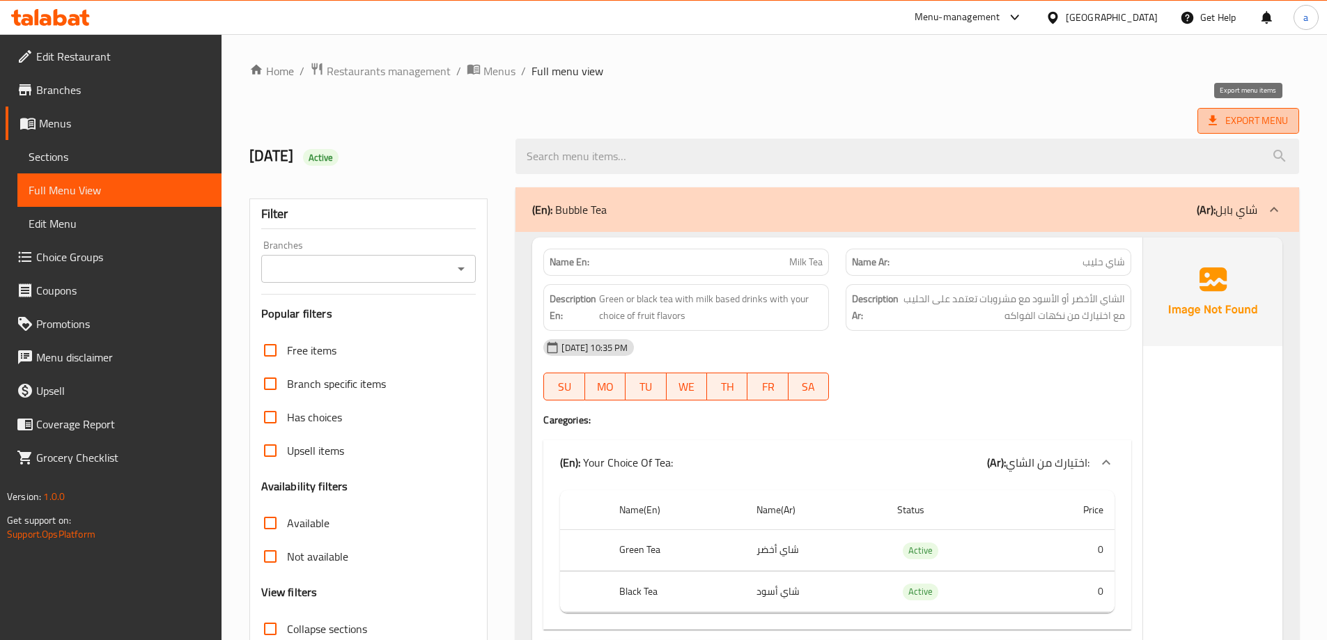
click at [1254, 124] on span "Export Menu" at bounding box center [1248, 120] width 79 height 17
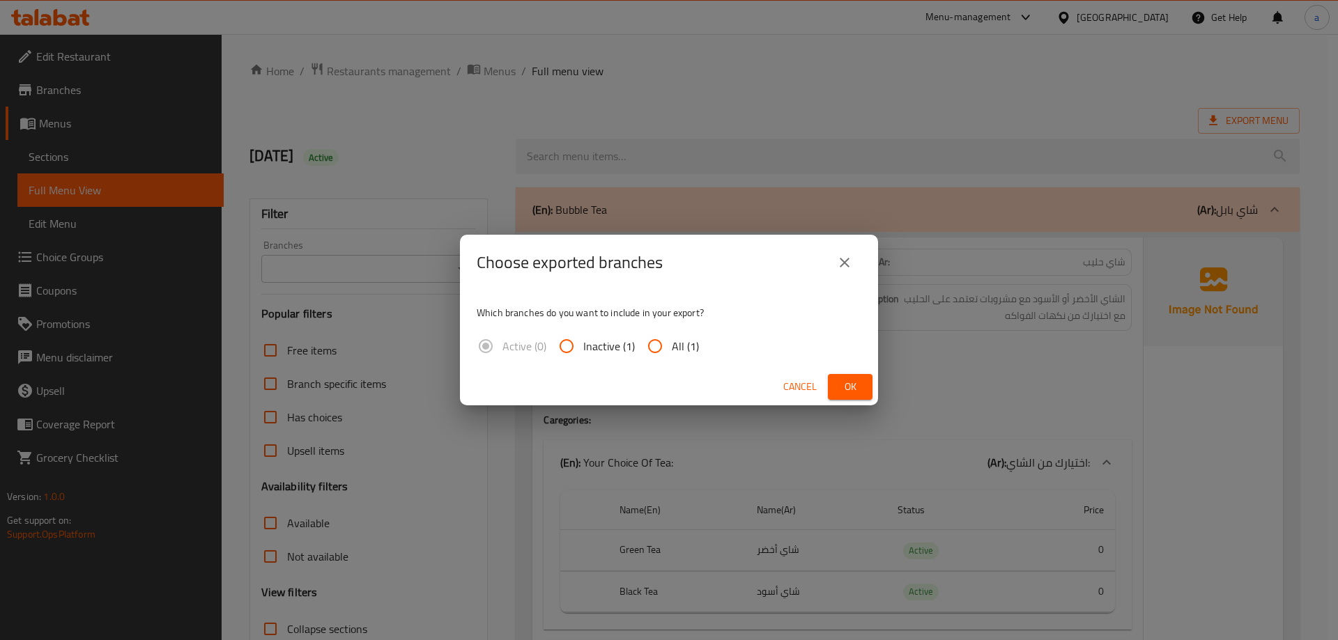
click at [693, 347] on span "All (1)" at bounding box center [685, 346] width 27 height 17
click at [672, 347] on input "All (1)" at bounding box center [654, 346] width 33 height 33
radio input "true"
click at [856, 386] on span "Ok" at bounding box center [850, 386] width 22 height 17
